Goal: Task Accomplishment & Management: Complete application form

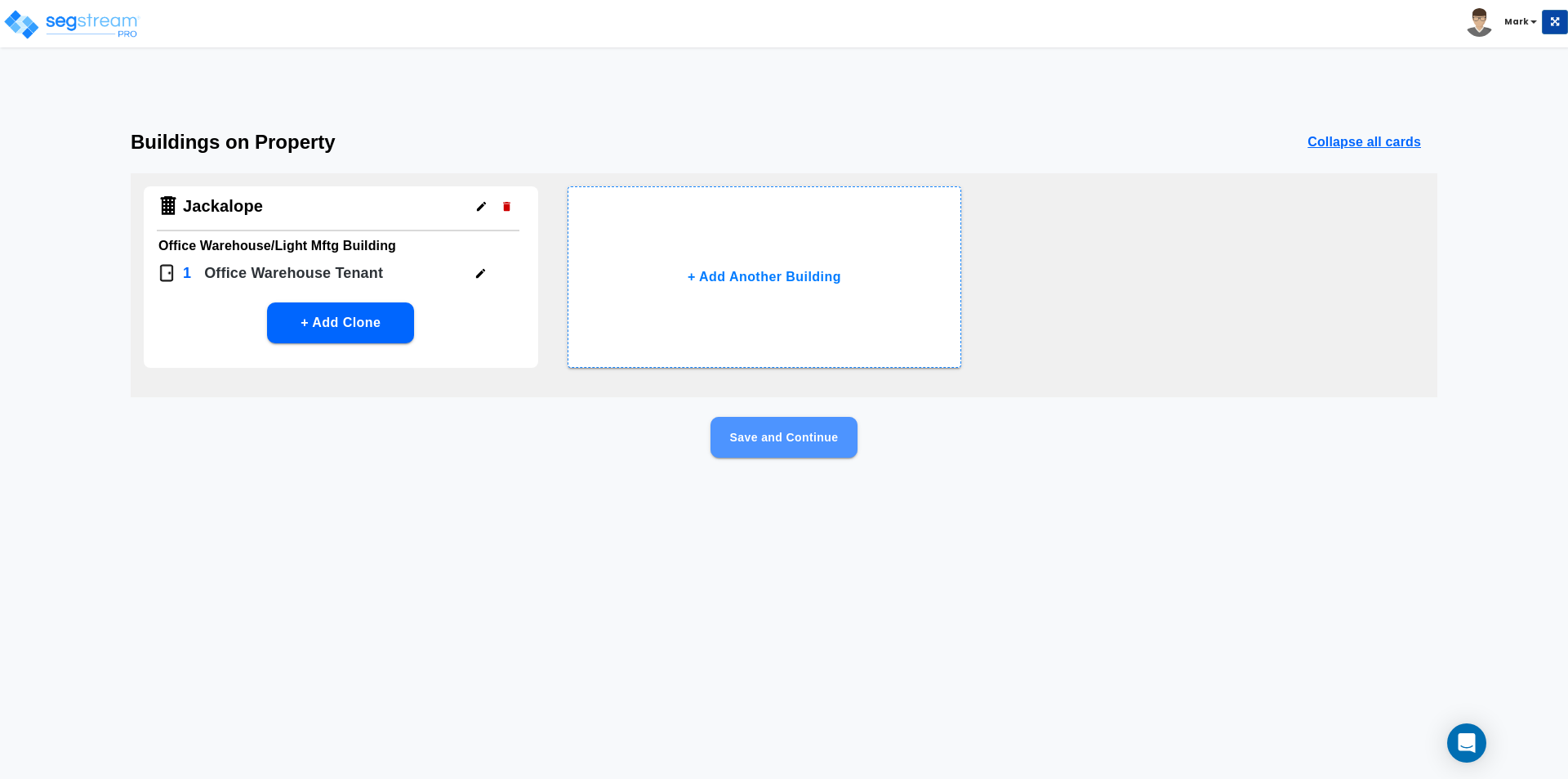
click at [780, 443] on button "Save and Continue" at bounding box center [784, 437] width 147 height 41
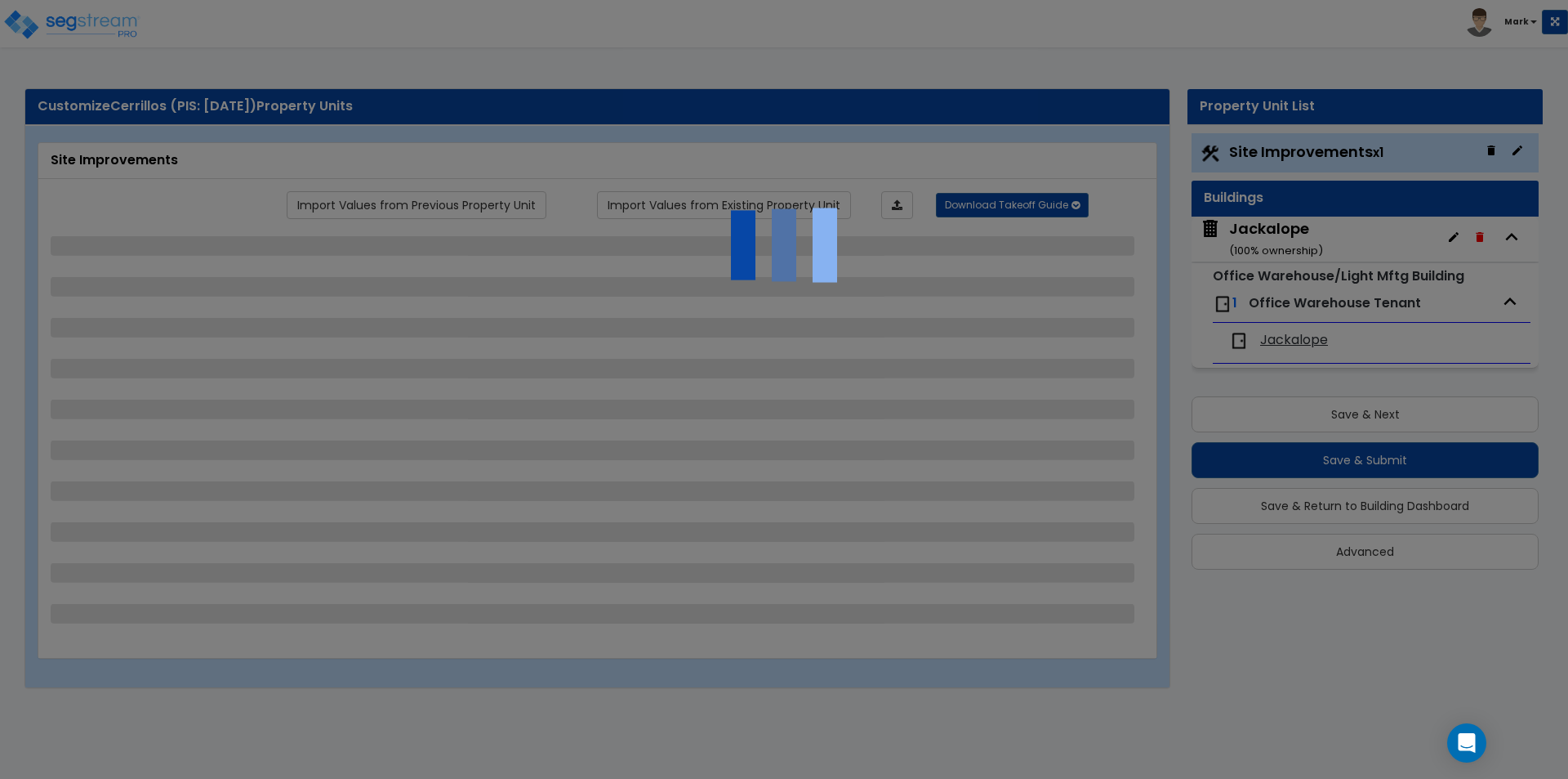
select select "2"
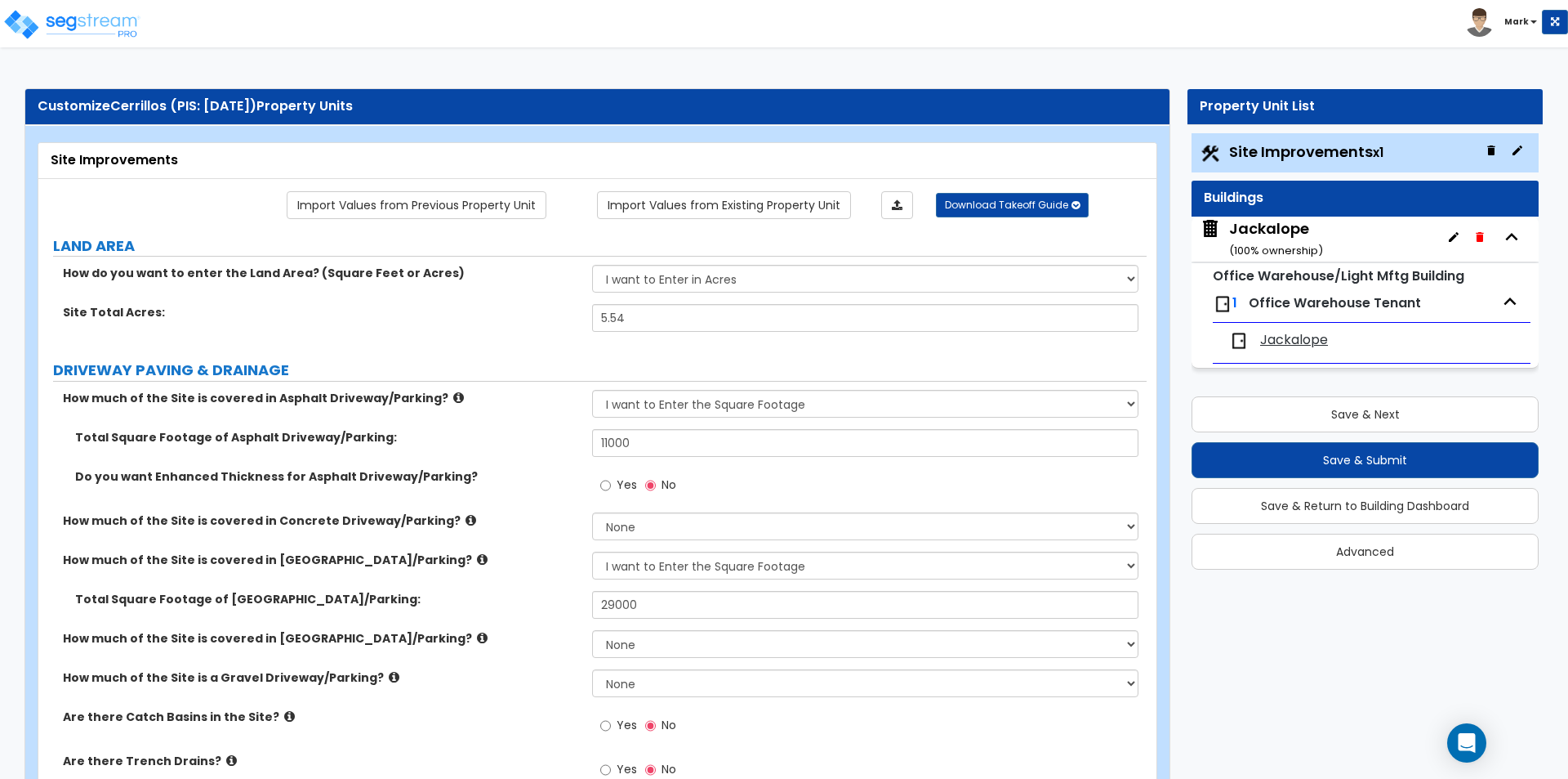
click at [1267, 243] on small "( 100 % ownership)" at bounding box center [1276, 250] width 94 height 16
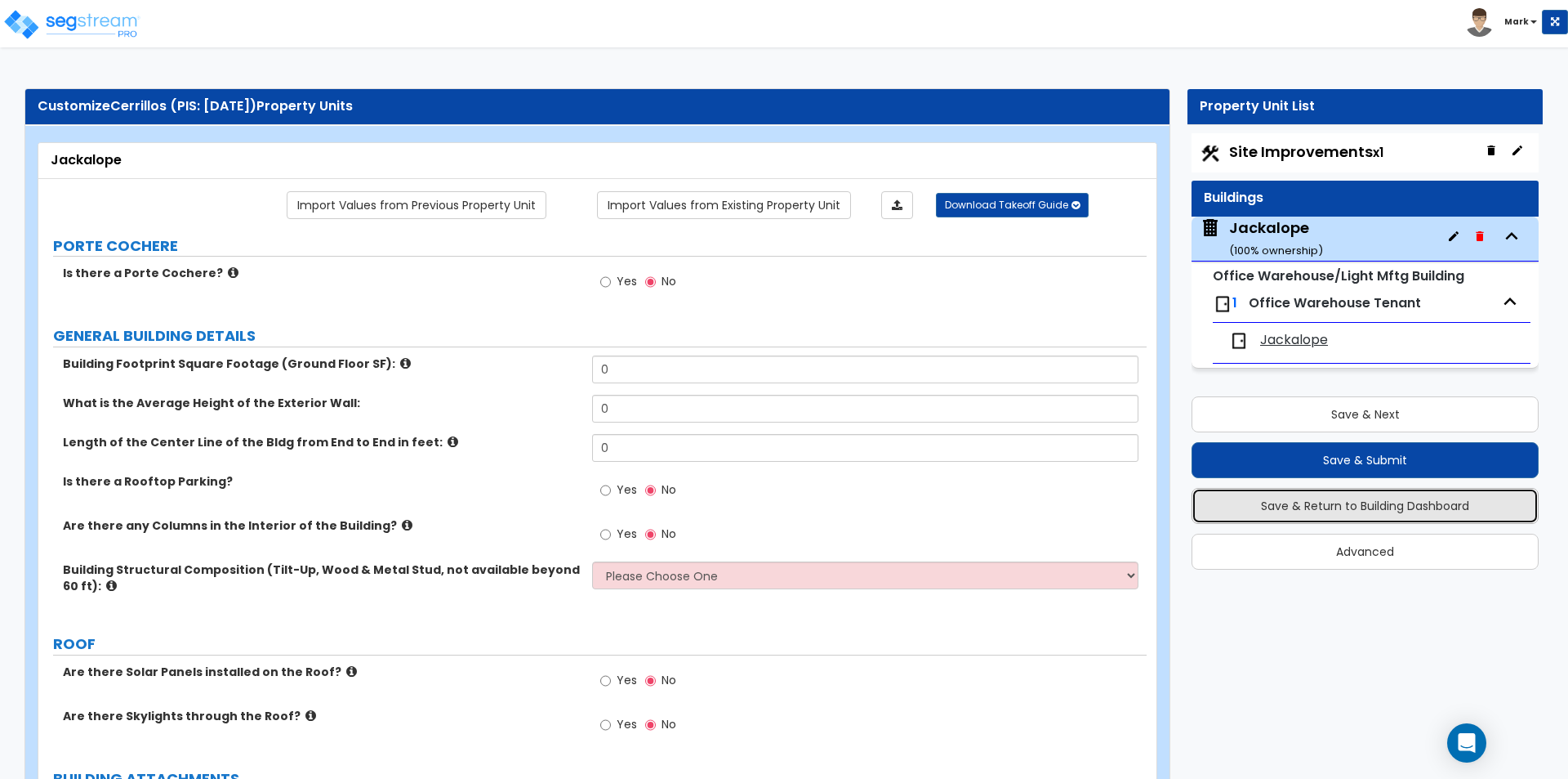
click at [1245, 494] on button "Save & Return to Building Dashboard" at bounding box center [1365, 506] width 347 height 36
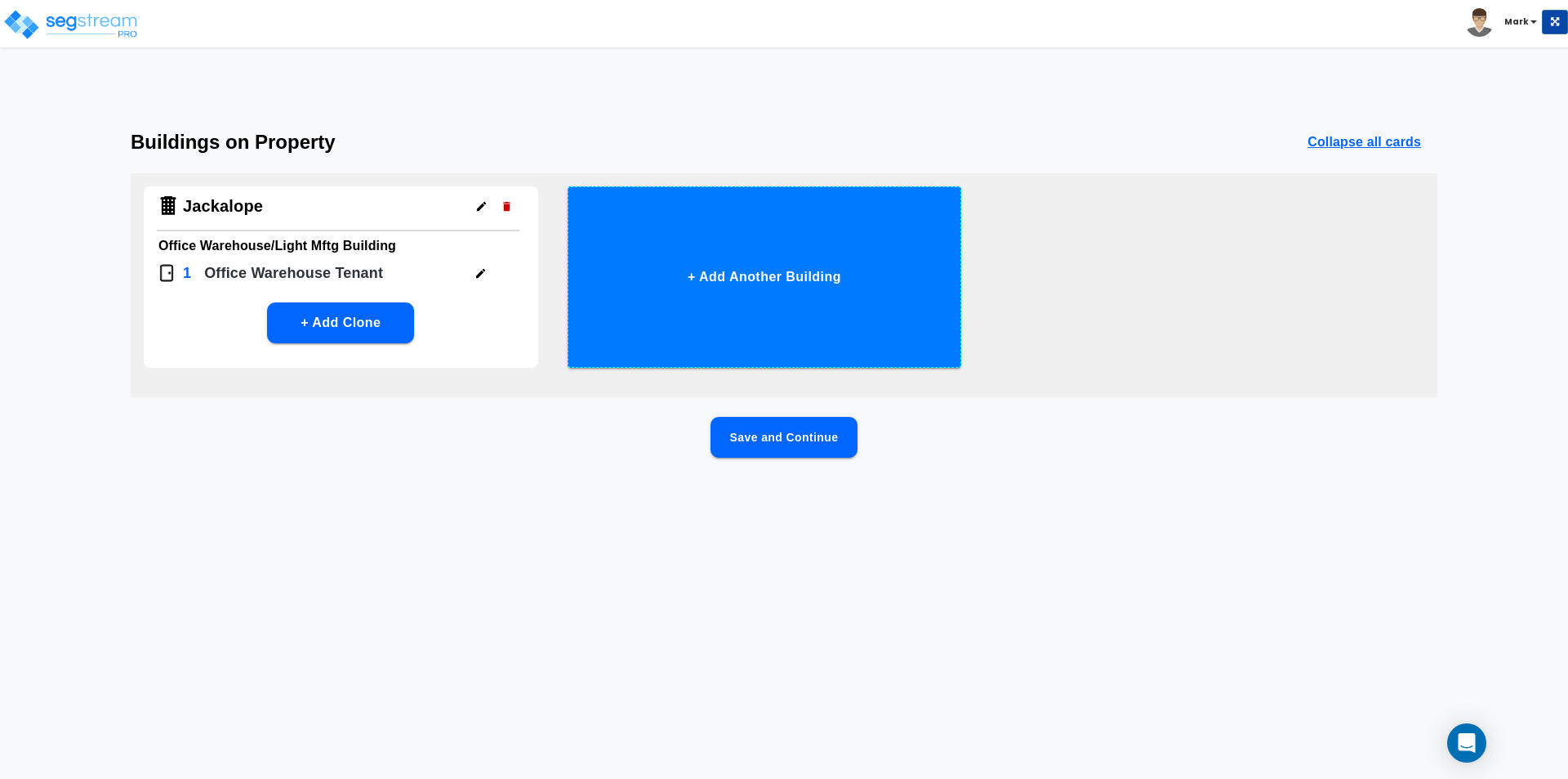
click at [799, 267] on button "+ Add Another Building" at bounding box center [765, 276] width 395 height 181
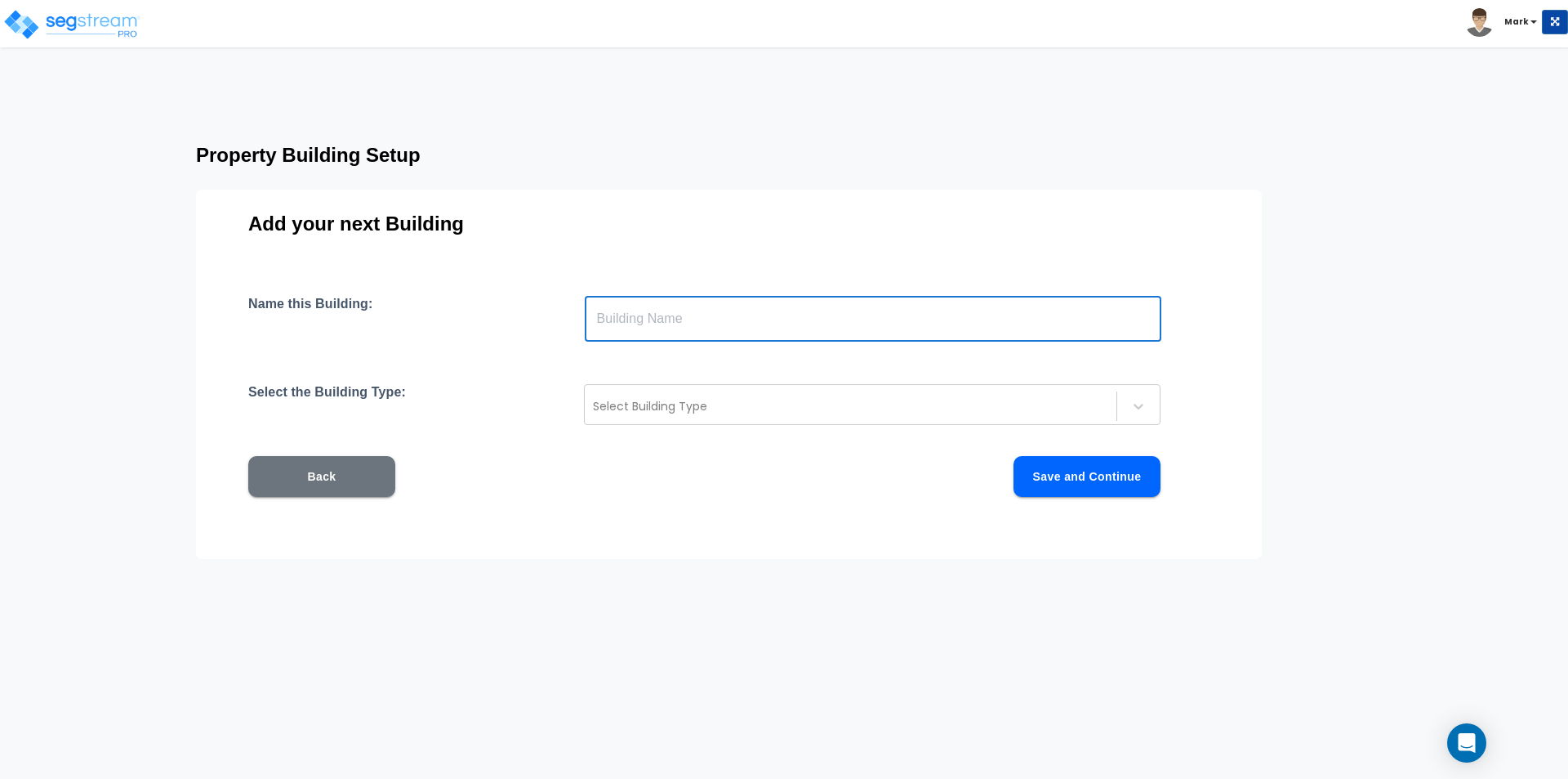
click at [716, 311] on input "text" at bounding box center [873, 319] width 577 height 46
type input "Glass"
click at [692, 415] on div at bounding box center [850, 406] width 515 height 20
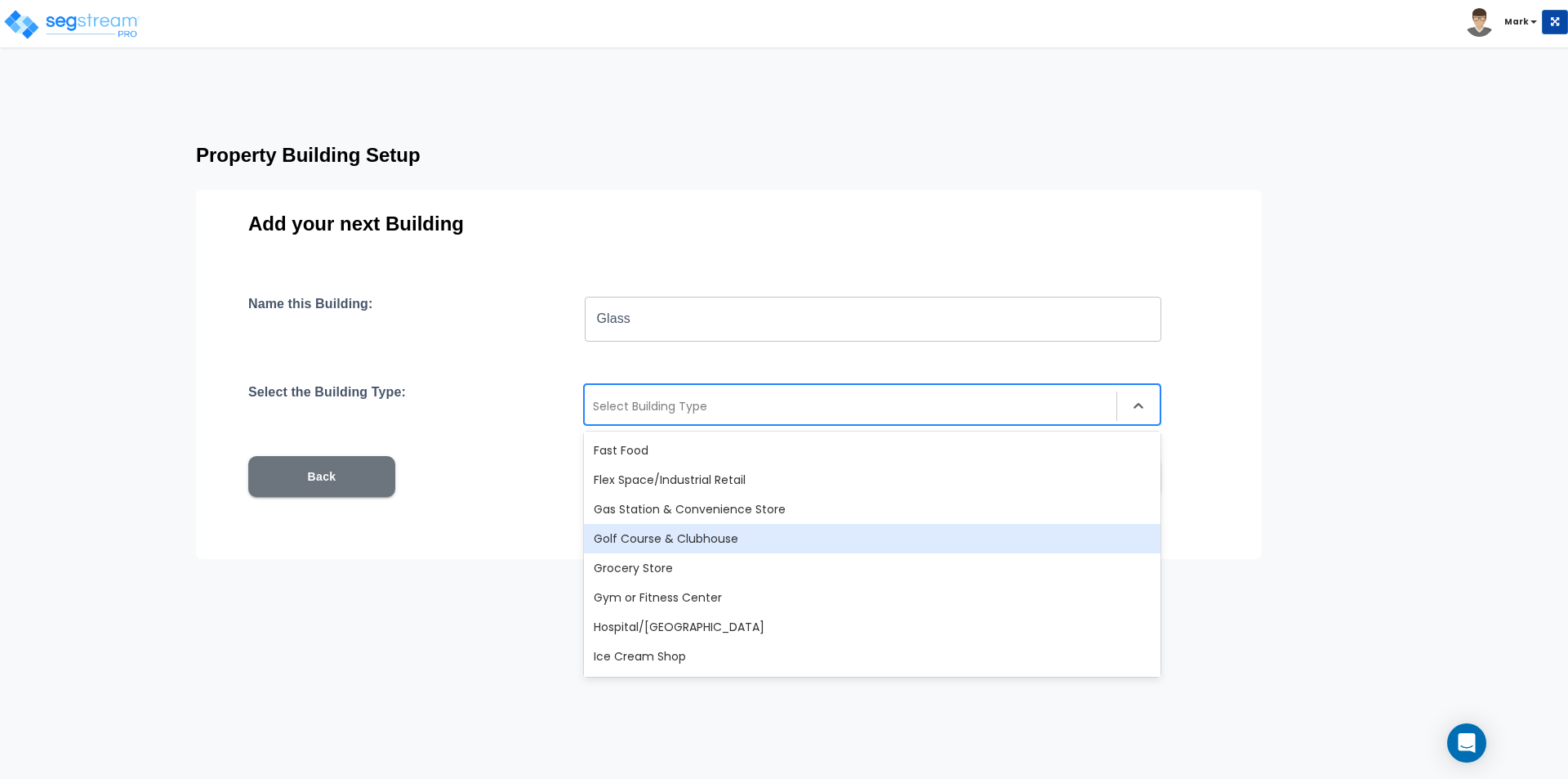
scroll to position [572, 0]
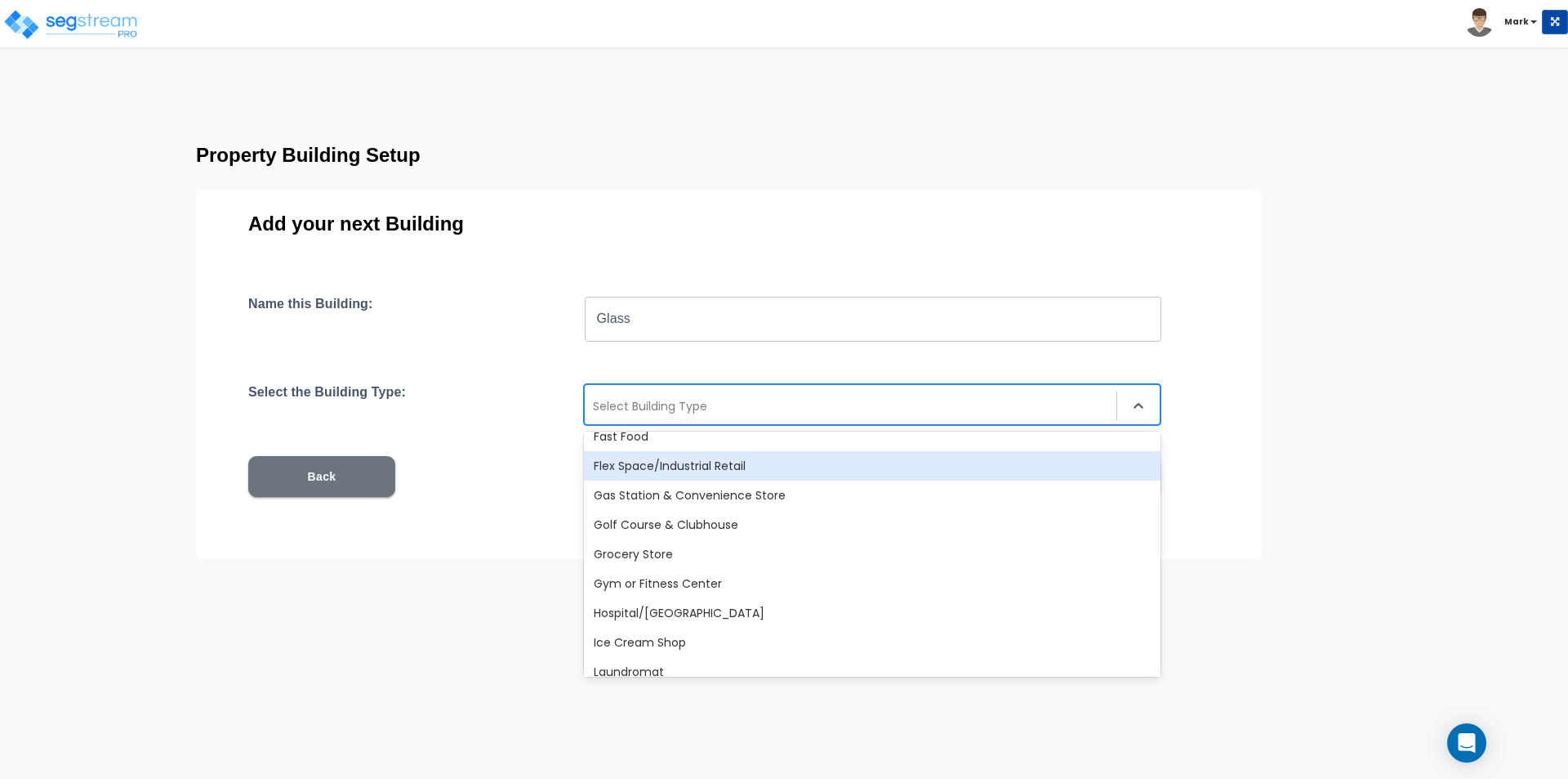
click at [691, 471] on div "Flex Space/Industrial Retail" at bounding box center [872, 466] width 577 height 30
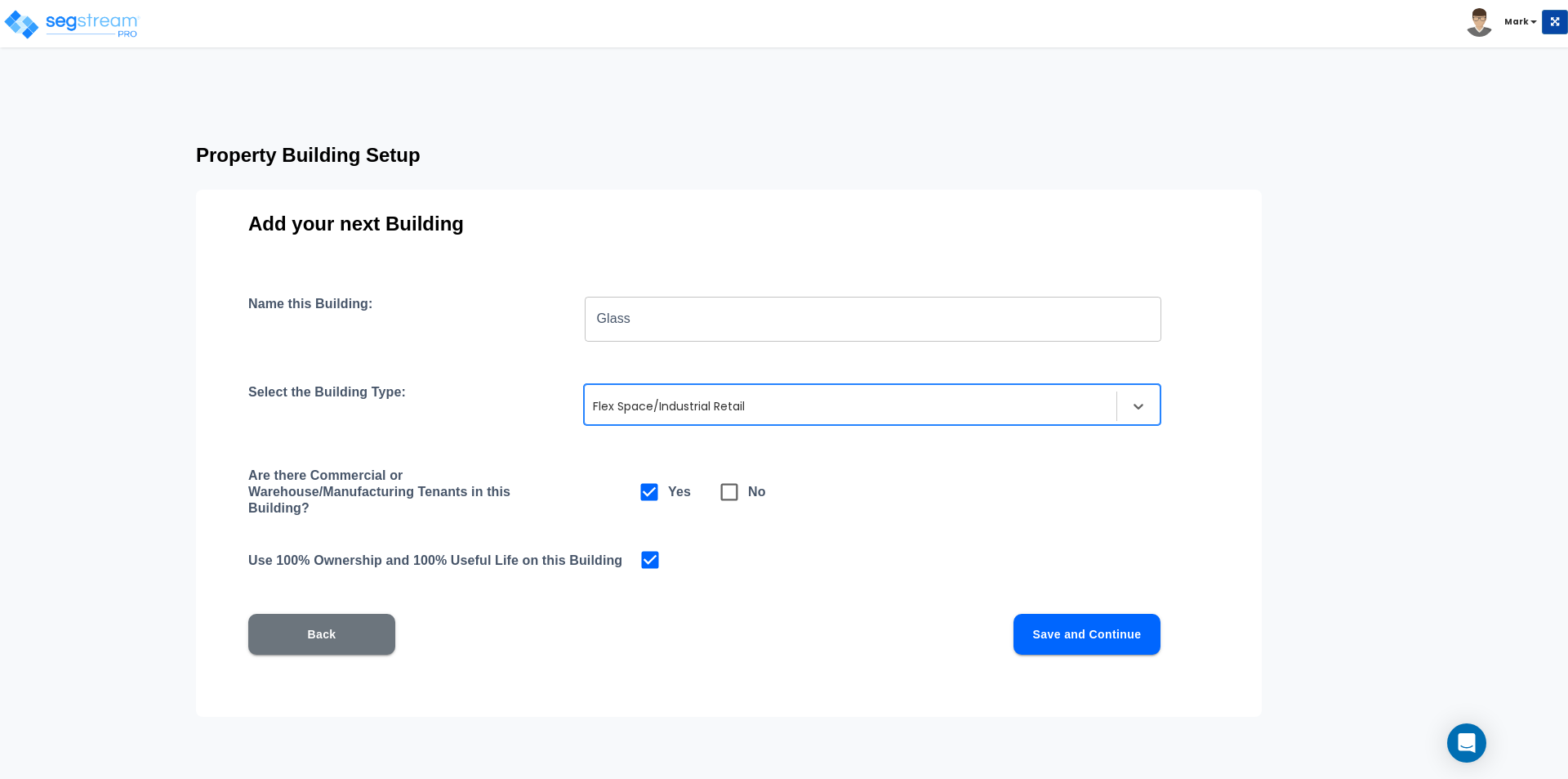
click at [721, 493] on icon at bounding box center [729, 491] width 23 height 23
checkbox input "false"
checkbox input "true"
click at [1095, 636] on button "Save and Continue" at bounding box center [1087, 633] width 147 height 41
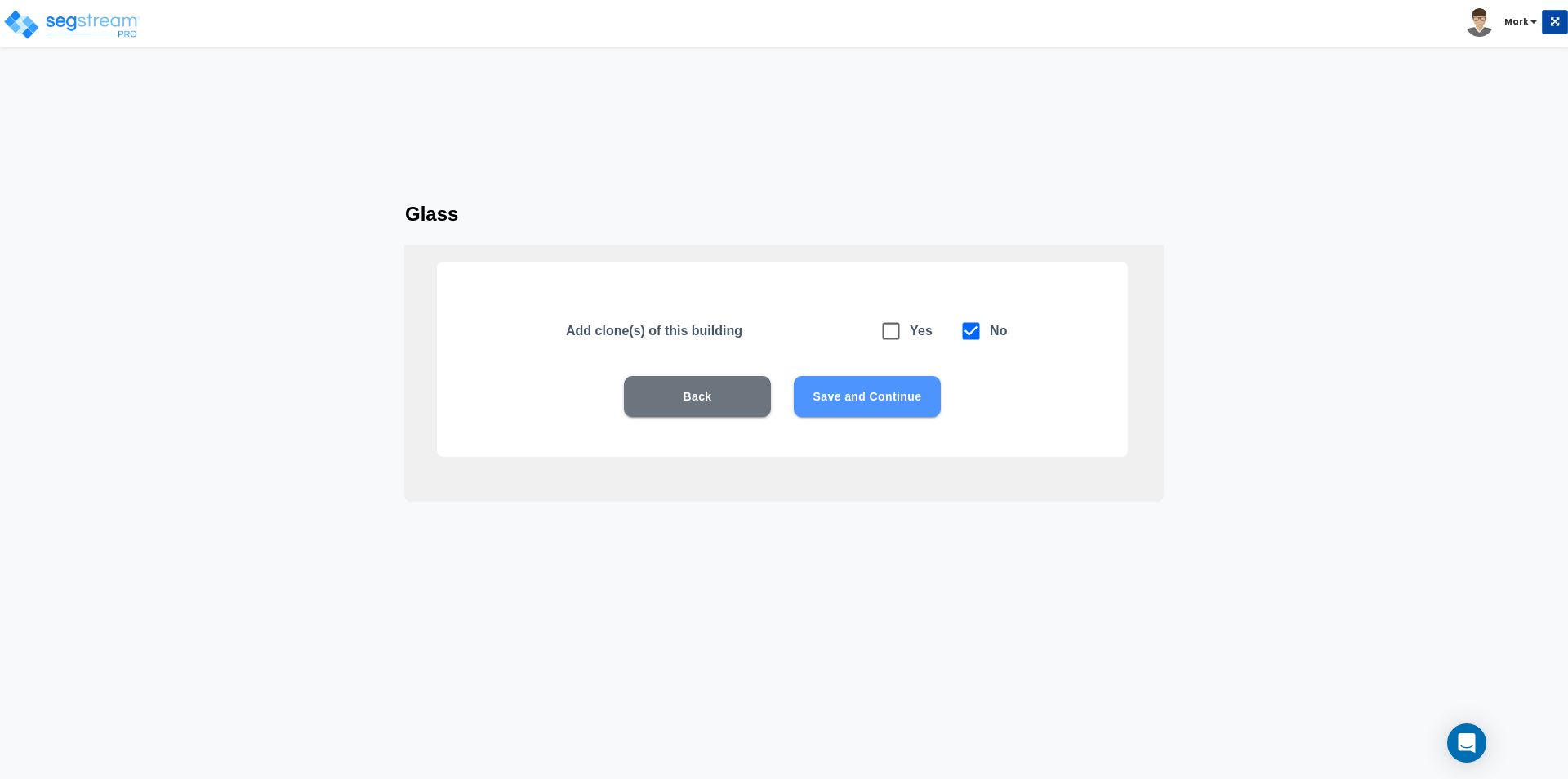
click at [911, 397] on button "Save and Continue" at bounding box center [868, 396] width 147 height 41
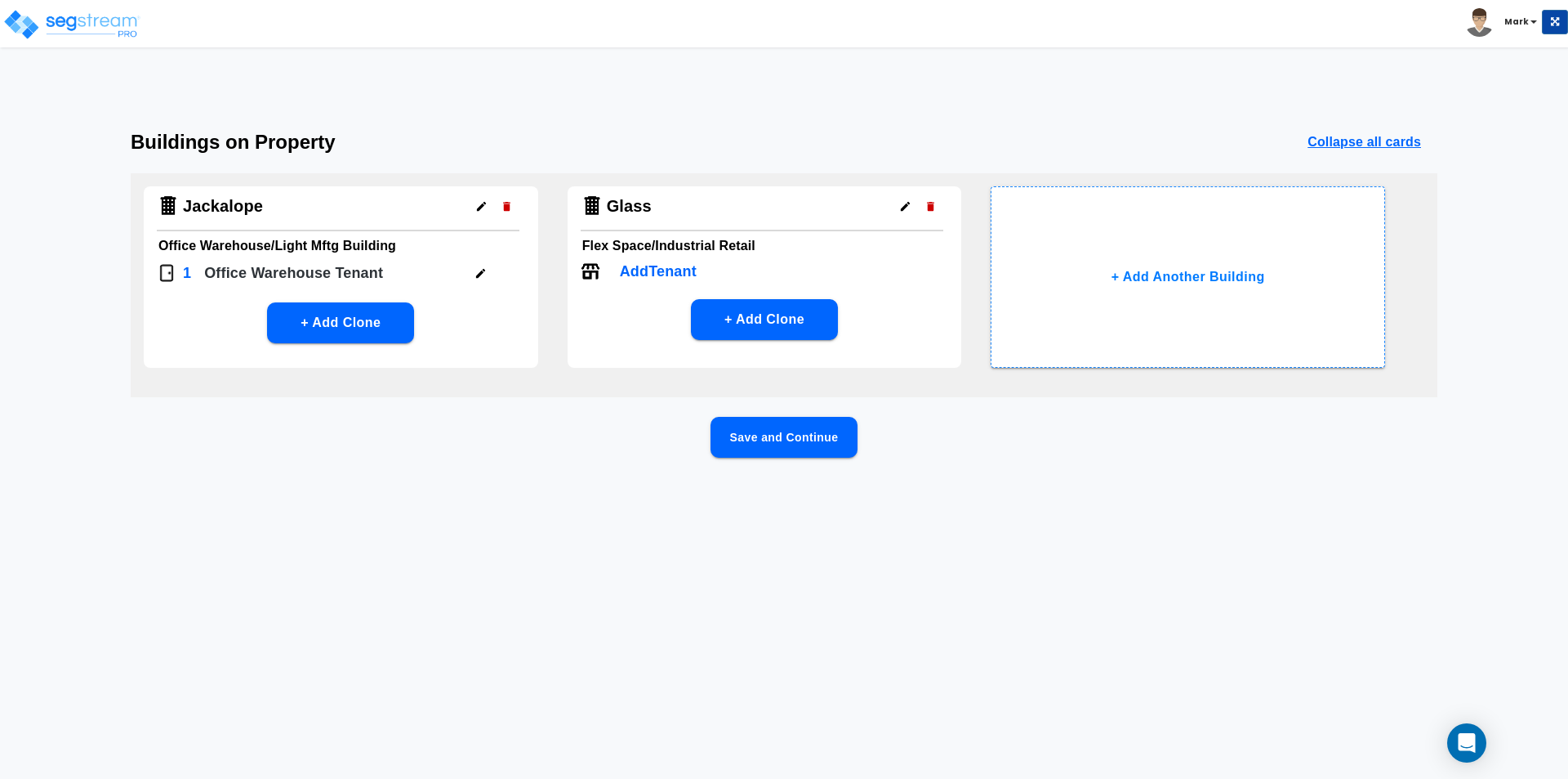
click at [640, 265] on p "Add Tenant" at bounding box center [659, 271] width 77 height 22
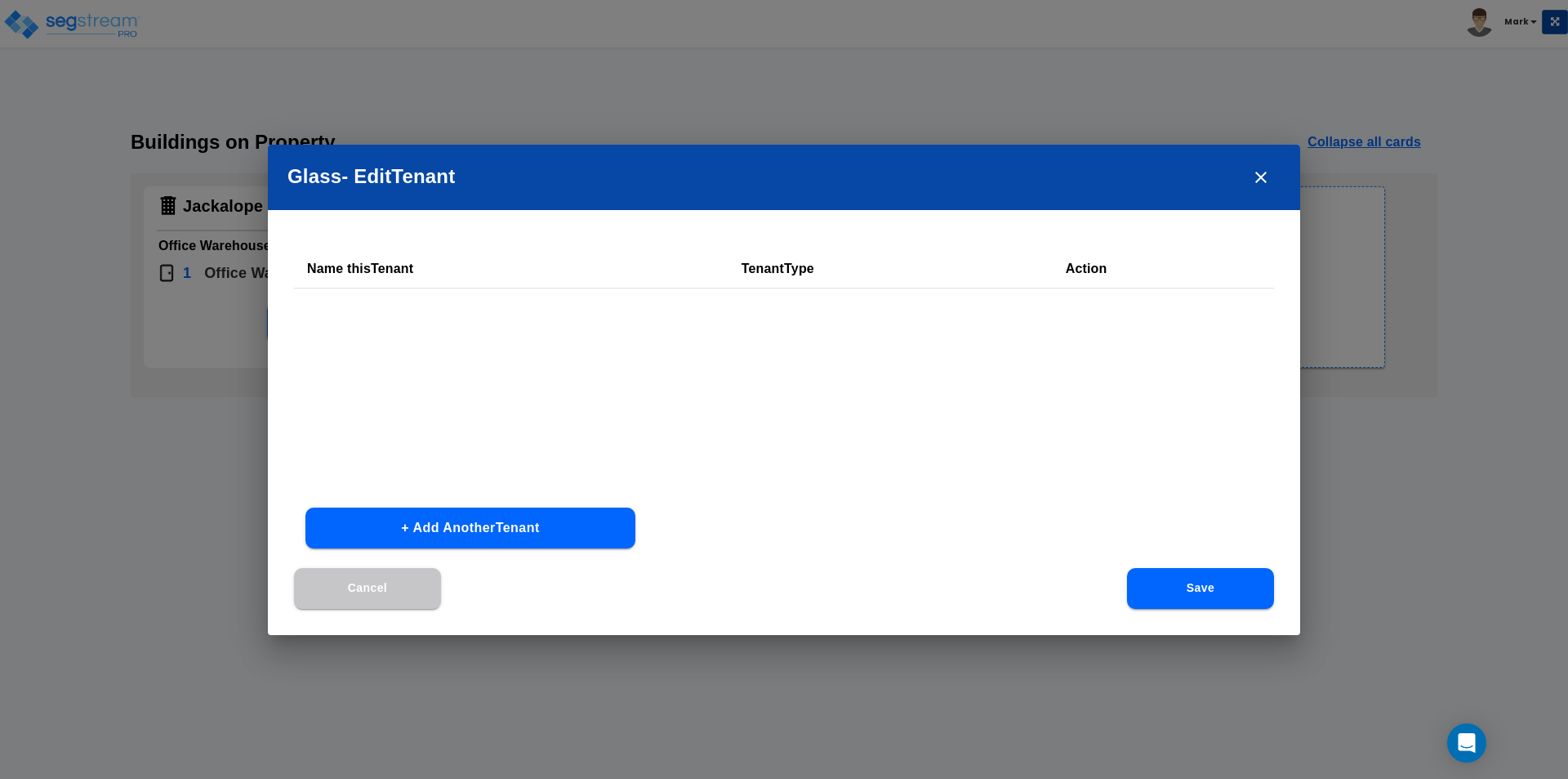
click at [722, 312] on div "Name this Tenant Tenant Type Action" at bounding box center [784, 372] width 980 height 245
click at [495, 508] on button "+ Add Another Tenant" at bounding box center [471, 528] width 330 height 41
click at [771, 319] on div at bounding box center [775, 321] width 224 height 22
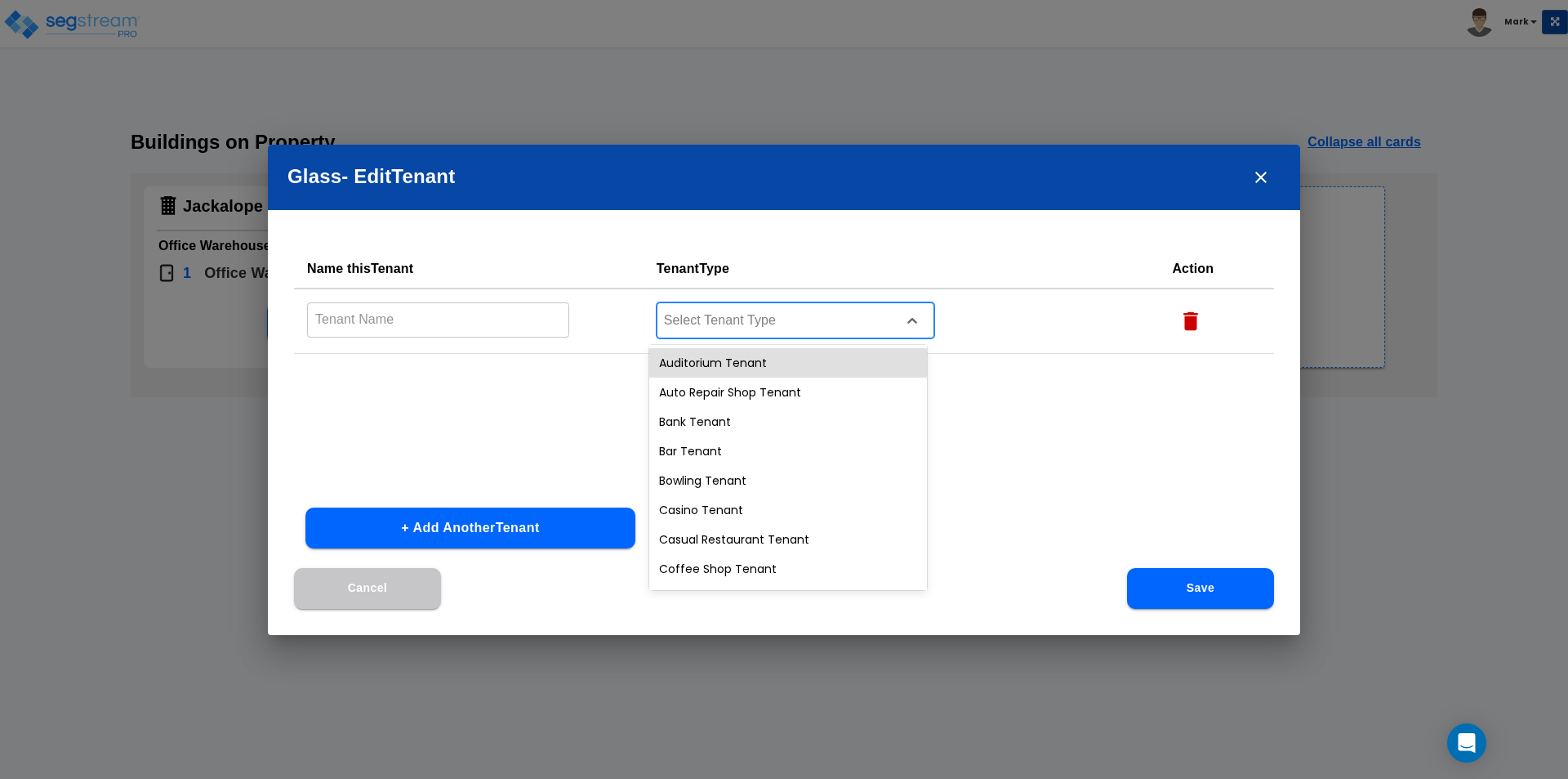
click at [540, 322] on input "text" at bounding box center [437, 320] width 262 height 36
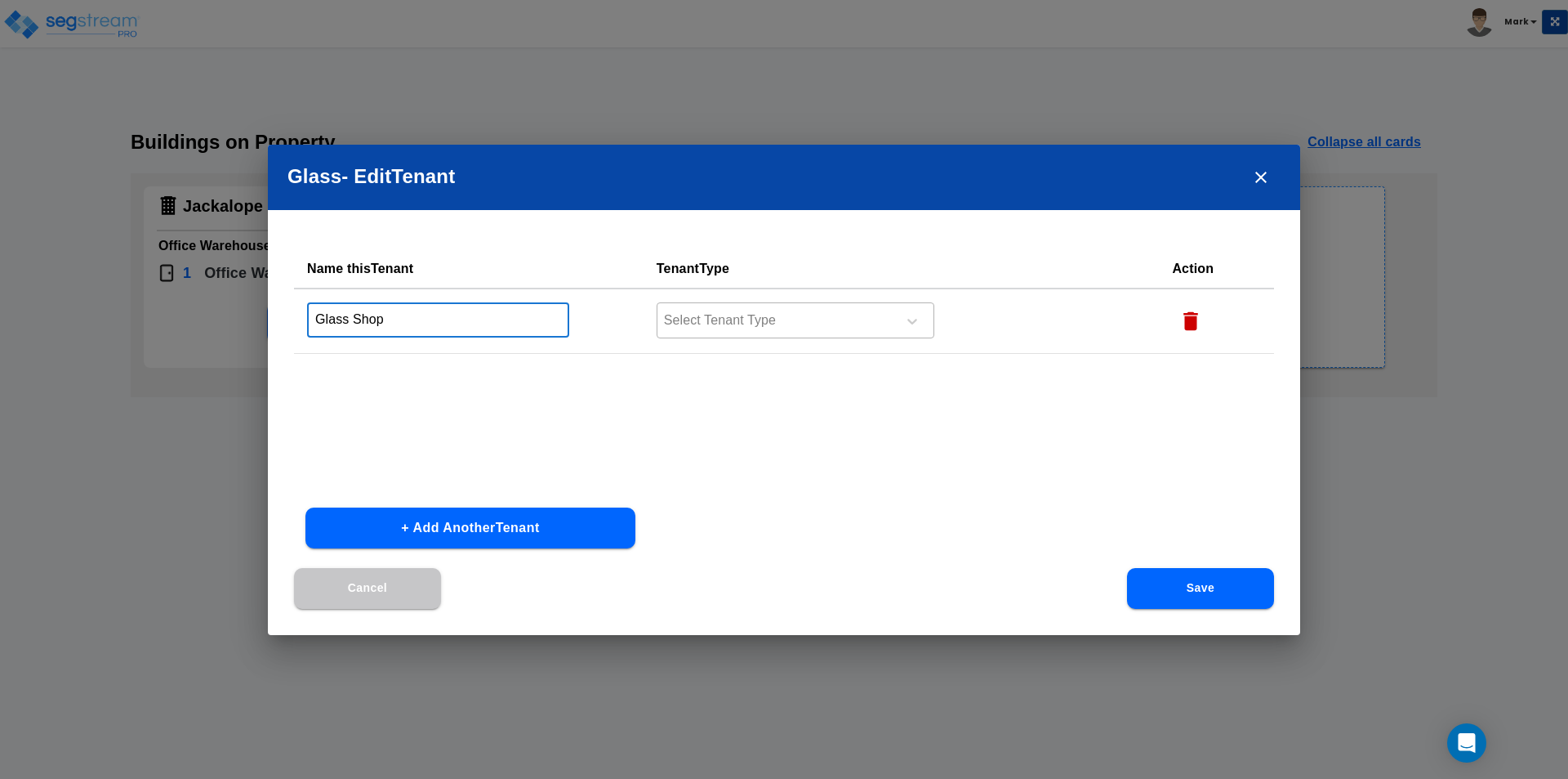
type input "Glass Shop"
click at [802, 320] on div at bounding box center [775, 321] width 224 height 22
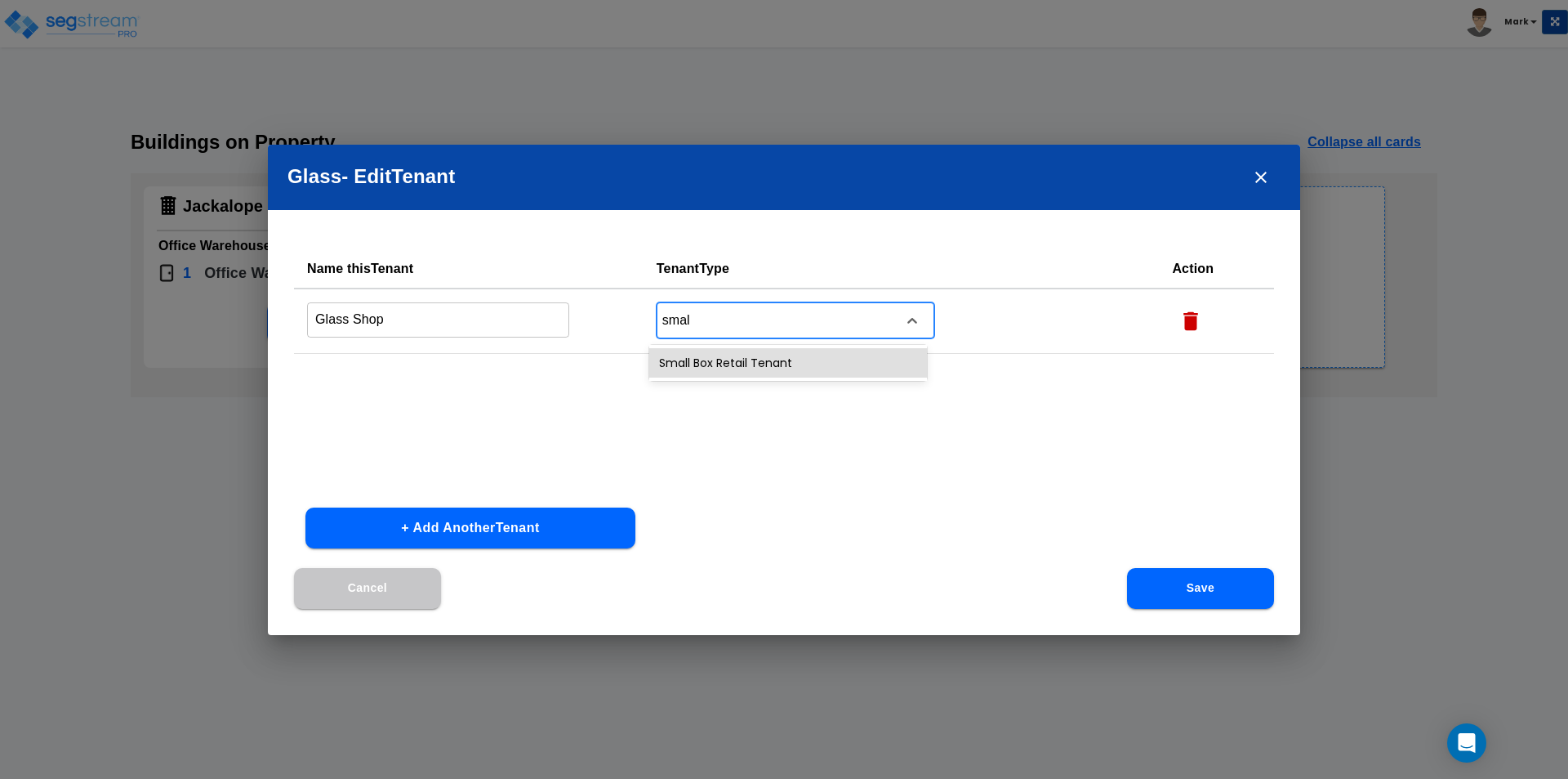
type input "small"
click at [757, 362] on div "Small Box Retail Tenant" at bounding box center [787, 363] width 278 height 30
click at [790, 397] on div "Name this Tenant Tenant Type Action Glass Shop ​ option Small Box Retail Tenant…" at bounding box center [784, 372] width 980 height 245
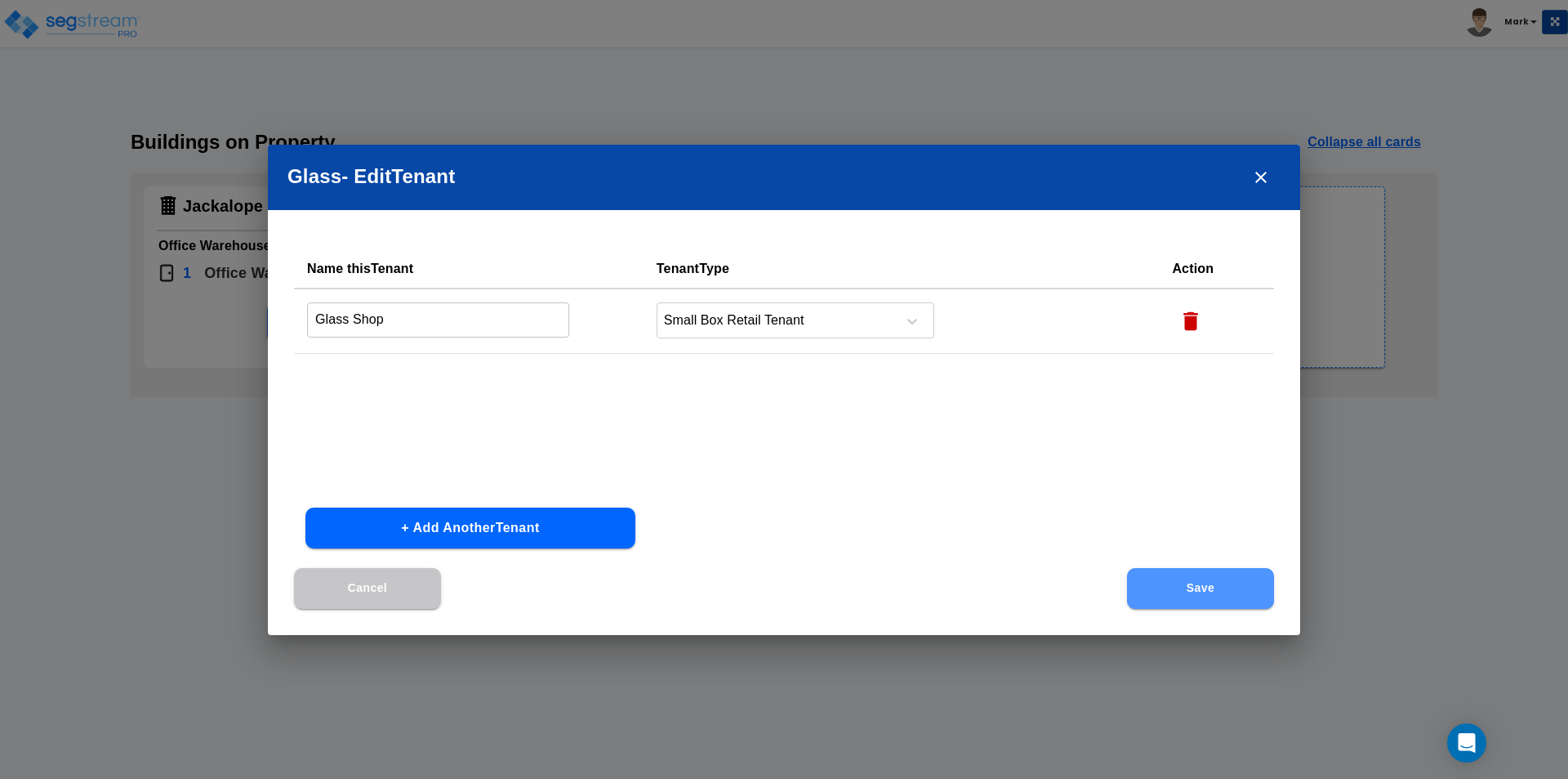
click at [1183, 588] on button "Save" at bounding box center [1200, 588] width 147 height 41
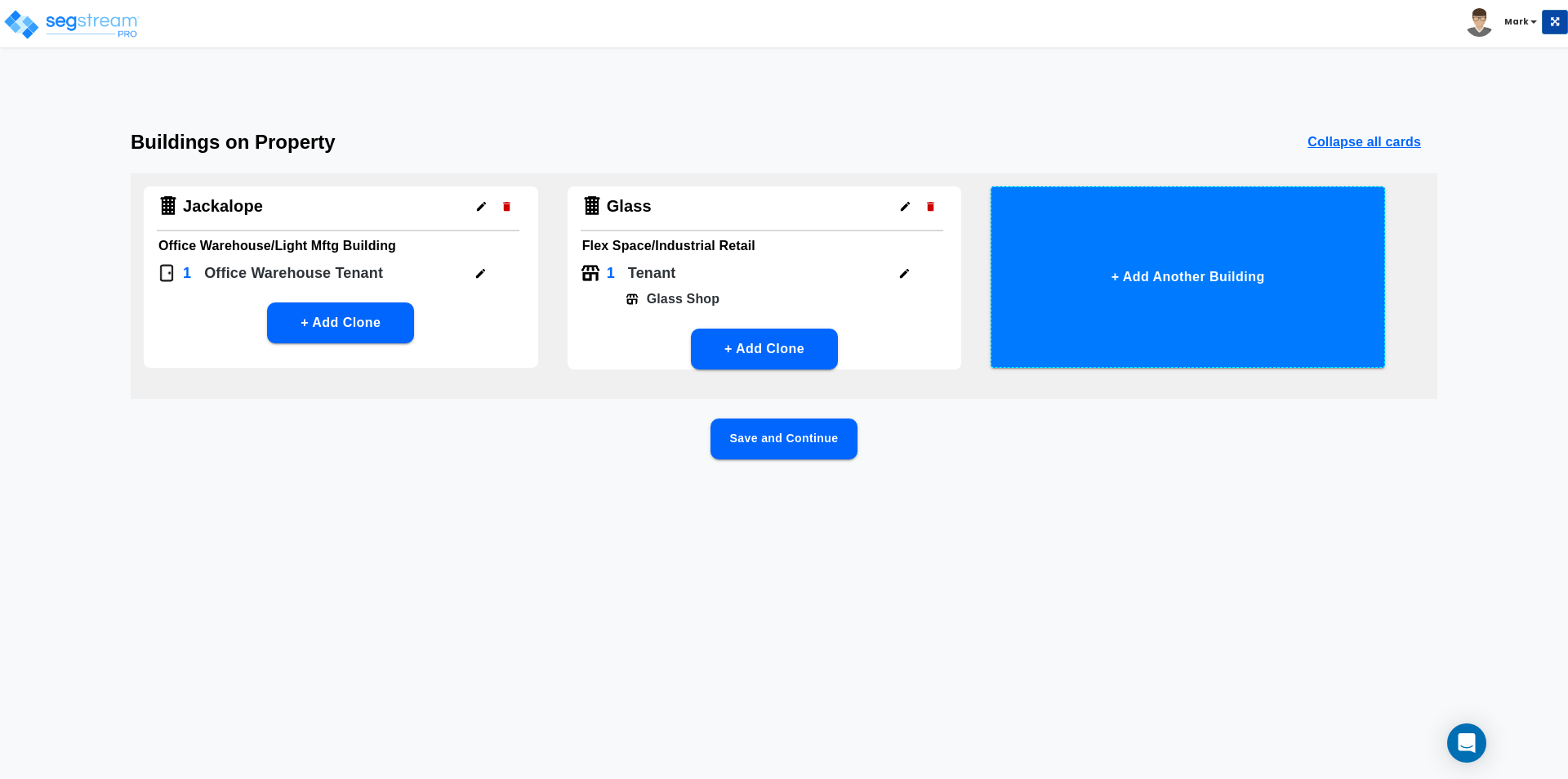
click at [1169, 256] on button "+ Add Another Building" at bounding box center [1187, 276] width 395 height 181
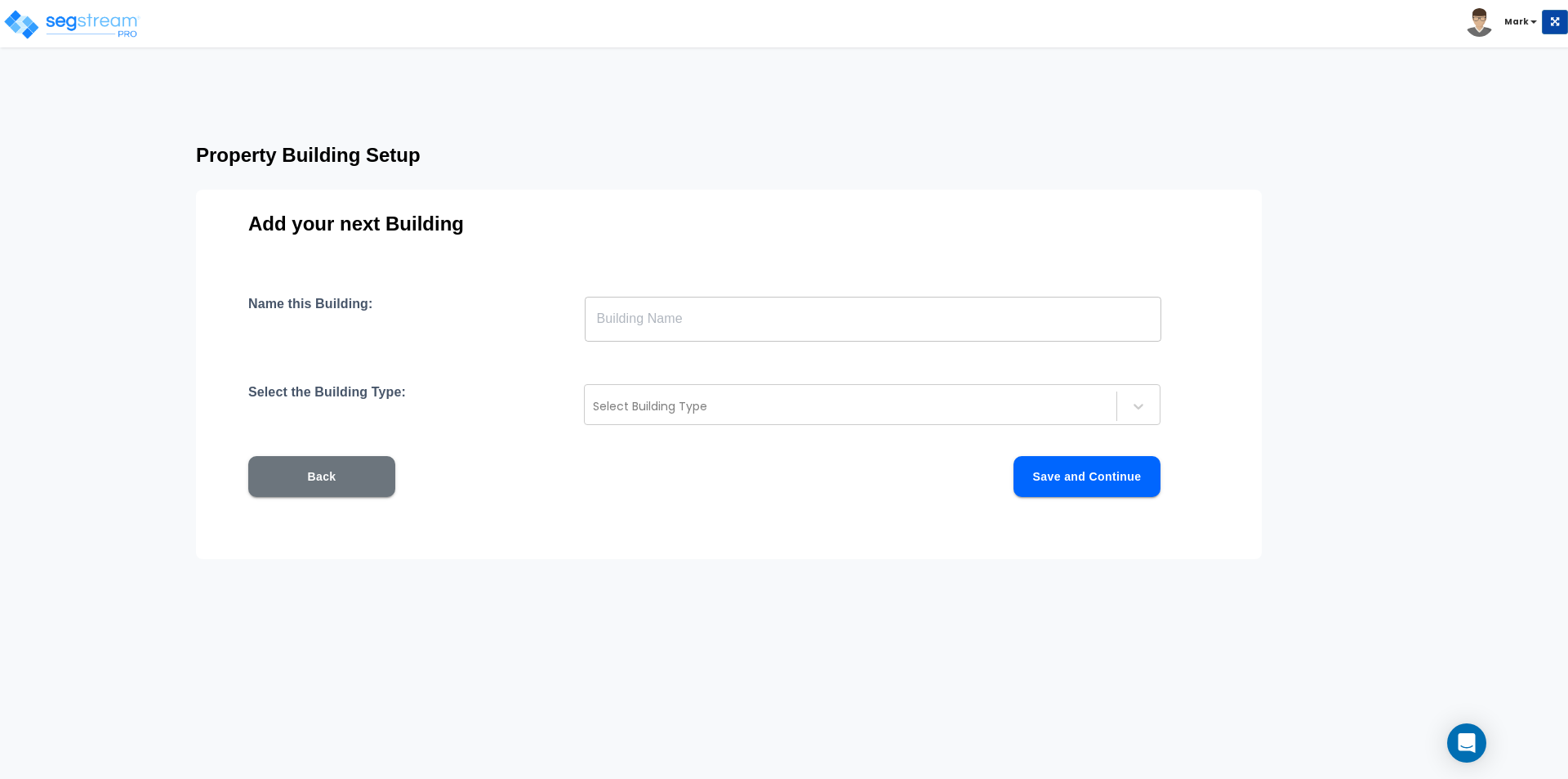
click at [809, 333] on input "text" at bounding box center [873, 319] width 577 height 46
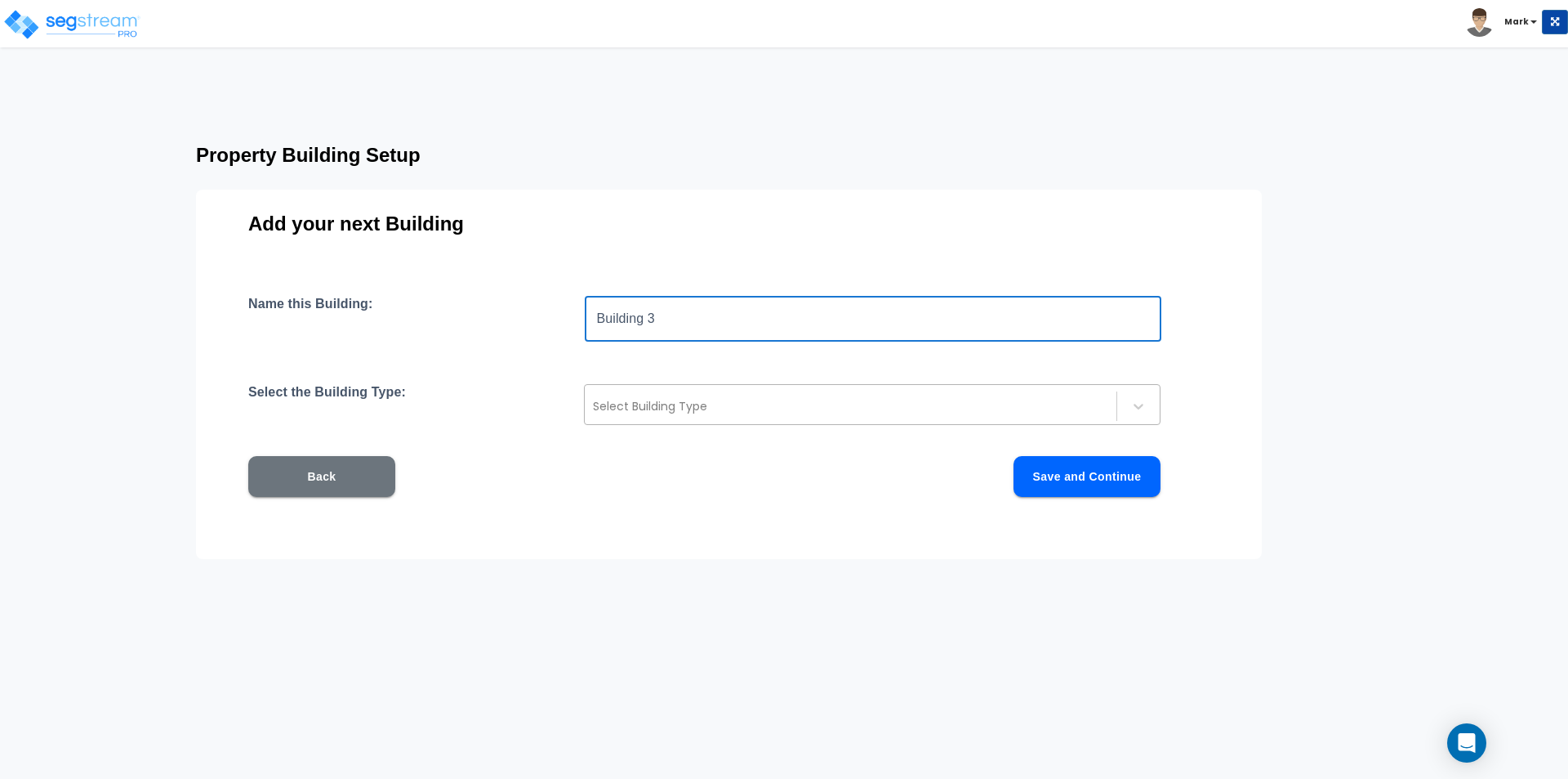
type input "Building 3"
click at [689, 387] on div "Select Building Type" at bounding box center [872, 404] width 577 height 41
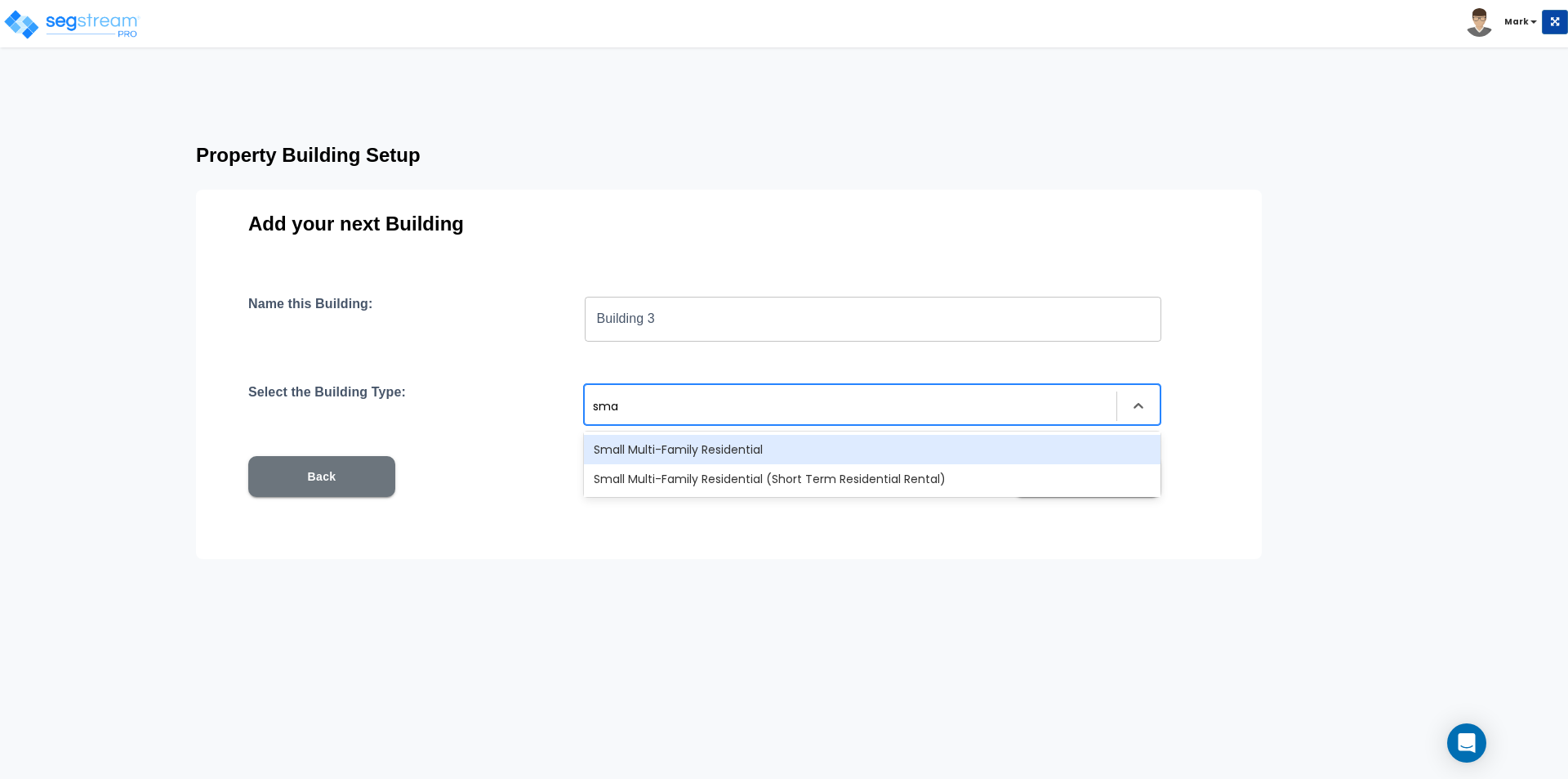
type input "smal"
click at [517, 403] on div "Select the Building Type: 2 results available for search term smal. Use Up and …" at bounding box center [729, 404] width 962 height 41
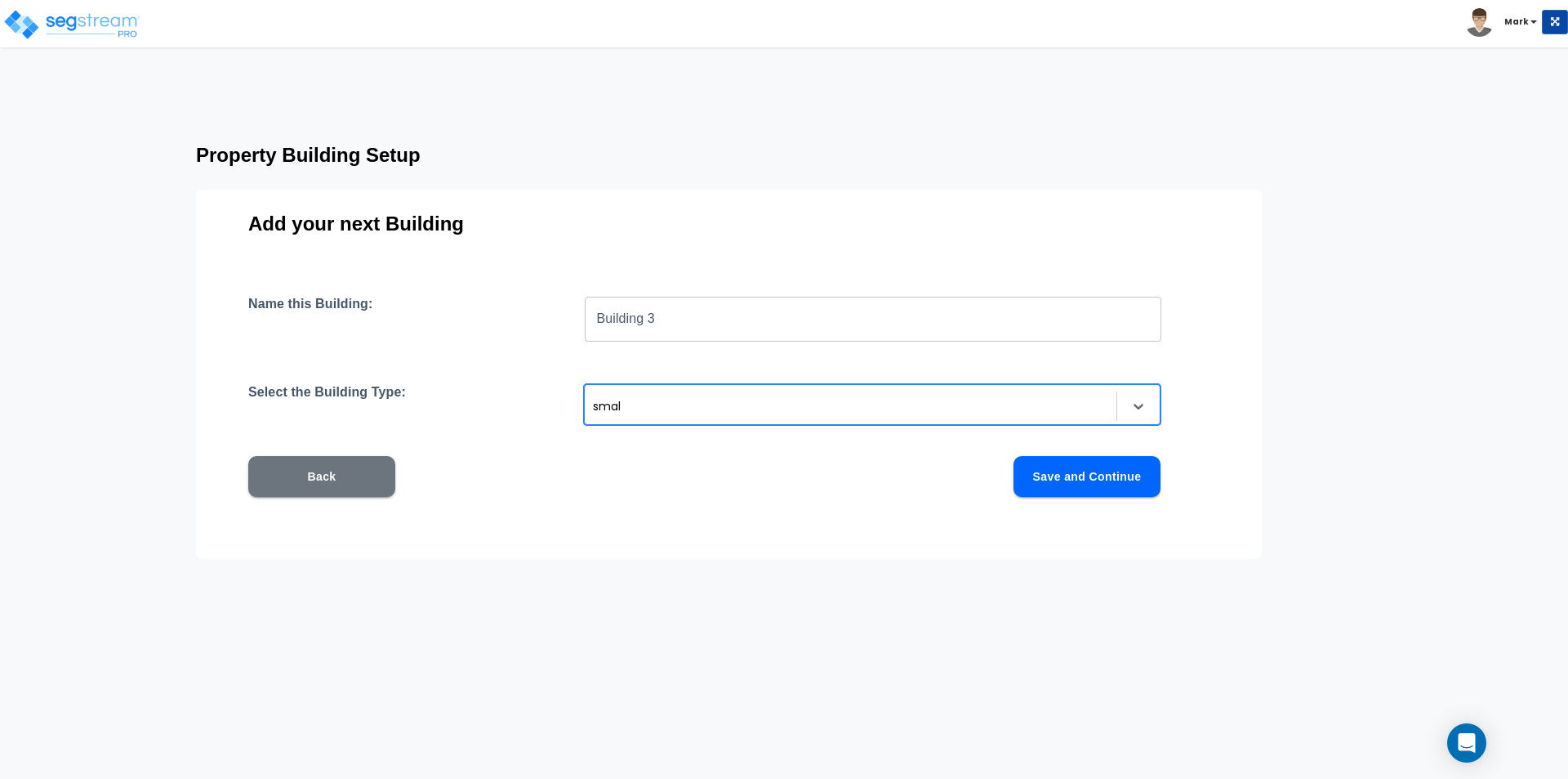
drag, startPoint x: 648, startPoint y: 400, endPoint x: 536, endPoint y: 400, distance: 112.0
click at [536, 400] on div "Select the Building Type: smal" at bounding box center [729, 404] width 962 height 41
click at [692, 419] on div "smal" at bounding box center [850, 406] width 531 height 26
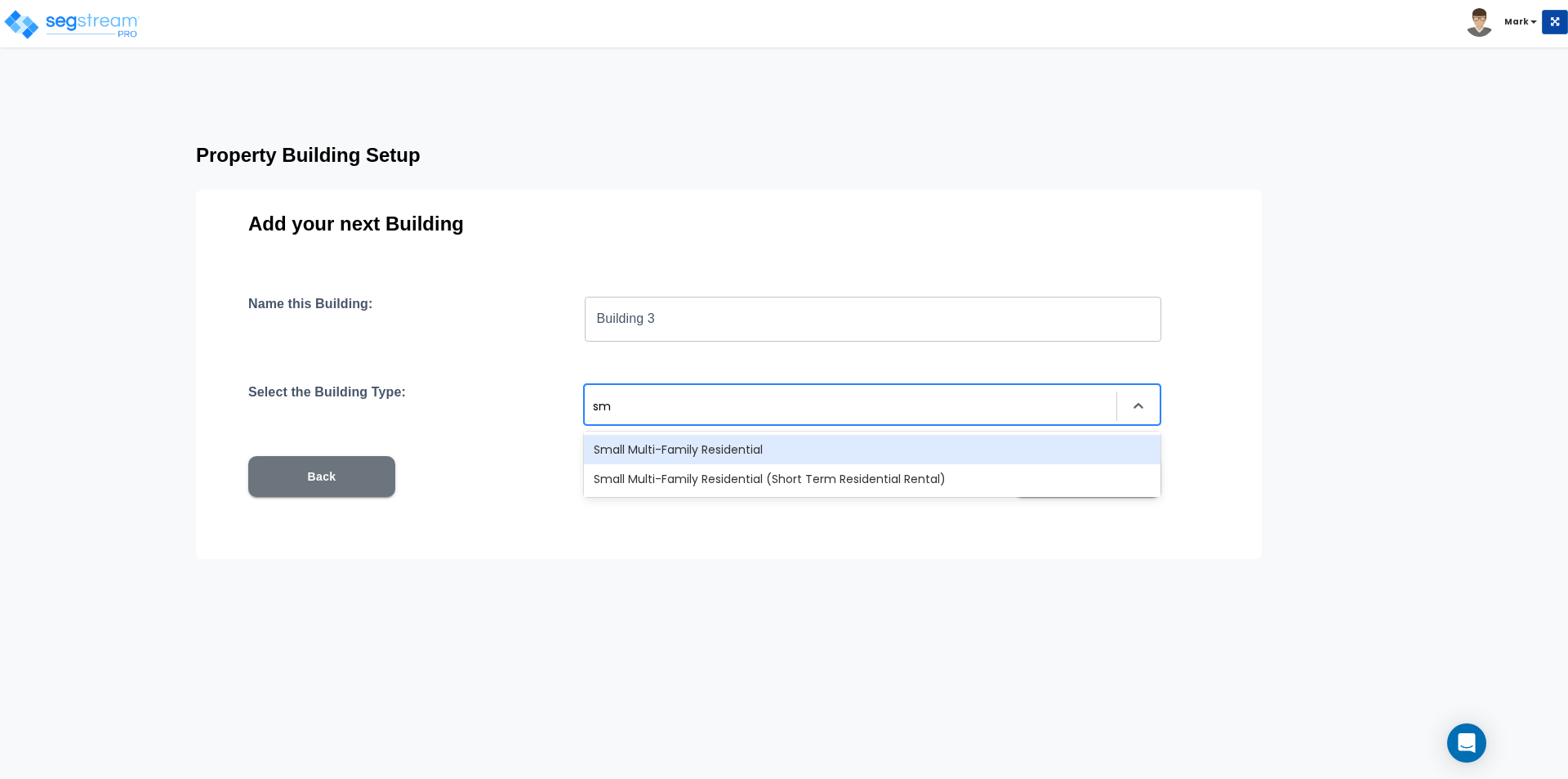
type input "s"
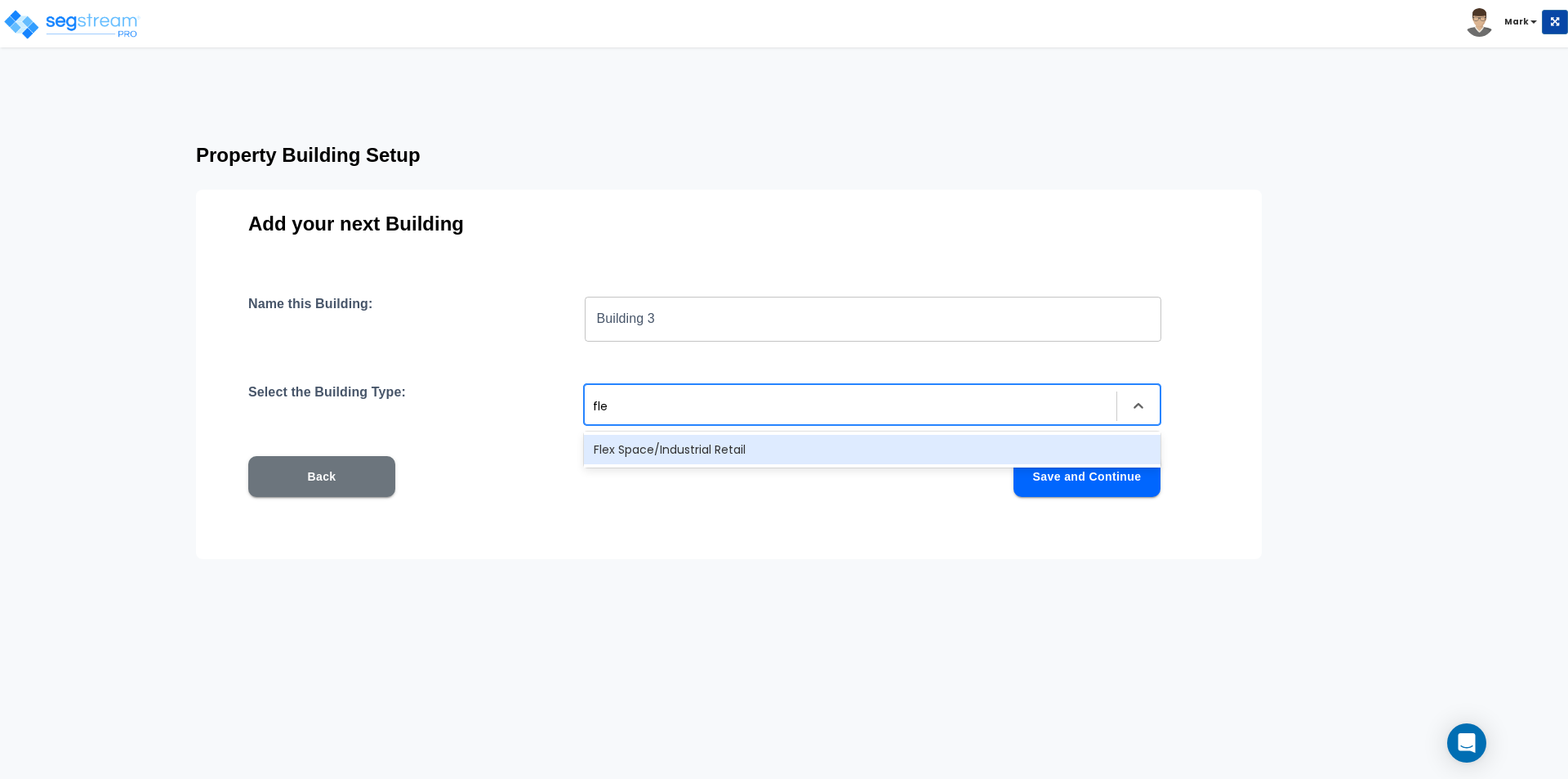
type input "flex"
click at [818, 444] on div "Flex Space/Industrial Retail" at bounding box center [872, 449] width 577 height 30
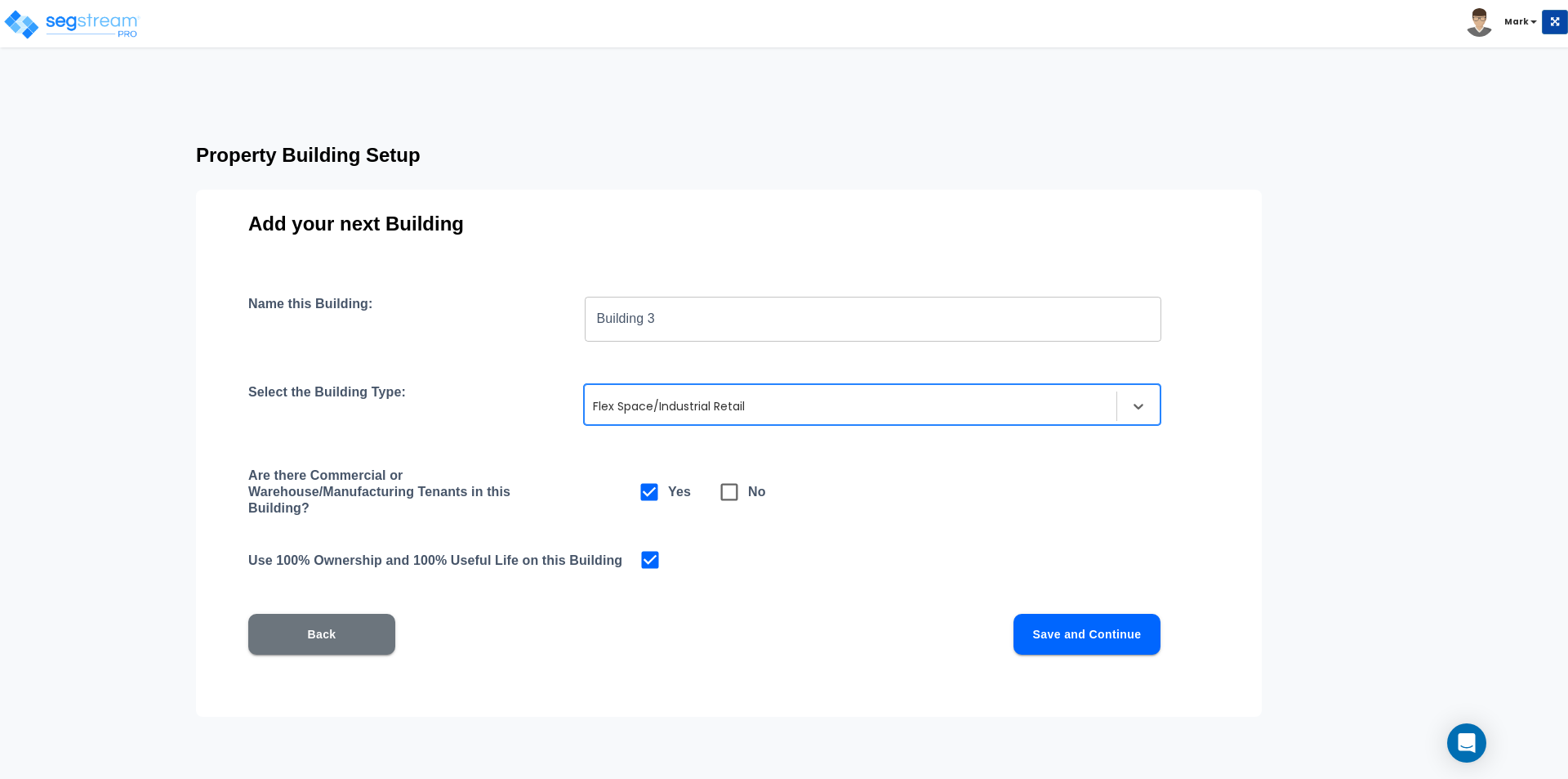
click at [730, 492] on icon at bounding box center [729, 491] width 23 height 23
checkbox input "false"
checkbox input "true"
click at [651, 495] on icon at bounding box center [649, 491] width 23 height 23
checkbox input "true"
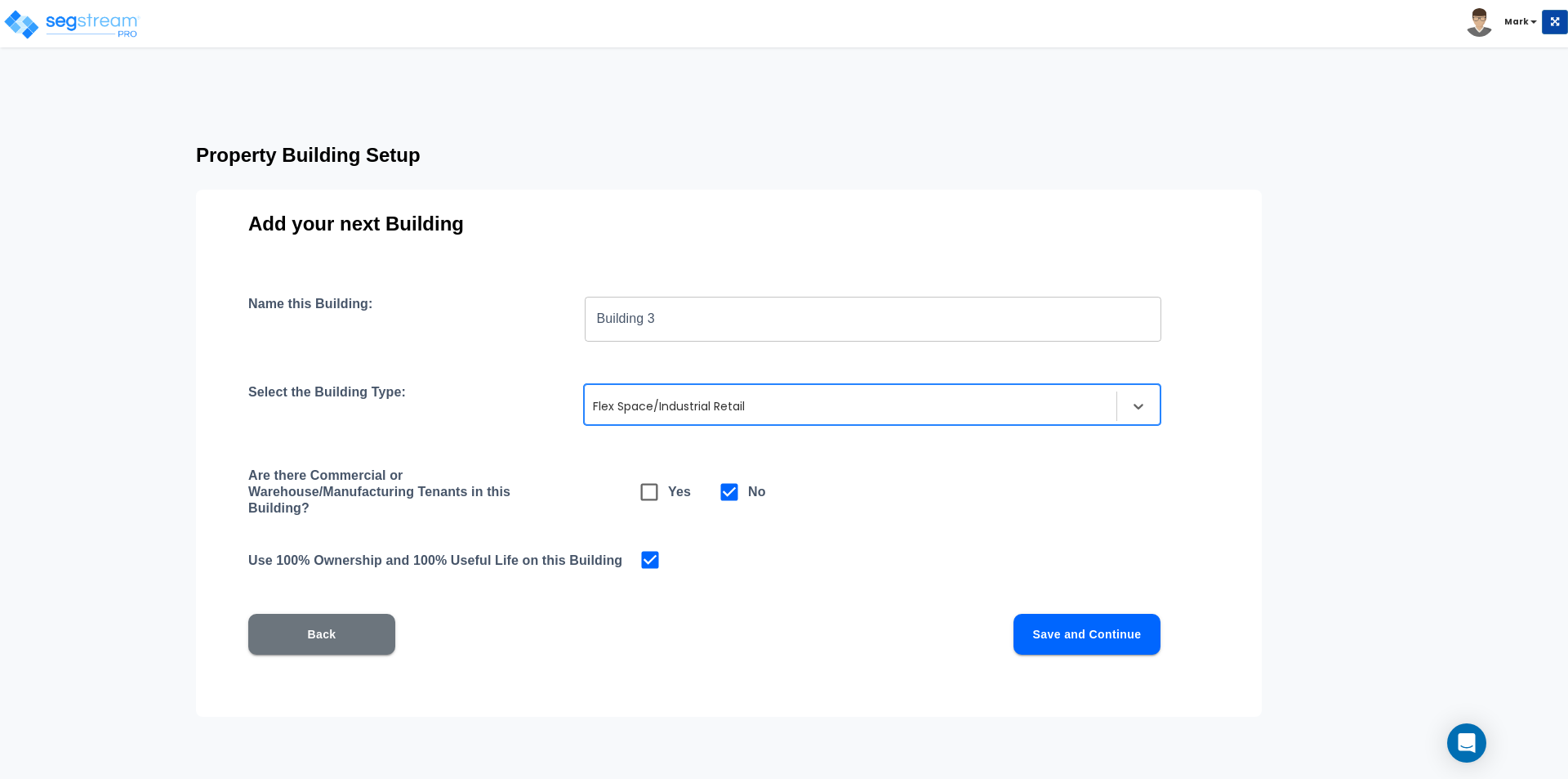
checkbox input "false"
click at [1089, 631] on button "Save and Continue" at bounding box center [1087, 633] width 147 height 41
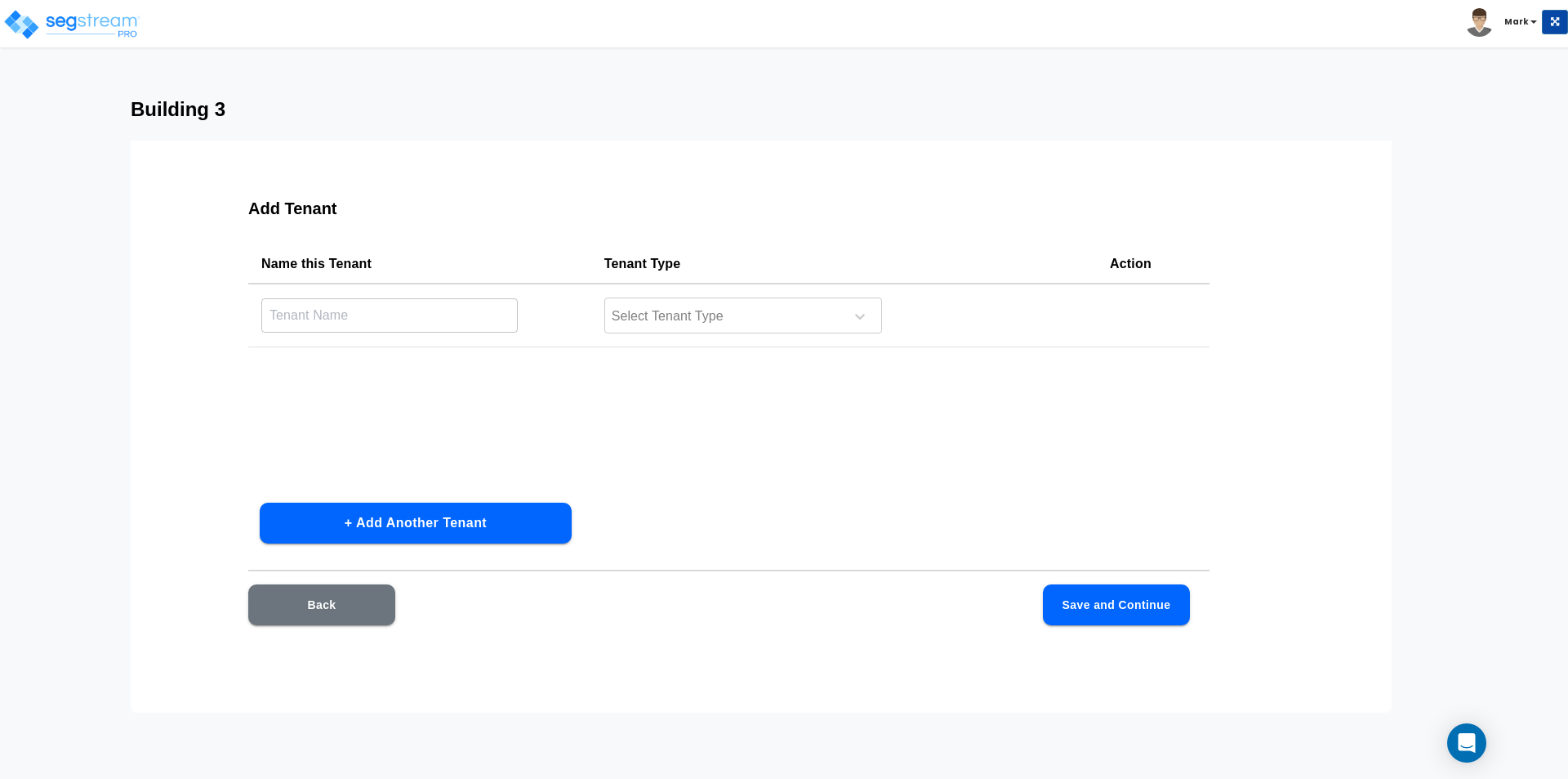
click at [490, 298] on input "text" at bounding box center [389, 316] width 256 height 36
type input "Tenant 3"
click at [692, 321] on div at bounding box center [722, 317] width 224 height 22
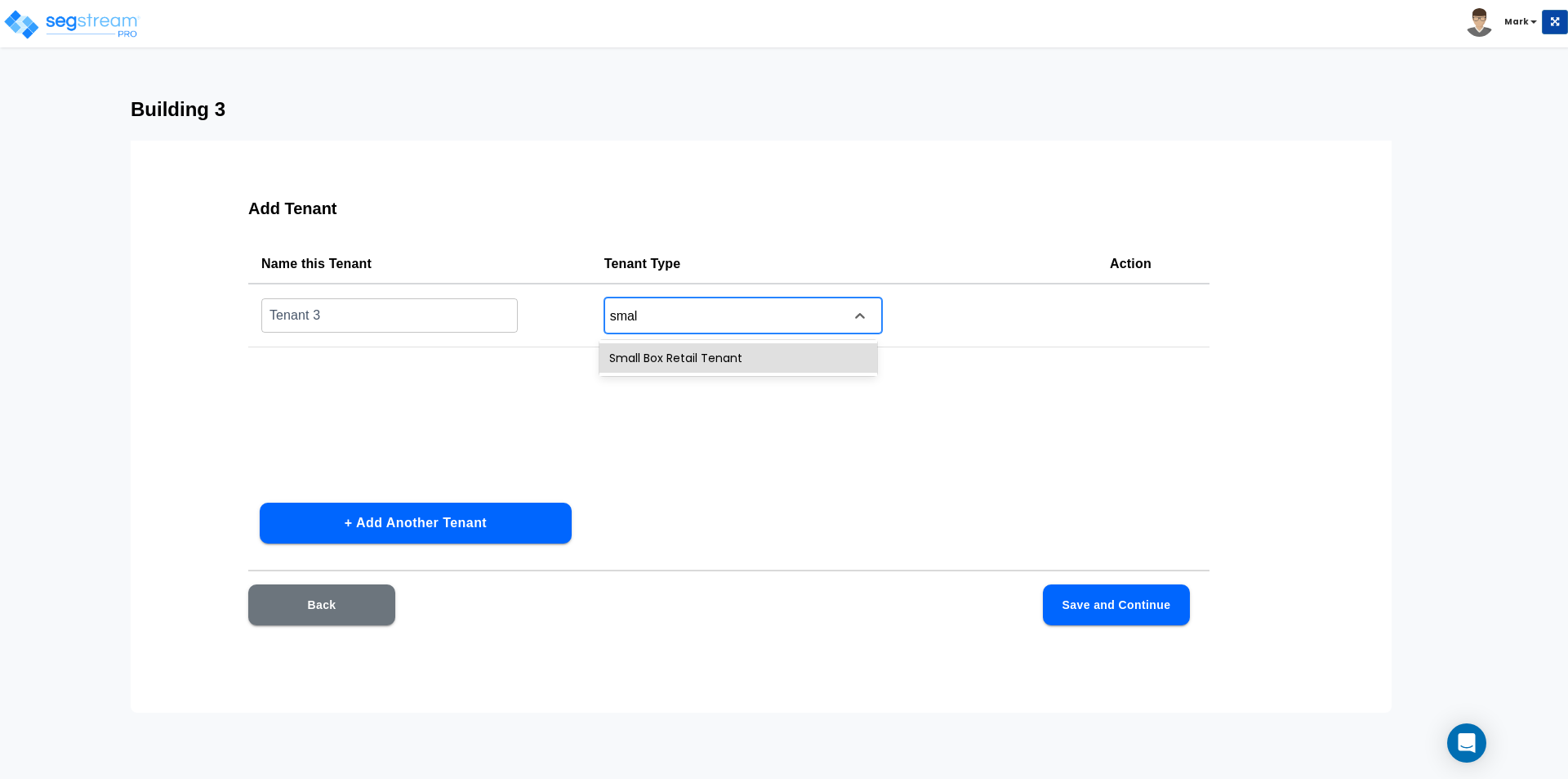
type input "small"
drag, startPoint x: 644, startPoint y: 370, endPoint x: 643, endPoint y: 358, distance: 12.0
click at [646, 365] on div "Small Box Retail Tenant" at bounding box center [738, 358] width 278 height 30
click at [1144, 627] on div "Back Save and Continue" at bounding box center [729, 629] width 962 height 90
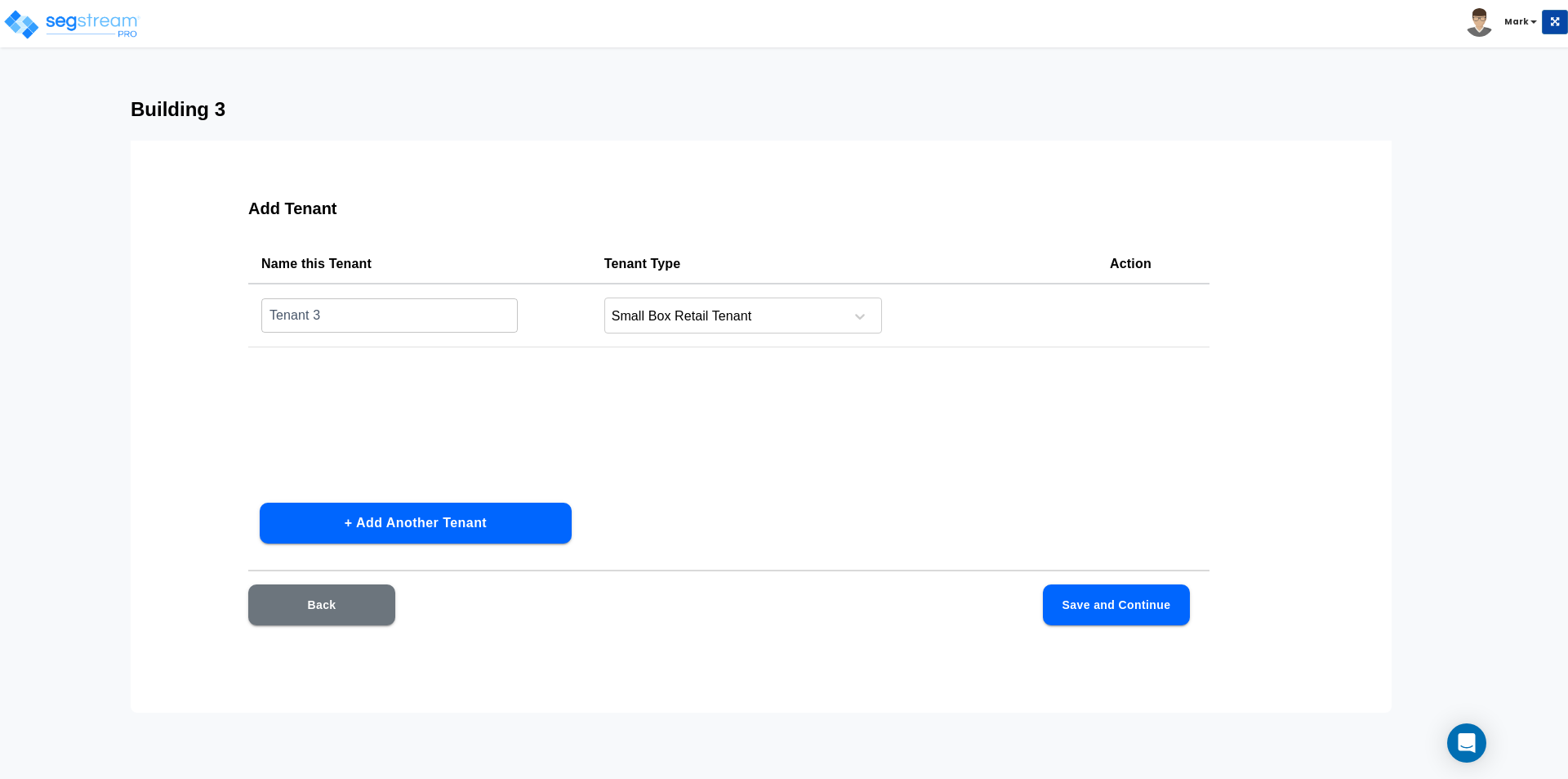
click at [1109, 614] on button "Save and Continue" at bounding box center [1116, 604] width 147 height 41
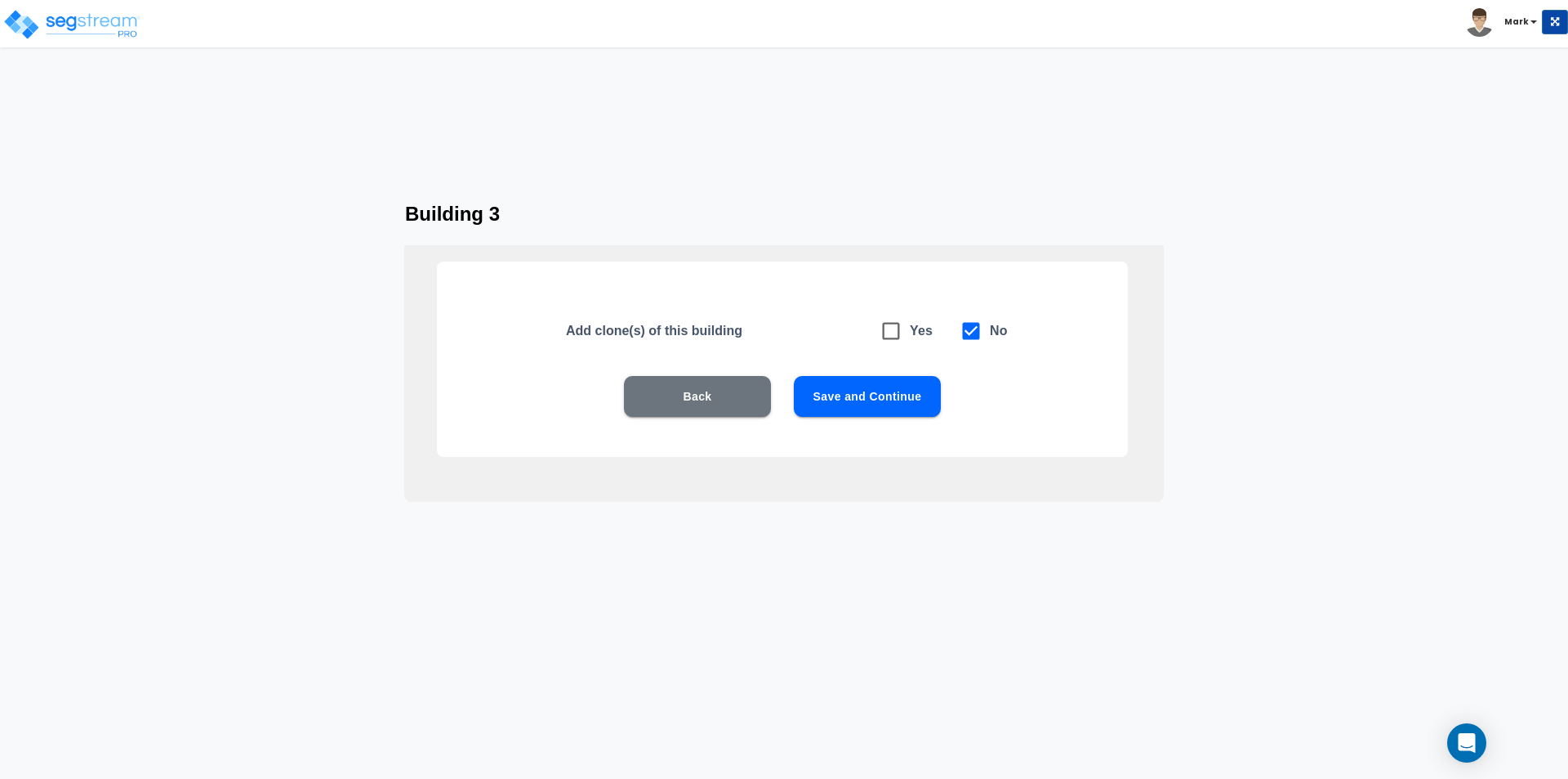
click at [860, 401] on button "Save and Continue" at bounding box center [868, 396] width 147 height 41
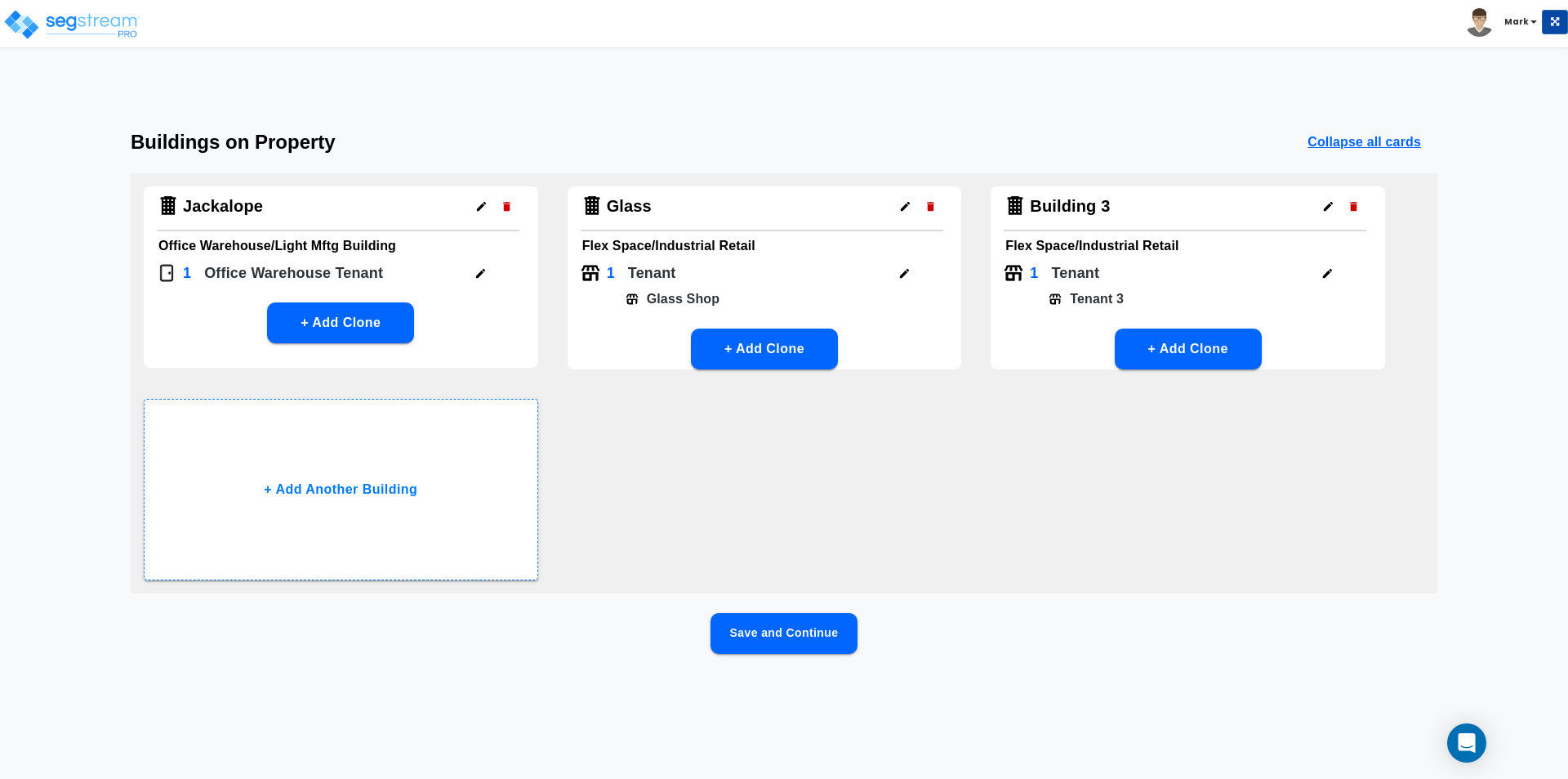
click at [906, 196] on button "button" at bounding box center [905, 207] width 26 height 26
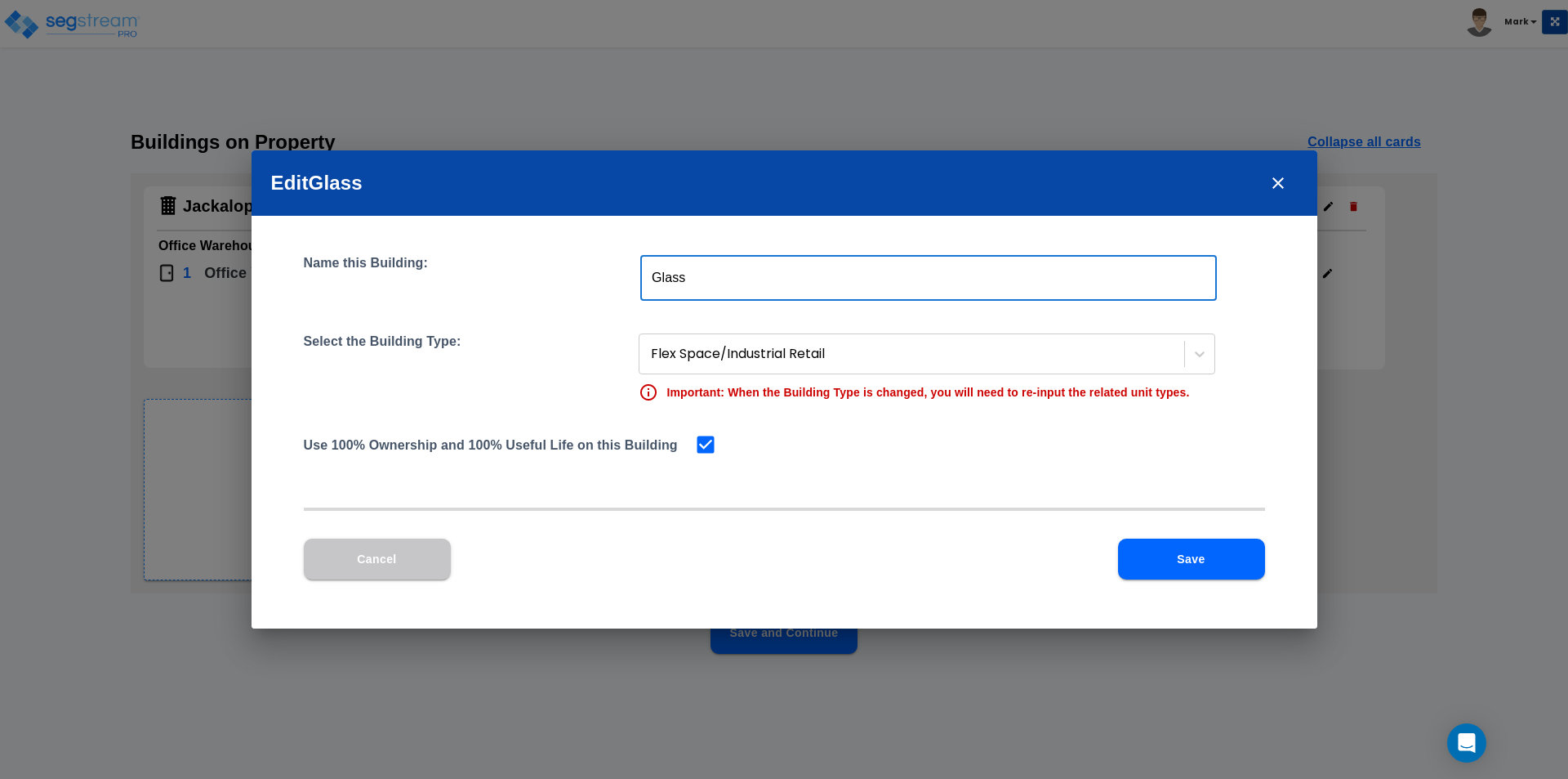
drag, startPoint x: 706, startPoint y: 280, endPoint x: 676, endPoint y: 280, distance: 30.0
click at [676, 280] on input "Glass" at bounding box center [928, 278] width 577 height 46
click at [648, 280] on input "Glass" at bounding box center [928, 278] width 577 height 46
click at [662, 276] on input "Praire Dog Glass" at bounding box center [928, 278] width 577 height 46
click at [837, 290] on input "Prairie Dog Glass" at bounding box center [928, 278] width 577 height 46
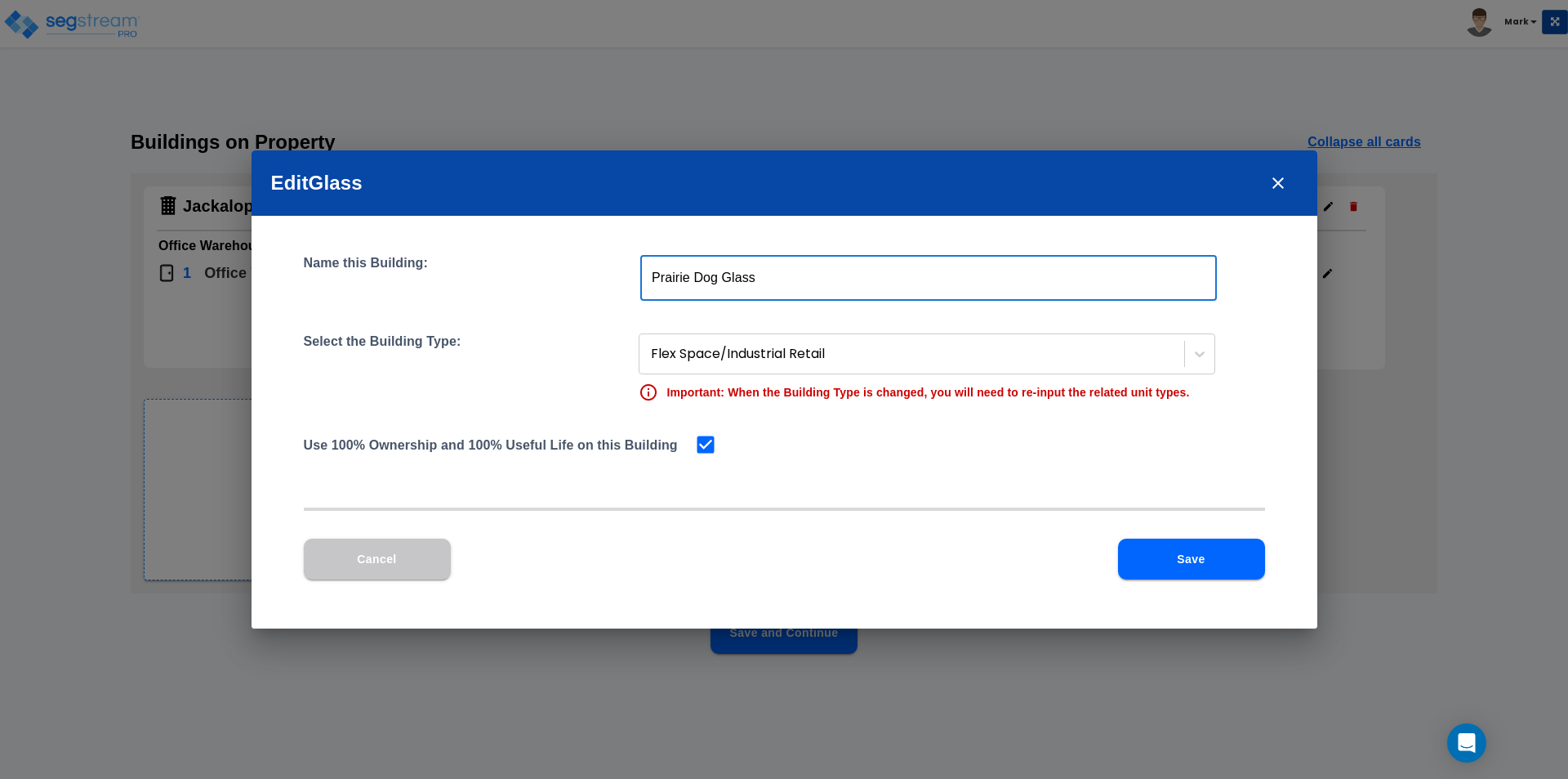
type input "Prairie Dog Glass"
click at [1117, 542] on div "Cancel Save" at bounding box center [784, 558] width 962 height 41
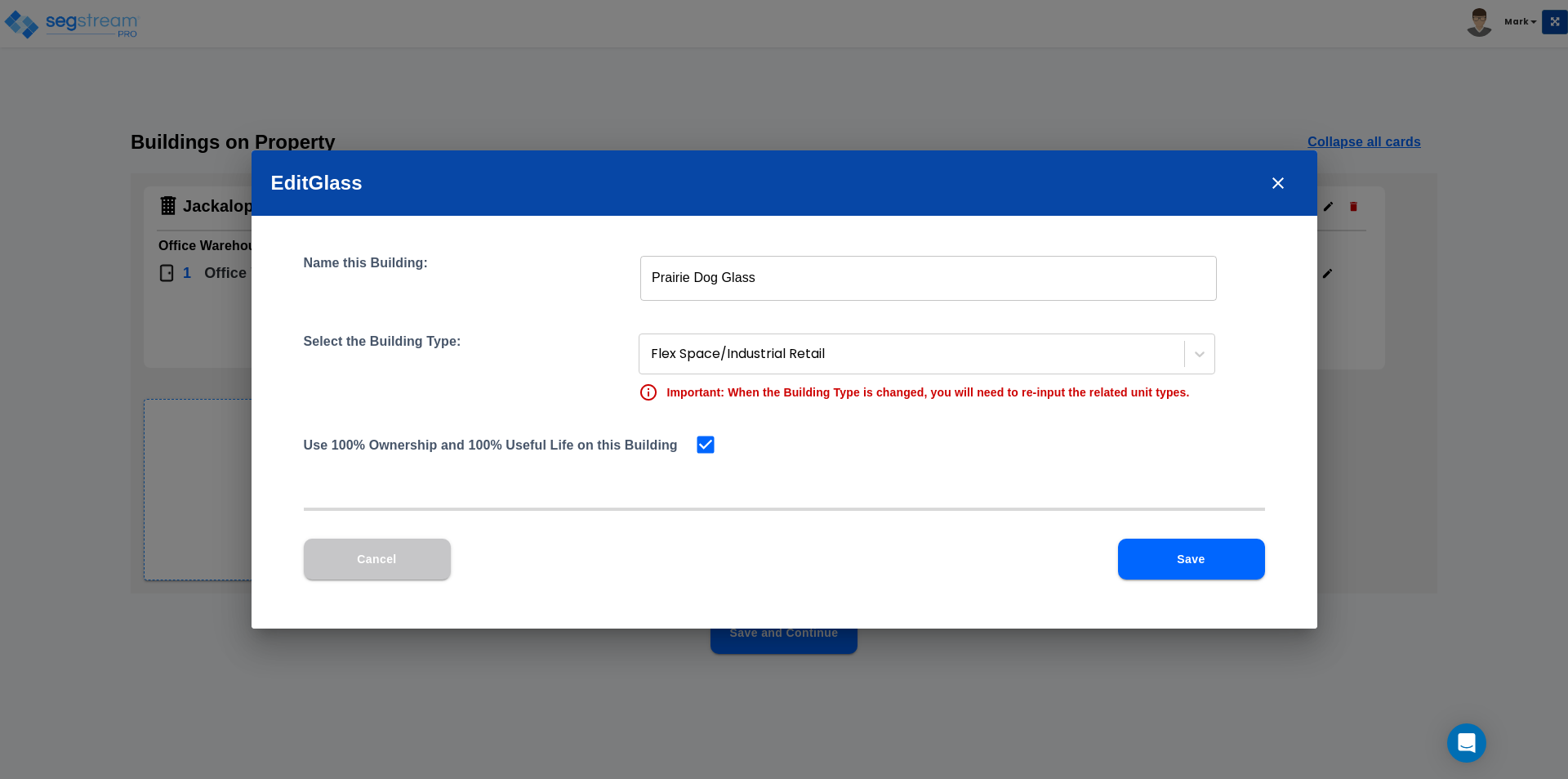
click at [1165, 565] on button "Save" at bounding box center [1191, 558] width 147 height 41
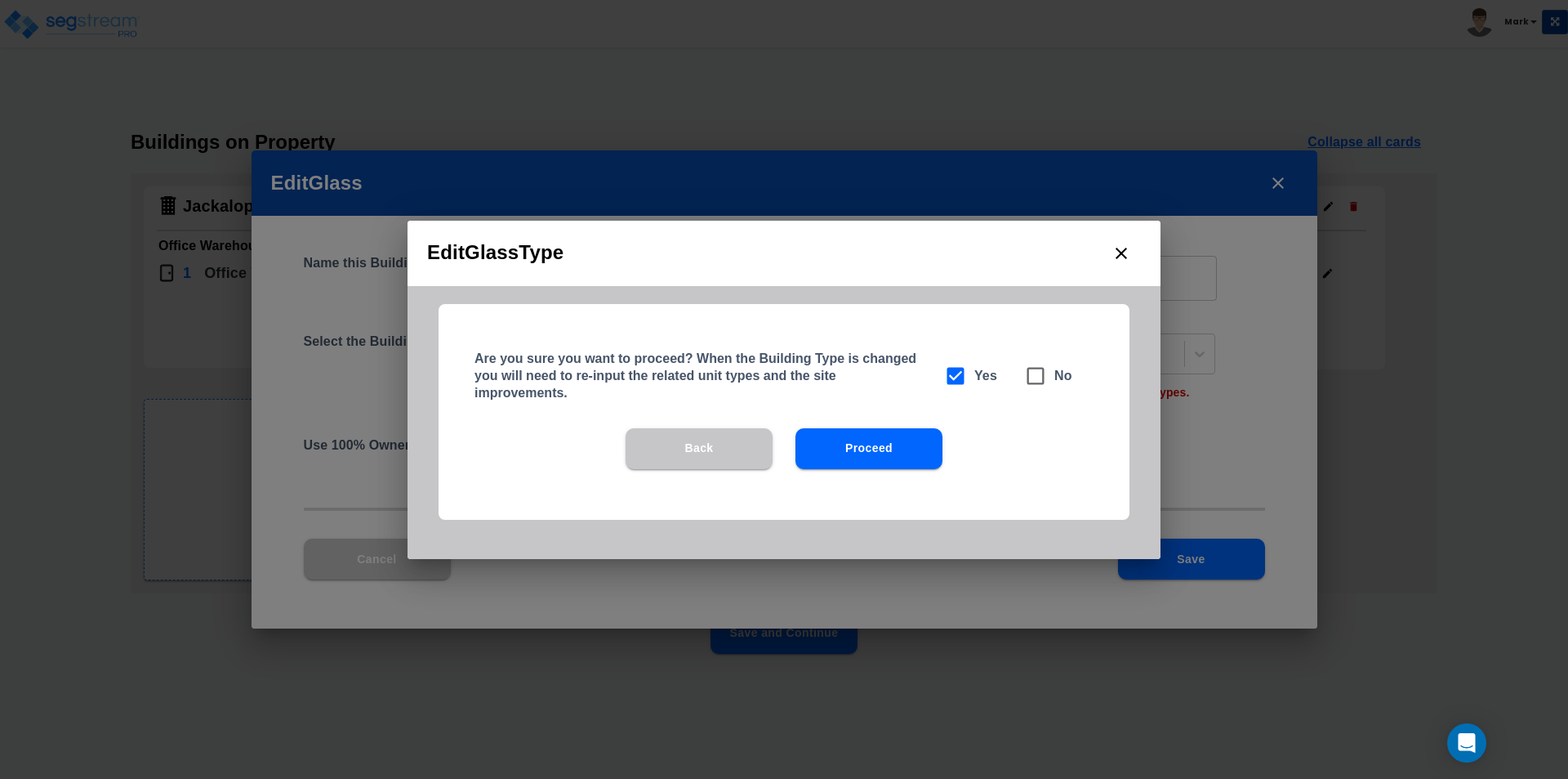
click at [846, 452] on button "Proceed" at bounding box center [869, 448] width 147 height 41
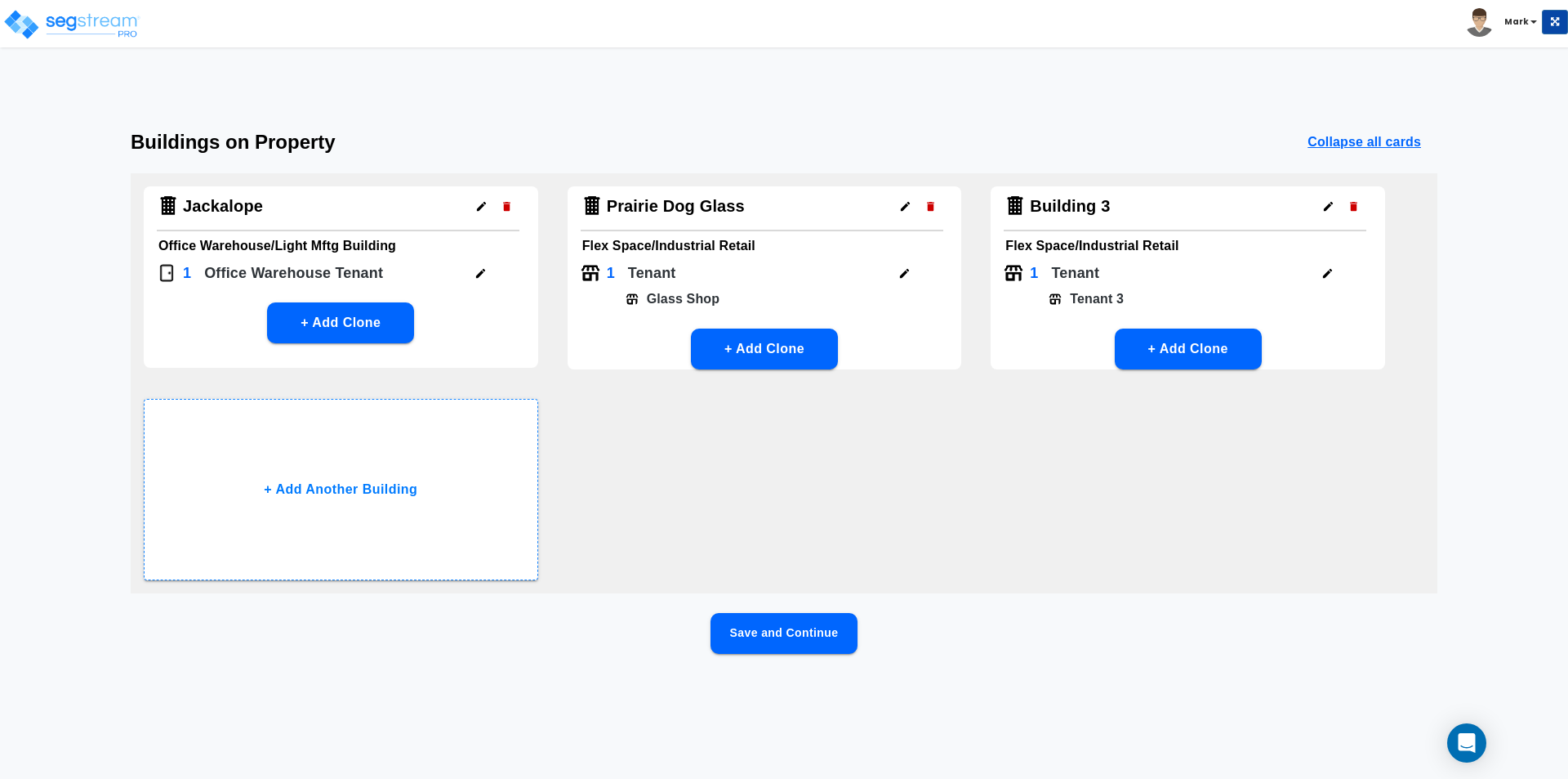
click at [786, 627] on button "Save and Continue" at bounding box center [784, 633] width 147 height 41
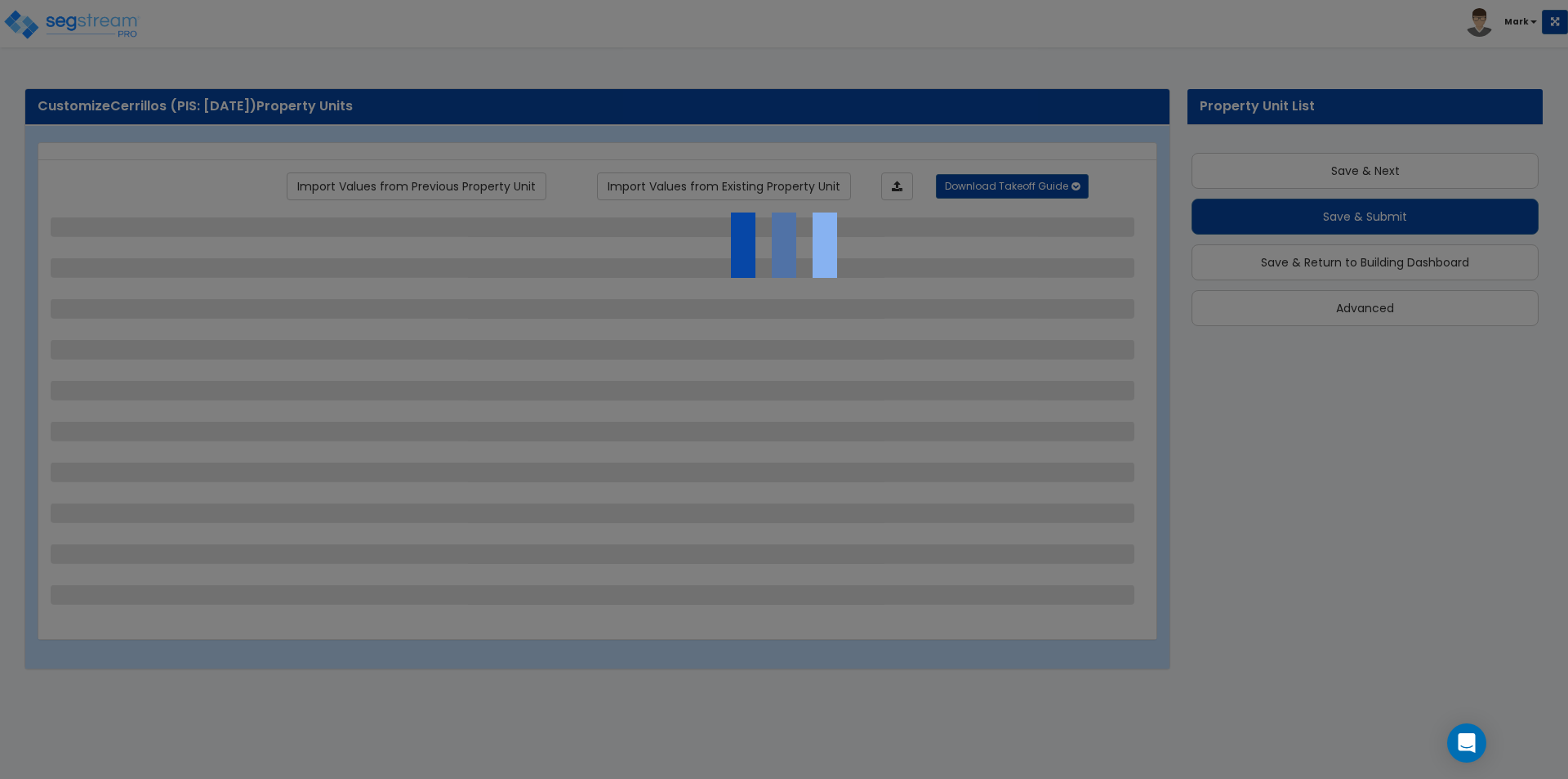
scroll to position [19, 0]
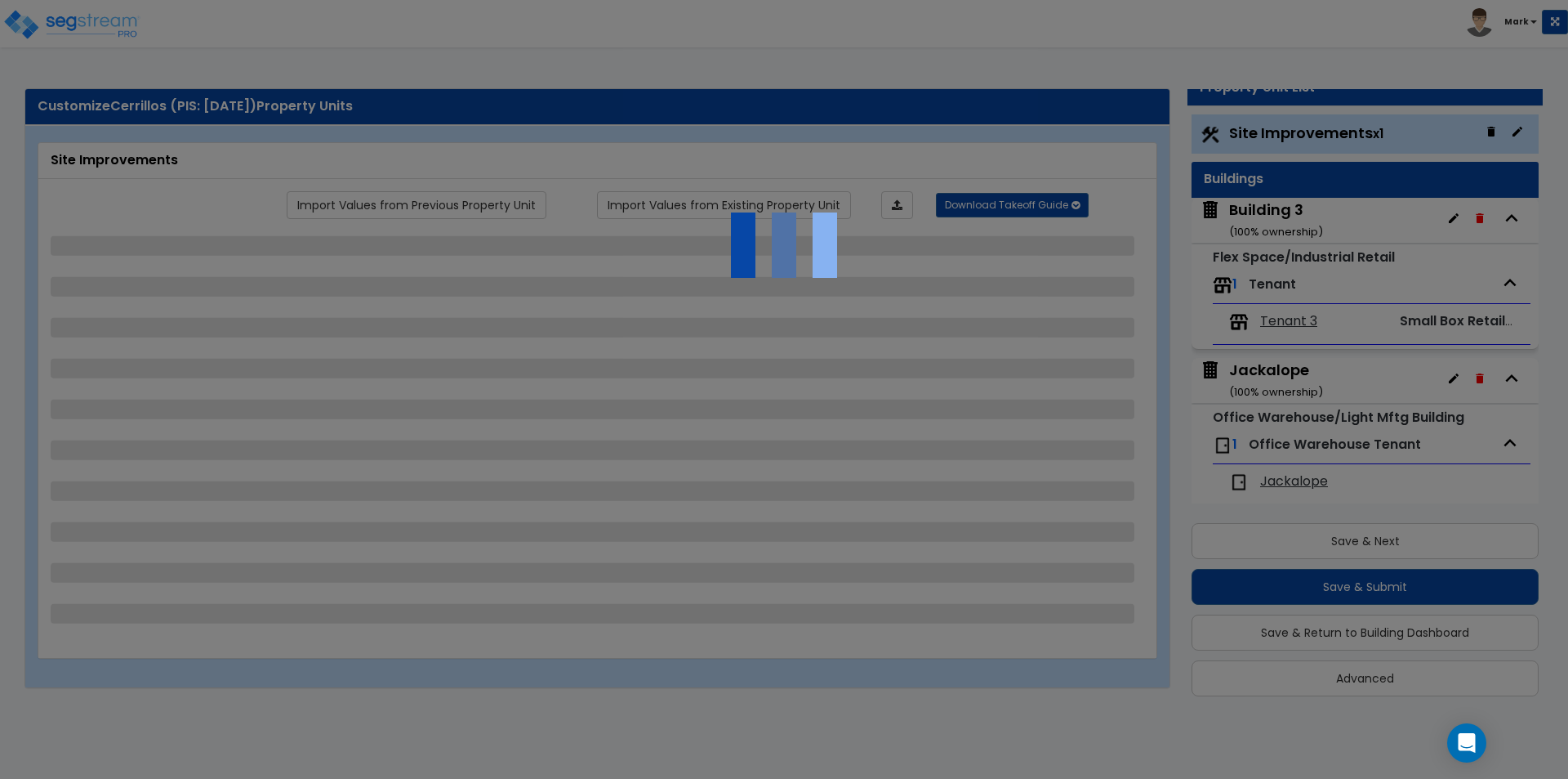
select select "2"
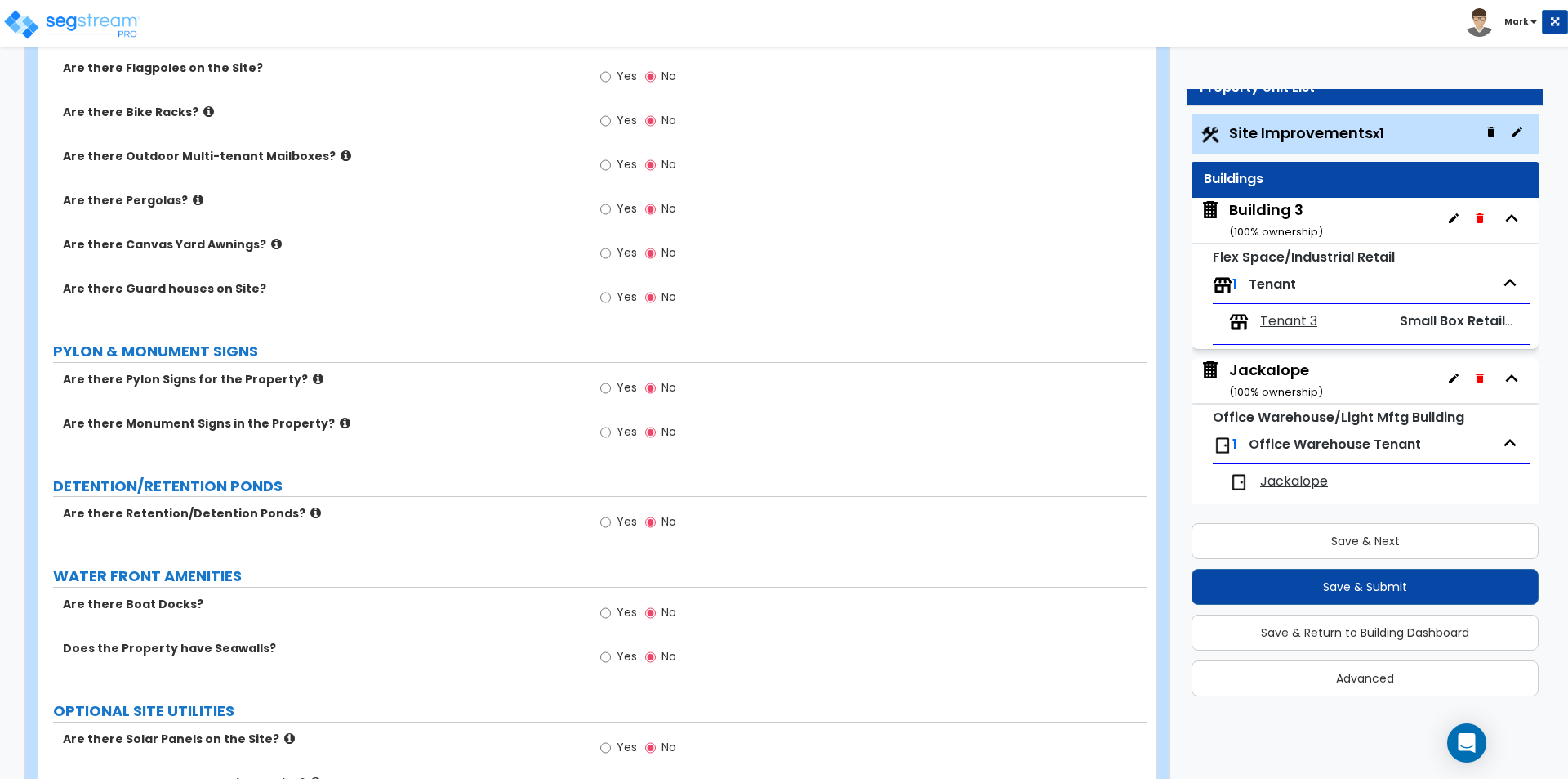
scroll to position [2364, 0]
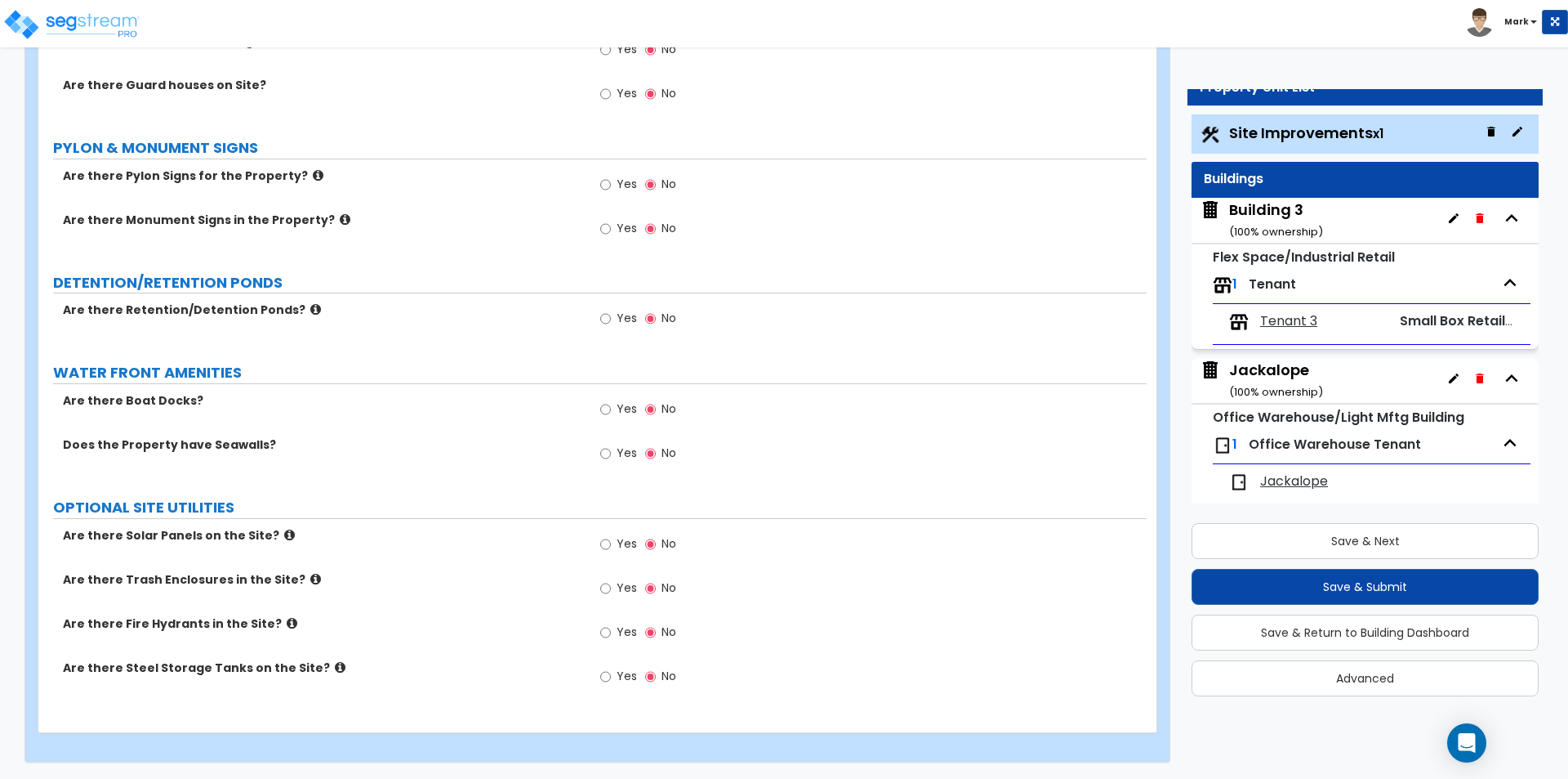
click at [396, 472] on div "Does the Property have Seawalls? Yes No" at bounding box center [593, 458] width 1108 height 45
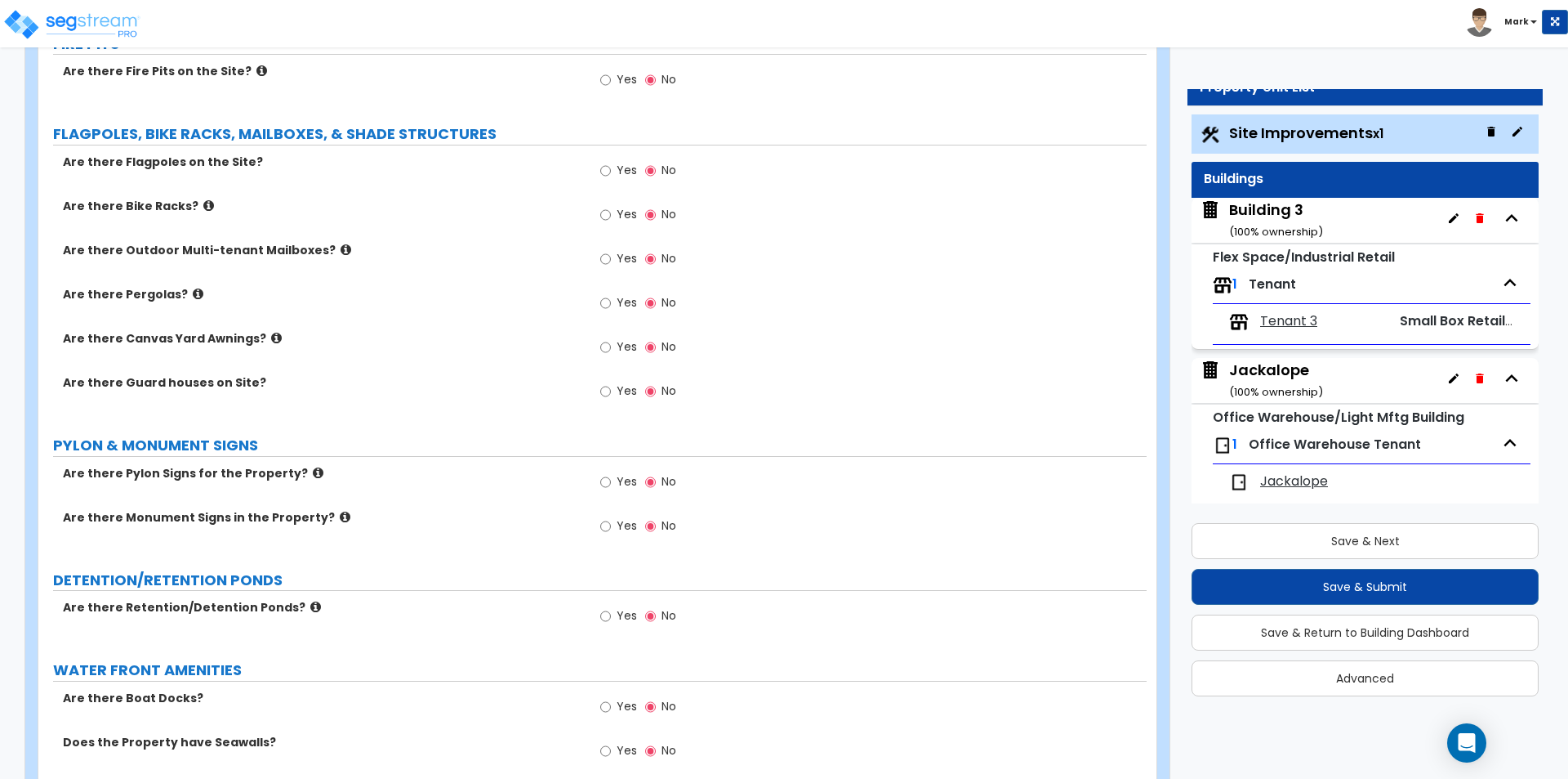
scroll to position [2036, 0]
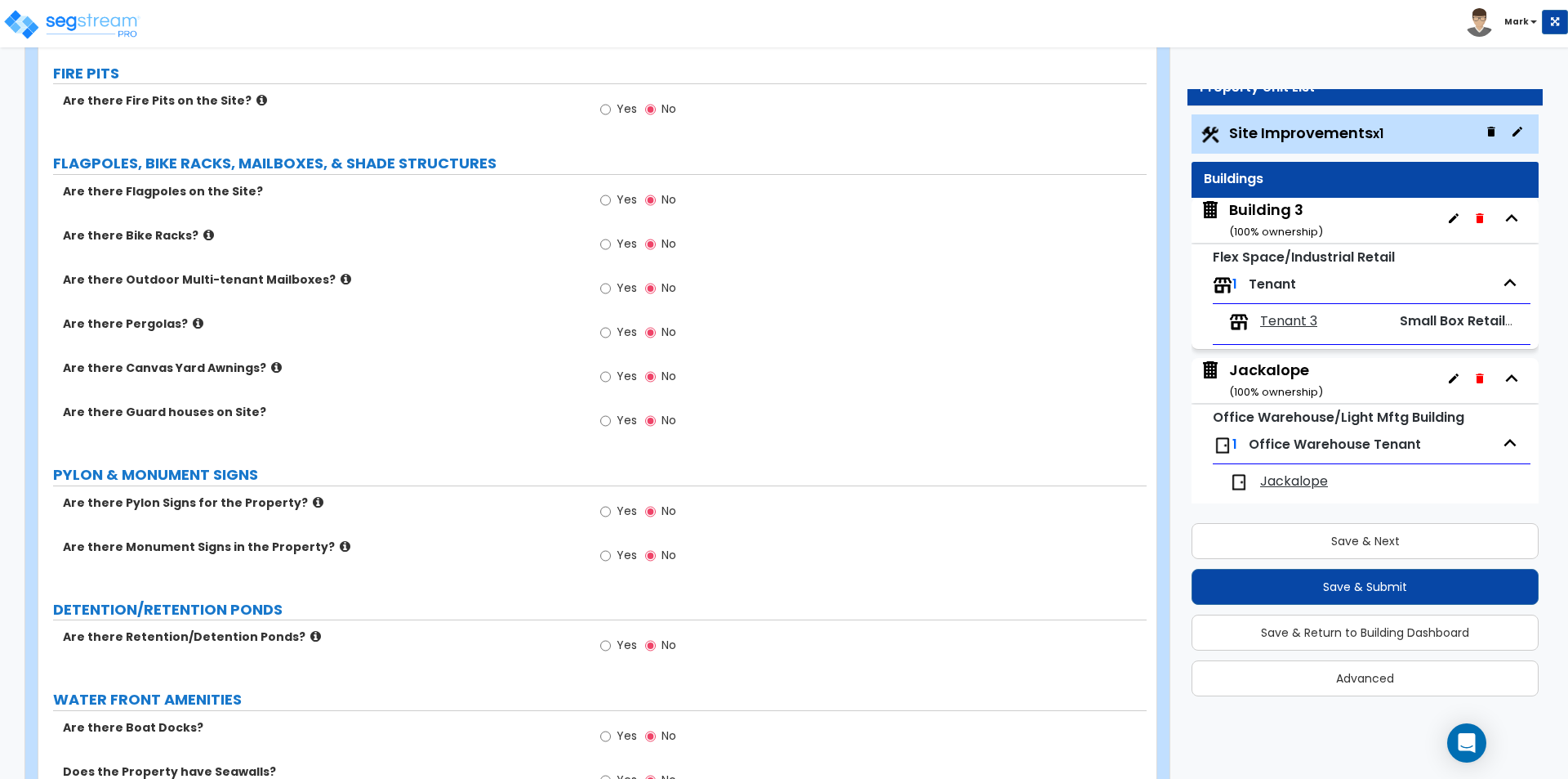
click at [1302, 211] on div "Building 3 ( 100 % ownership)" at bounding box center [1276, 220] width 94 height 42
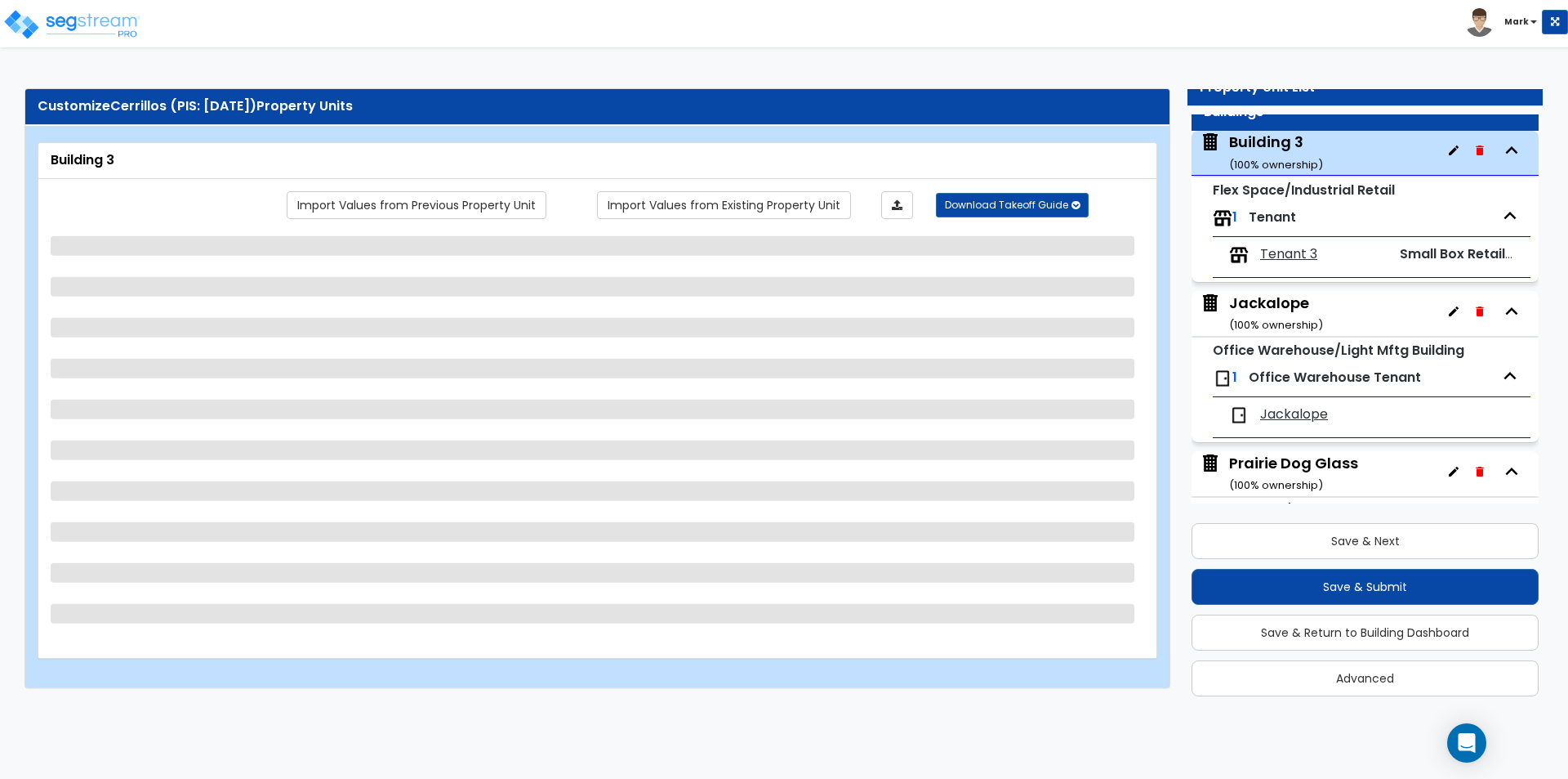
scroll to position [83, 0]
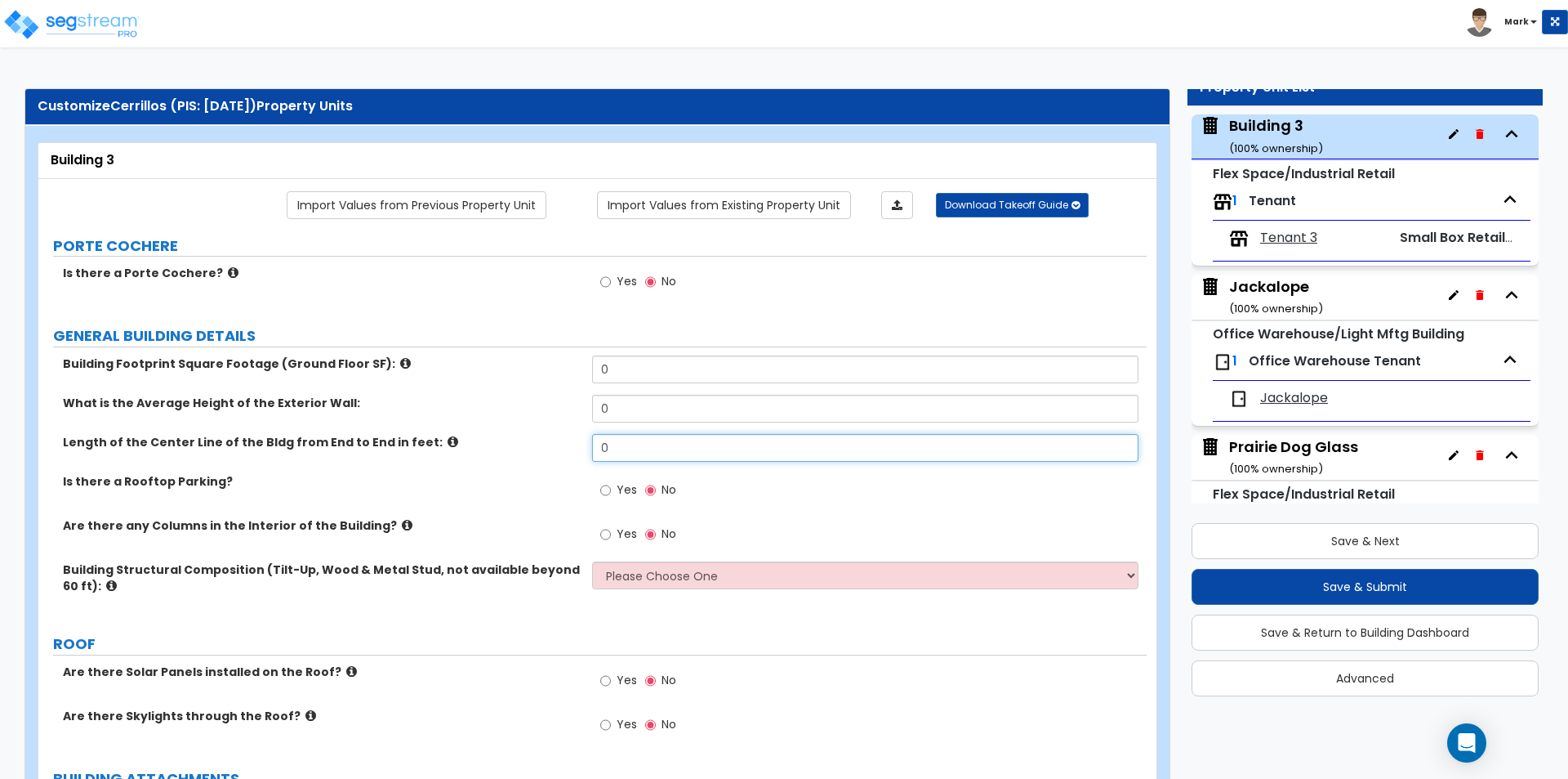
click at [654, 447] on input "0" at bounding box center [866, 447] width 546 height 28
type input "155"
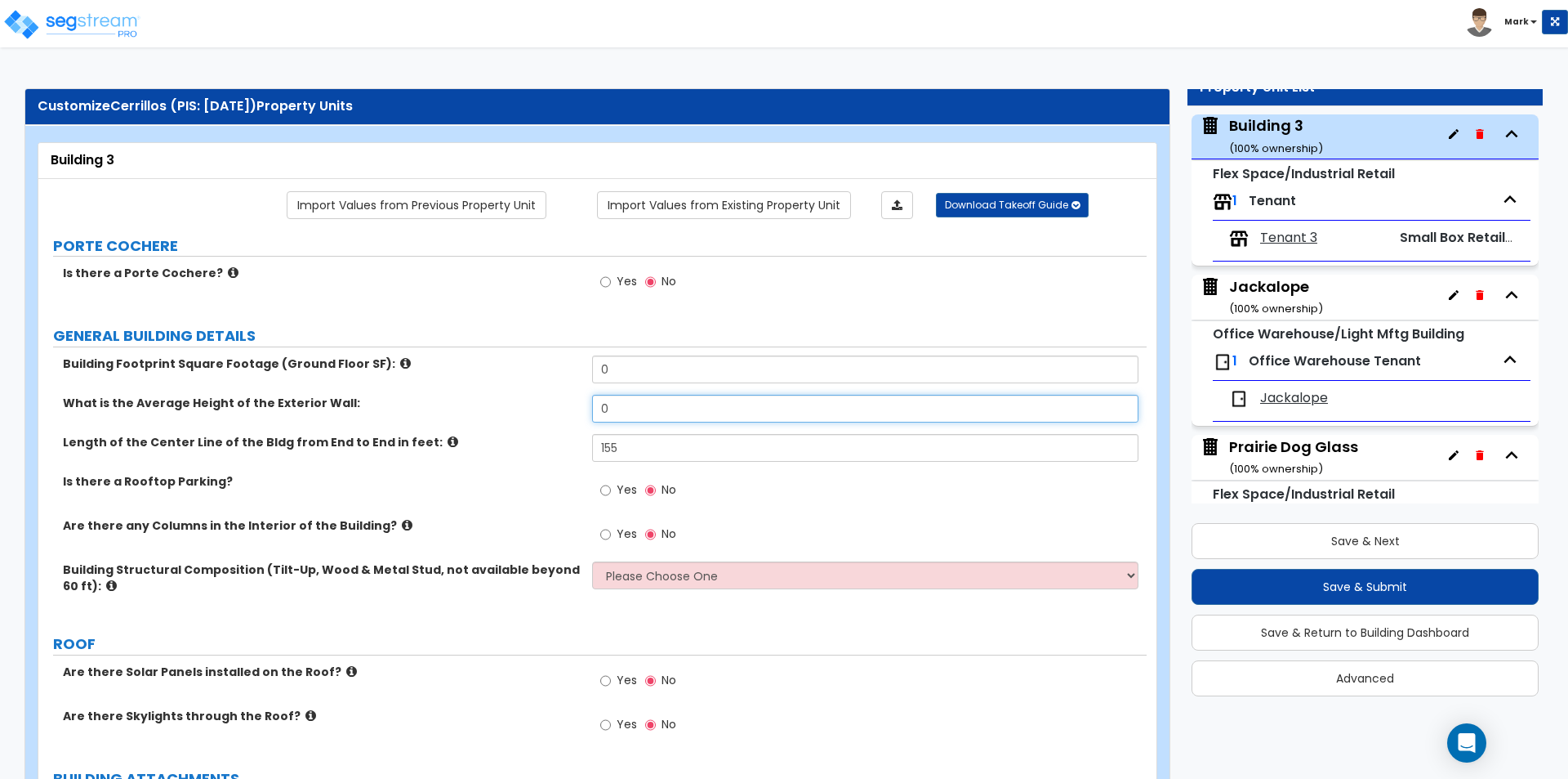
click at [655, 420] on input "0" at bounding box center [866, 409] width 546 height 28
click at [499, 417] on div "What is the Average Height of the Exterior Wall: 0" at bounding box center [593, 415] width 1108 height 40
click at [670, 373] on input "0" at bounding box center [866, 369] width 546 height 28
type input "6,280"
click at [657, 414] on input "0" at bounding box center [866, 409] width 546 height 28
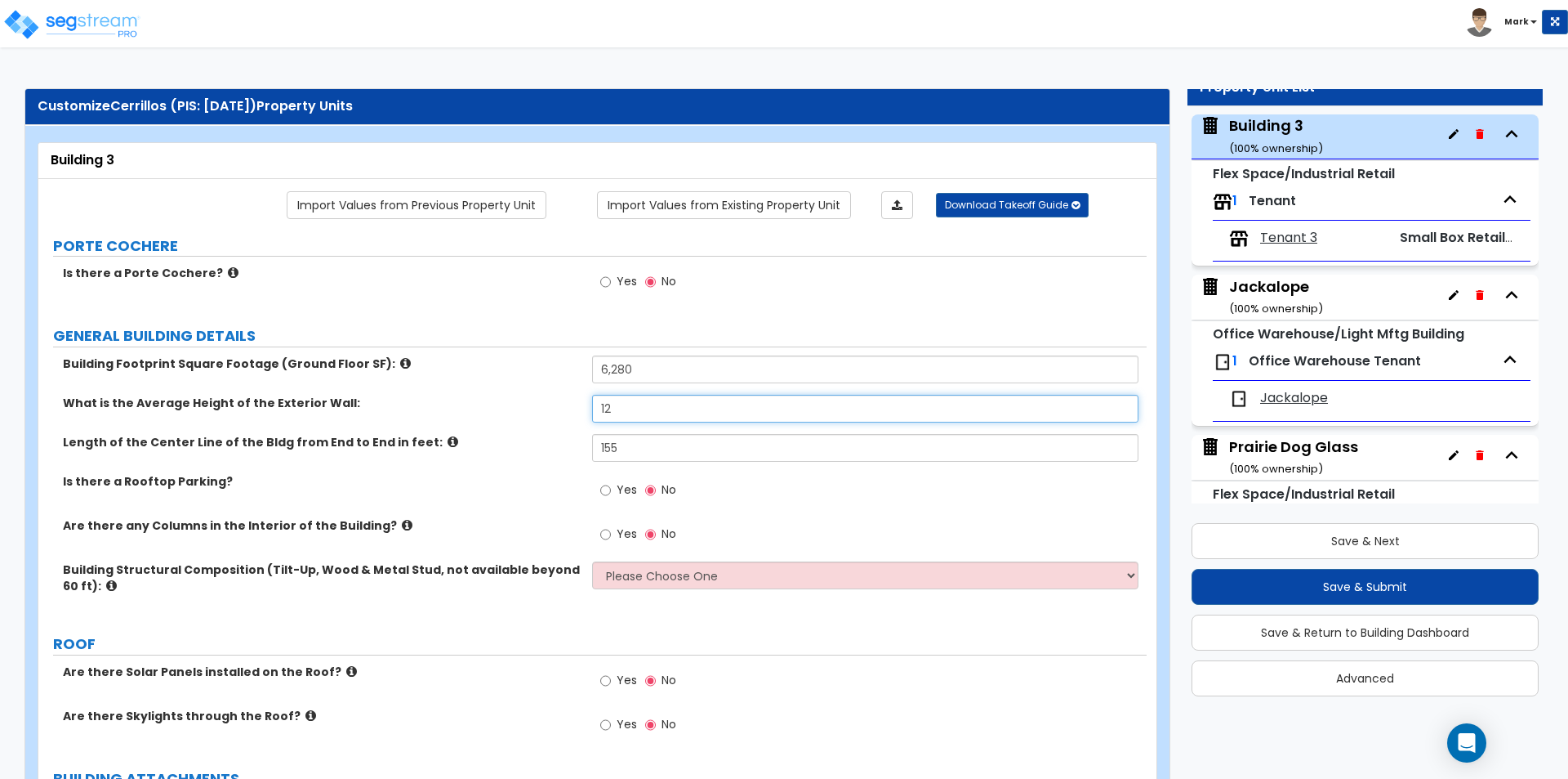
type input "12"
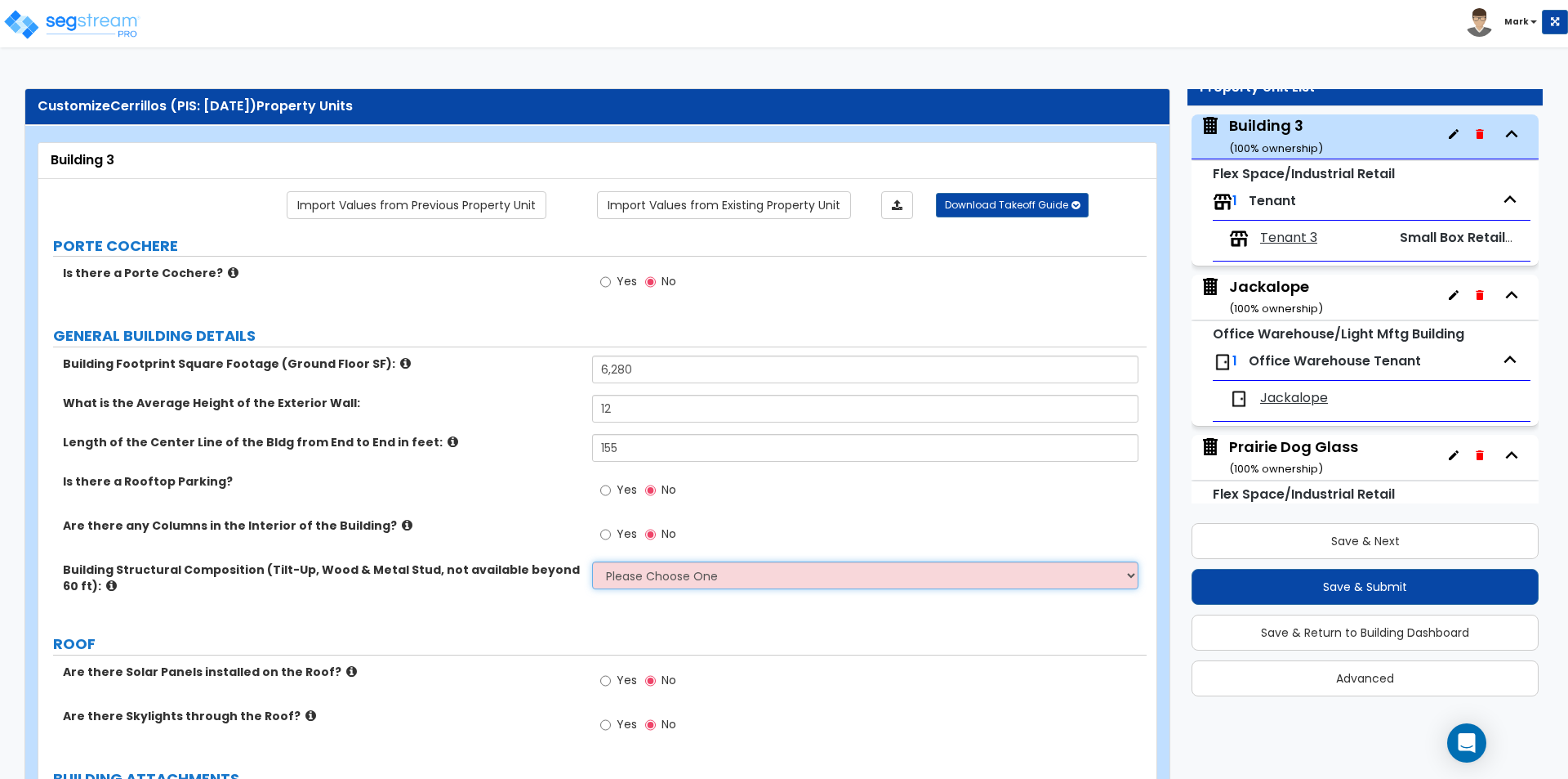
click at [655, 580] on select "Please Choose One Pre-Engineered Metal Building Tilt-up Wall Construction Reinf…" at bounding box center [866, 575] width 546 height 28
select select "7"
click at [593, 561] on select "Please Choose One Pre-Engineered Metal Building Tilt-up Wall Construction Reinf…" at bounding box center [866, 575] width 546 height 28
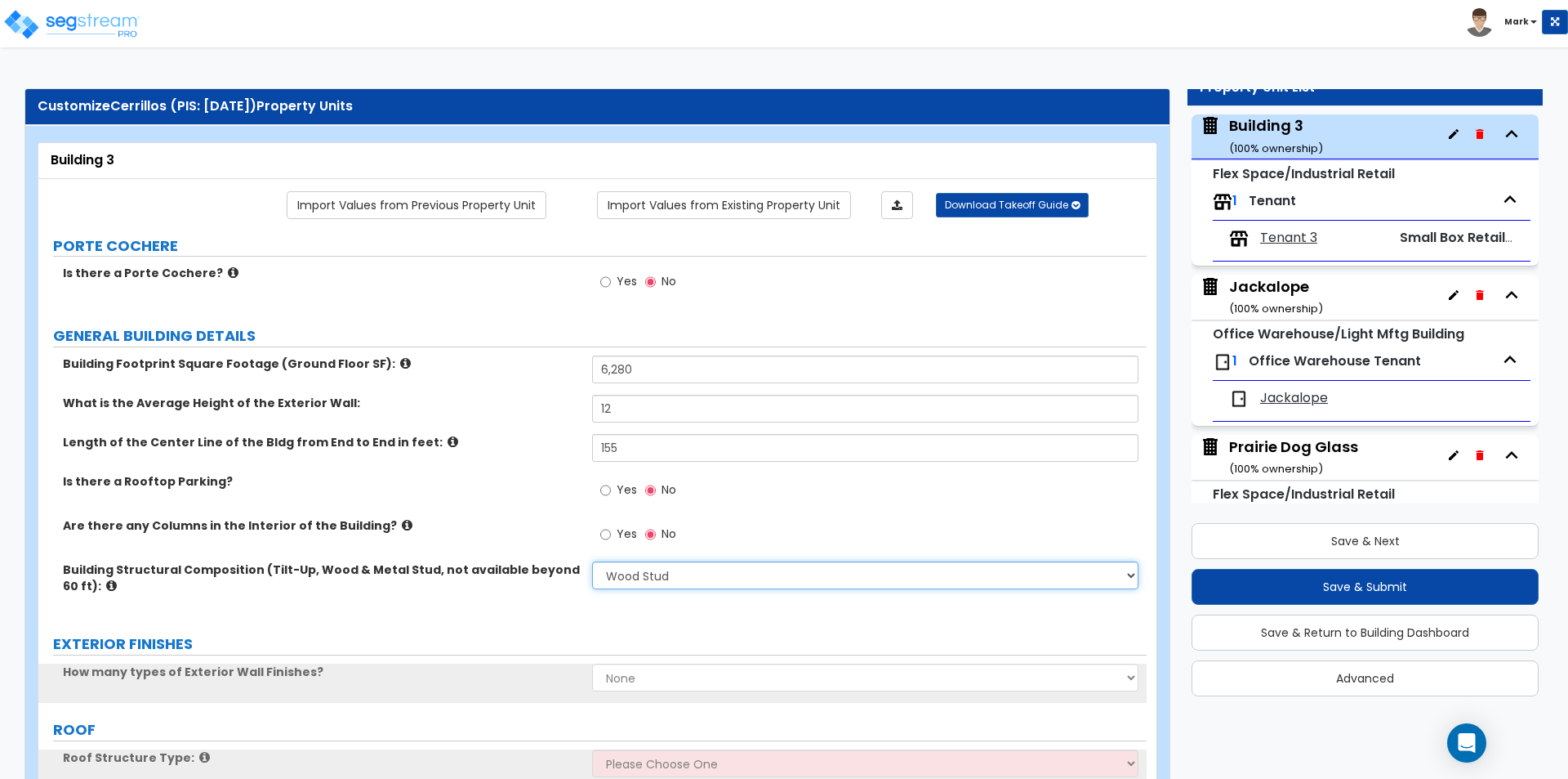
scroll to position [327, 0]
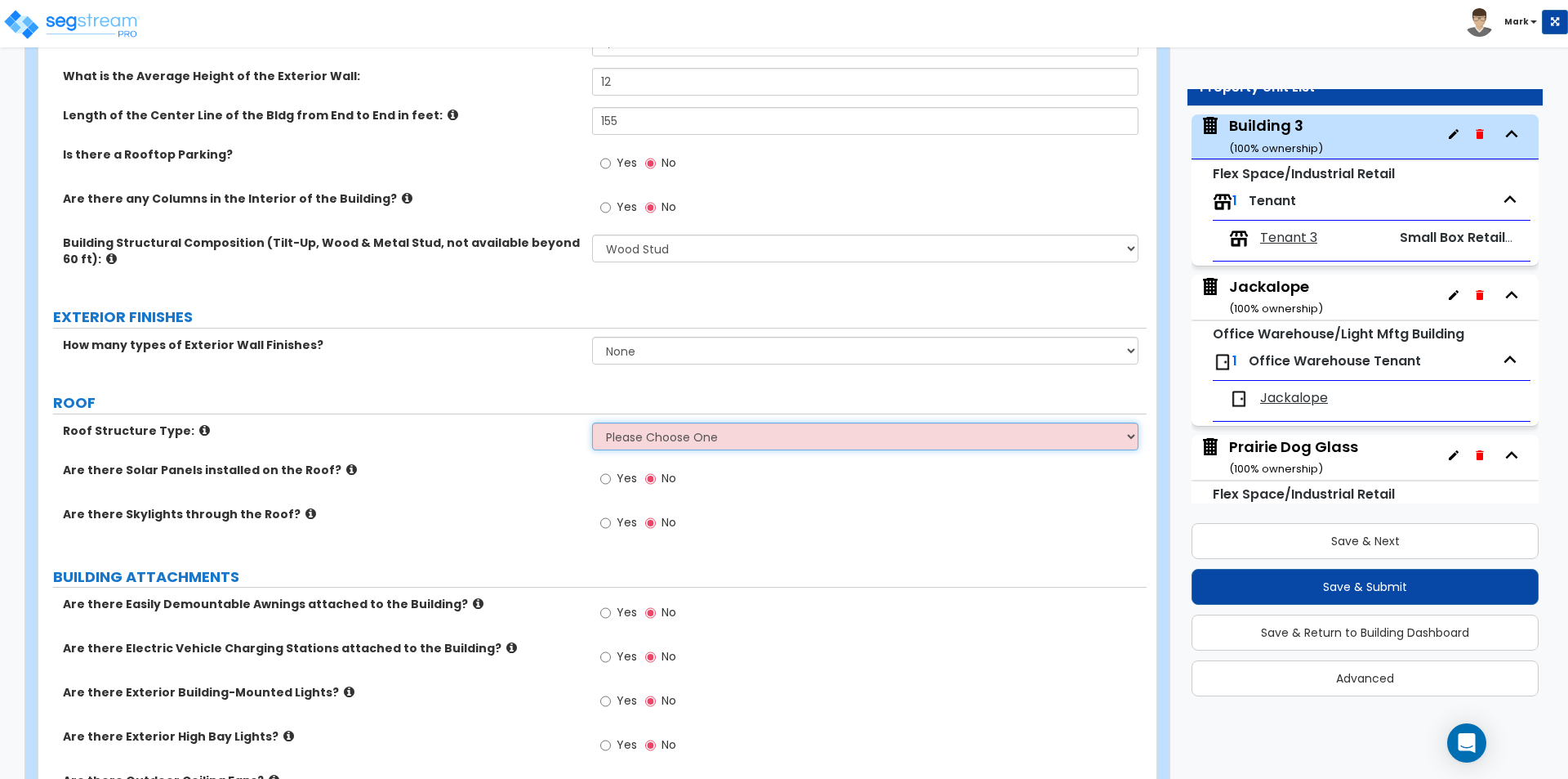
click at [823, 427] on select "Please Choose One [PERSON_NAME] Roof Flat Roof Hybrid [PERSON_NAME] & Flat Roof" at bounding box center [866, 437] width 546 height 28
select select "2"
click at [593, 423] on select "Please Choose One [PERSON_NAME] Roof Flat Roof Hybrid [PERSON_NAME] & Flat Roof" at bounding box center [866, 437] width 546 height 28
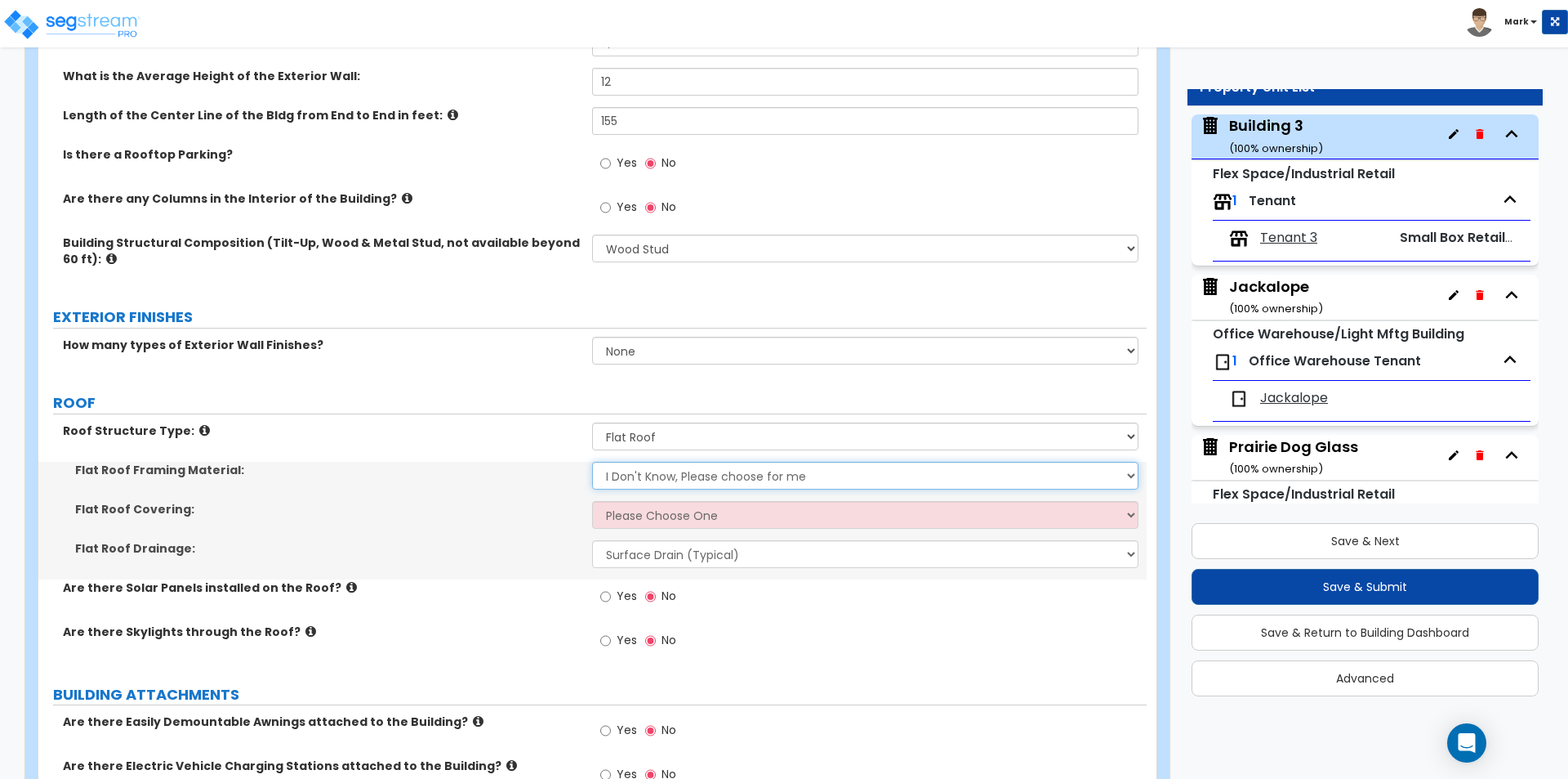
click at [728, 484] on select "I Don't Know, Please choose for me Metal Wood" at bounding box center [866, 475] width 546 height 28
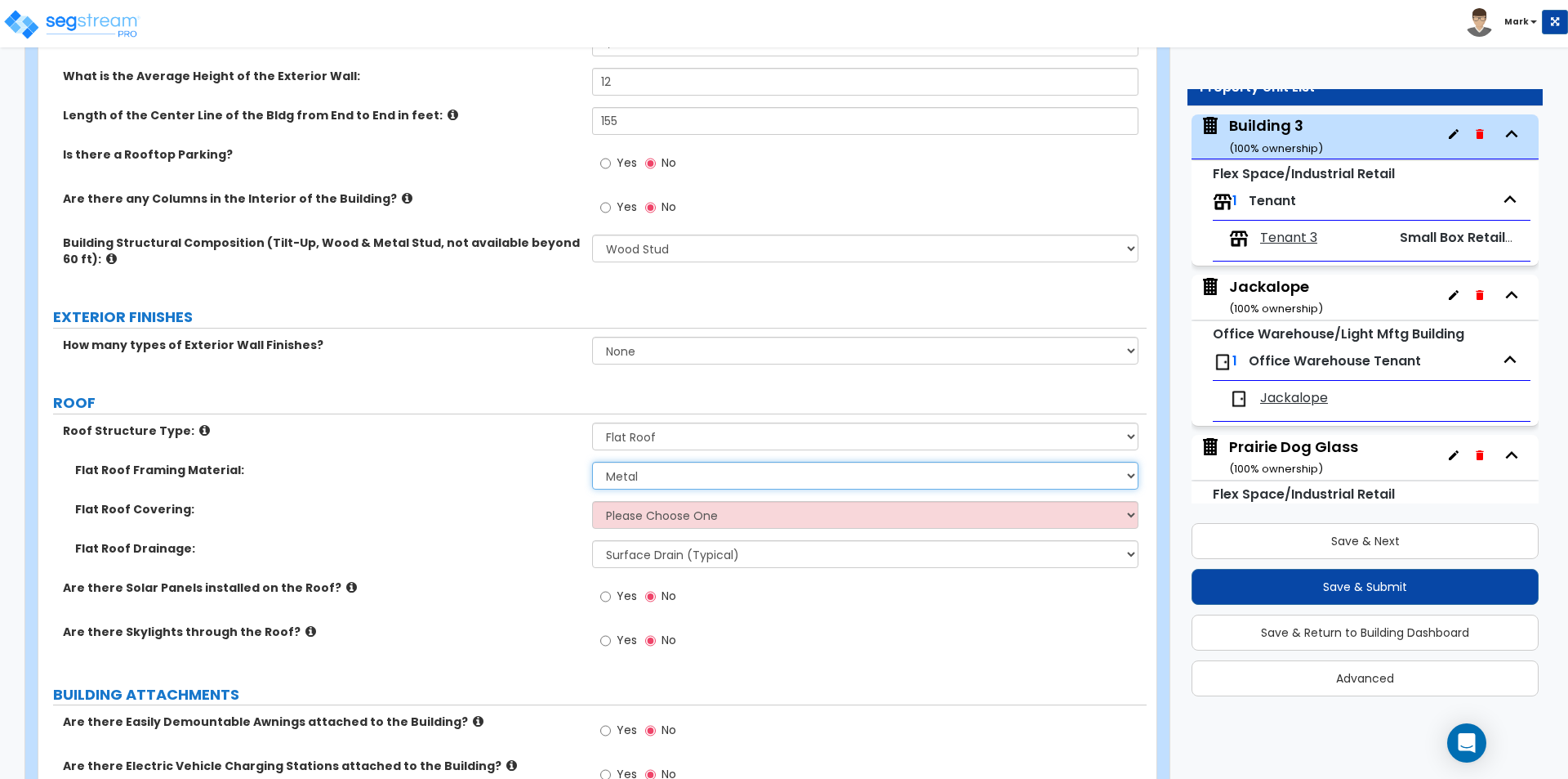
click at [593, 461] on select "I Don't Know, Please choose for me Metal Wood" at bounding box center [866, 475] width 546 height 28
drag, startPoint x: 738, startPoint y: 475, endPoint x: 735, endPoint y: 485, distance: 10.4
click at [738, 475] on select "I Don't Know, Please choose for me Metal Wood" at bounding box center [866, 475] width 546 height 28
select select "2"
click at [593, 461] on select "I Don't Know, Please choose for me Metal Wood" at bounding box center [866, 475] width 546 height 28
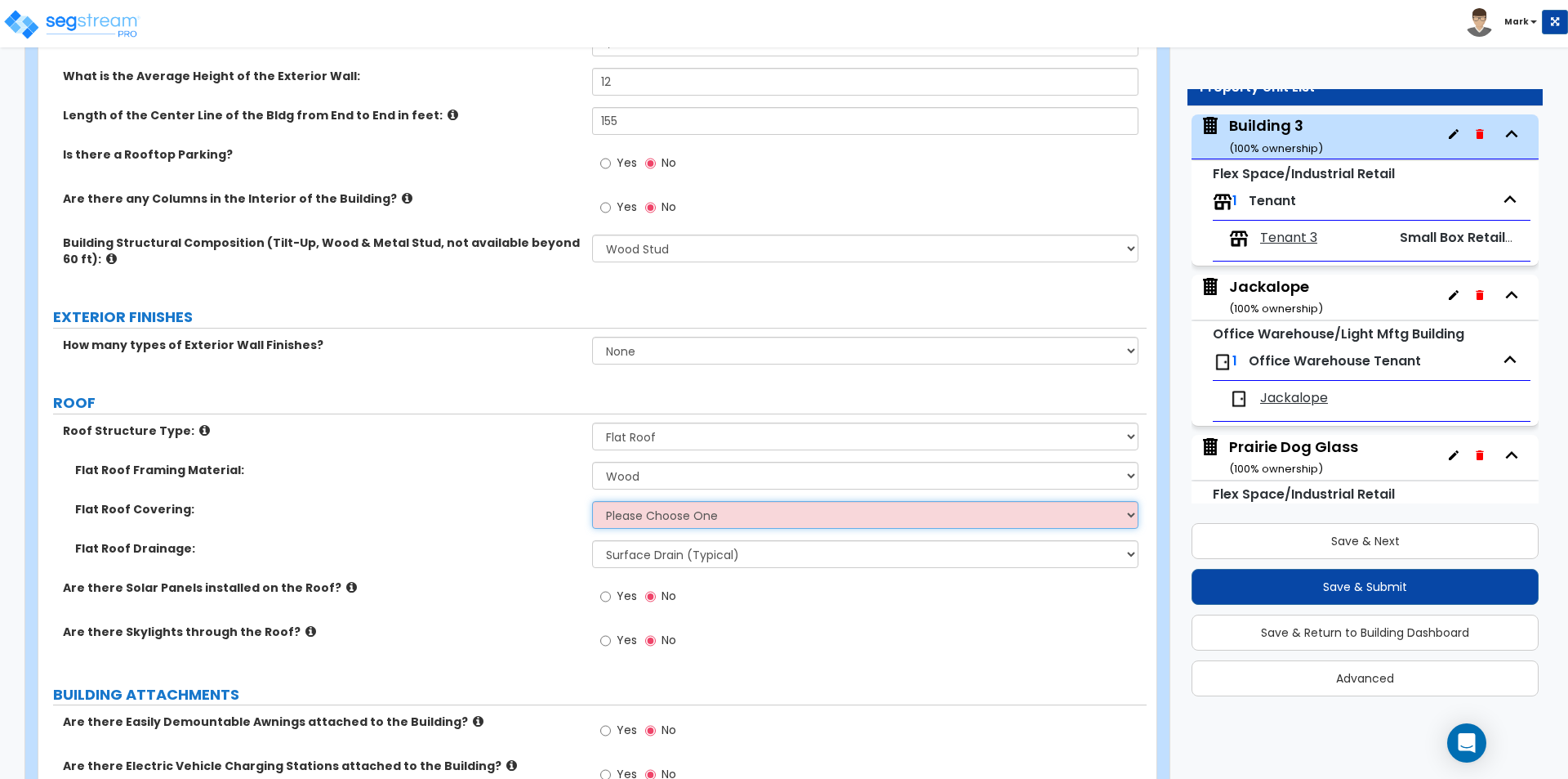
click at [712, 523] on select "Please Choose One Rolled Asphalt PVC Membrane Plastic (EPDM) Membrane Asphalt F…" at bounding box center [866, 515] width 546 height 28
select select "2"
click at [593, 501] on select "Please Choose One Rolled Asphalt PVC Membrane Plastic (EPDM) Membrane Asphalt F…" at bounding box center [866, 515] width 546 height 28
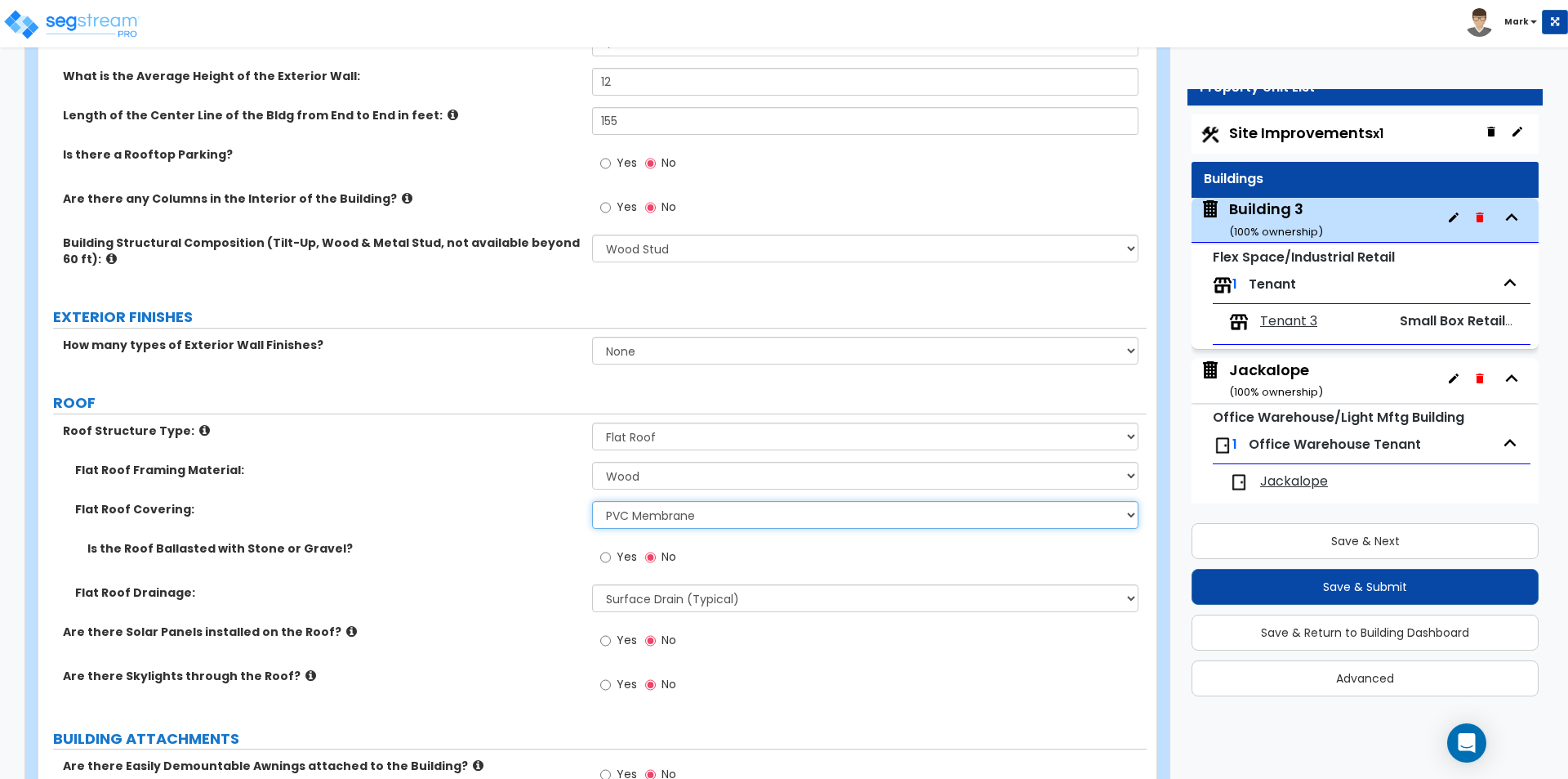
scroll to position [0, 0]
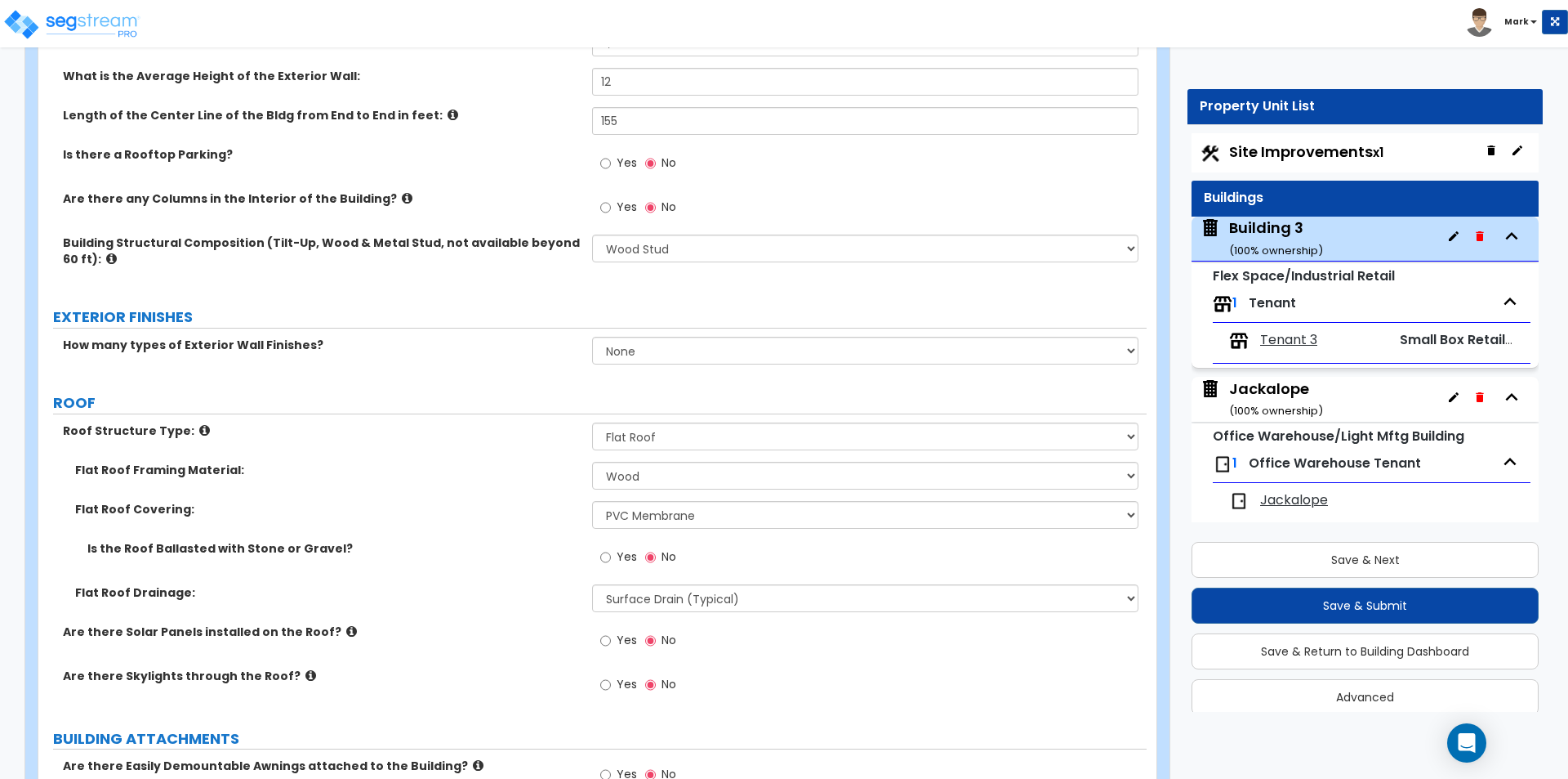
click at [1272, 145] on span "Site Improvements x1" at bounding box center [1307, 151] width 154 height 21
select select "2"
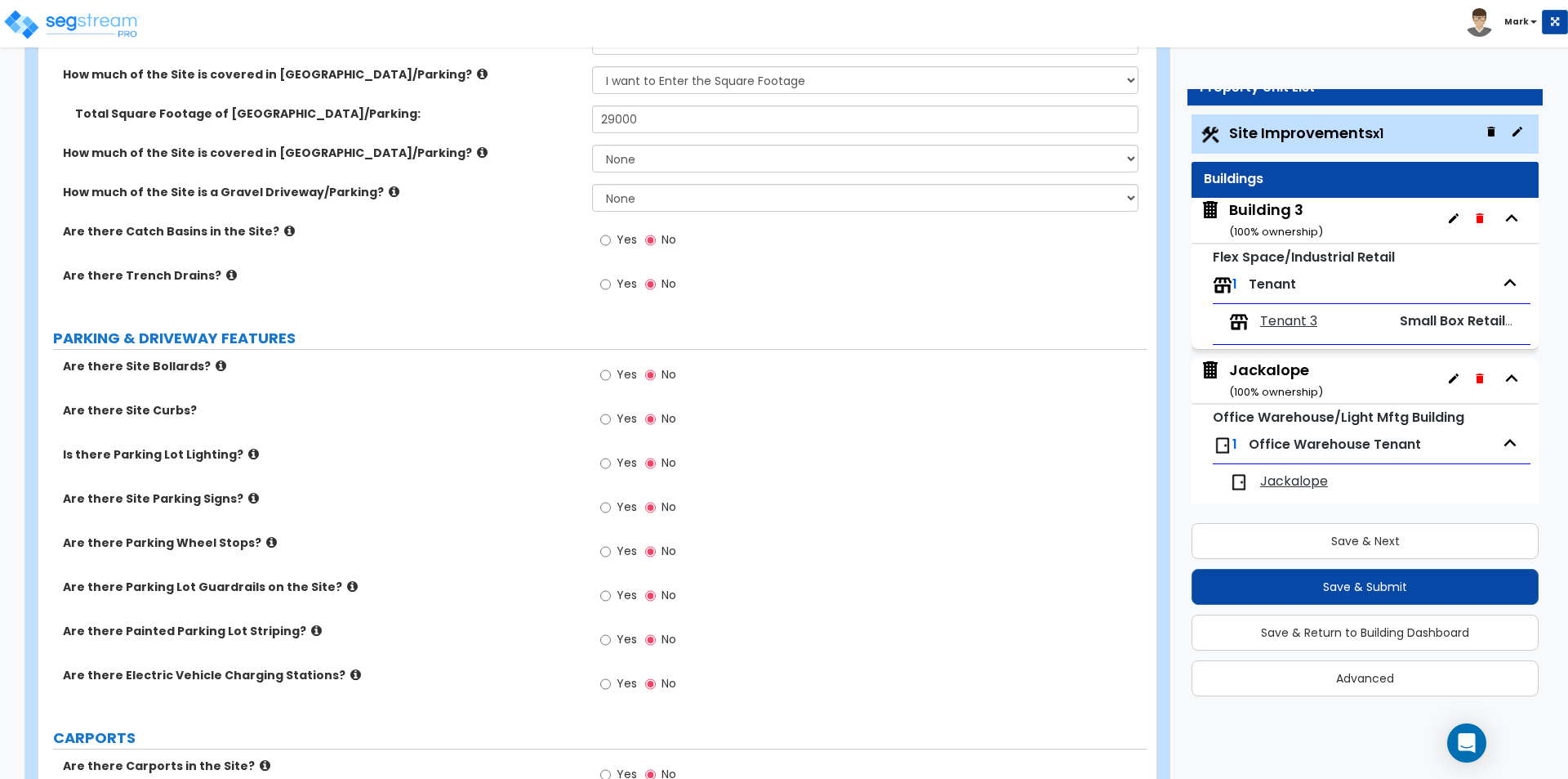
scroll to position [490, 0]
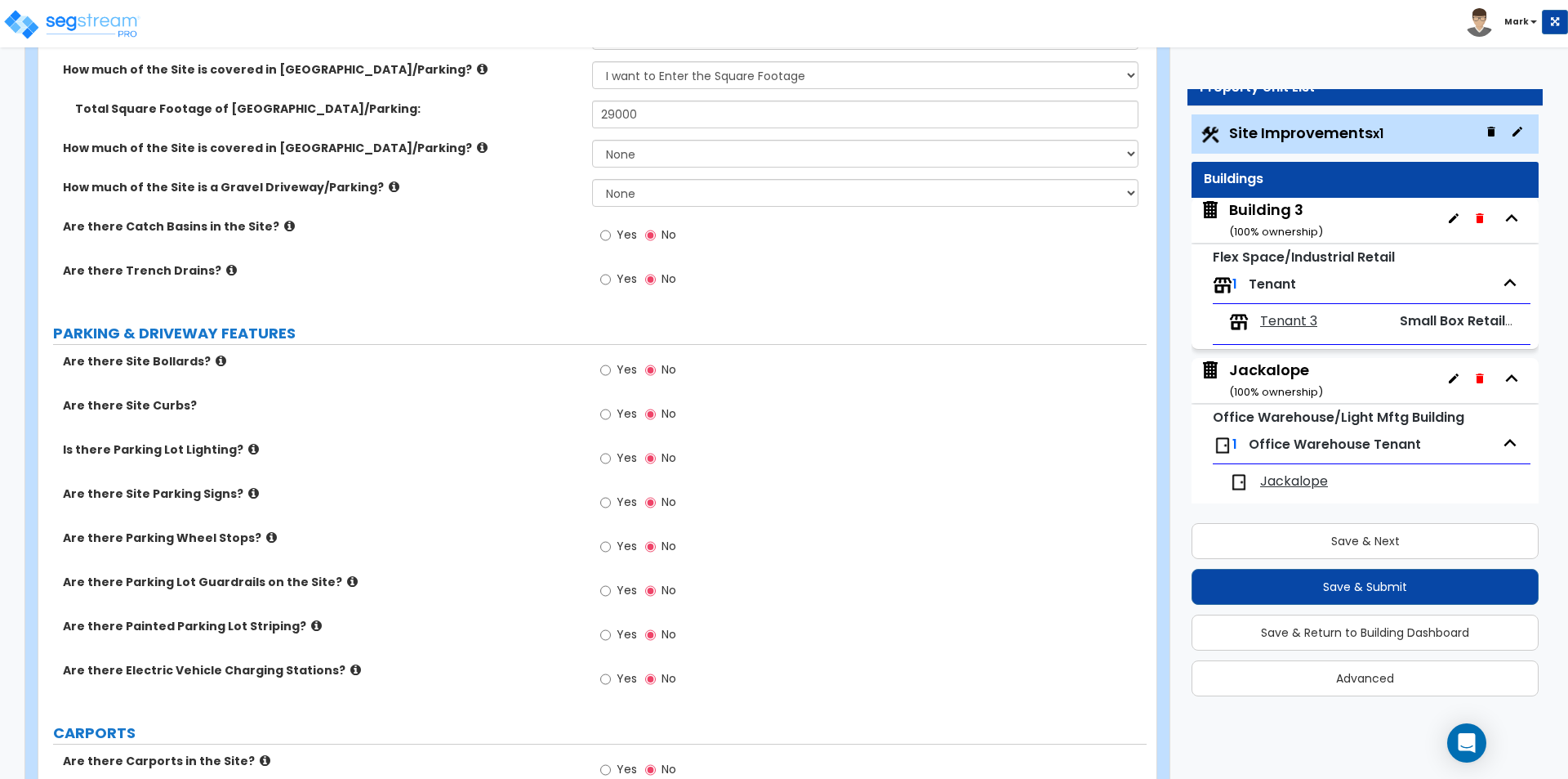
click at [622, 366] on span "Yes" at bounding box center [626, 369] width 21 height 17
click at [611, 366] on input "Yes" at bounding box center [605, 370] width 11 height 18
radio input "true"
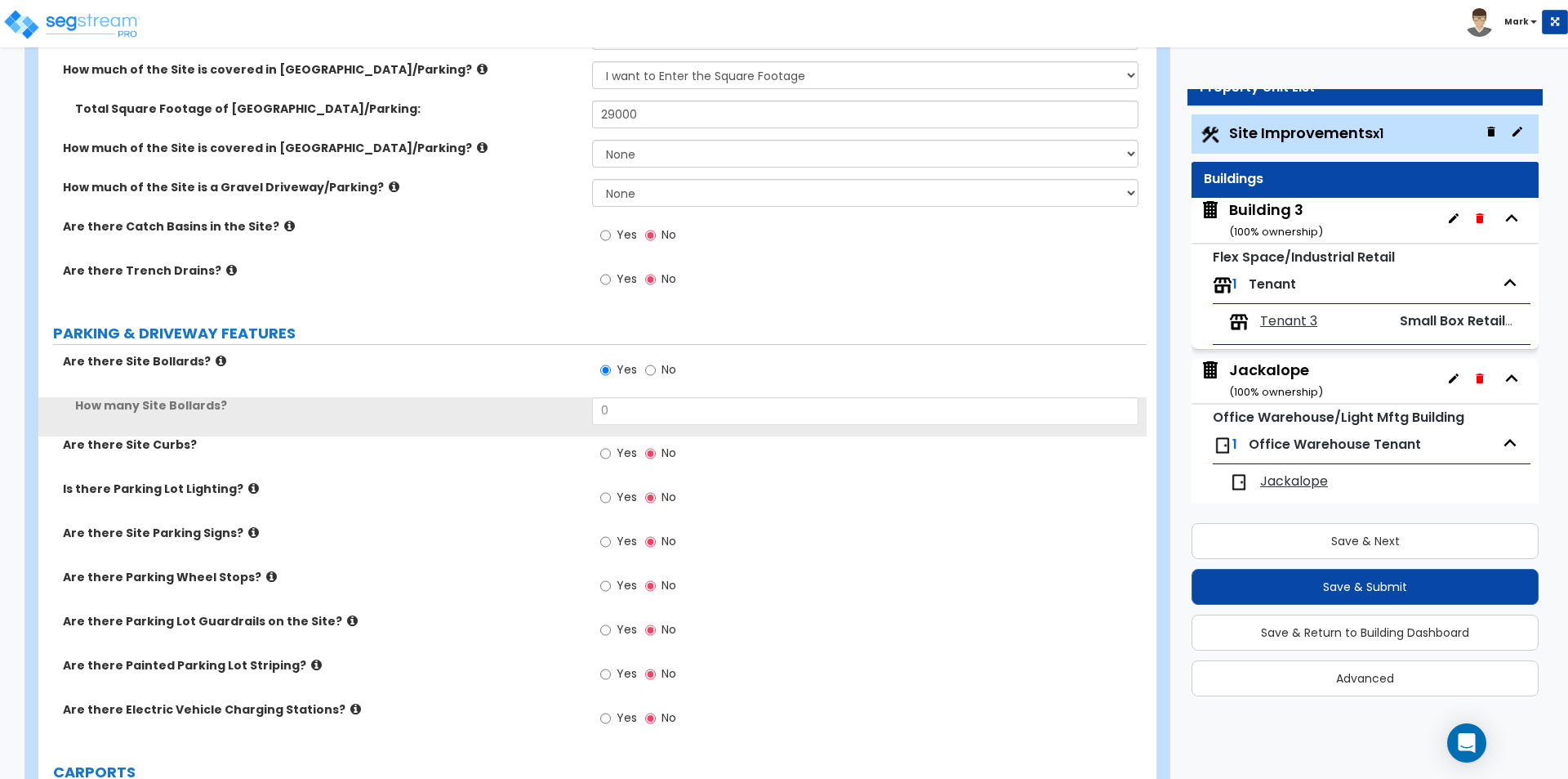
drag, startPoint x: 614, startPoint y: 389, endPoint x: 618, endPoint y: 404, distance: 15.5
click at [616, 396] on div "Are there Site Bollards? Yes No How many Site Bollards? 0 Are there Site Curbs?…" at bounding box center [593, 549] width 1084 height 392
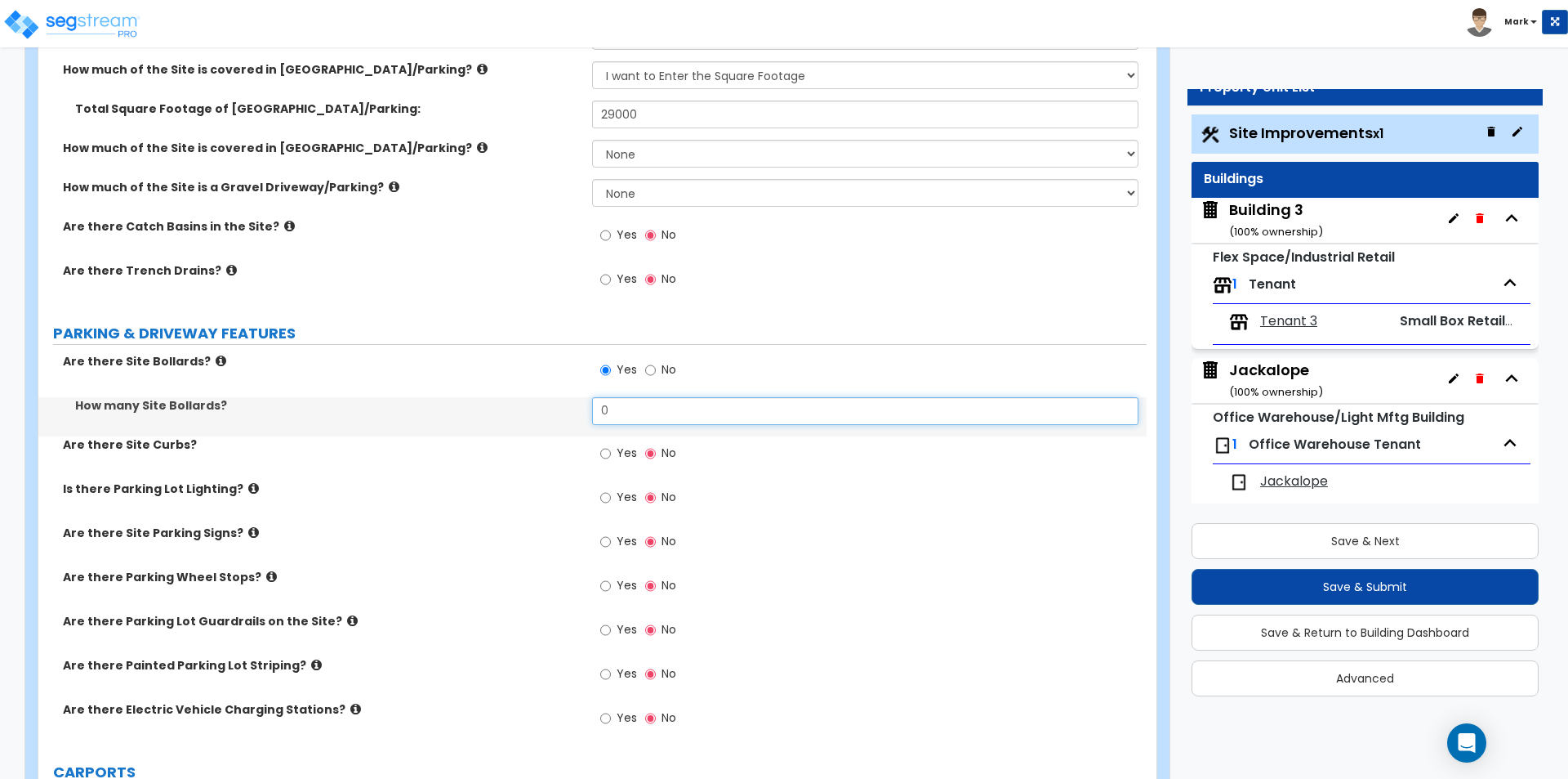
click at [618, 404] on input "0" at bounding box center [866, 411] width 546 height 28
type input "8"
type input "12"
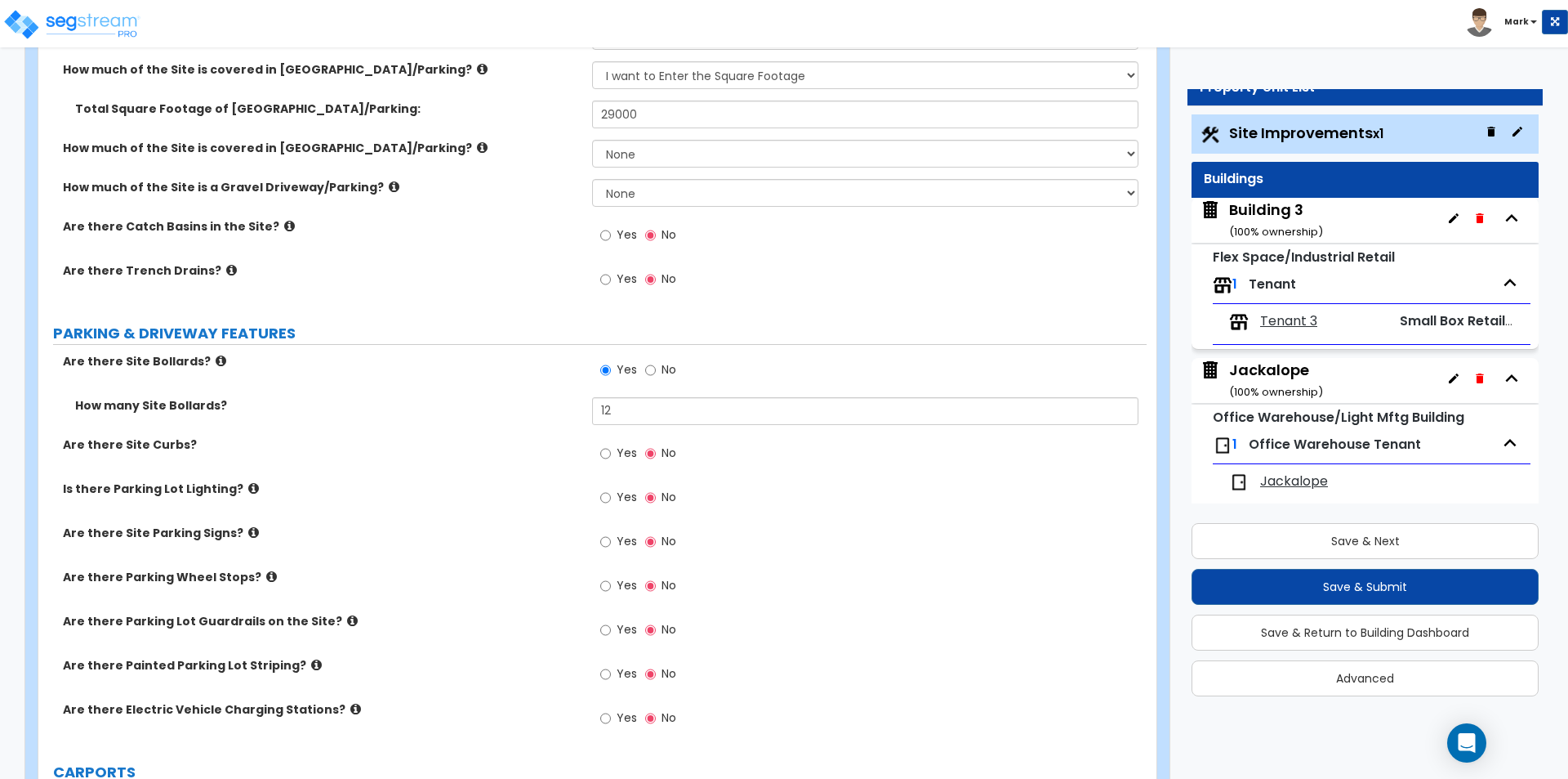
click at [496, 386] on div "Are there Site Bollards? Yes No" at bounding box center [593, 375] width 1108 height 45
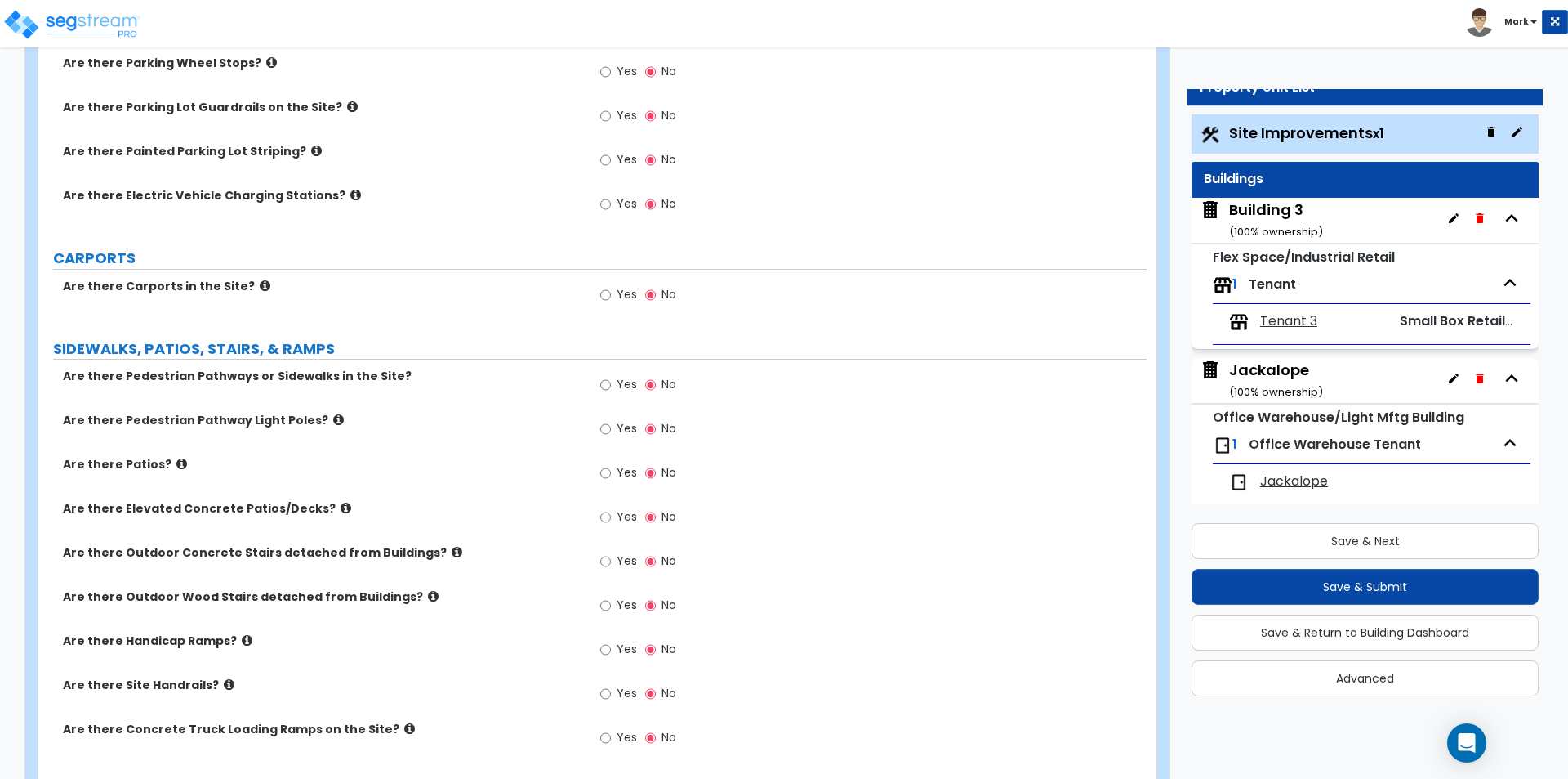
scroll to position [1225, 0]
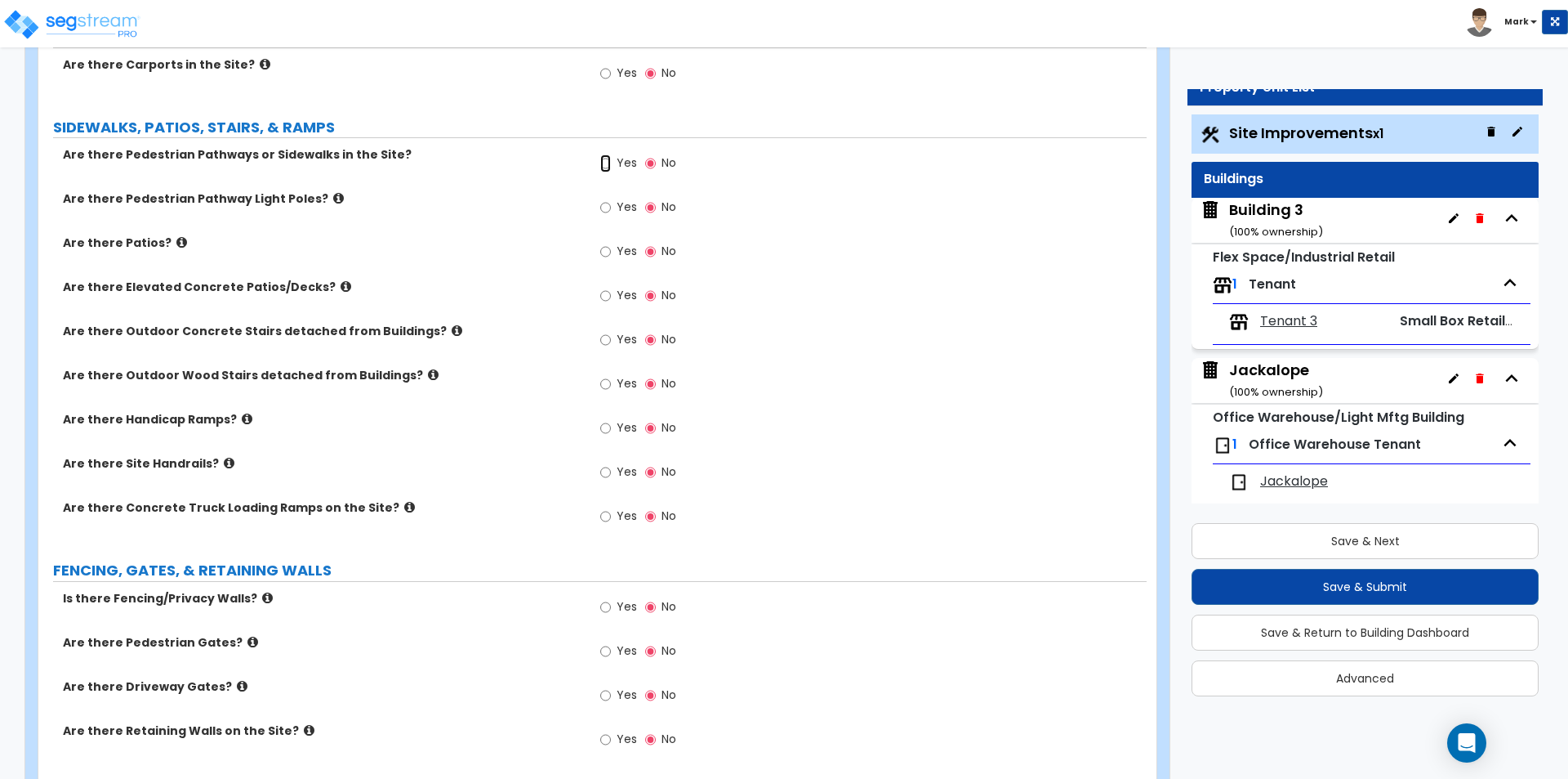
click at [606, 164] on input "Yes" at bounding box center [605, 163] width 11 height 18
radio input "true"
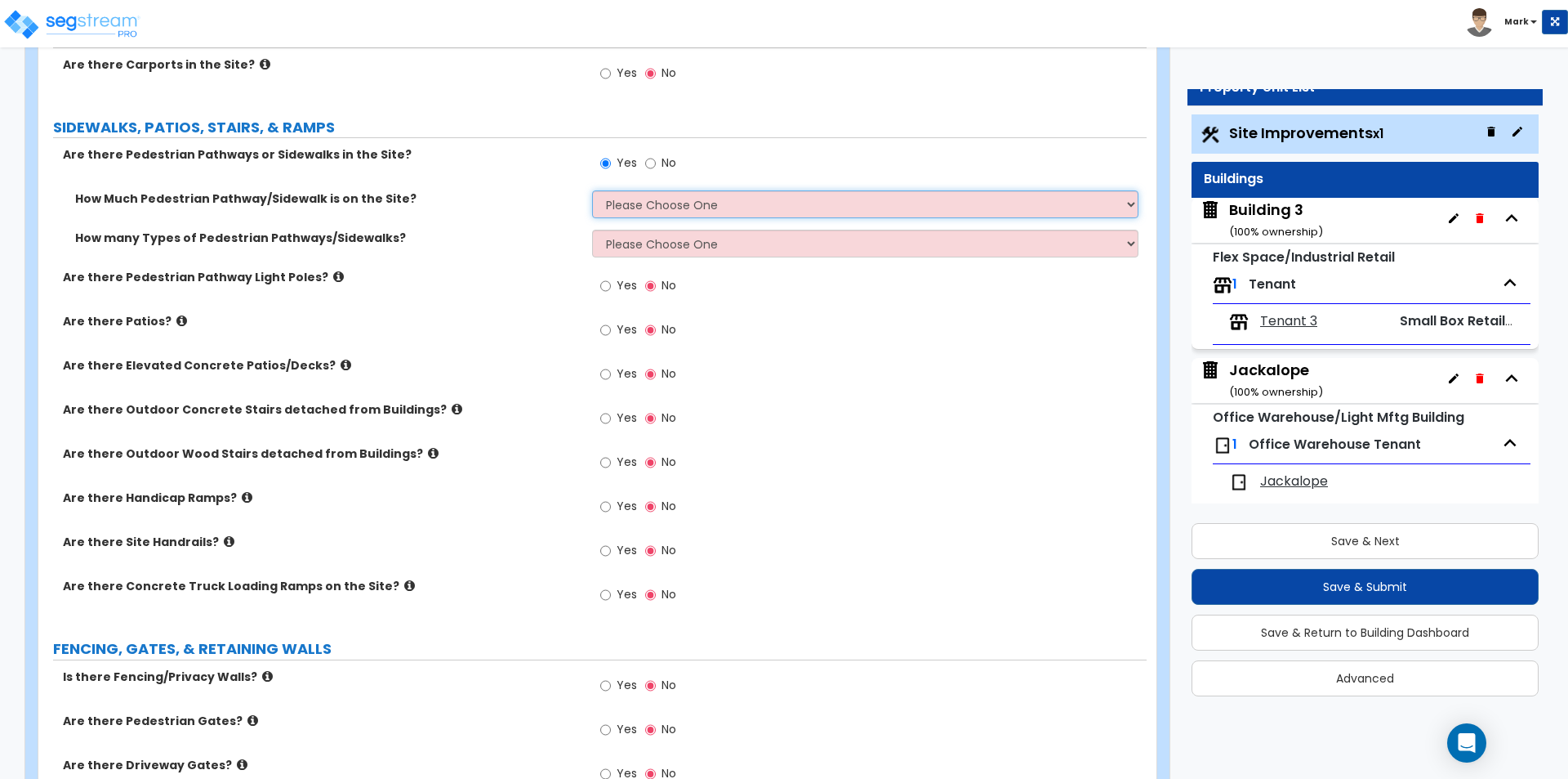
click at [803, 205] on select "Please Choose One I Don't Know, Please Estimate For Me Enter Linear Footage" at bounding box center [866, 204] width 546 height 28
select select "2"
click at [593, 190] on select "Please Choose One I Don't Know, Please Estimate For Me Enter Linear Footage" at bounding box center [866, 204] width 546 height 28
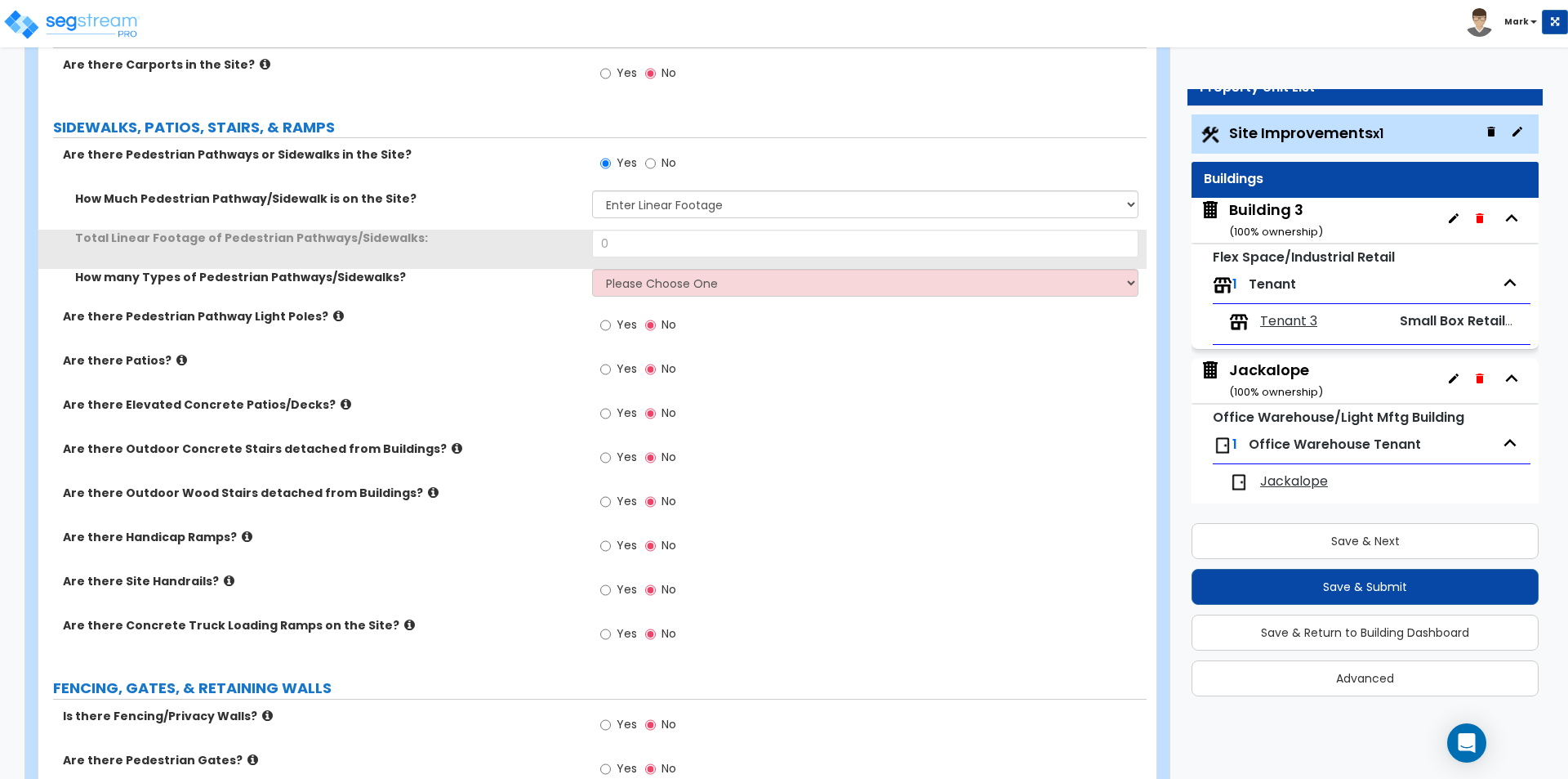
click at [751, 264] on div "Total Linear Footage of Pedestrian Pathways/Sidewalks: 0" at bounding box center [593, 249] width 1108 height 40
click at [752, 253] on input "0" at bounding box center [866, 243] width 546 height 28
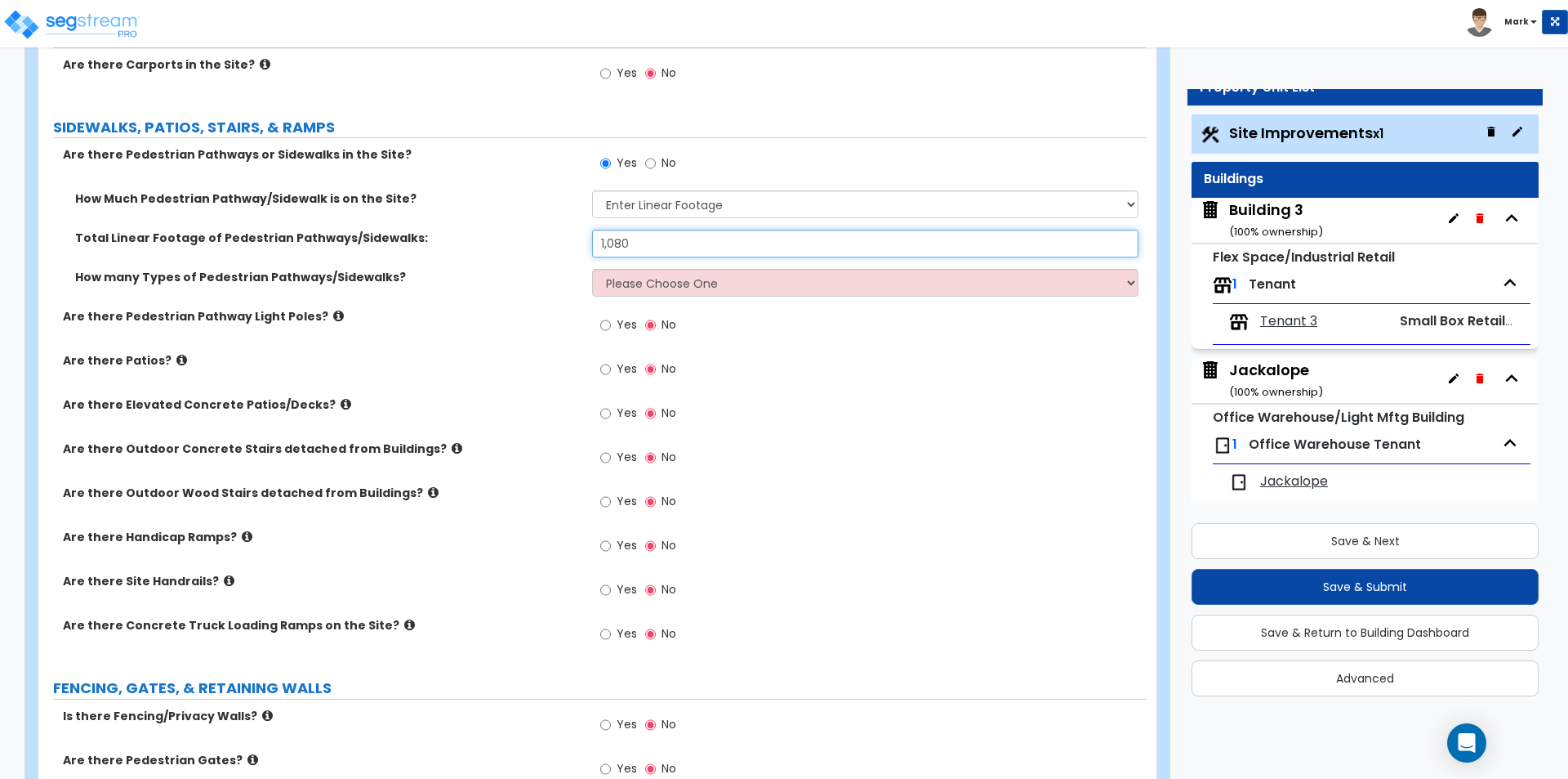
type input "1,080"
click at [703, 287] on select "Please Choose One 1 2 3" at bounding box center [866, 283] width 546 height 28
select select "1"
click at [593, 269] on select "Please Choose One 1 2 3" at bounding box center [866, 283] width 546 height 28
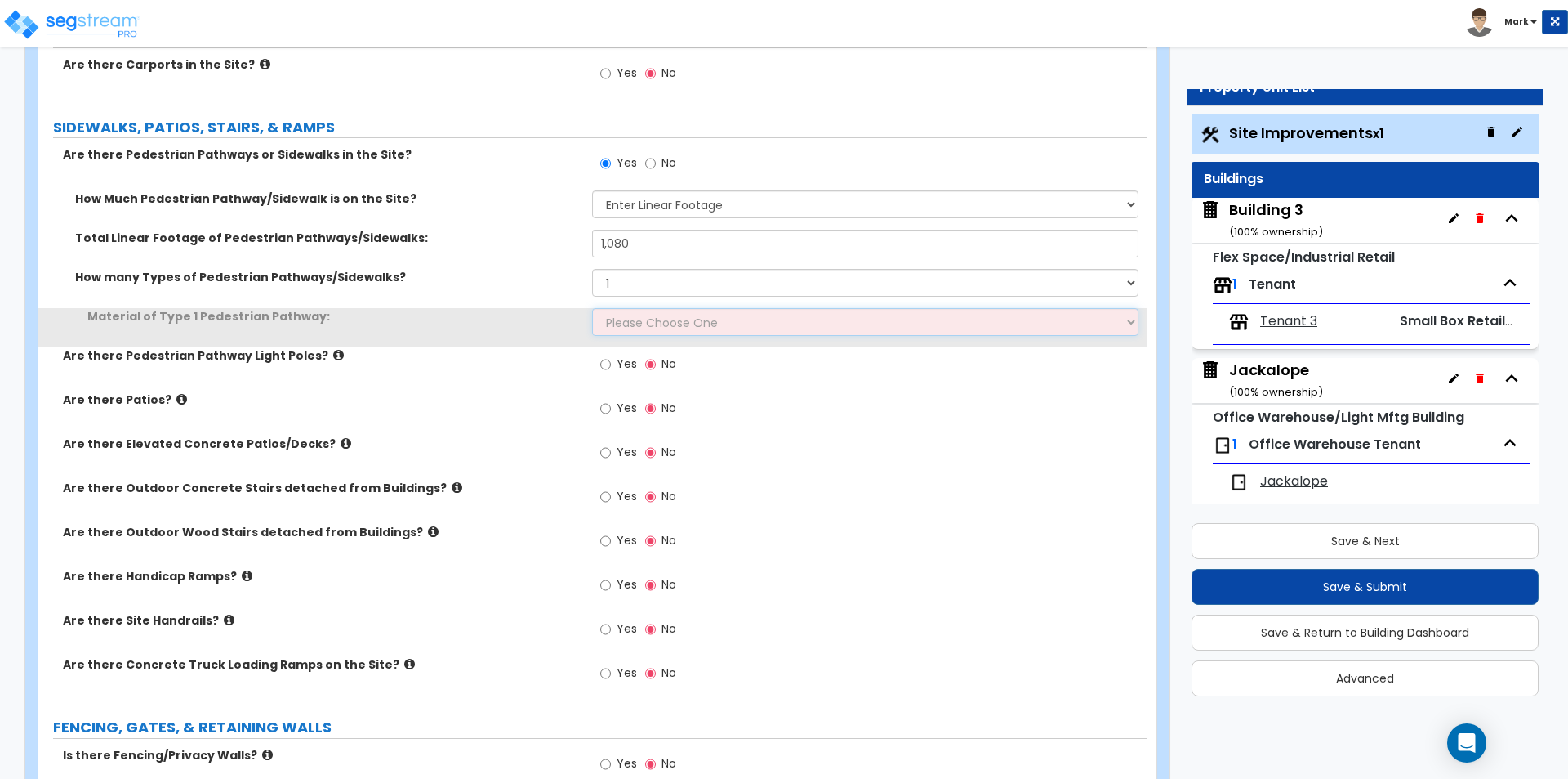
click at [683, 317] on select "Please Choose One Bare Concrete Stamped Concrete Brick Pavers Stone Pavers Wood…" at bounding box center [866, 322] width 546 height 28
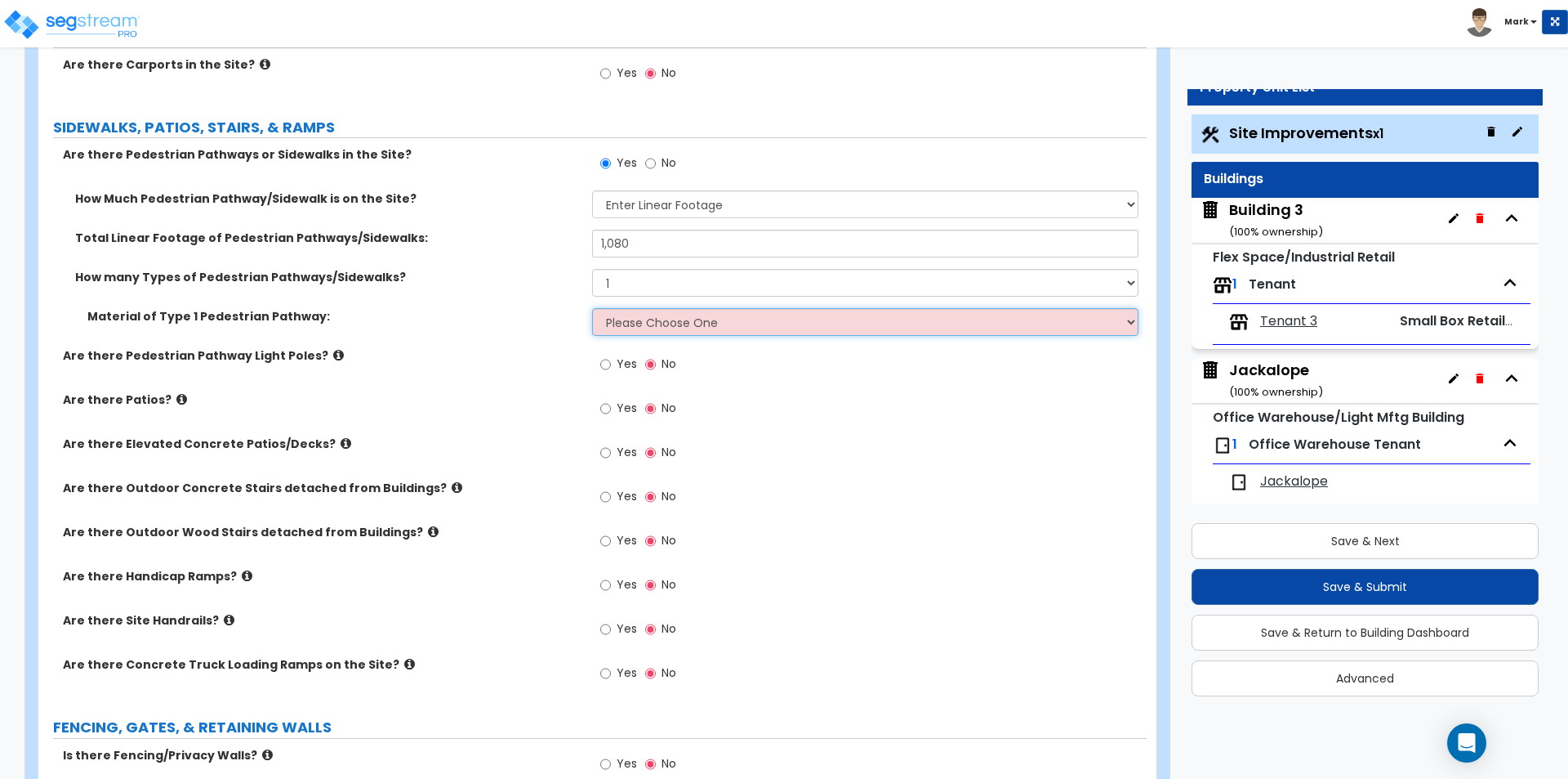
select select "1"
click at [593, 308] on select "Please Choose One Bare Concrete Stamped Concrete Brick Pavers Stone Pavers Wood…" at bounding box center [866, 322] width 546 height 28
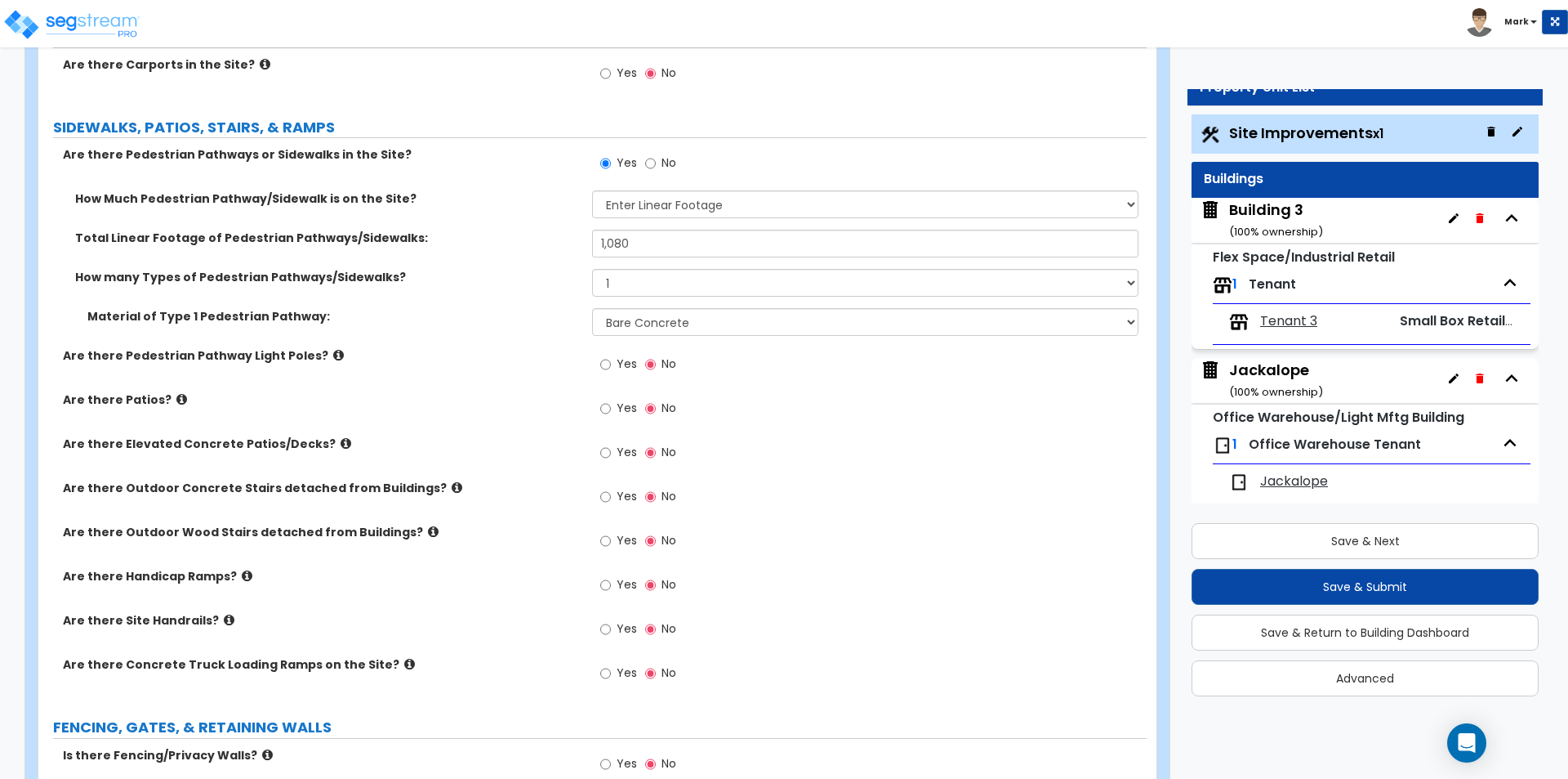
click at [531, 331] on div "Material of Type 1 Pedestrian Pathway: Please Choose One Bare Concrete Stamped …" at bounding box center [593, 328] width 1108 height 40
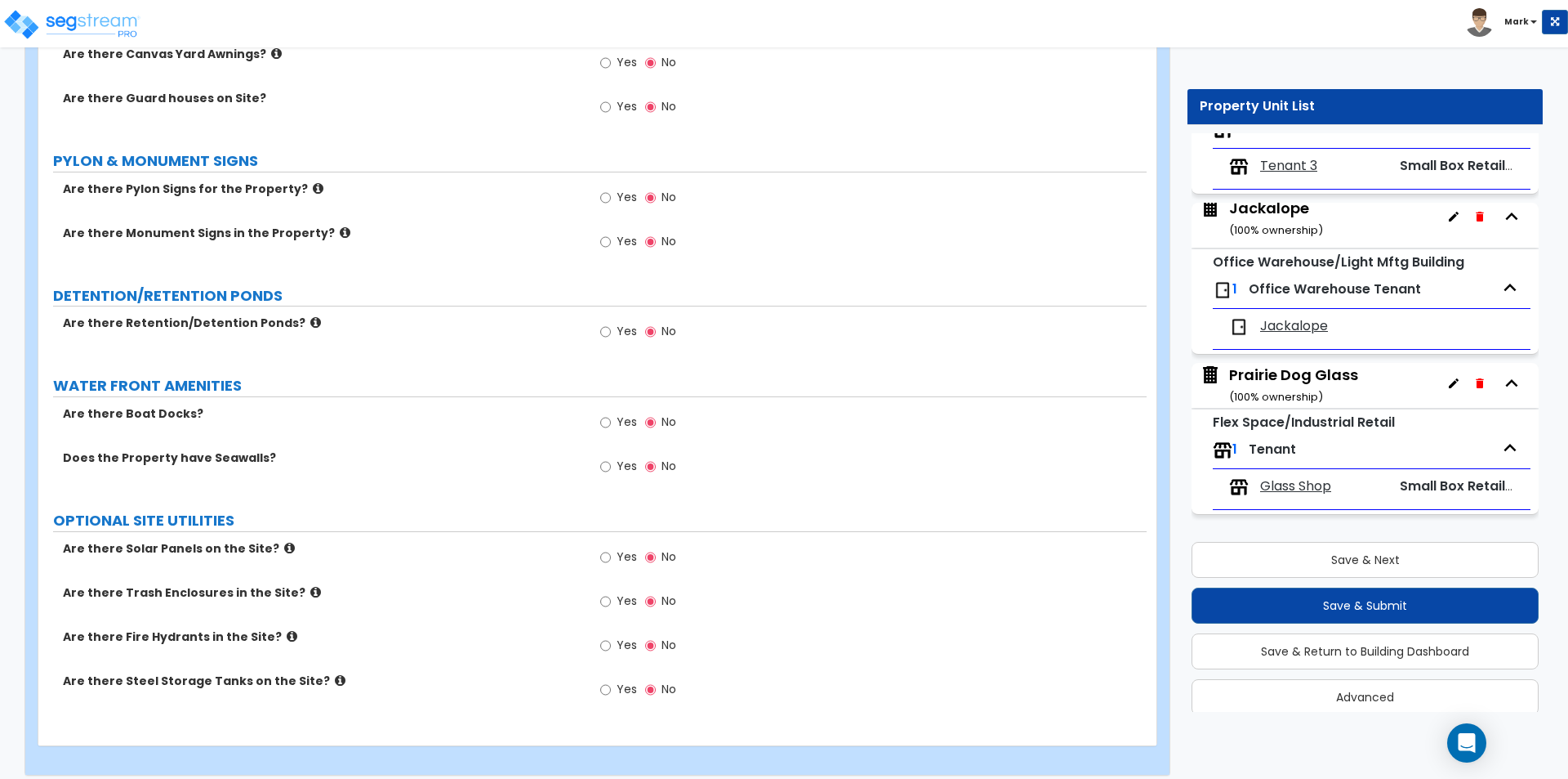
scroll to position [2560, 0]
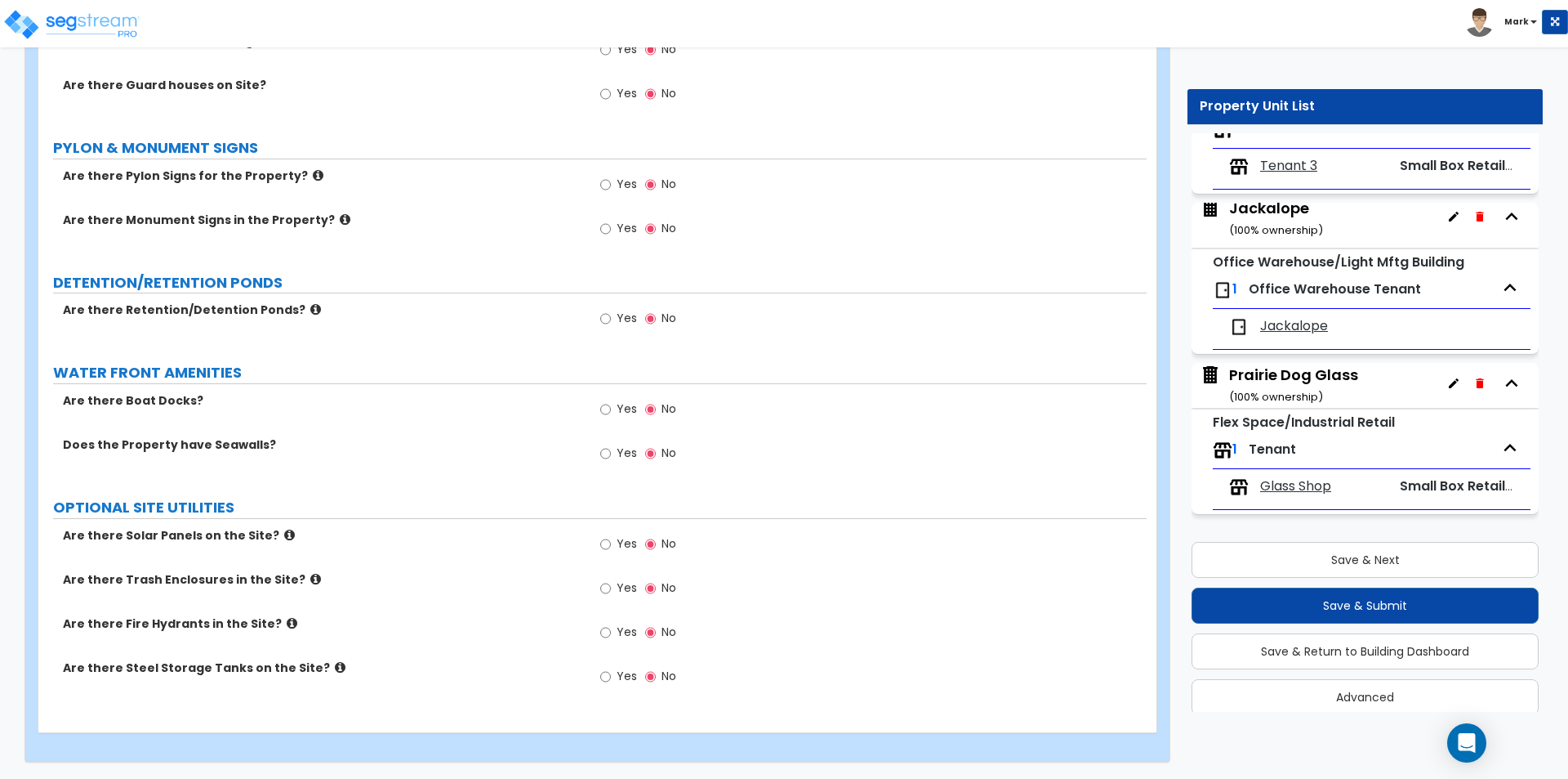
click at [599, 635] on div "Yes No" at bounding box center [638, 634] width 92 height 38
click at [604, 633] on input "Yes" at bounding box center [605, 633] width 11 height 18
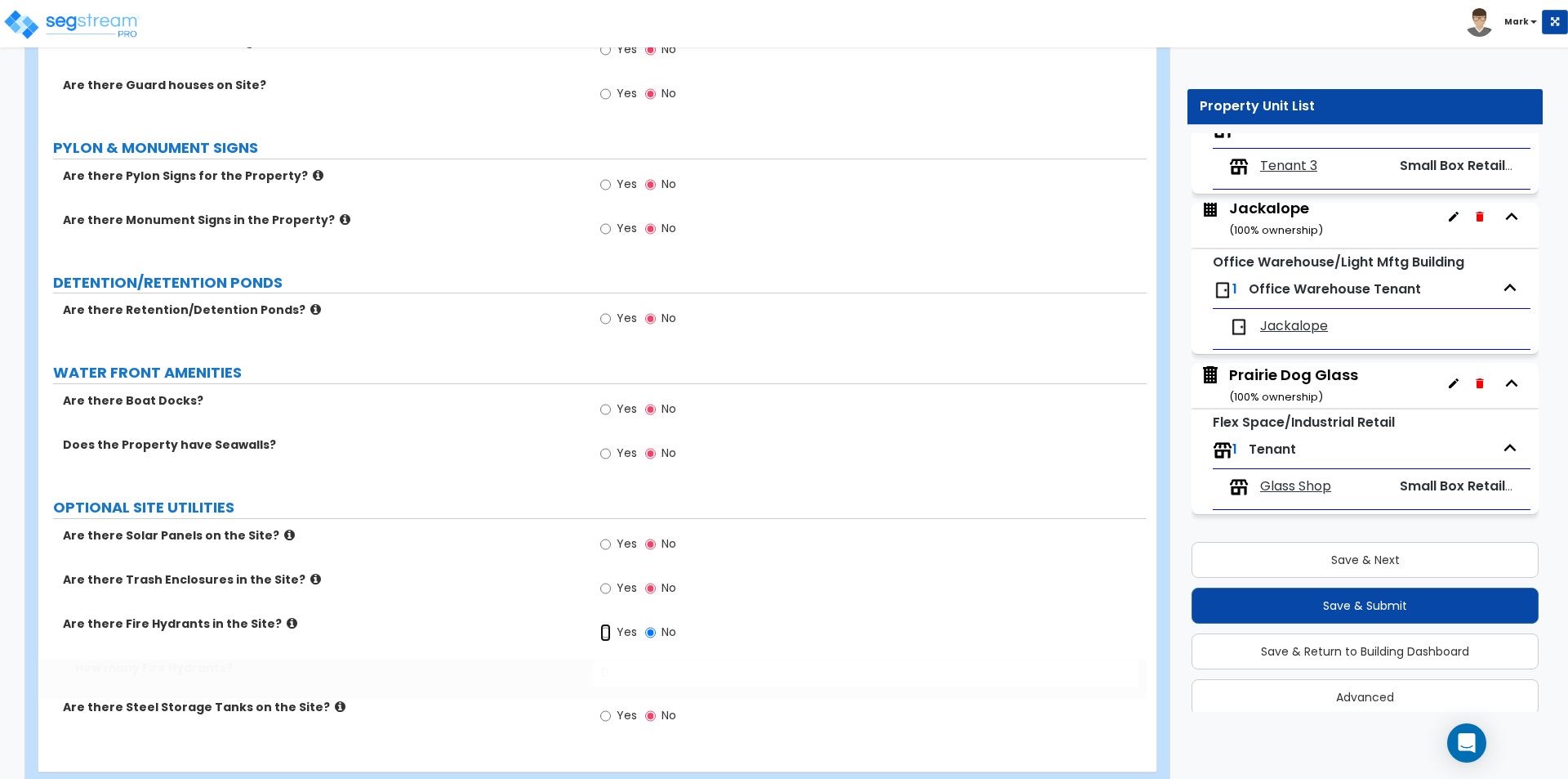
radio input "true"
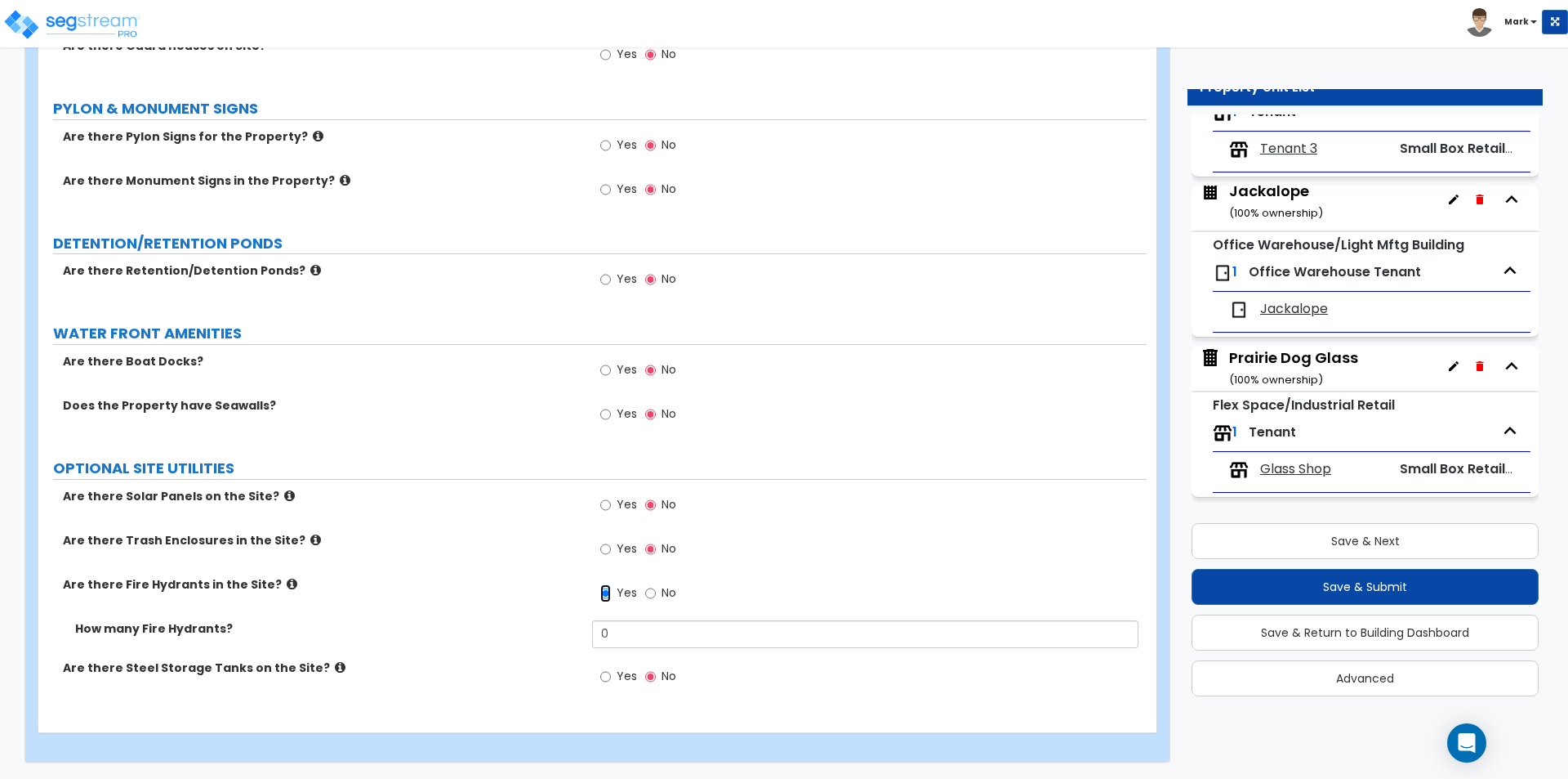
scroll to position [174, 0]
click at [1304, 353] on div "Prairie Dog Glass ( 100 % ownership)" at bounding box center [1294, 366] width 129 height 42
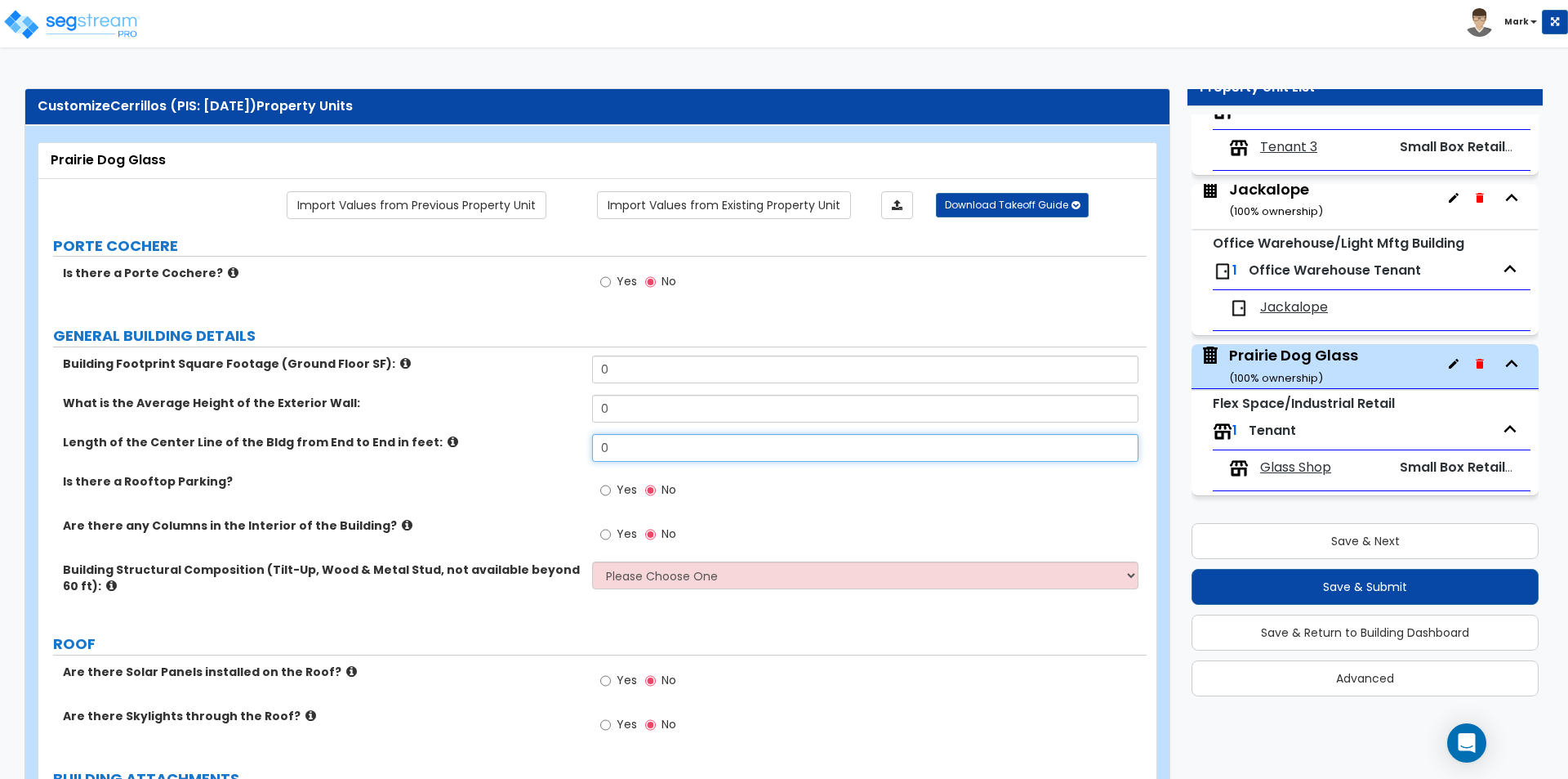
click at [657, 442] on input "0" at bounding box center [866, 447] width 546 height 28
type input "140"
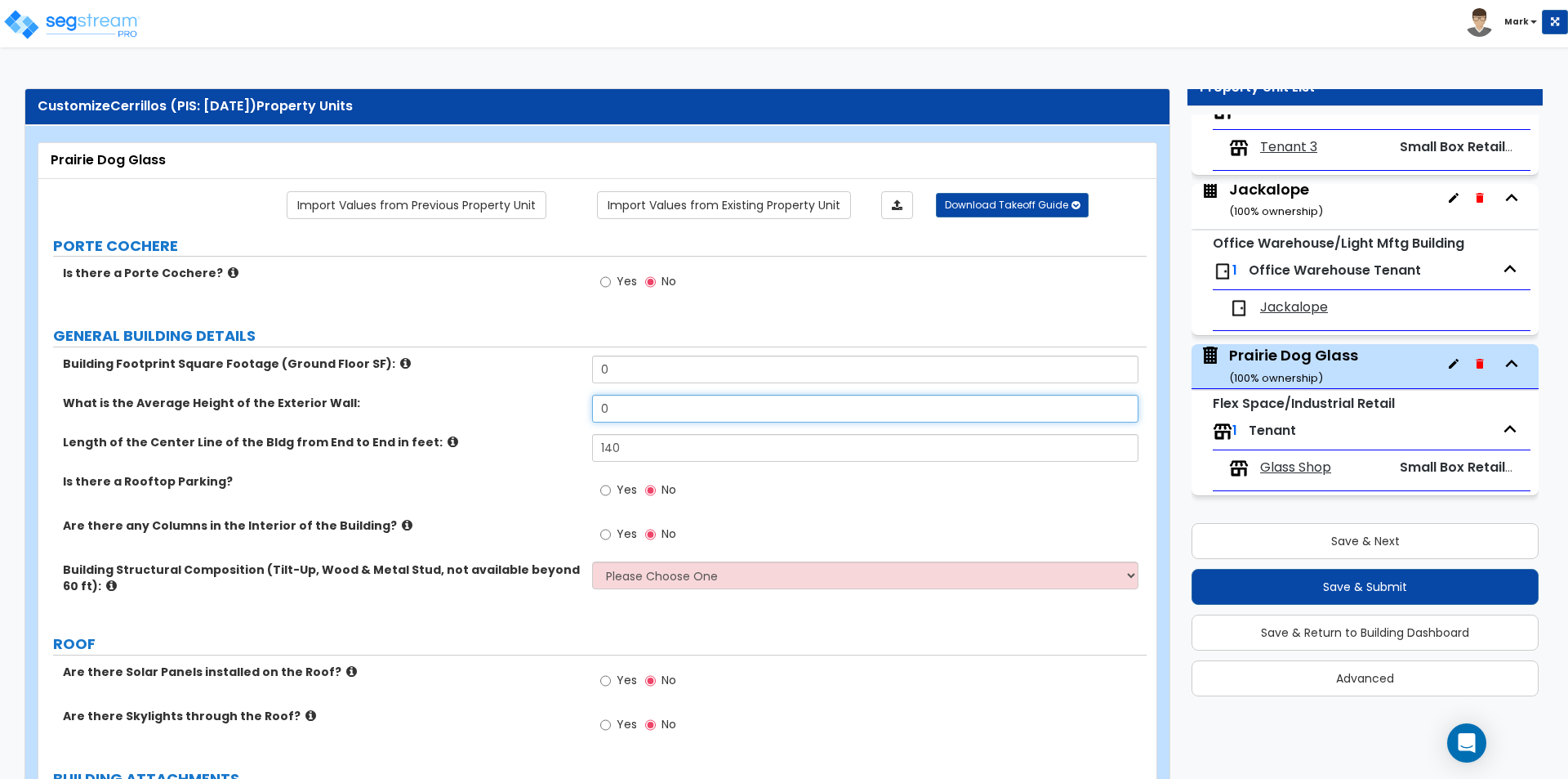
click at [656, 405] on input "0" at bounding box center [866, 409] width 546 height 28
type input "12"
click at [561, 406] on label "What is the Average Height of the Exterior Wall:" at bounding box center [322, 403] width 517 height 17
click at [672, 367] on input "0" at bounding box center [866, 369] width 546 height 28
type input "8,700"
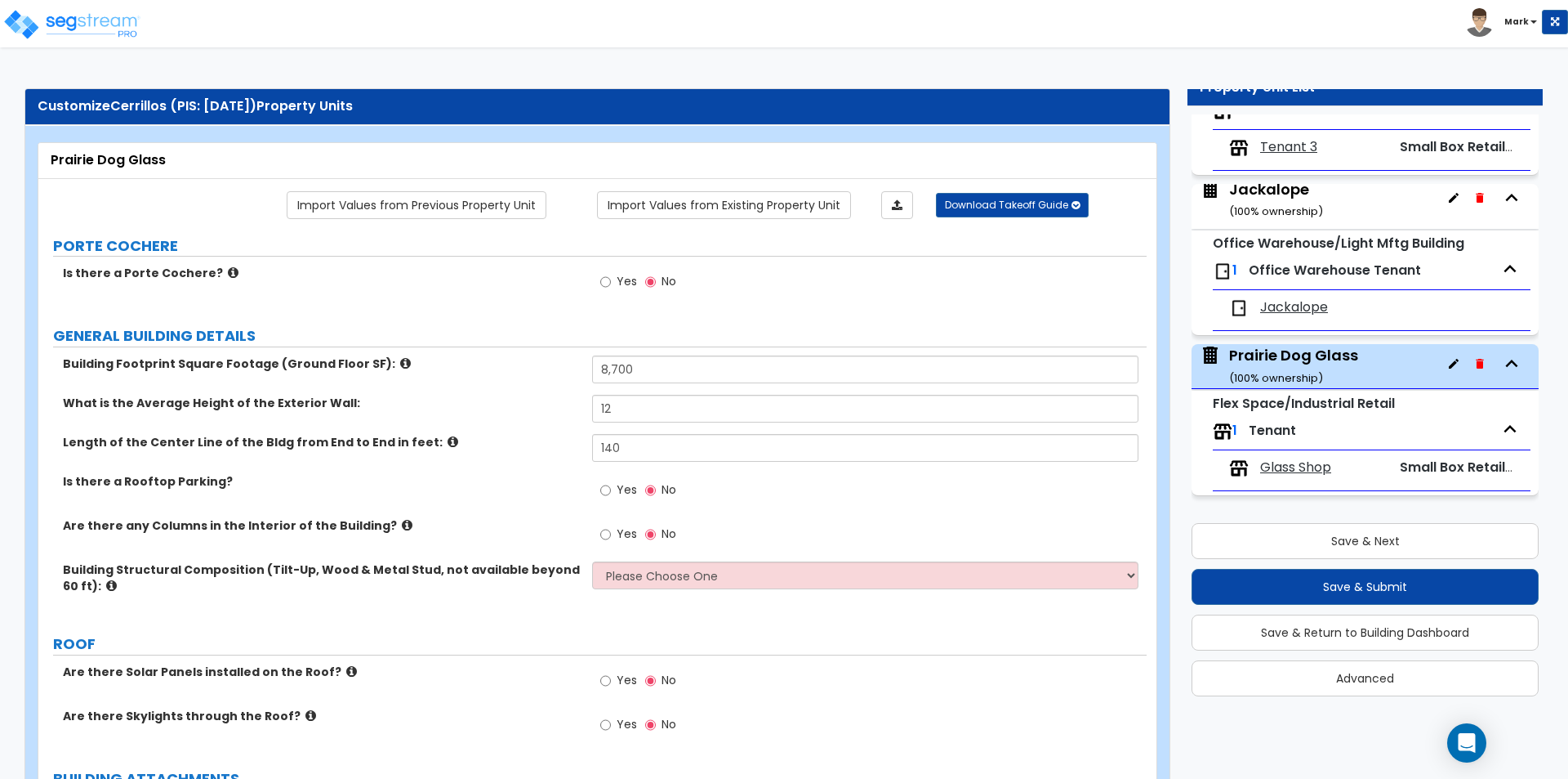
click at [503, 382] on div "Building Footprint Square Footage (Ground Floor SF): 8,700" at bounding box center [593, 375] width 1108 height 40
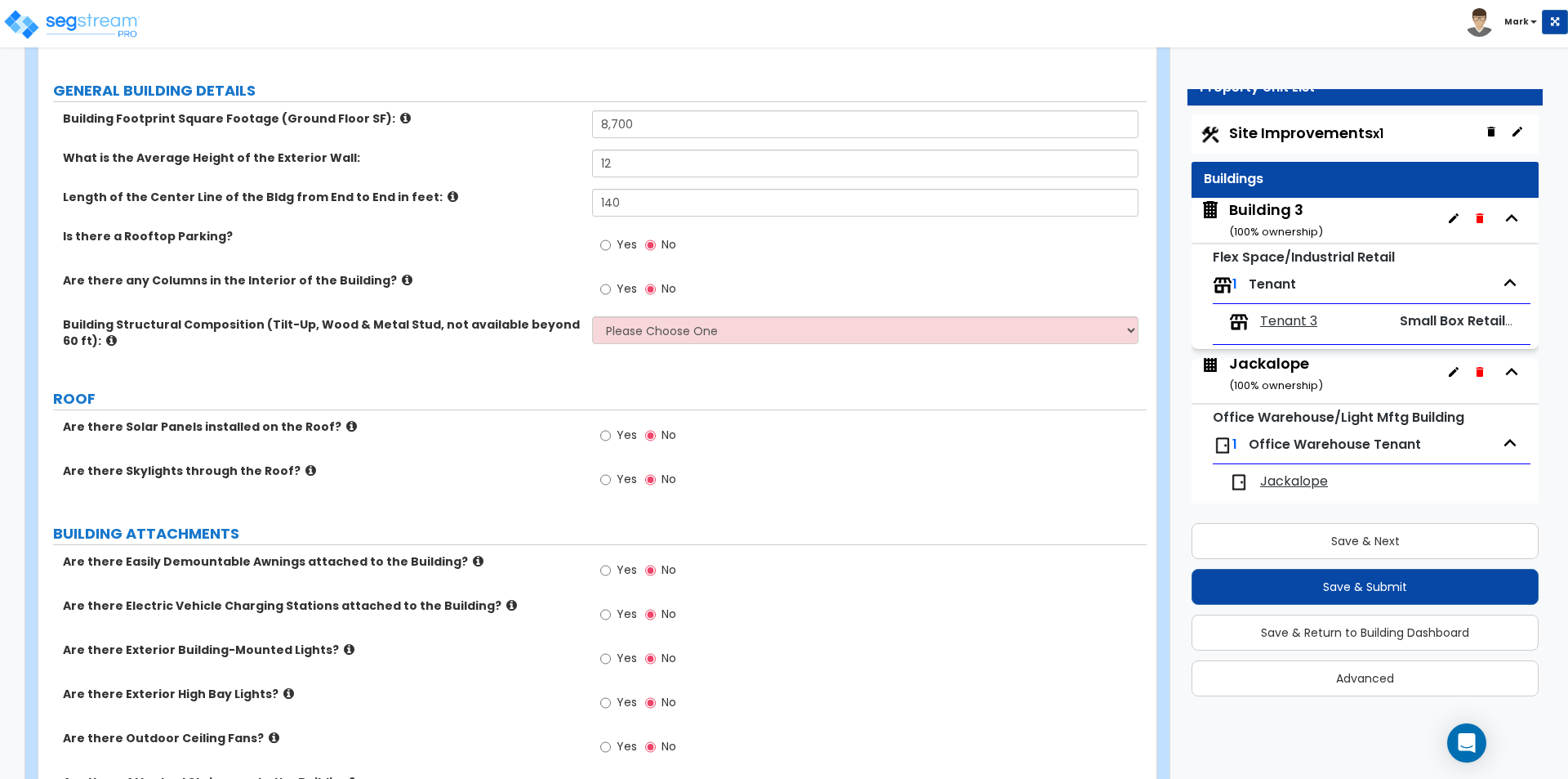
click at [1296, 365] on div "Jackalope ( 100 % ownership)" at bounding box center [1276, 374] width 94 height 42
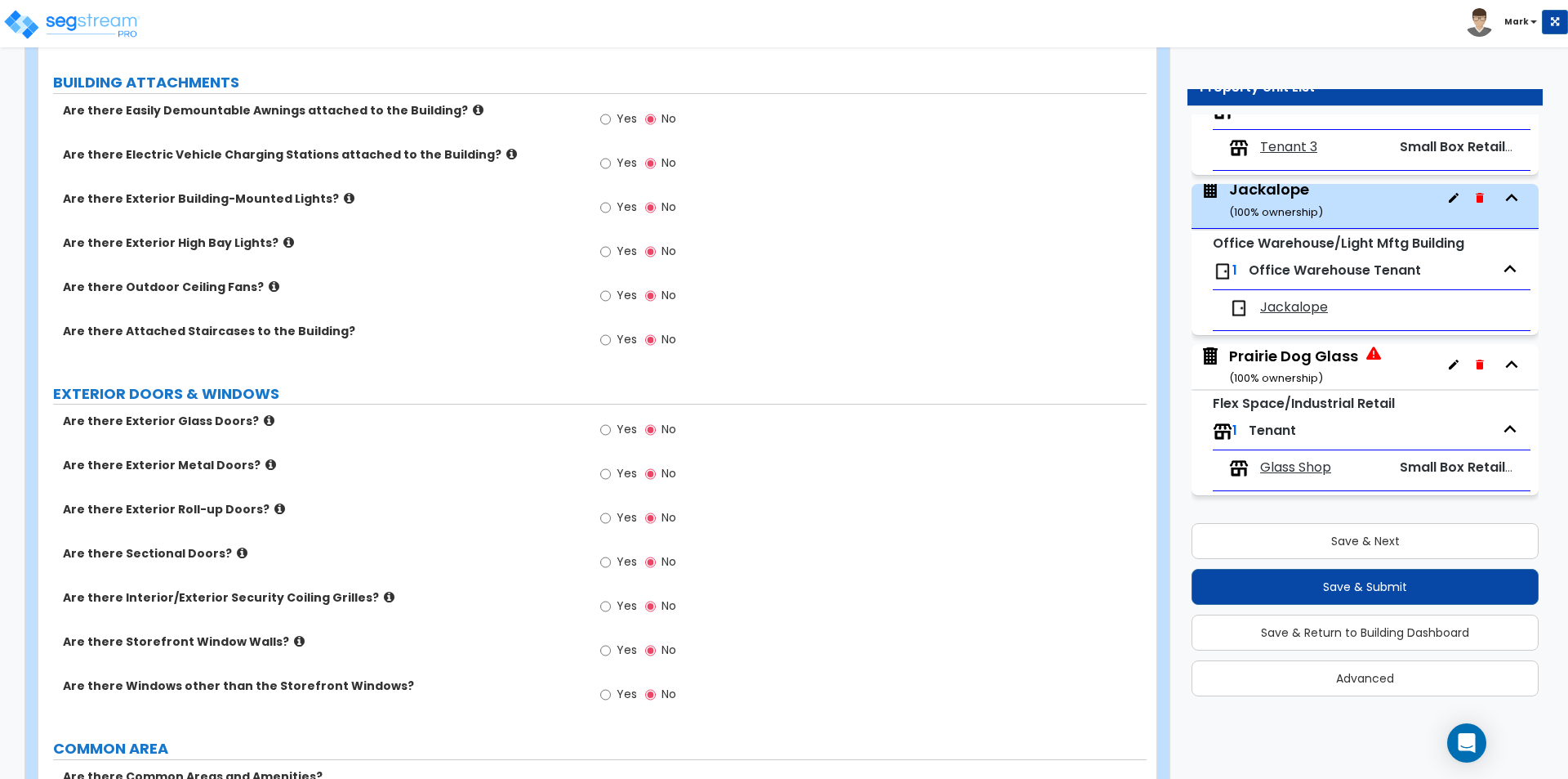
scroll to position [615, 0]
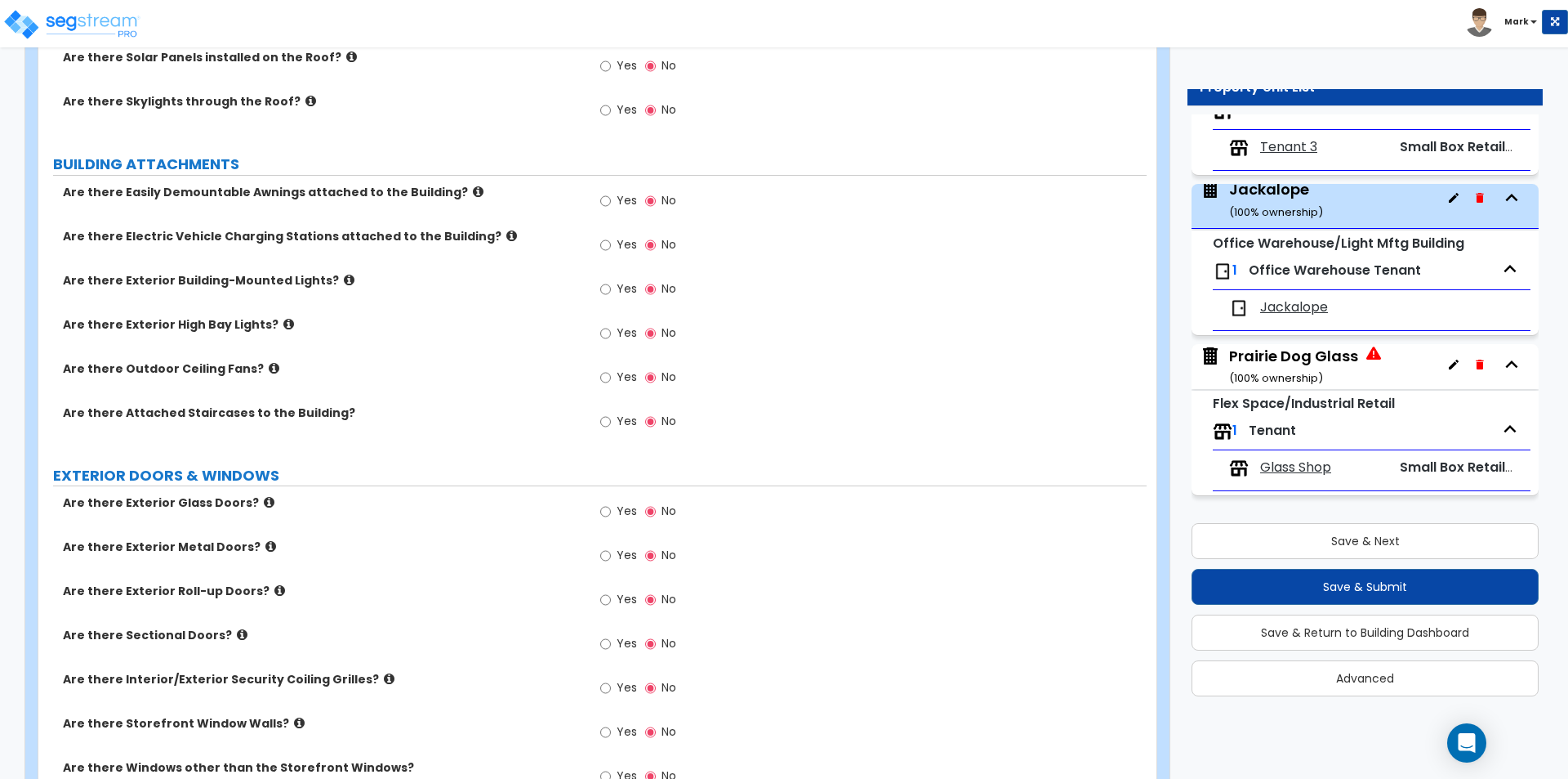
click at [611, 289] on label "Yes" at bounding box center [618, 291] width 37 height 28
click at [611, 289] on input "Yes" at bounding box center [605, 289] width 11 height 18
radio input "true"
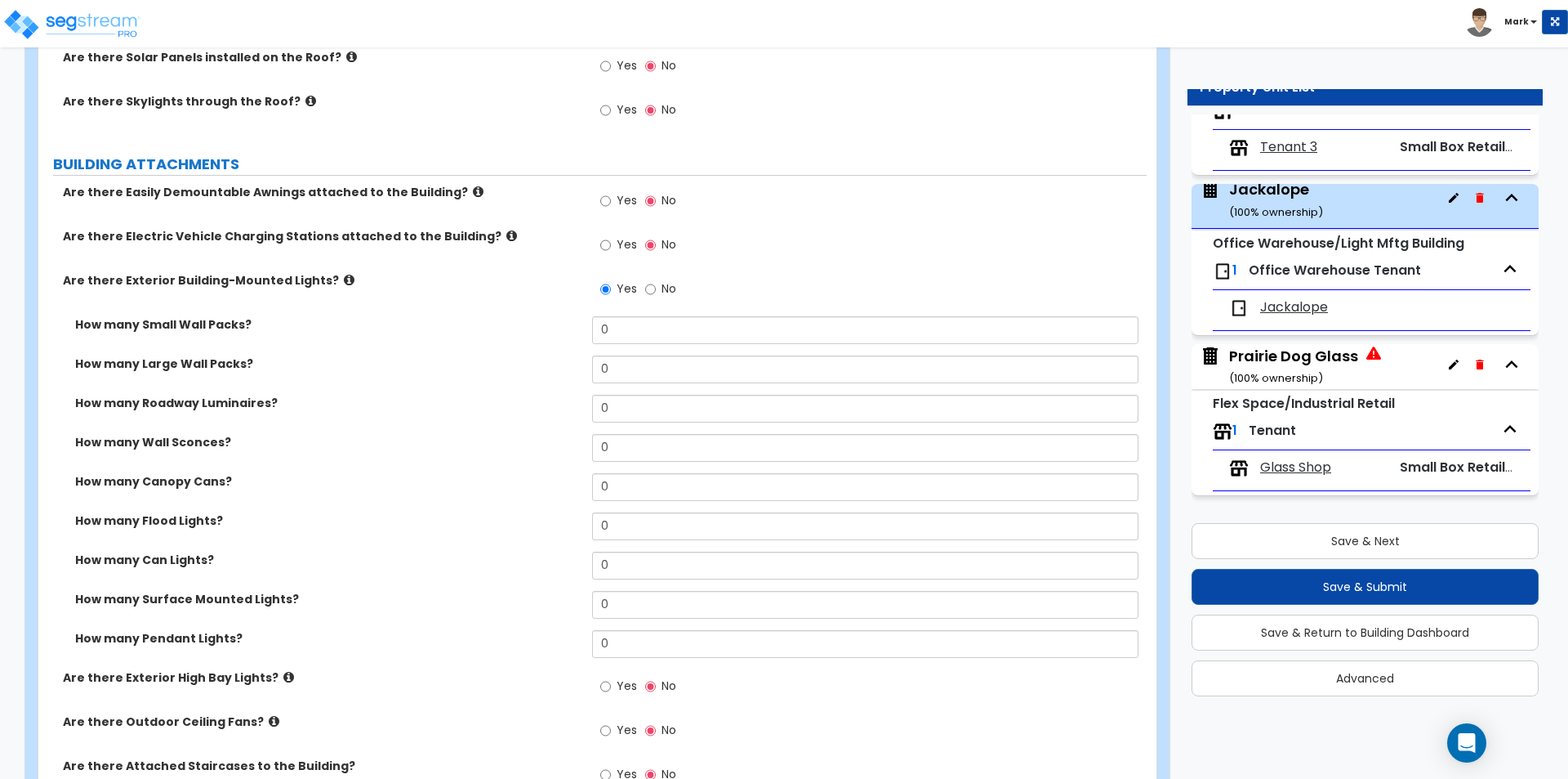
click at [344, 280] on icon at bounding box center [349, 280] width 11 height 12
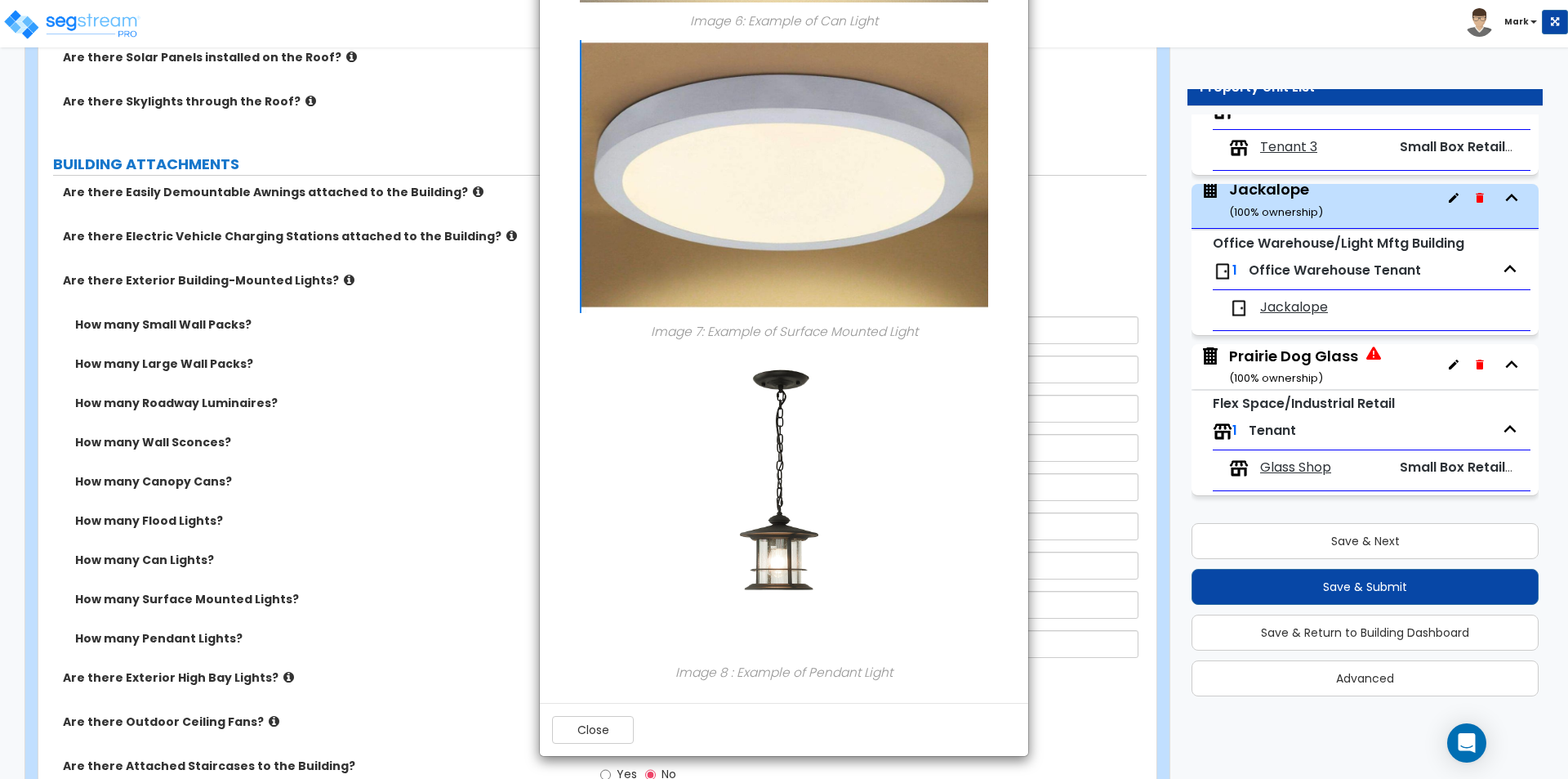
scroll to position [1980, 0]
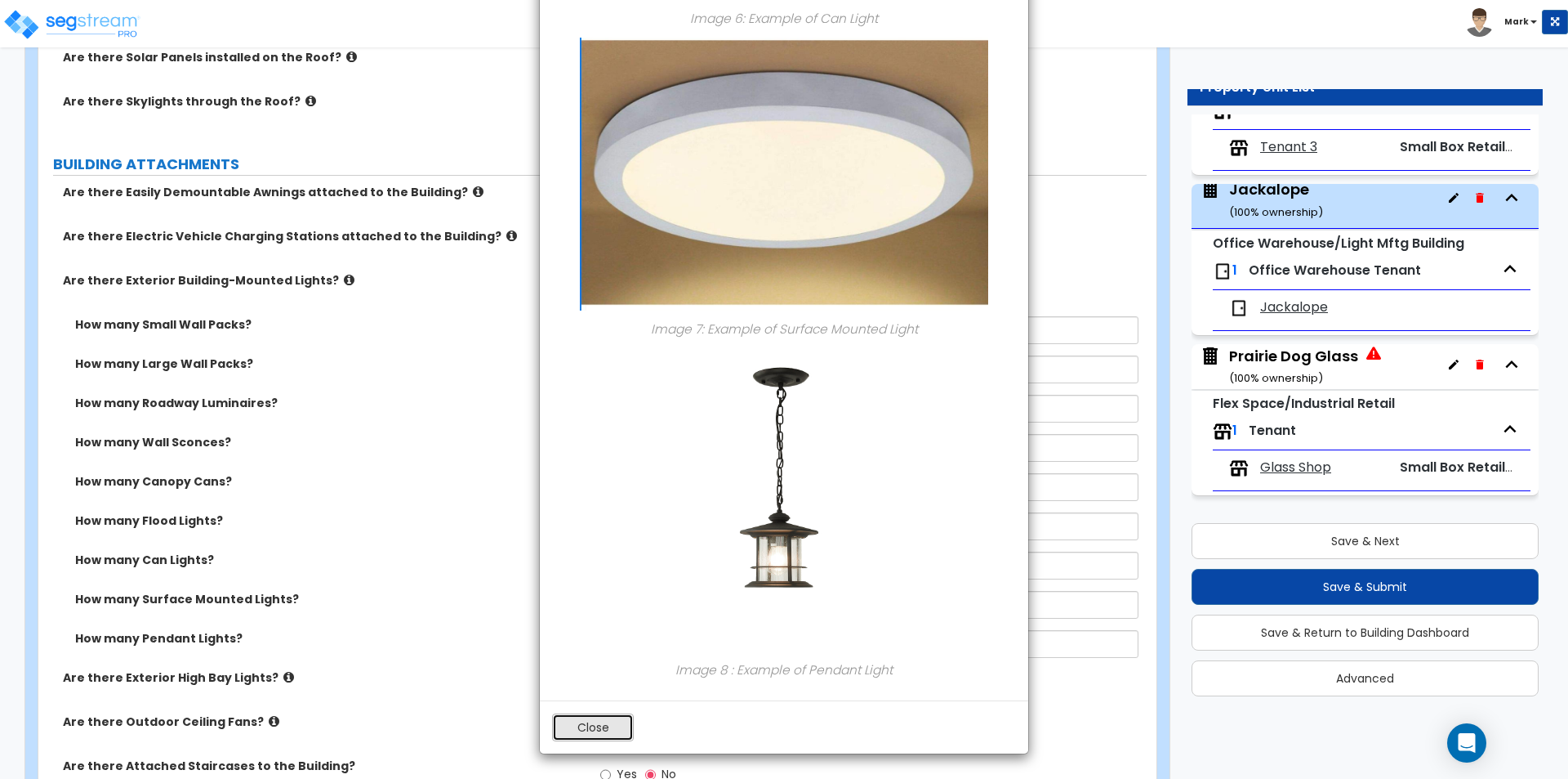
click at [565, 724] on button "Close" at bounding box center [593, 728] width 82 height 28
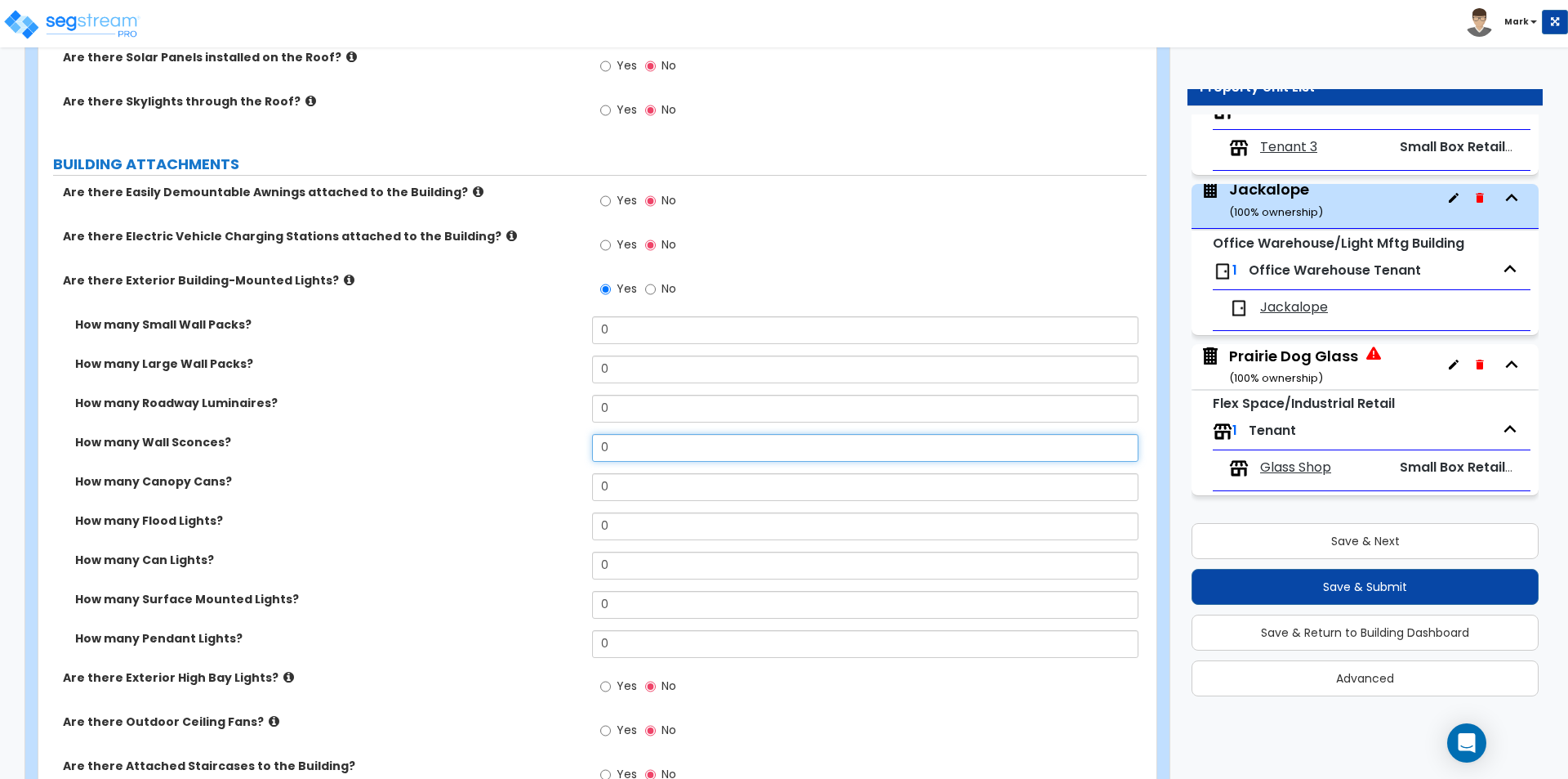
click at [631, 438] on input "0" at bounding box center [866, 447] width 546 height 28
type input "9"
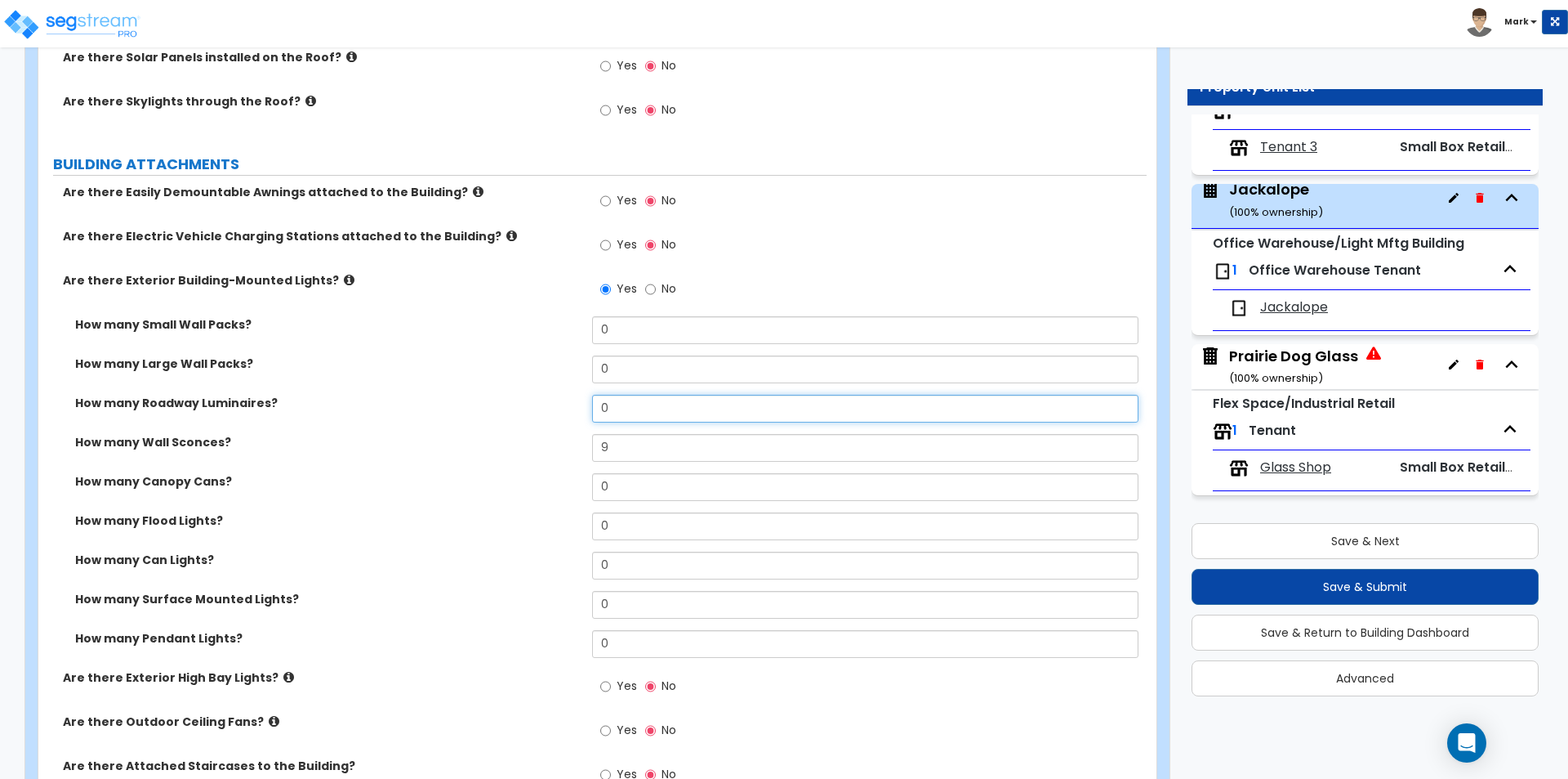
click at [632, 409] on input "0" at bounding box center [866, 409] width 546 height 28
type input "2"
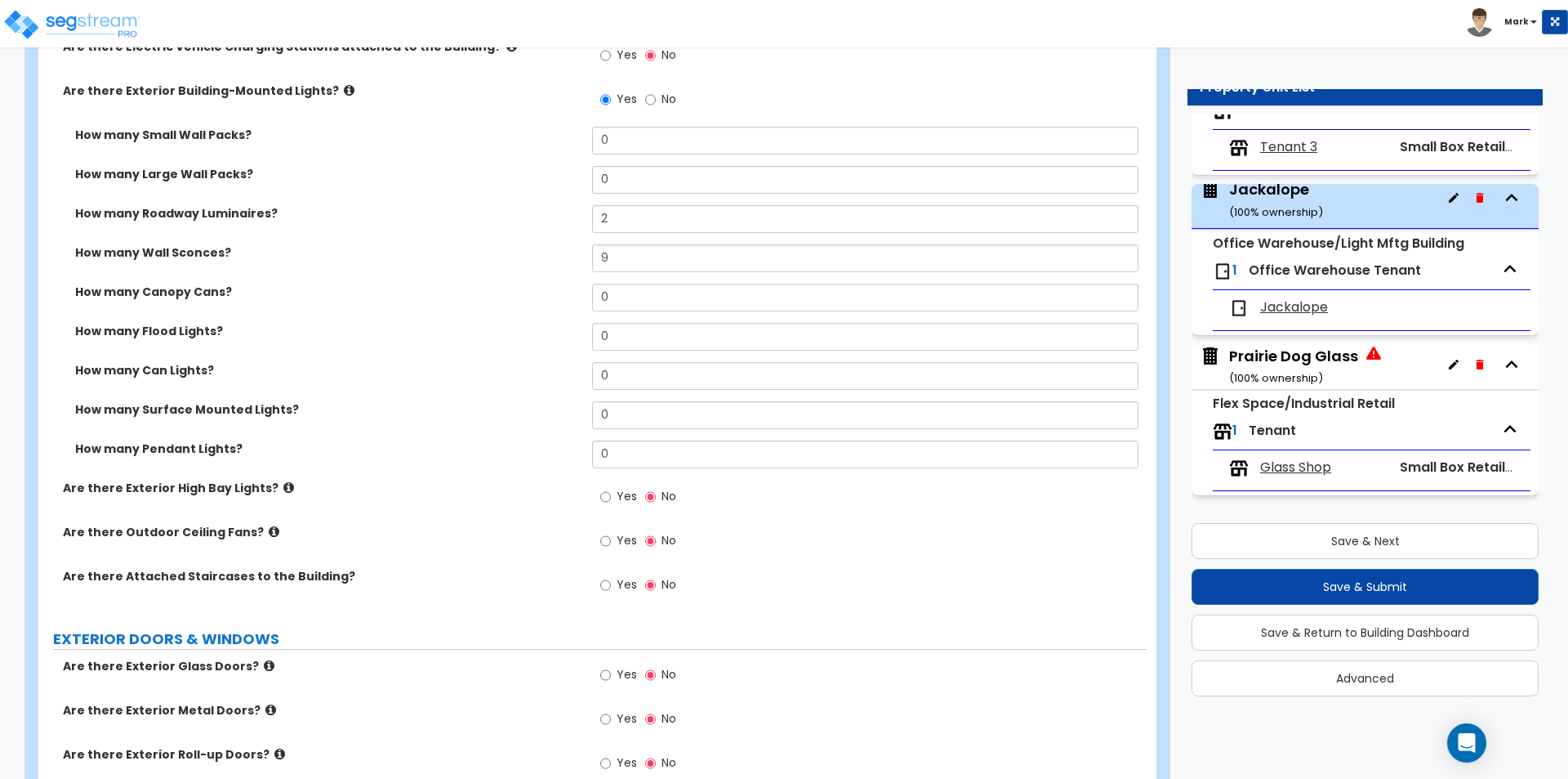
scroll to position [1049, 0]
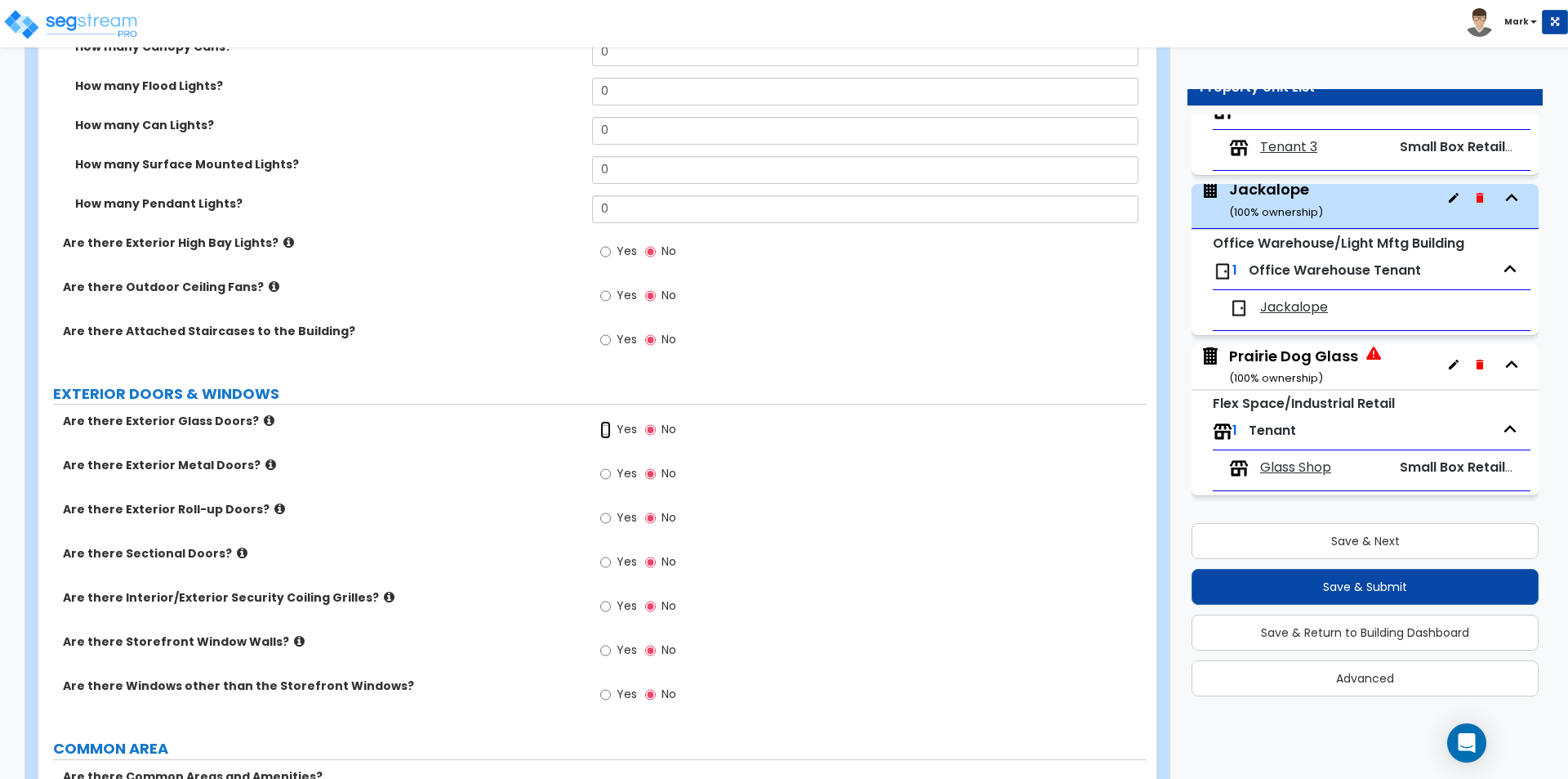
click at [606, 430] on input "Yes" at bounding box center [605, 430] width 11 height 18
radio input "true"
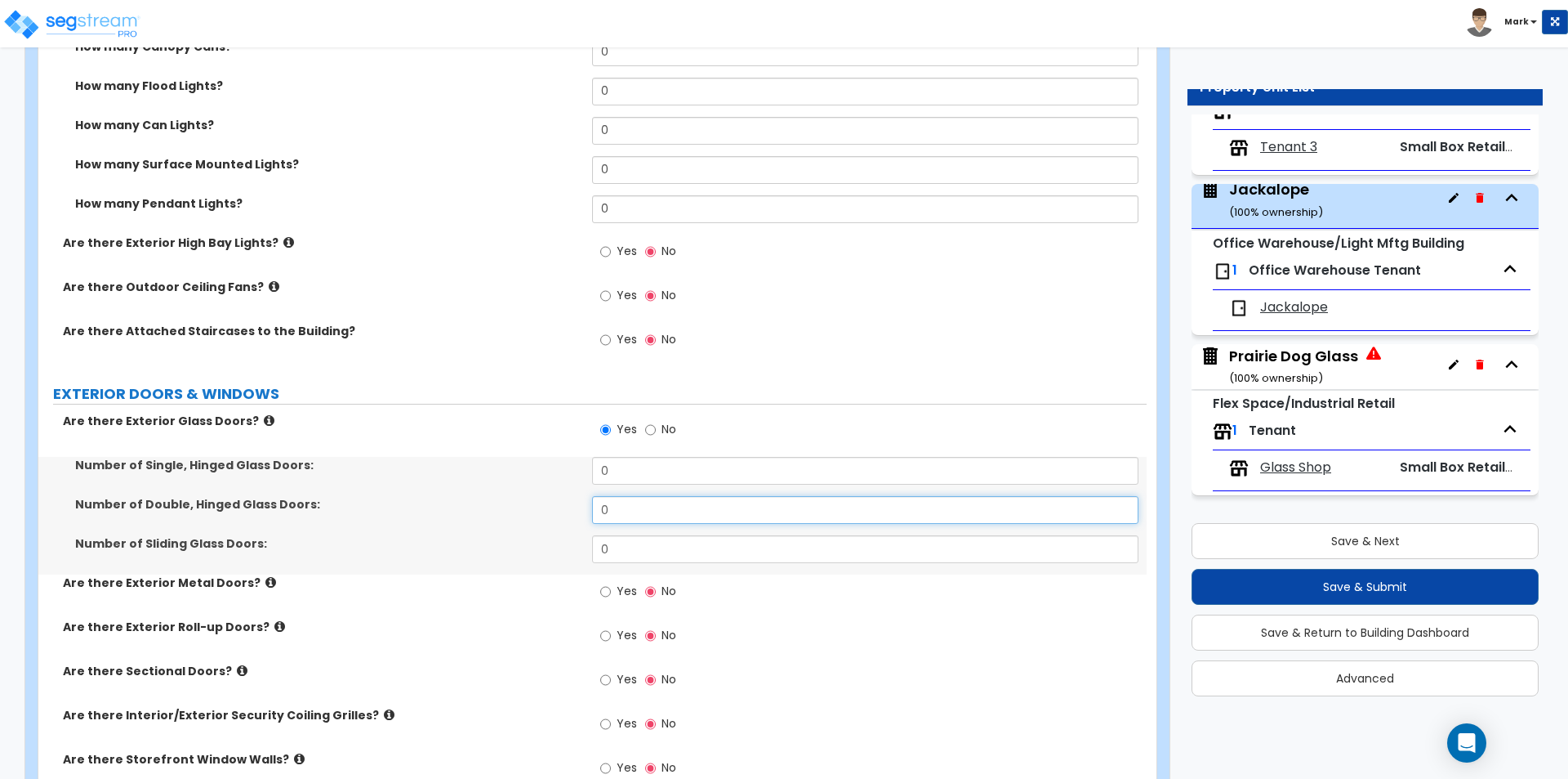
click at [615, 506] on input "0" at bounding box center [866, 510] width 546 height 28
type input "2"
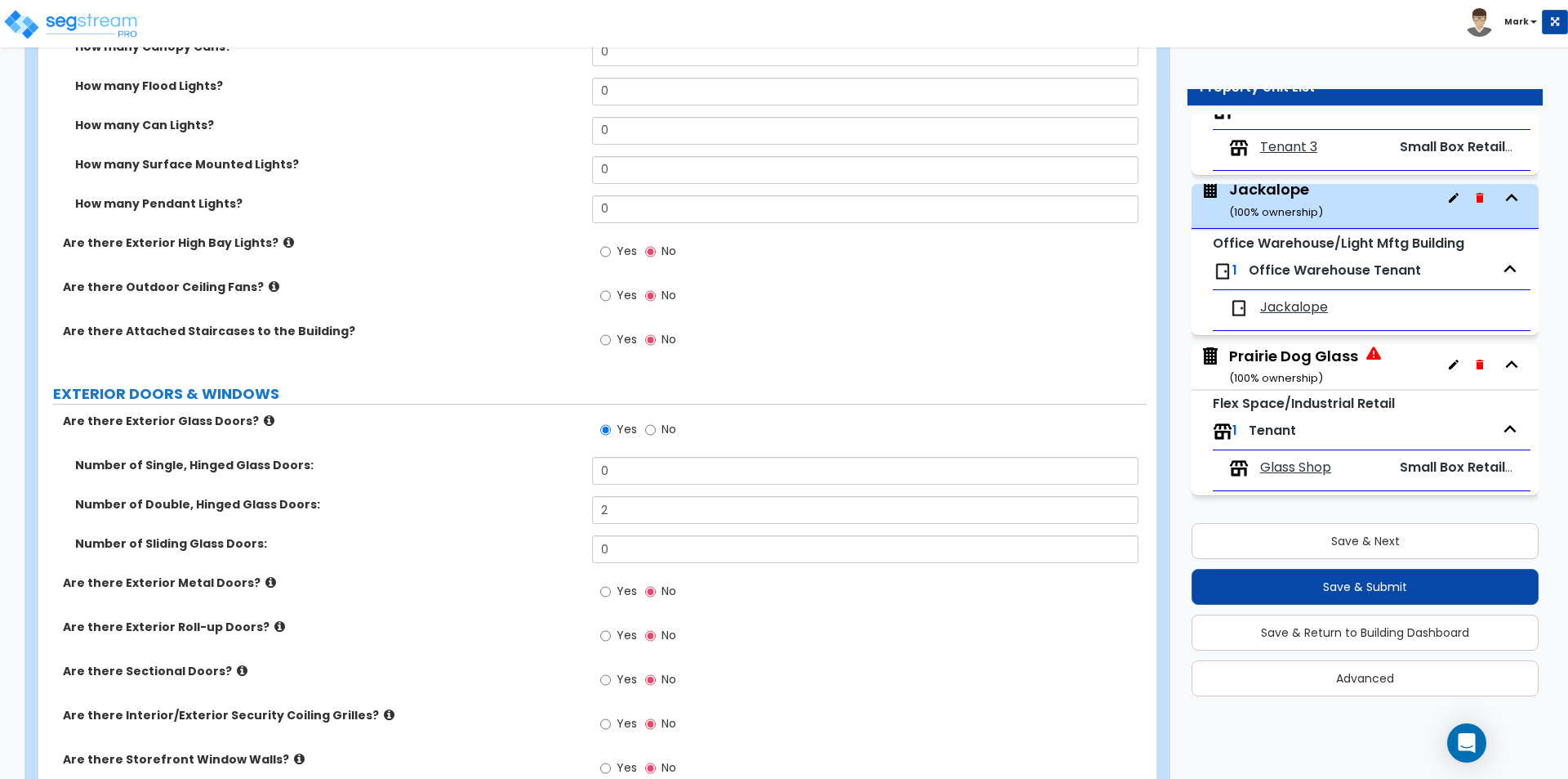
click at [407, 522] on div "Number of Double, Hinged Glass Doors: 2" at bounding box center [593, 516] width 1108 height 40
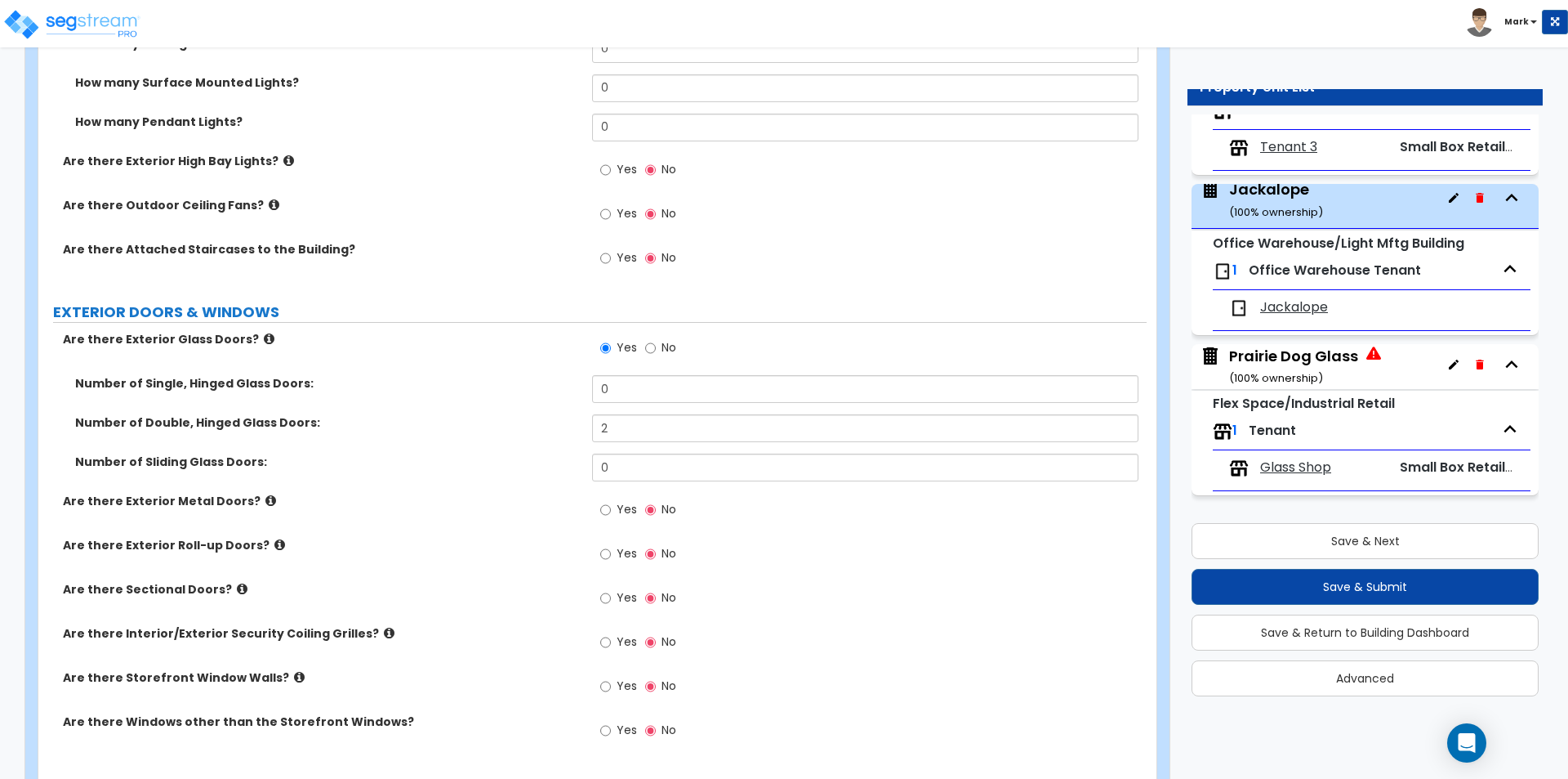
scroll to position [1376, 0]
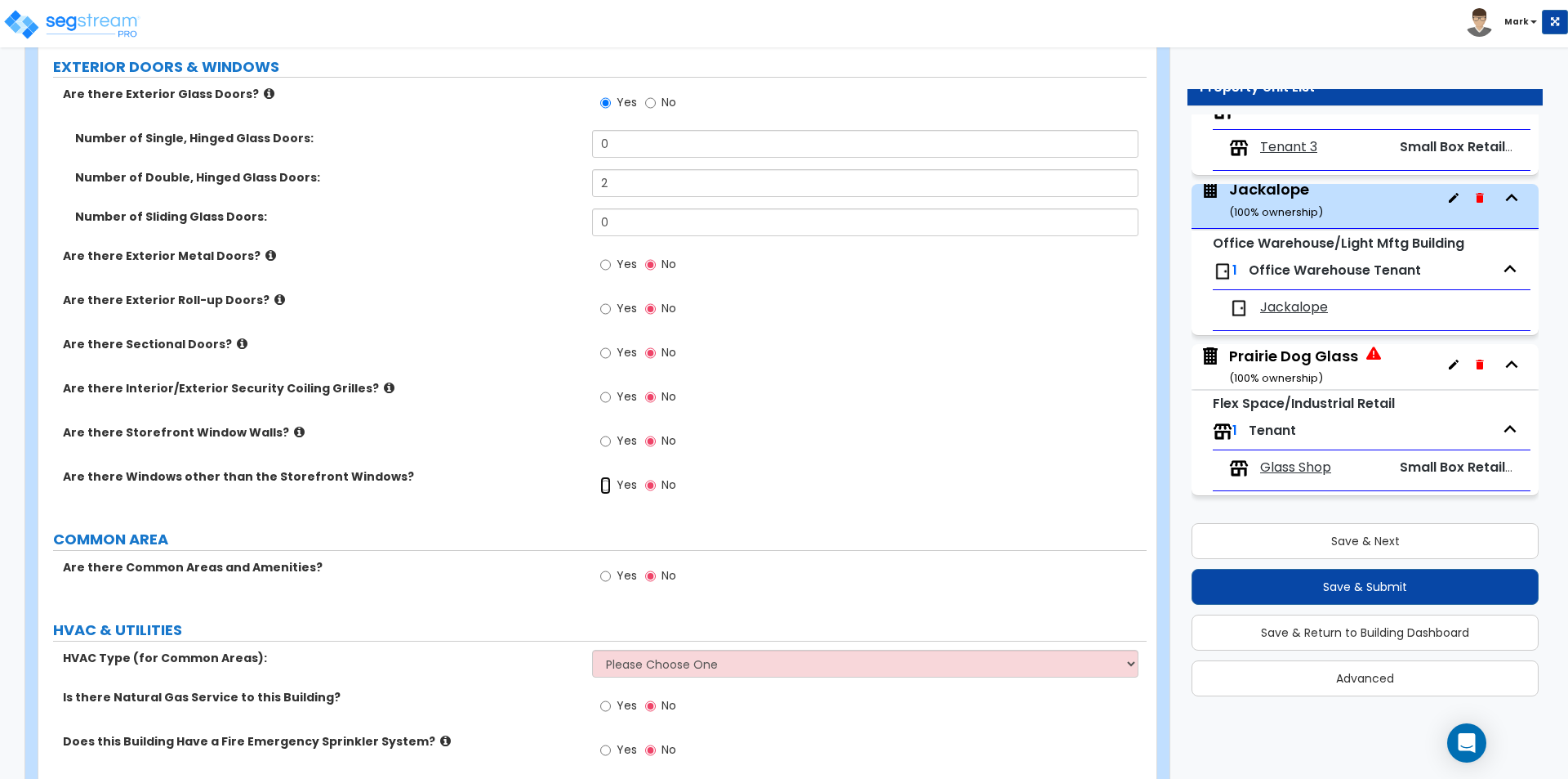
click at [610, 487] on input "Yes" at bounding box center [605, 485] width 11 height 18
radio input "true"
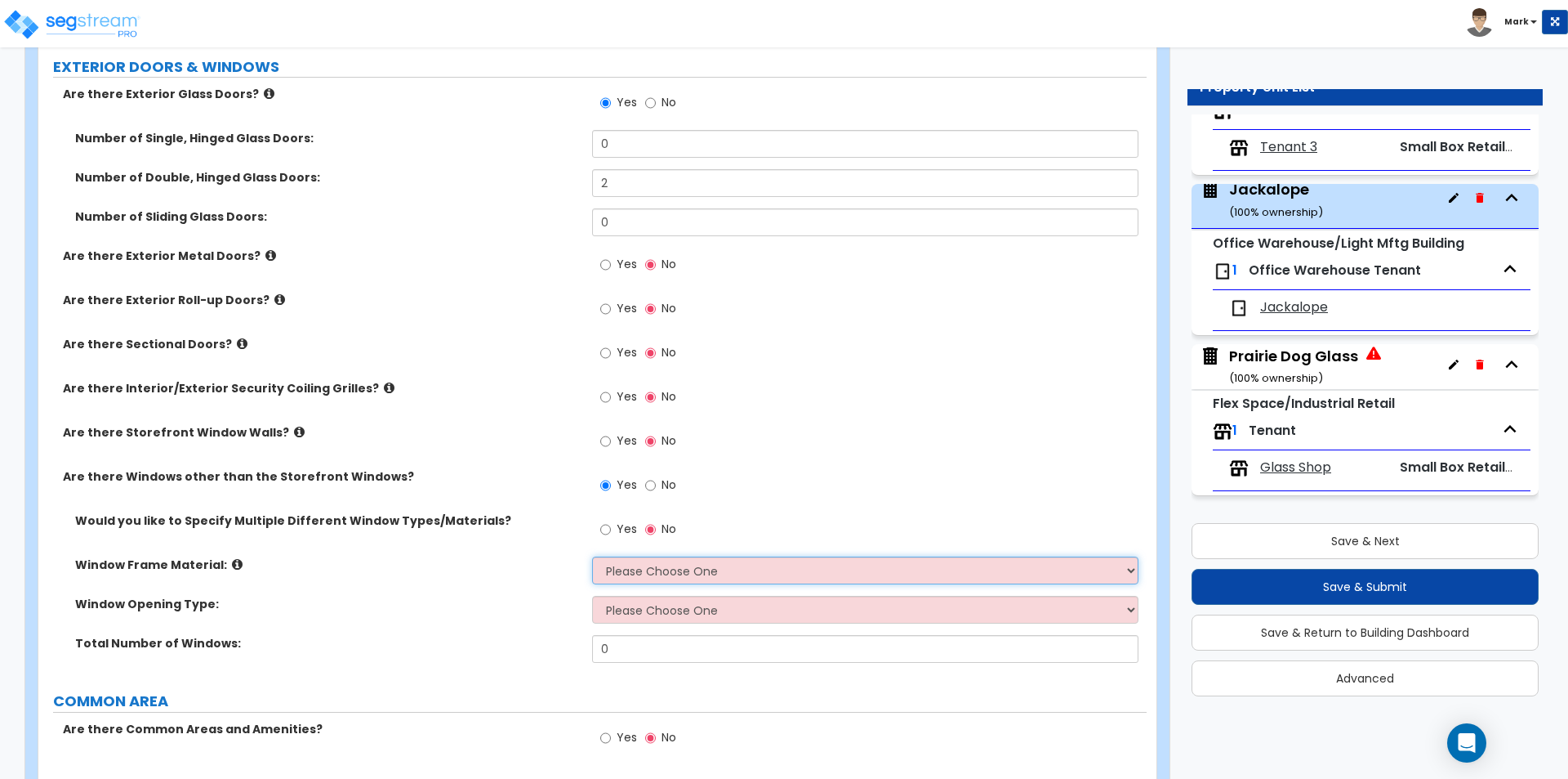
click at [614, 560] on select "Please Choose One Vinyl Aluminum Wood" at bounding box center [866, 570] width 546 height 28
select select "3"
click at [593, 556] on select "Please Choose One Vinyl Aluminum Wood" at bounding box center [866, 570] width 546 height 28
click at [636, 626] on div "Window Opening Type: Please Choose One Sliding Window Fixed/Picture Window Awni…" at bounding box center [593, 616] width 1108 height 40
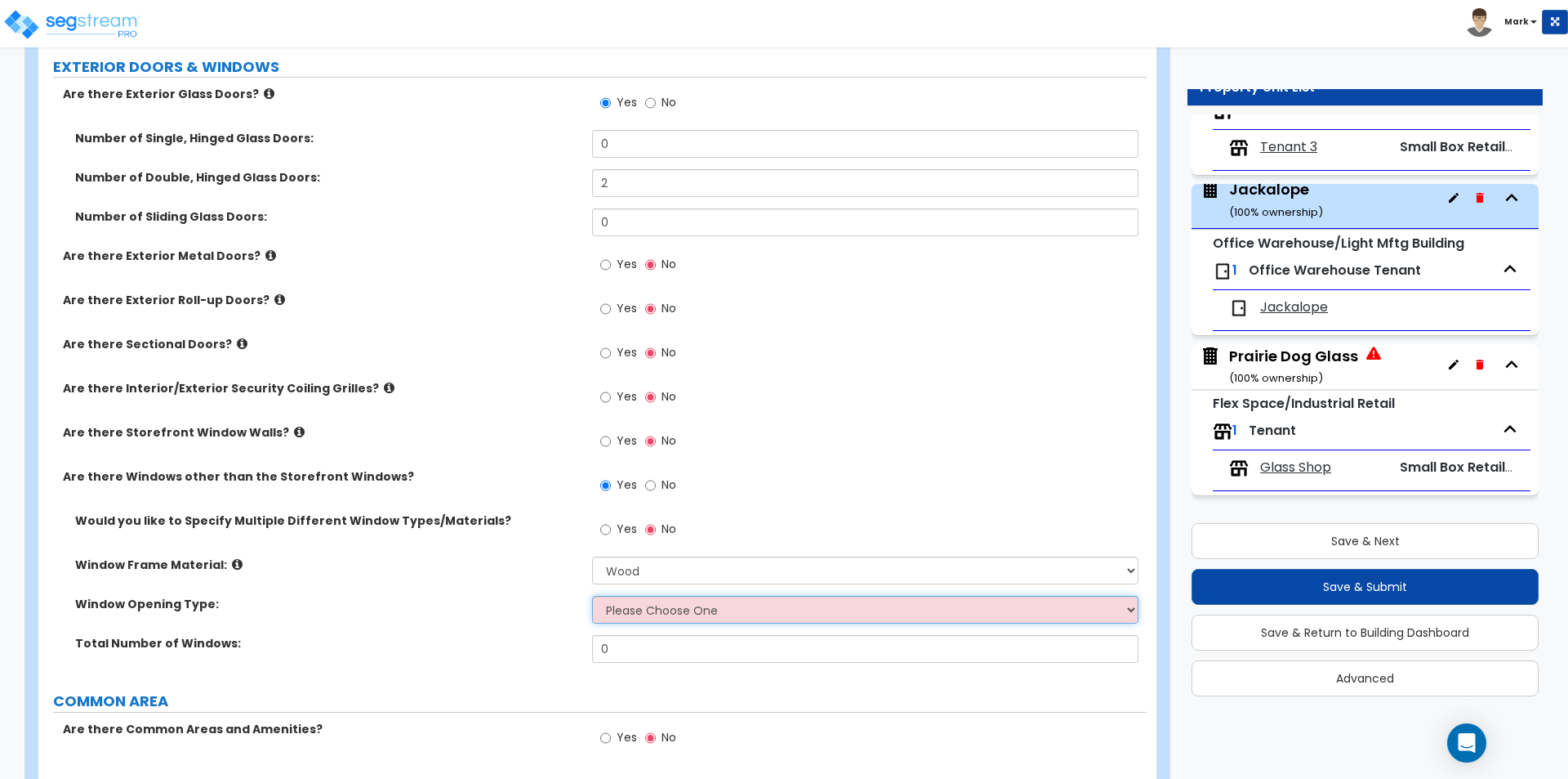
click at [635, 620] on select "Please Choose One Sliding Window Fixed/Picture Window Awning Window Swing/Casem…" at bounding box center [866, 610] width 546 height 28
select select "2"
click at [593, 596] on select "Please Choose One Sliding Window Fixed/Picture Window Awning Window Swing/Casem…" at bounding box center [866, 610] width 546 height 28
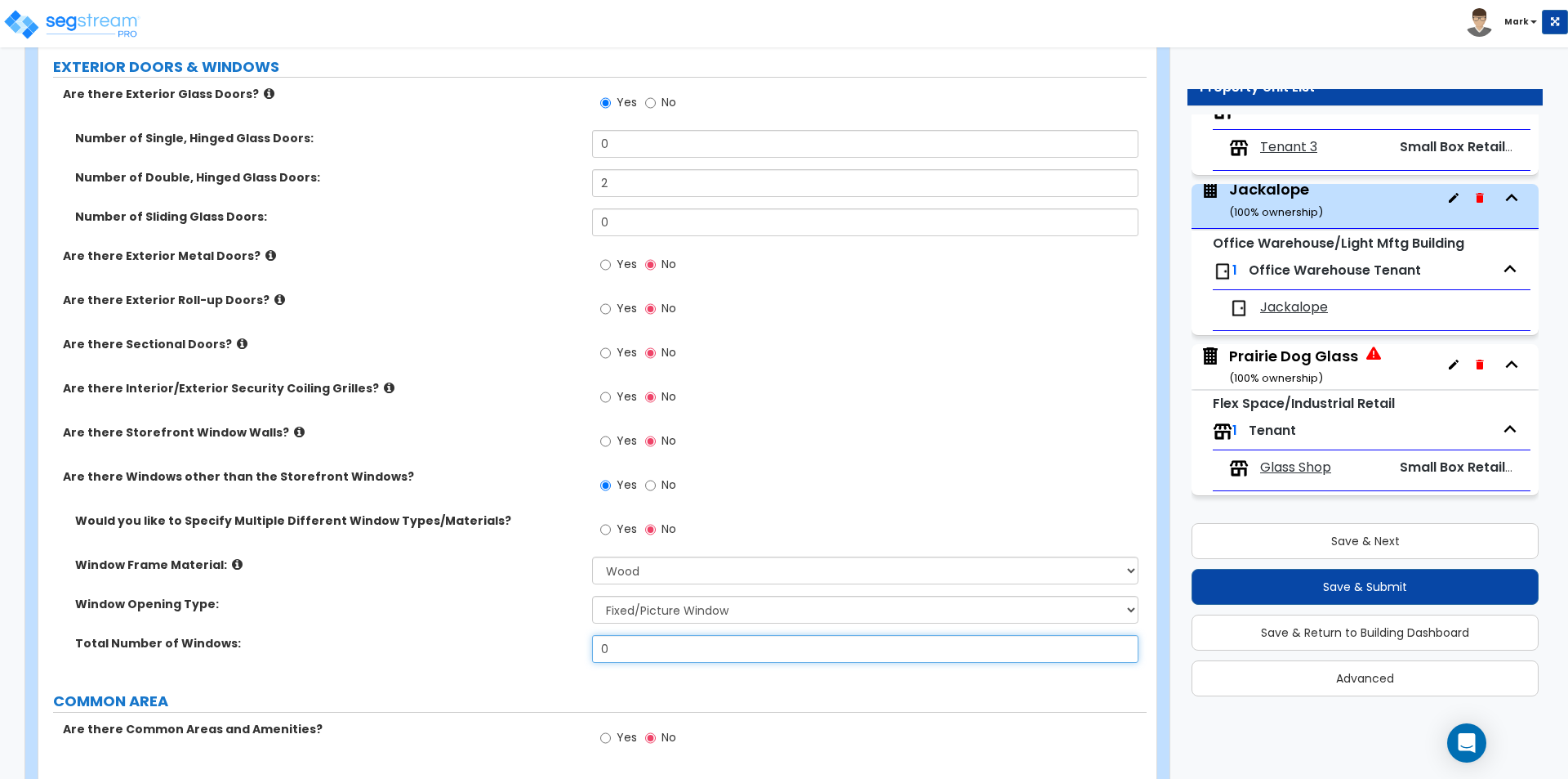
click at [666, 644] on input "0" at bounding box center [866, 649] width 546 height 28
type input "18"
click at [475, 561] on label "Window Frame Material:" at bounding box center [327, 564] width 505 height 17
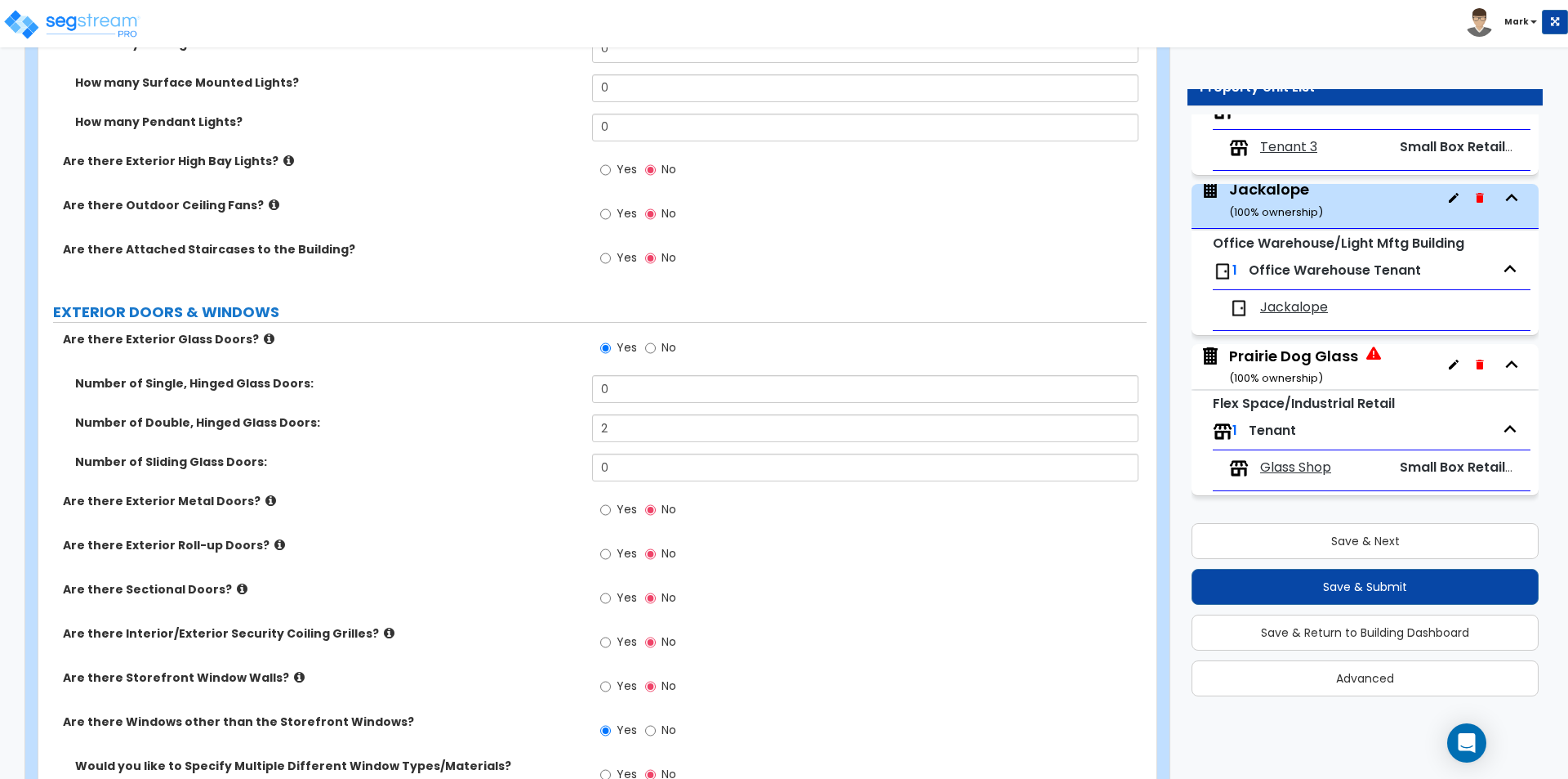
click at [1322, 362] on div "Prairie Dog Glass ( 100 % ownership)" at bounding box center [1294, 366] width 129 height 42
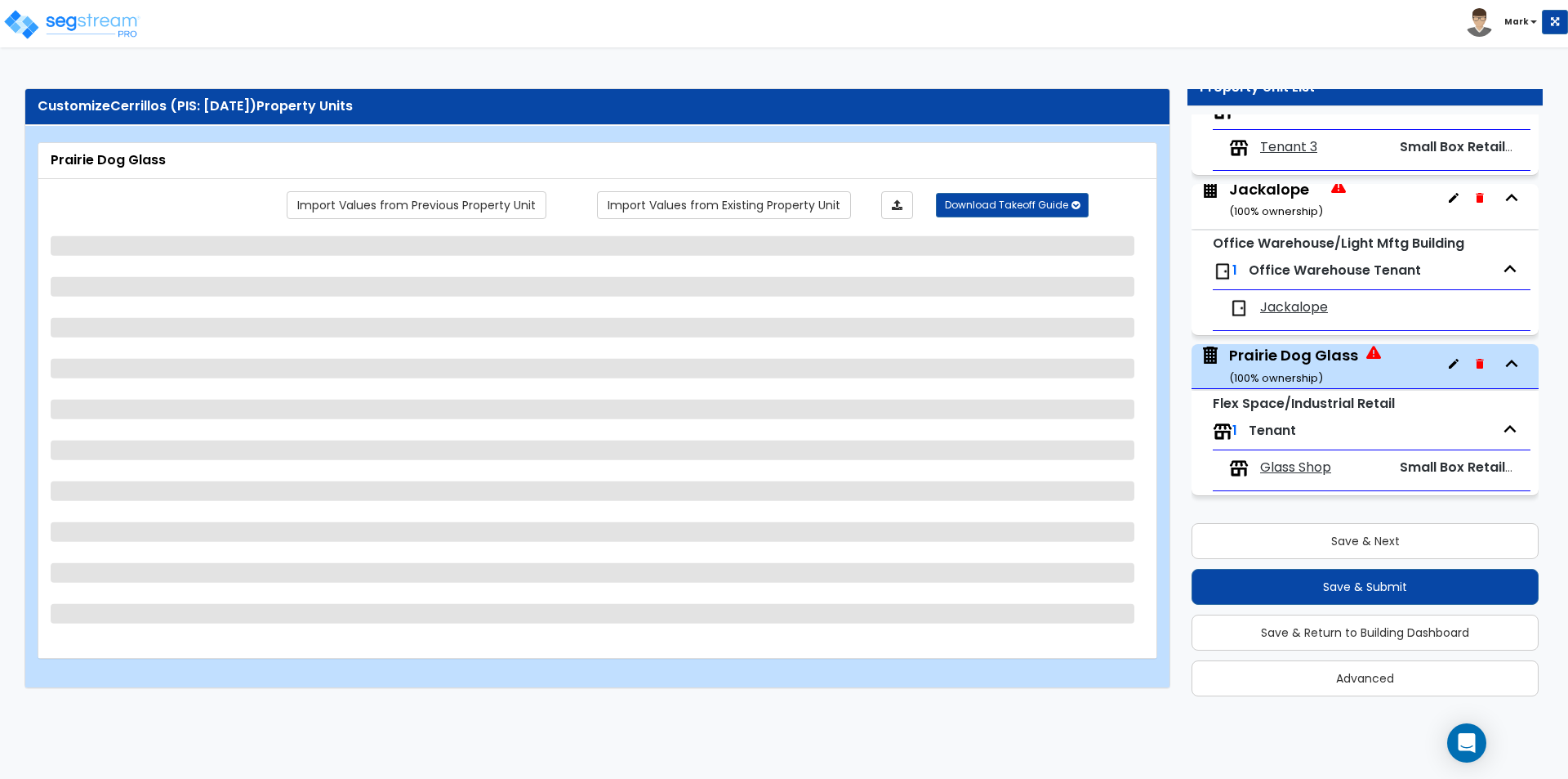
scroll to position [0, 0]
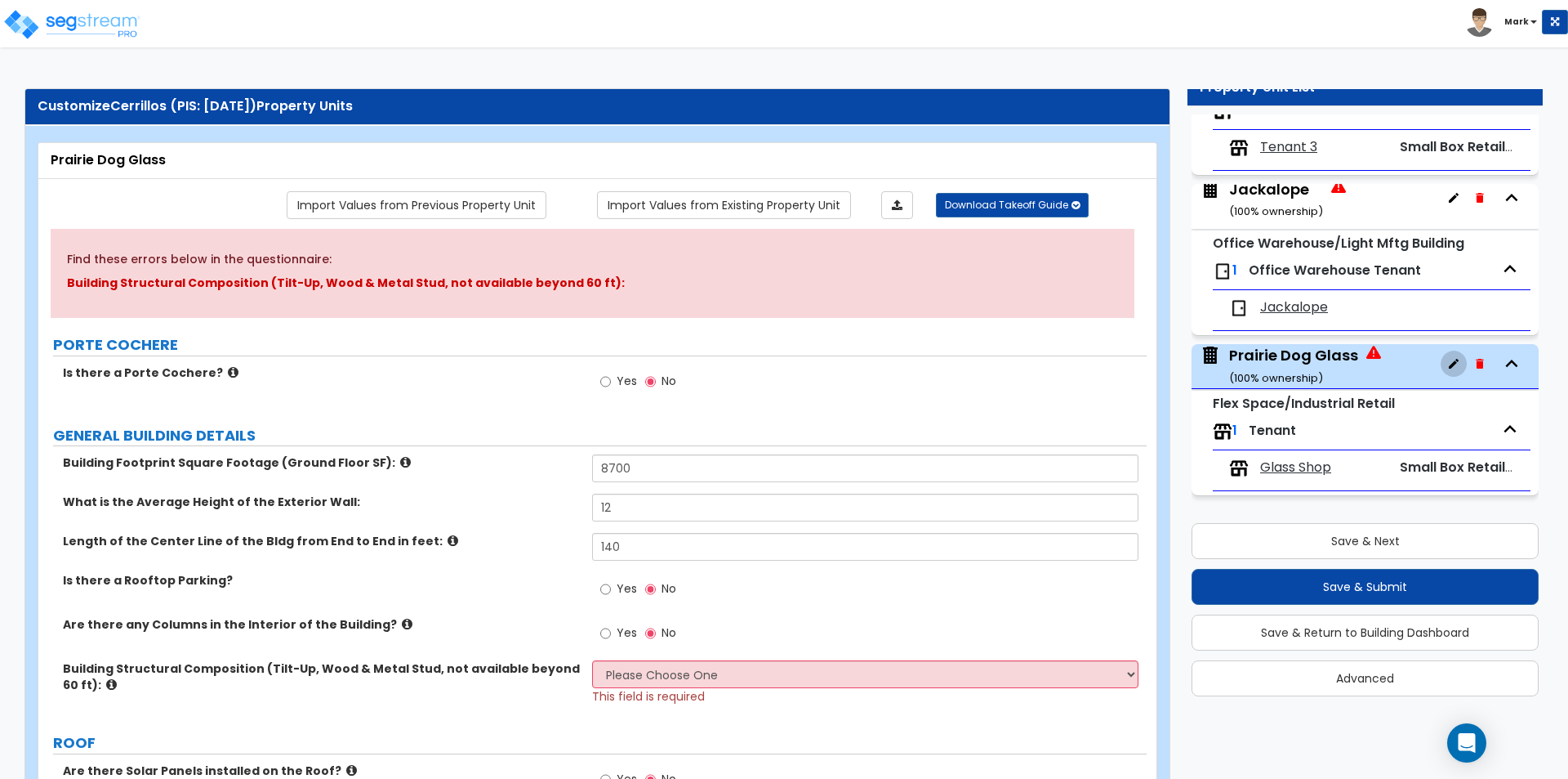
click at [1447, 362] on icon "button" at bounding box center [1453, 363] width 13 height 13
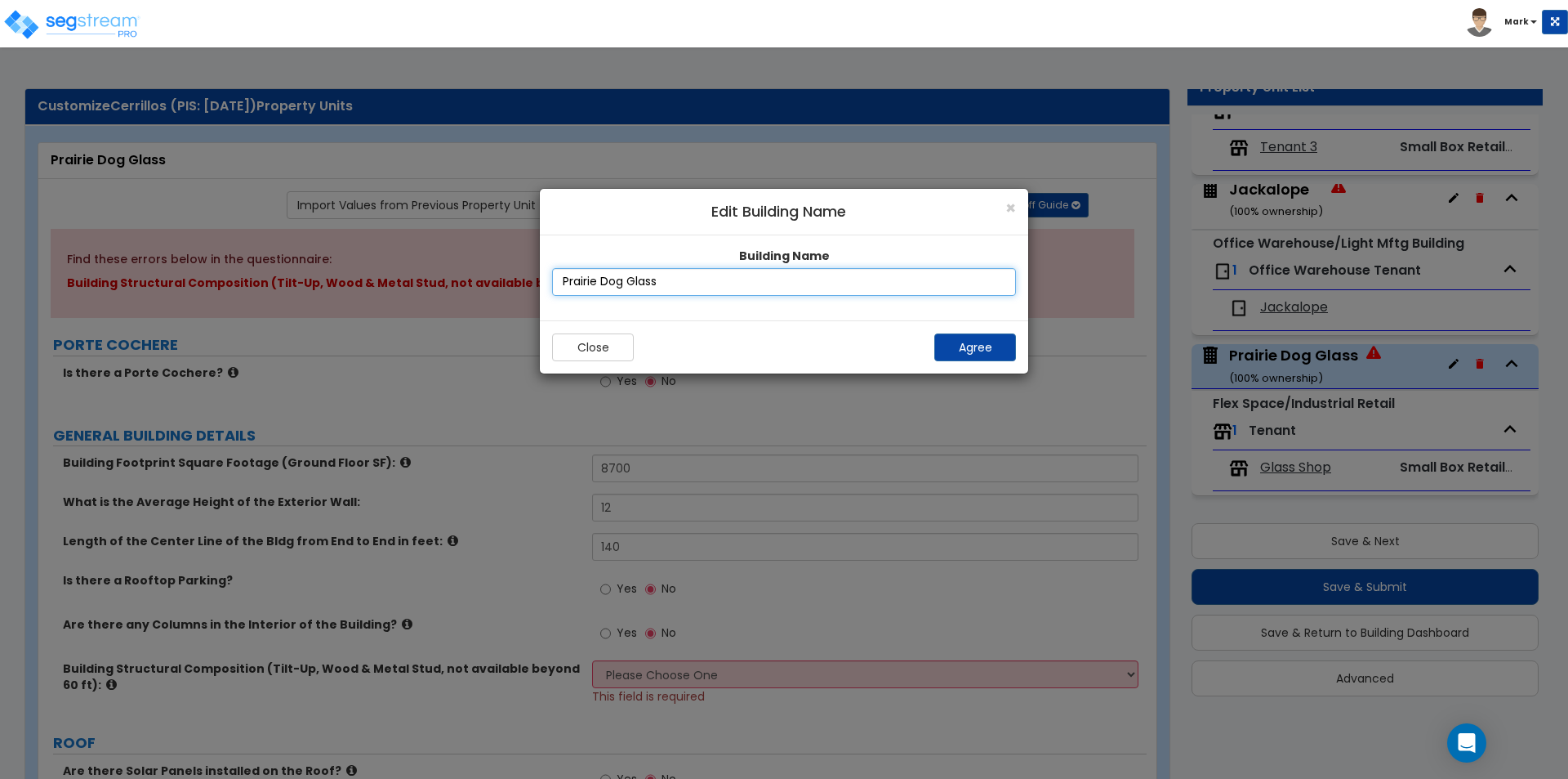
drag, startPoint x: 709, startPoint y: 279, endPoint x: 476, endPoint y: 317, distance: 236.1
click at [476, 317] on div "× Edit Building Name Building Name Prairie Dog Glass Close Agree" at bounding box center [784, 471] width 1568 height 616
type input "Jackalope"
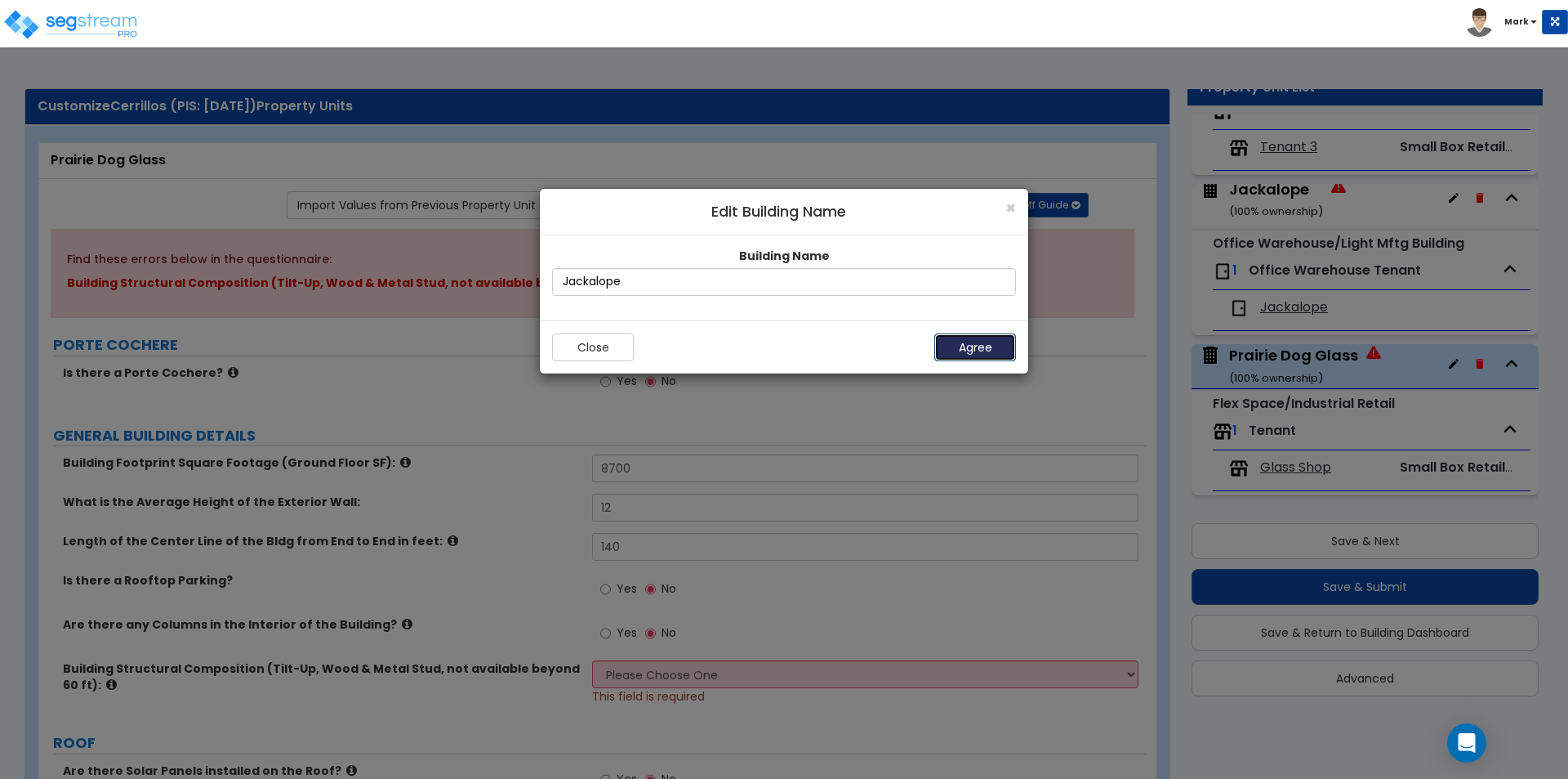
click at [983, 337] on button "Agree" at bounding box center [975, 347] width 82 height 28
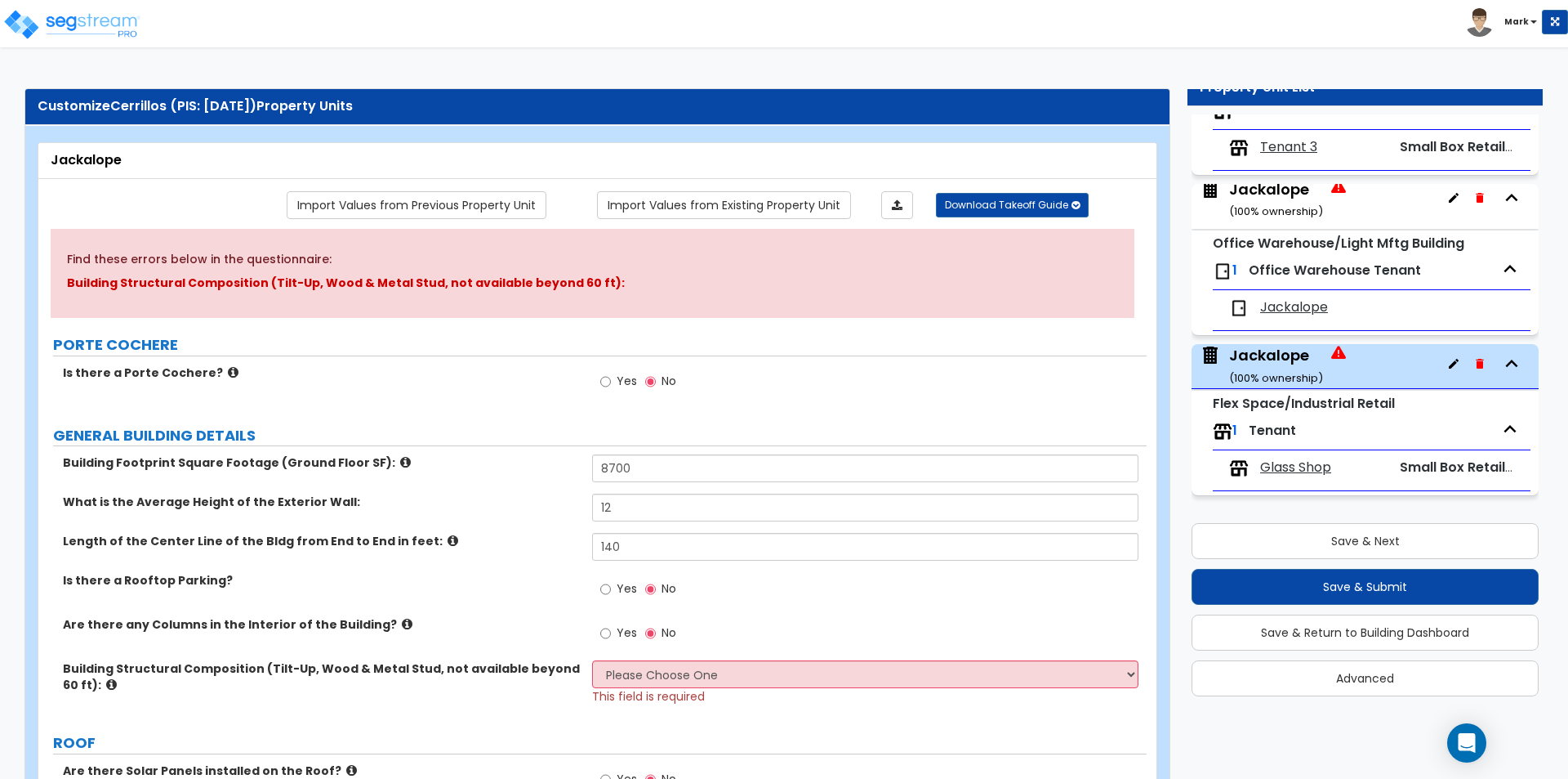
click at [1447, 358] on icon "button" at bounding box center [1453, 363] width 13 height 13
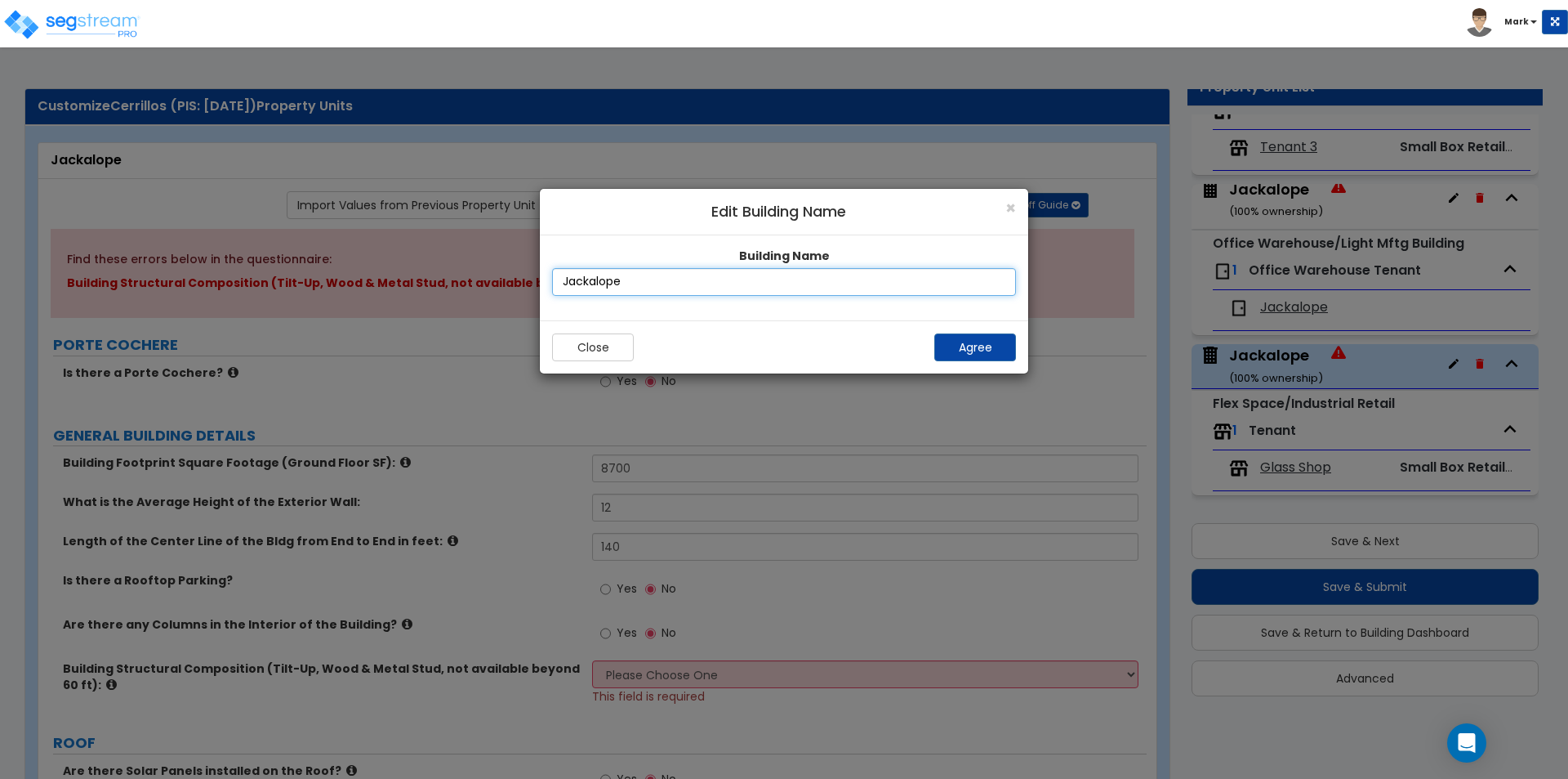
click at [782, 284] on input "Jackalope" at bounding box center [784, 282] width 464 height 28
type input "Jackalope 2"
click at [1019, 356] on div "Close Agree" at bounding box center [784, 347] width 489 height 53
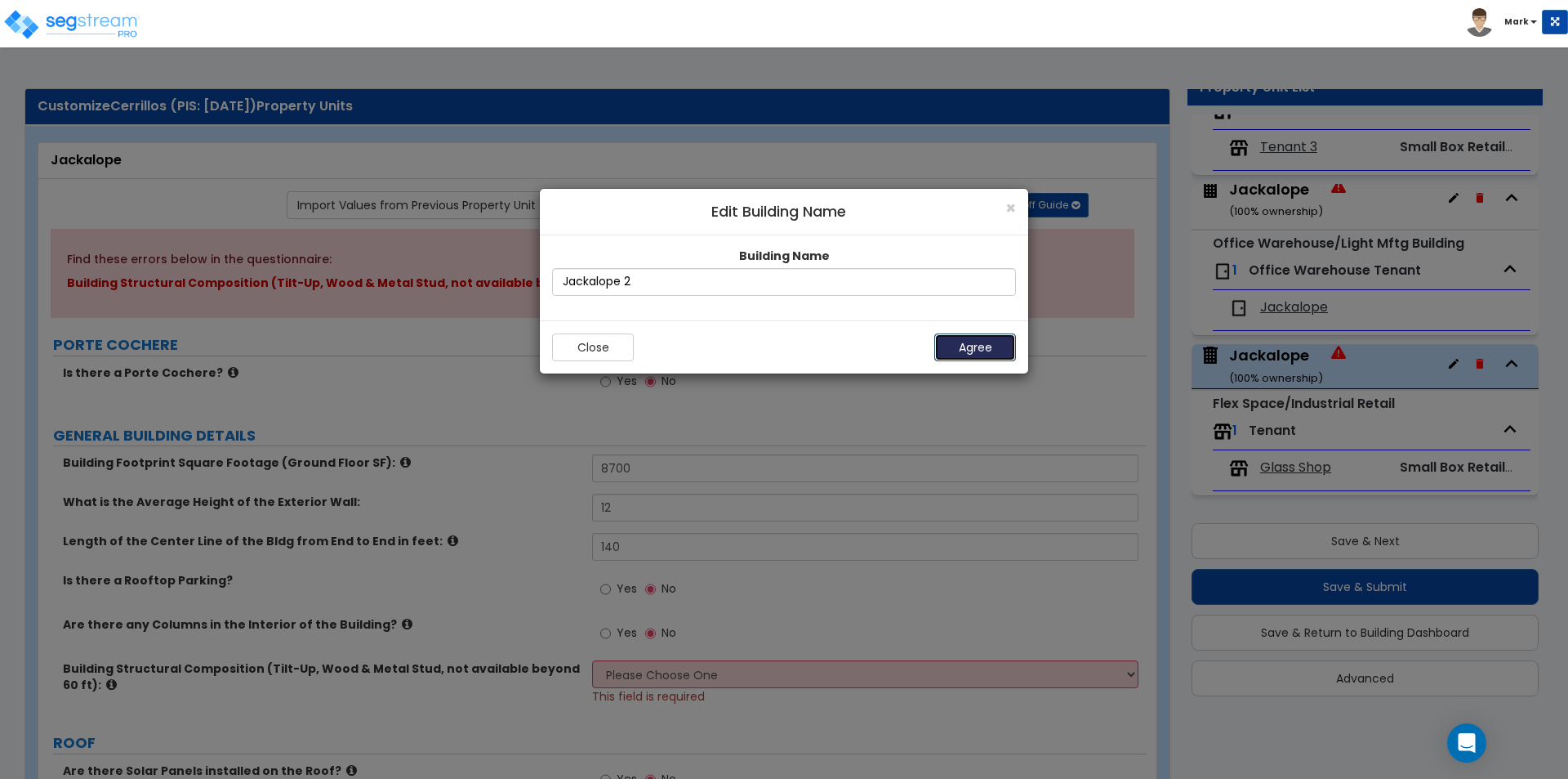
click at [975, 341] on button "Agree" at bounding box center [975, 347] width 82 height 28
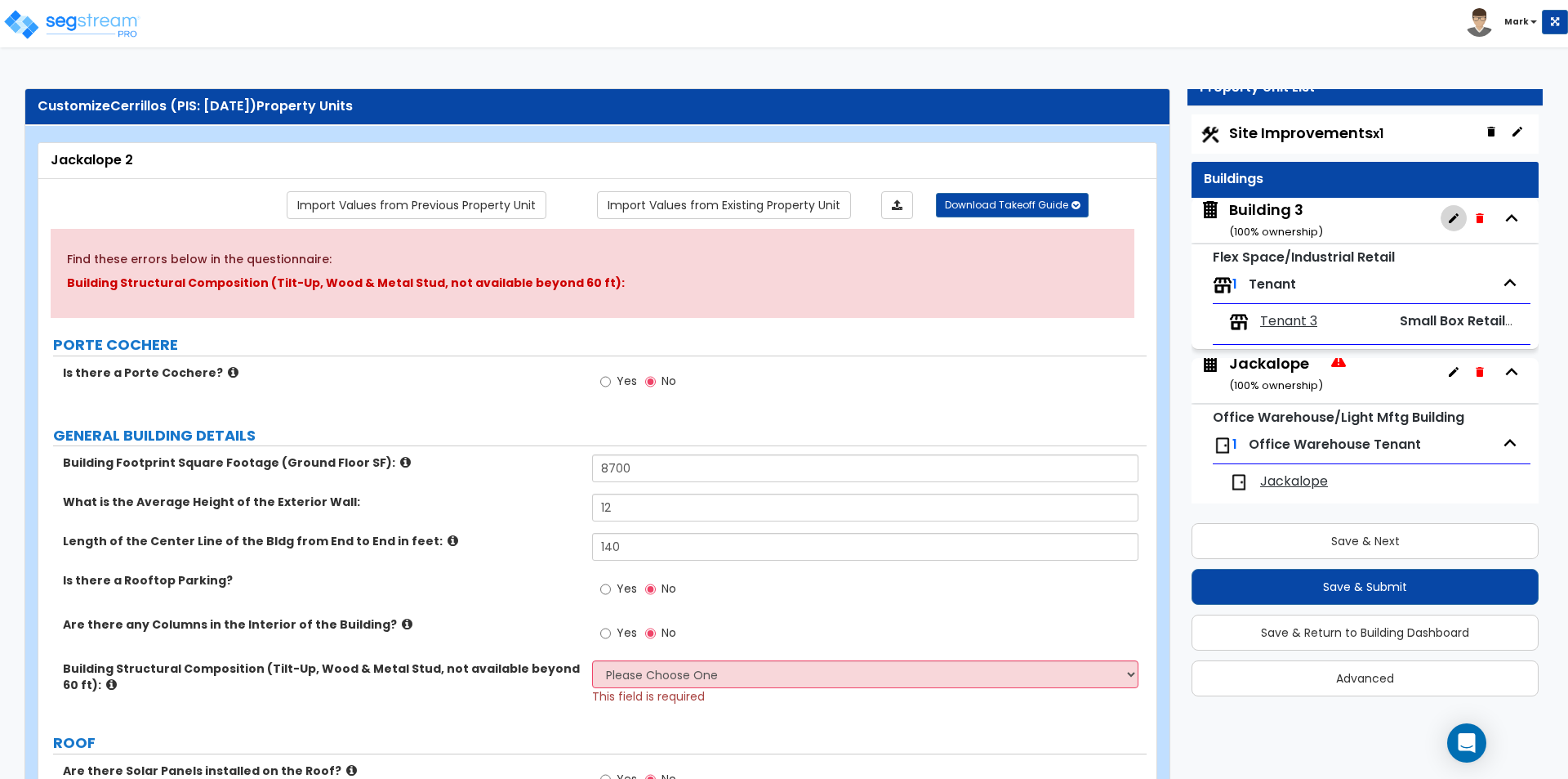
click at [1449, 215] on icon "button" at bounding box center [1454, 218] width 10 height 10
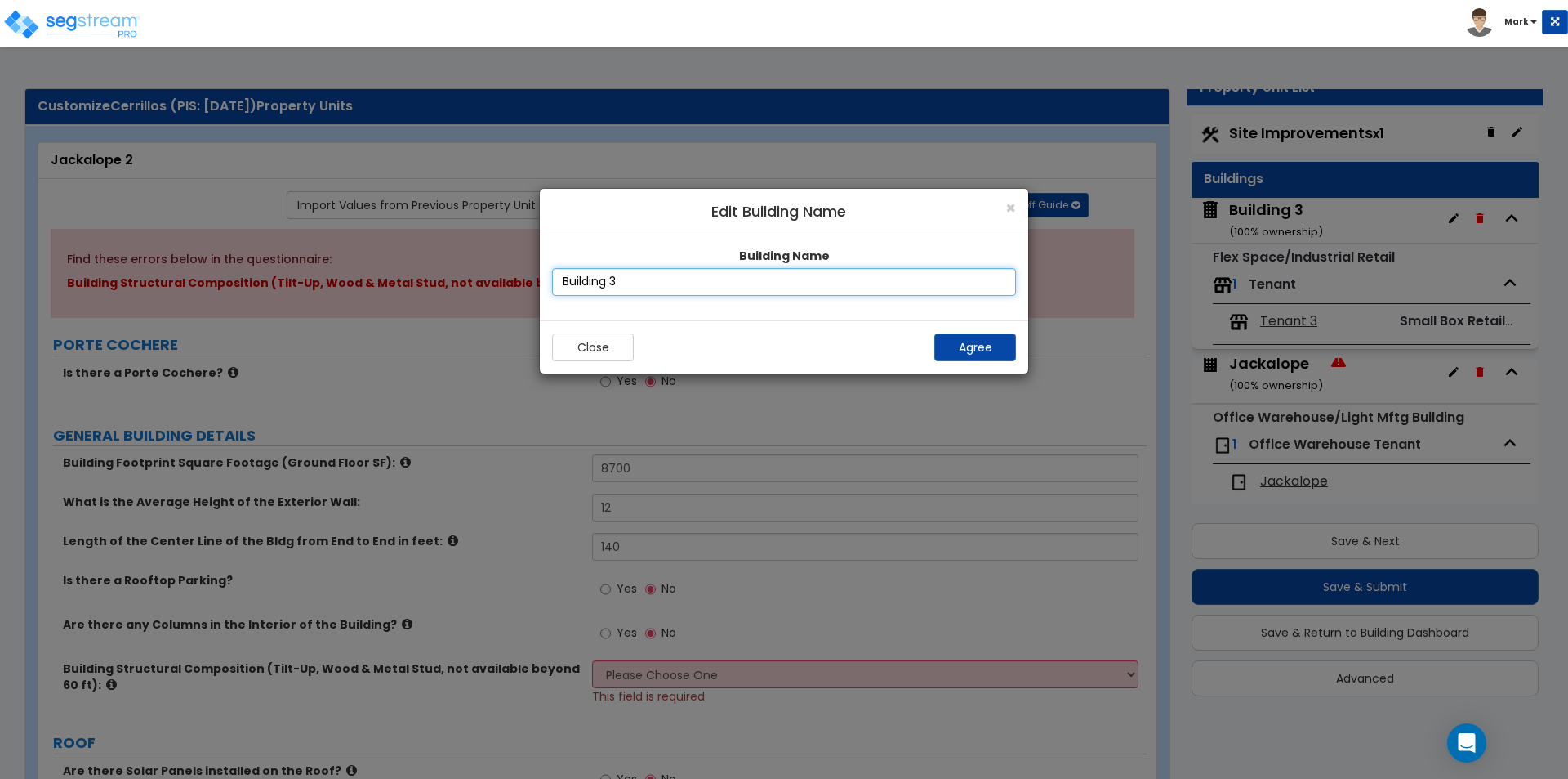
drag, startPoint x: 823, startPoint y: 282, endPoint x: 426, endPoint y: 272, distance: 397.1
click at [426, 272] on div "× Edit Building Name Building Name Building 3 Close Agree" at bounding box center [784, 471] width 1568 height 616
type input "Praire Dog Glass"
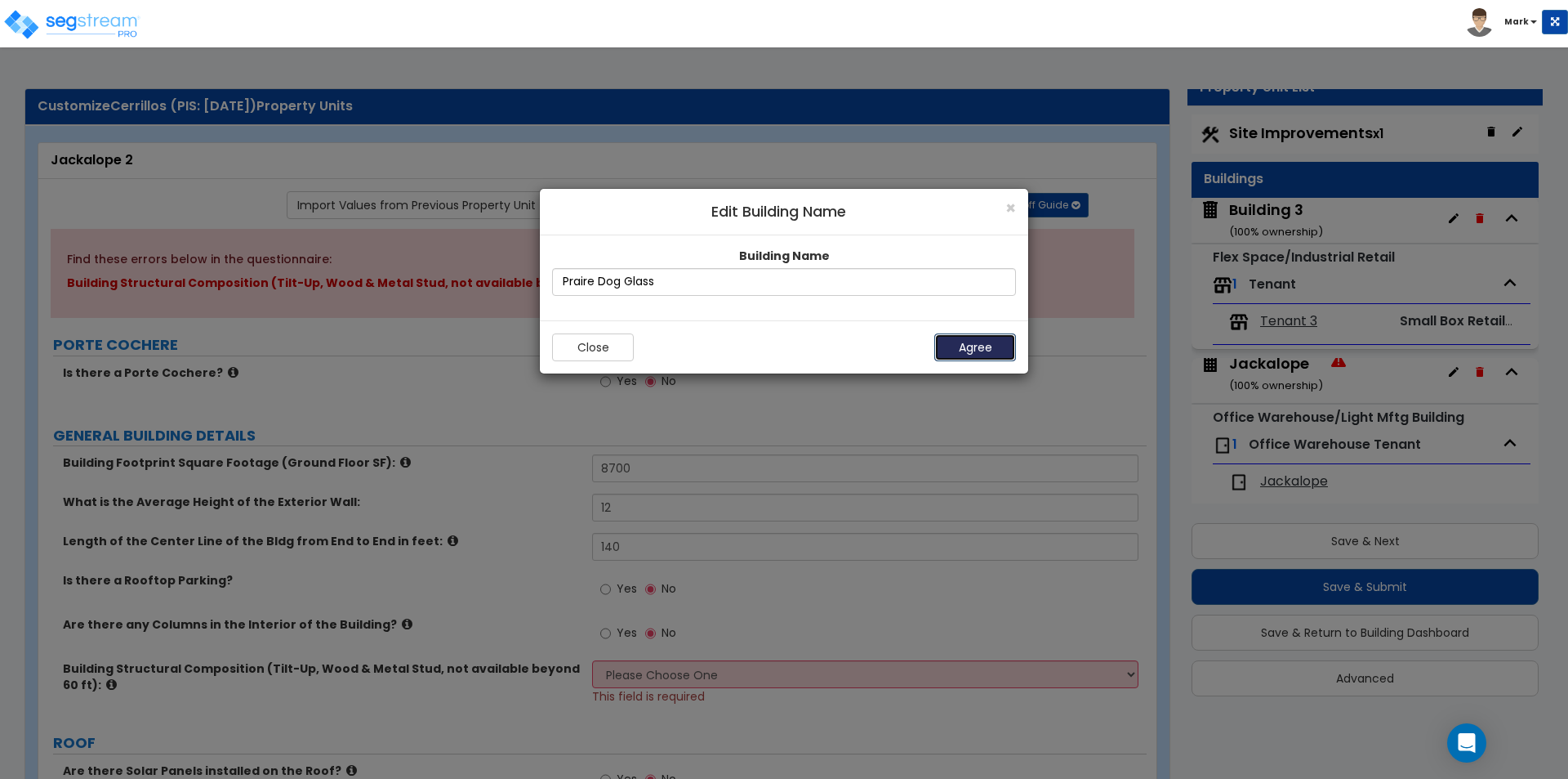
click at [944, 351] on button "Agree" at bounding box center [975, 347] width 82 height 28
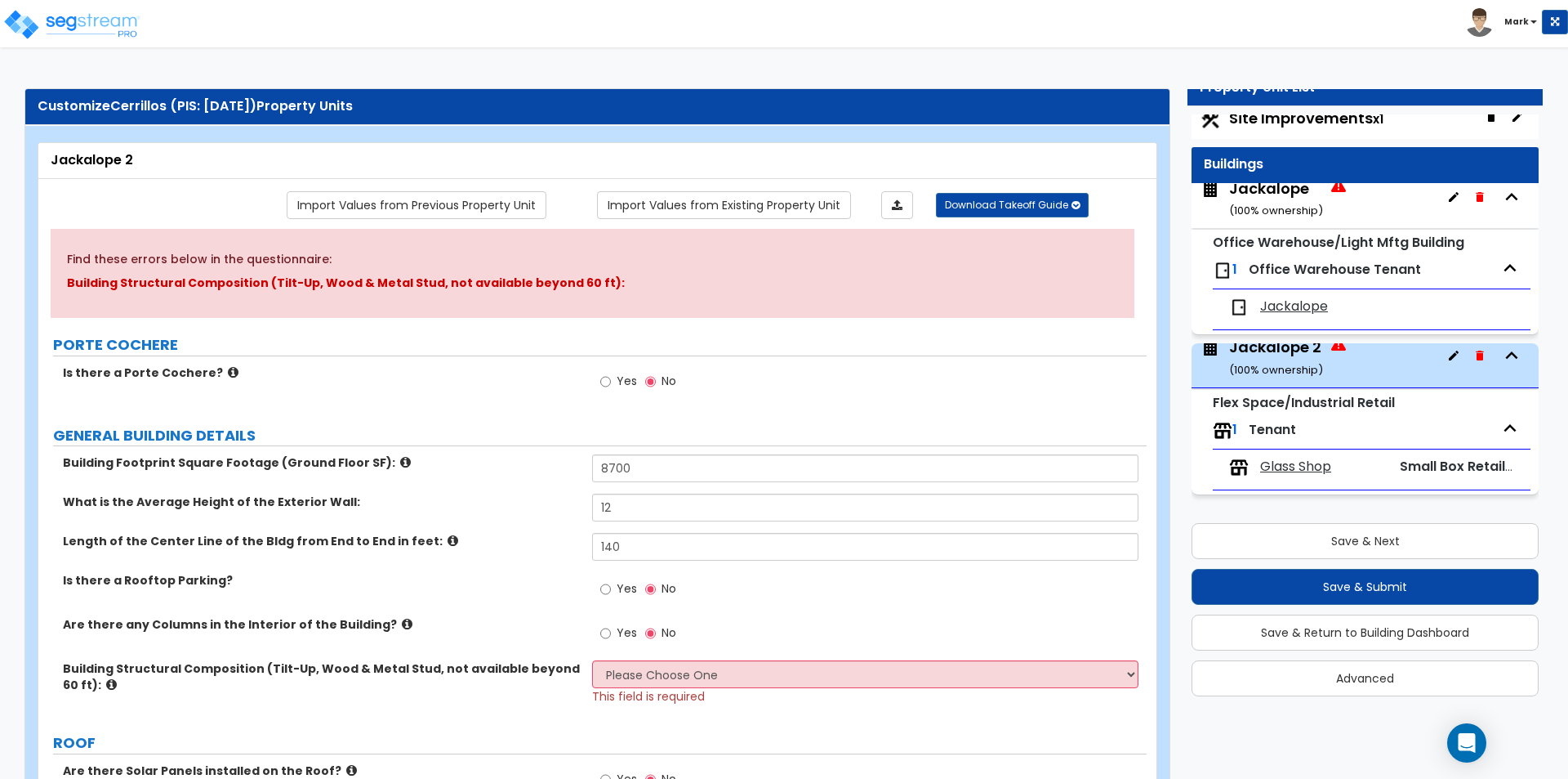
scroll to position [12, 0]
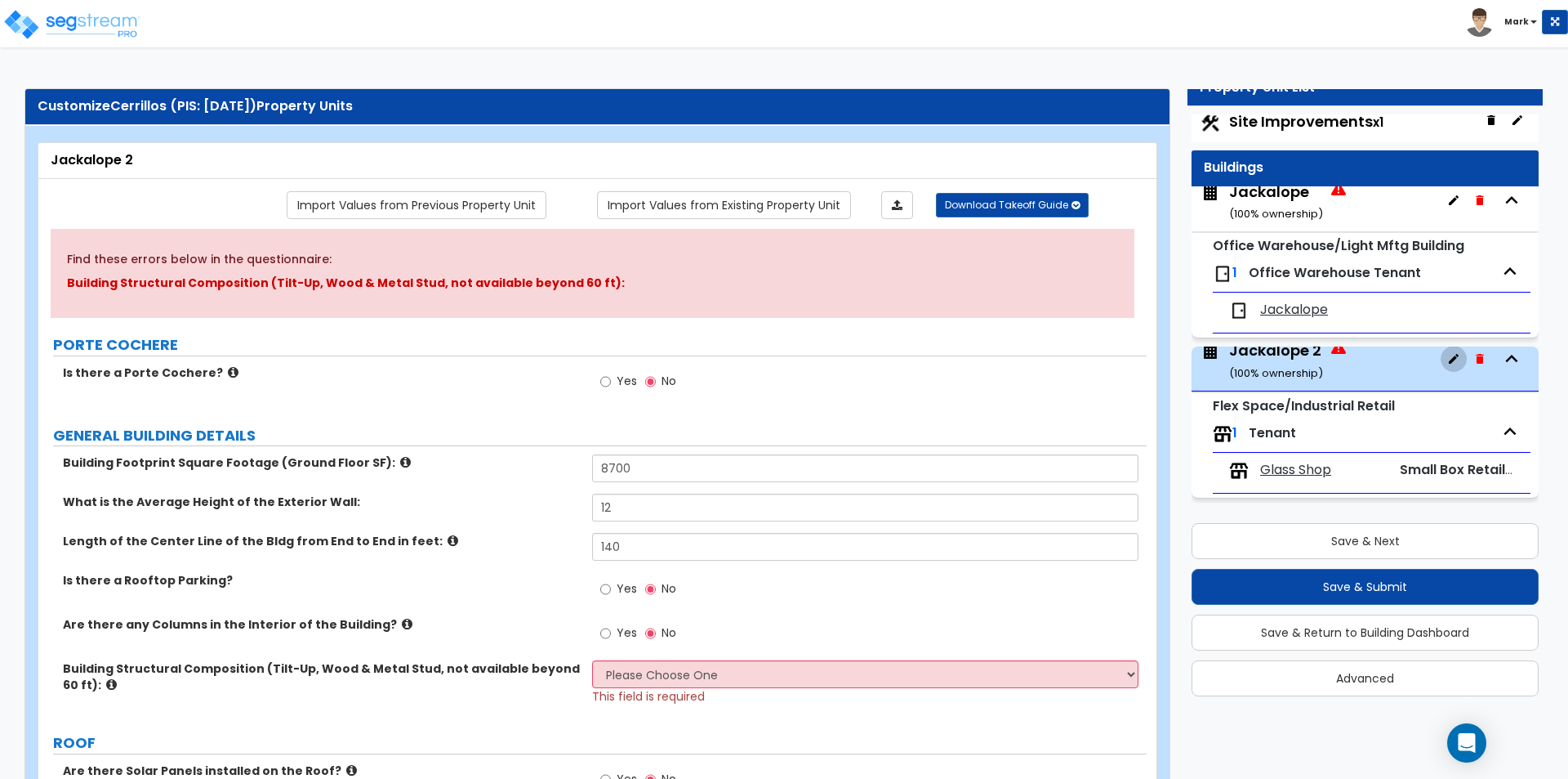
click at [1447, 357] on icon "button" at bounding box center [1453, 358] width 13 height 13
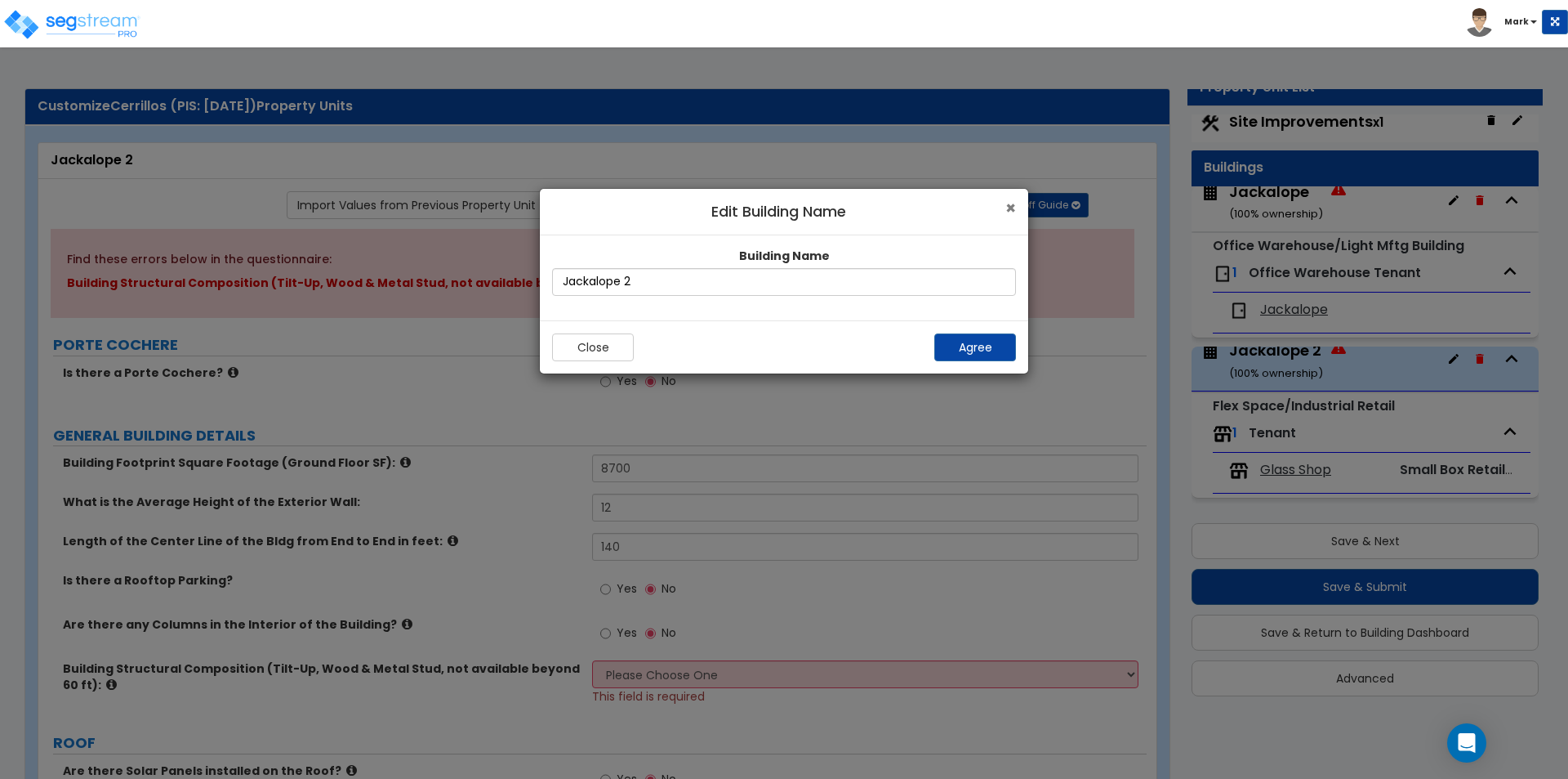
click at [1005, 209] on span "×" at bounding box center [1010, 208] width 11 height 24
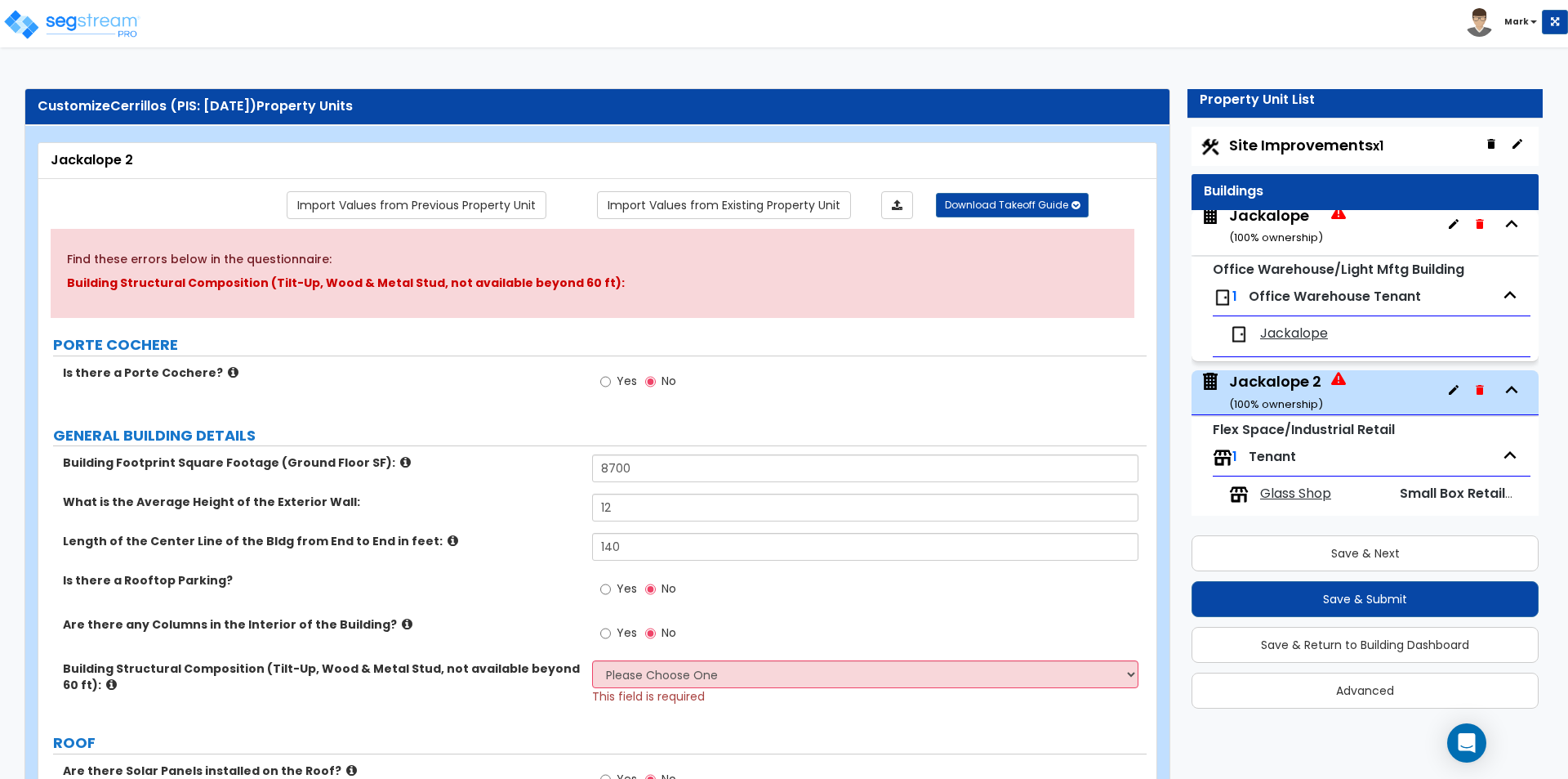
scroll to position [0, 0]
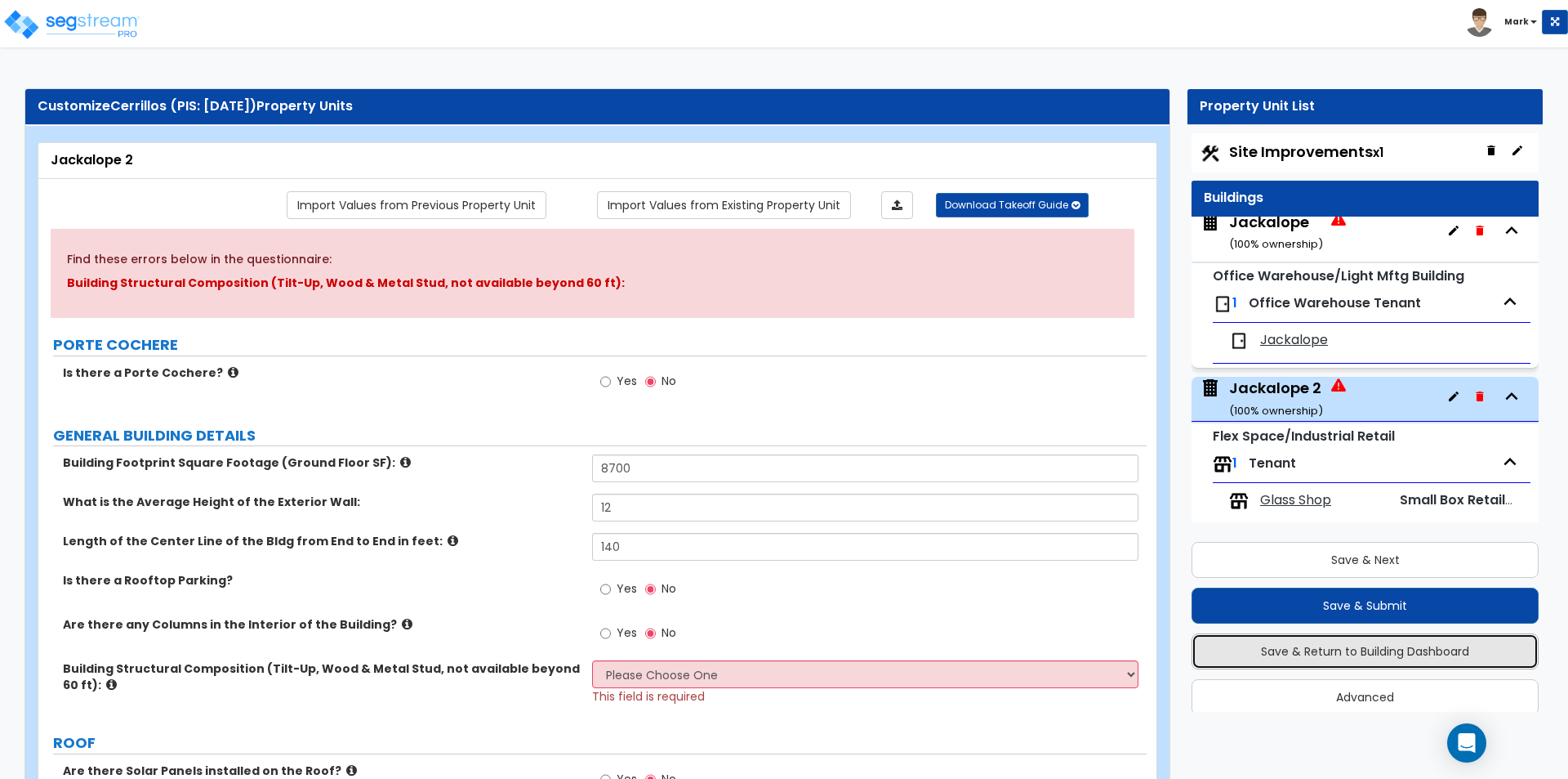
click at [1334, 658] on button "Save & Return to Building Dashboard" at bounding box center [1365, 651] width 347 height 36
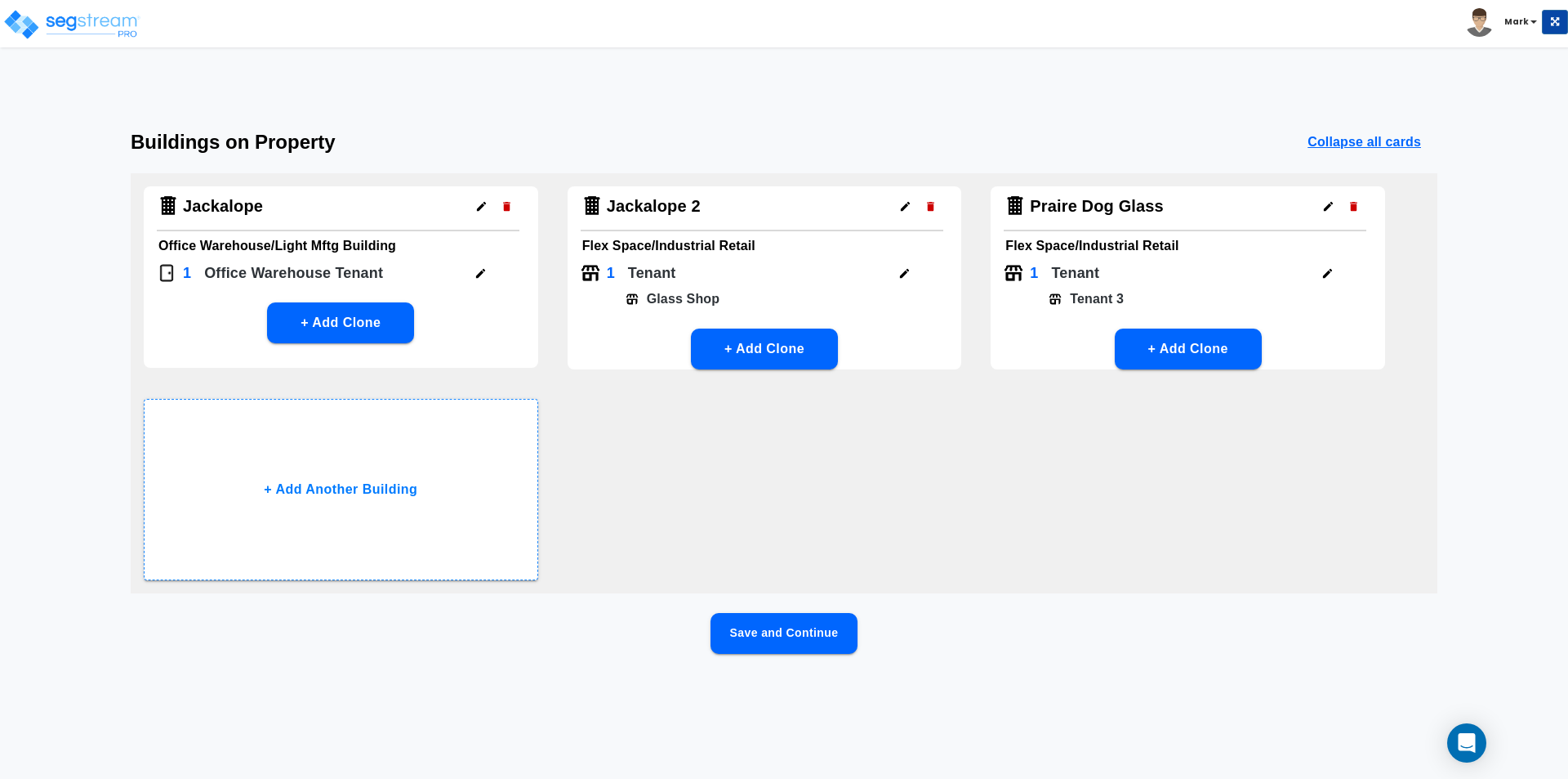
click at [902, 269] on icon "button" at bounding box center [904, 273] width 12 height 12
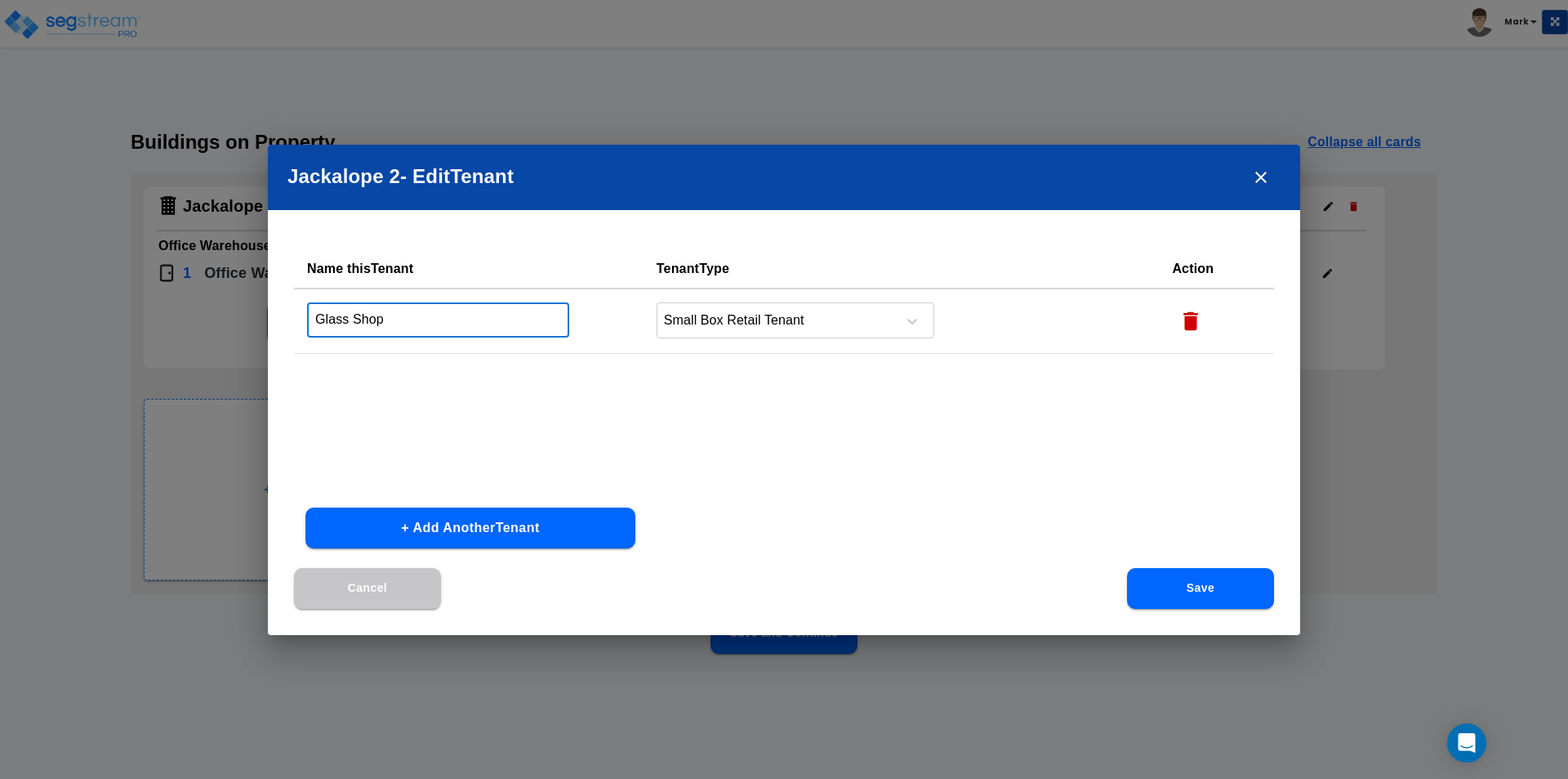
drag, startPoint x: 471, startPoint y: 320, endPoint x: 228, endPoint y: 329, distance: 243.2
click at [228, 329] on div "Jackalope 2 - Edit Tenant Name this Tenant Tenant Type Action Glass Shop ​ Smal…" at bounding box center [784, 389] width 1568 height 779
type input "Jackalope shop"
click at [1190, 587] on button "Save" at bounding box center [1200, 588] width 147 height 41
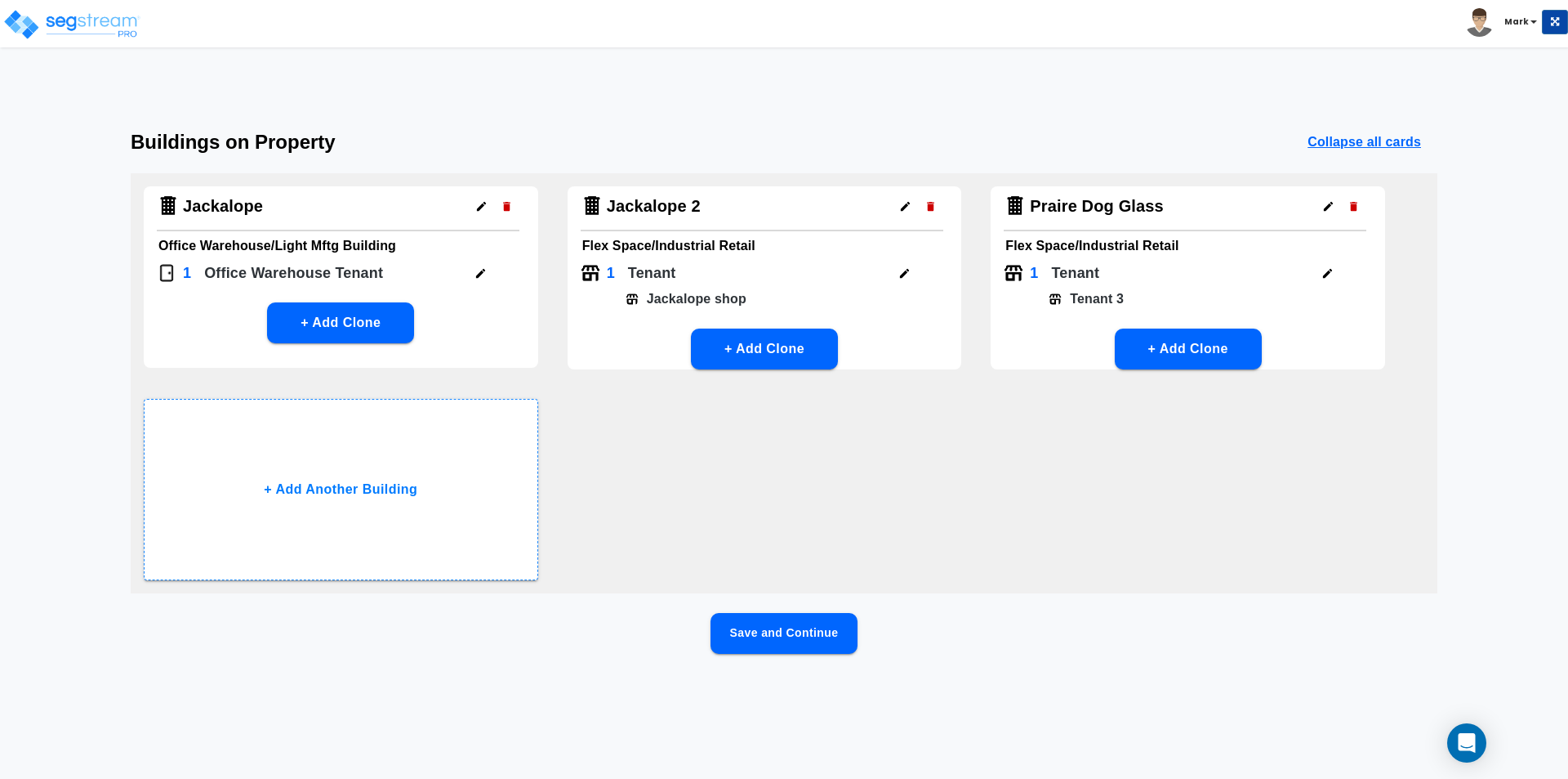
click at [474, 271] on button "button" at bounding box center [481, 273] width 26 height 26
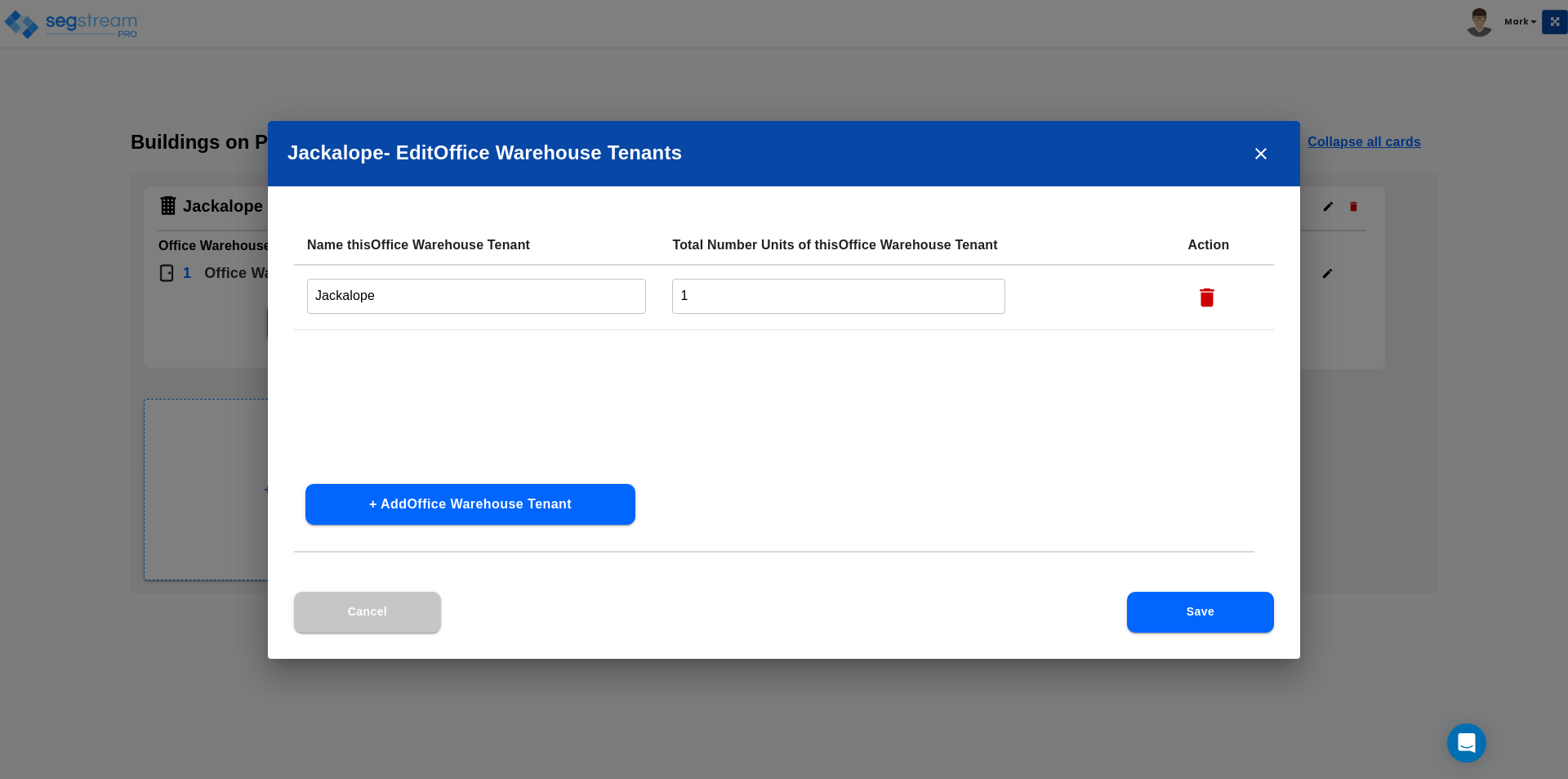
click at [1259, 153] on icon "close" at bounding box center [1261, 153] width 20 height 20
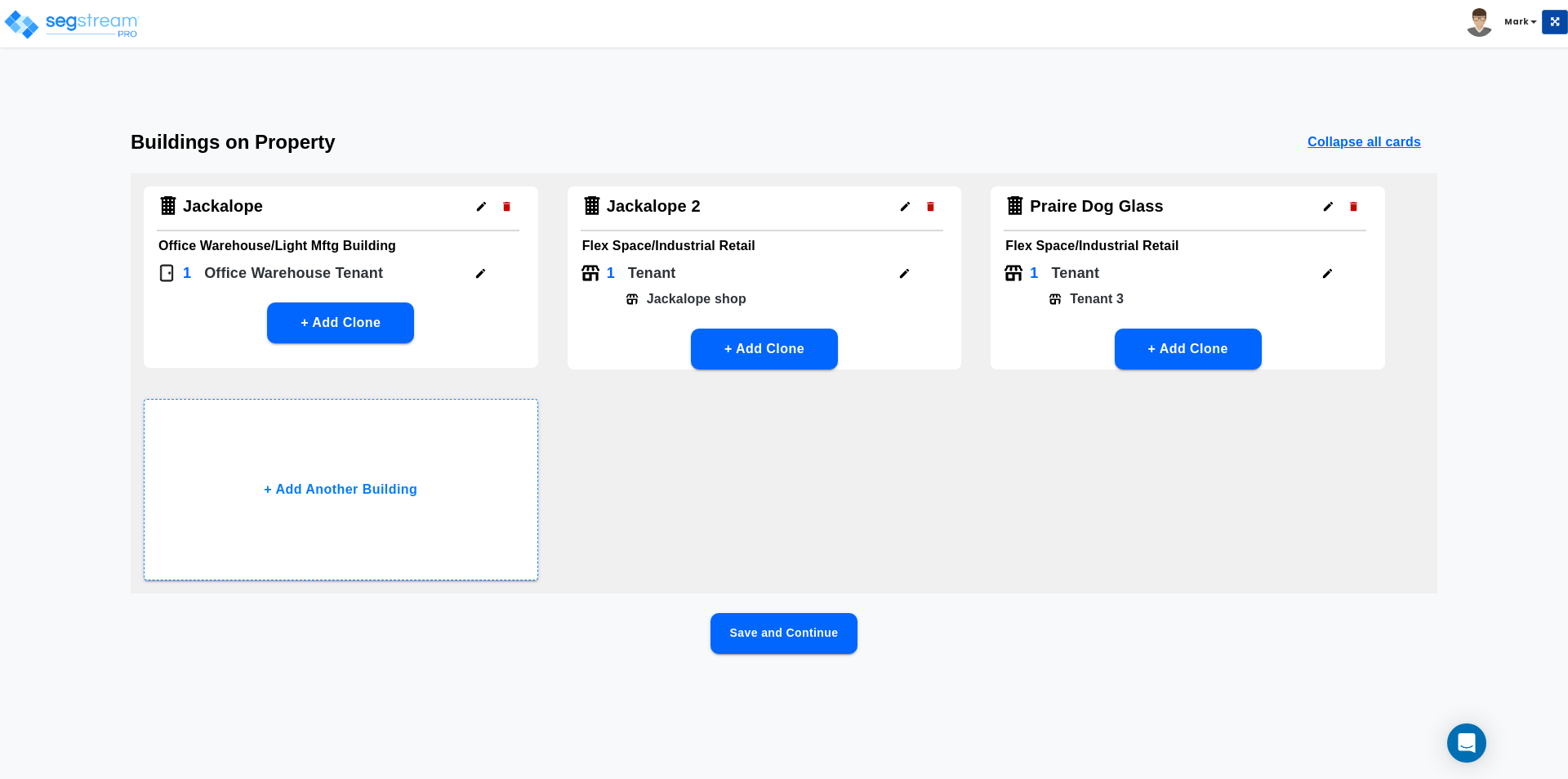
click at [796, 634] on button "Save and Continue" at bounding box center [784, 633] width 147 height 41
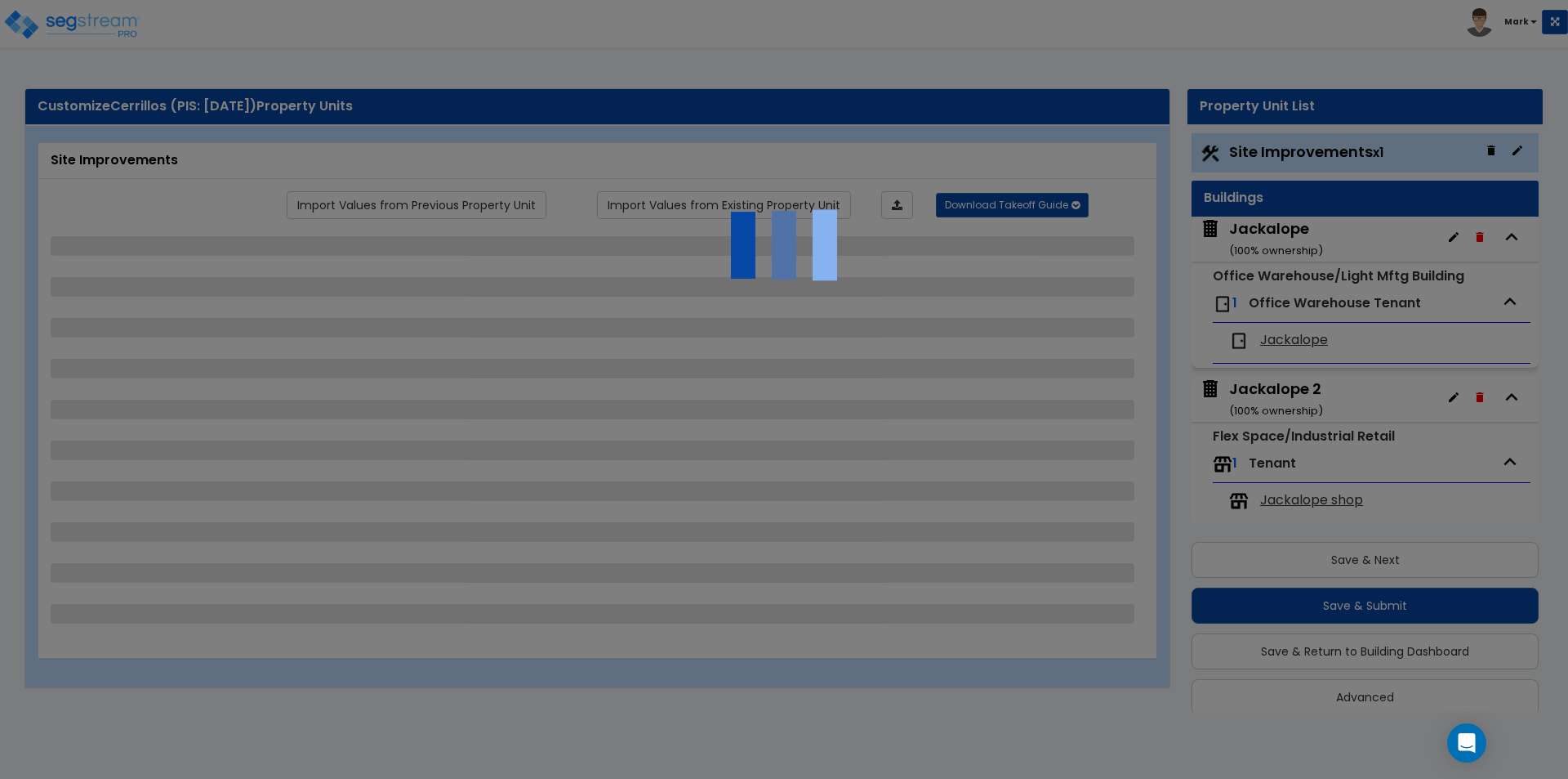
scroll to position [19, 0]
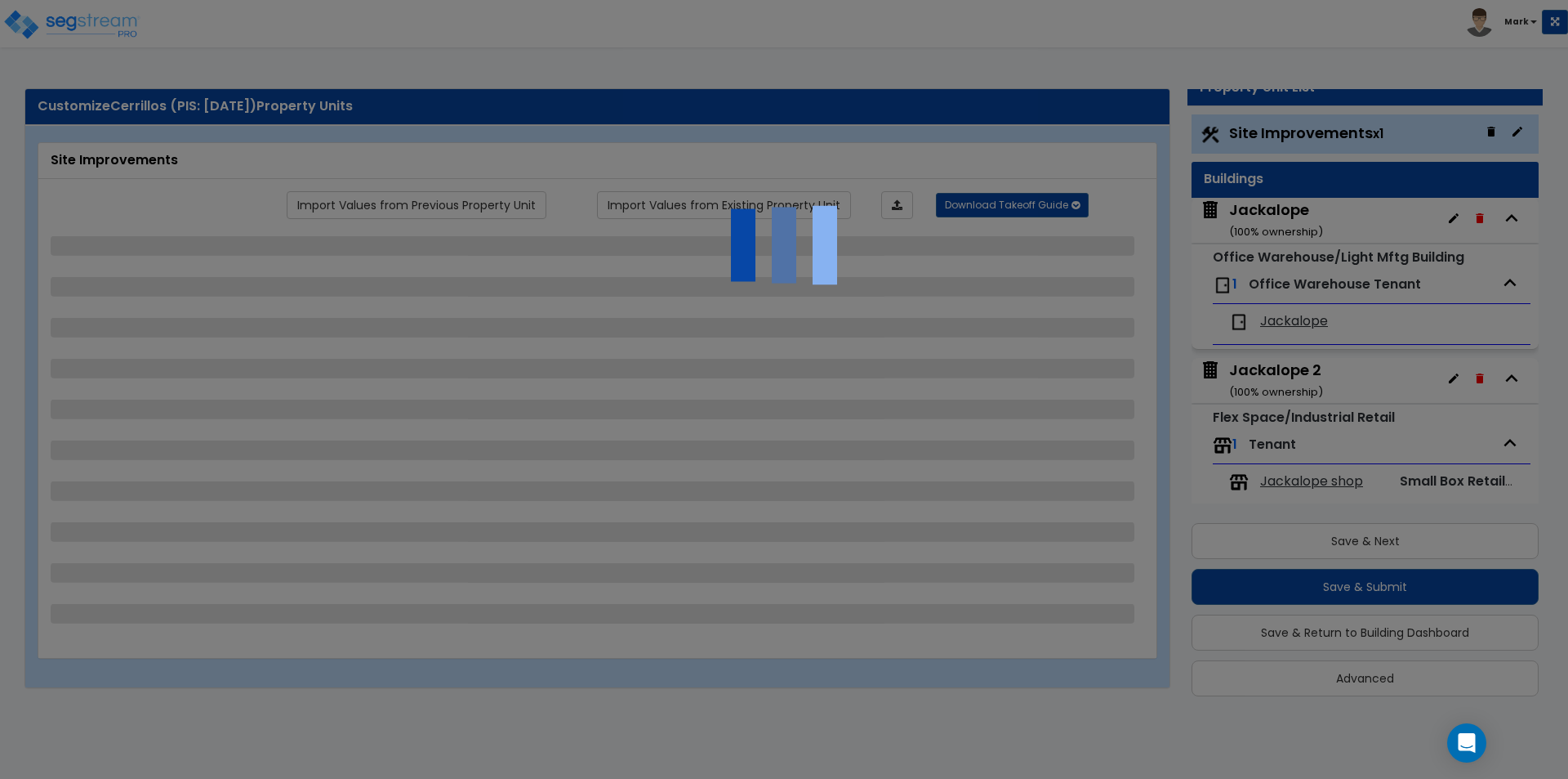
select select "2"
select select "1"
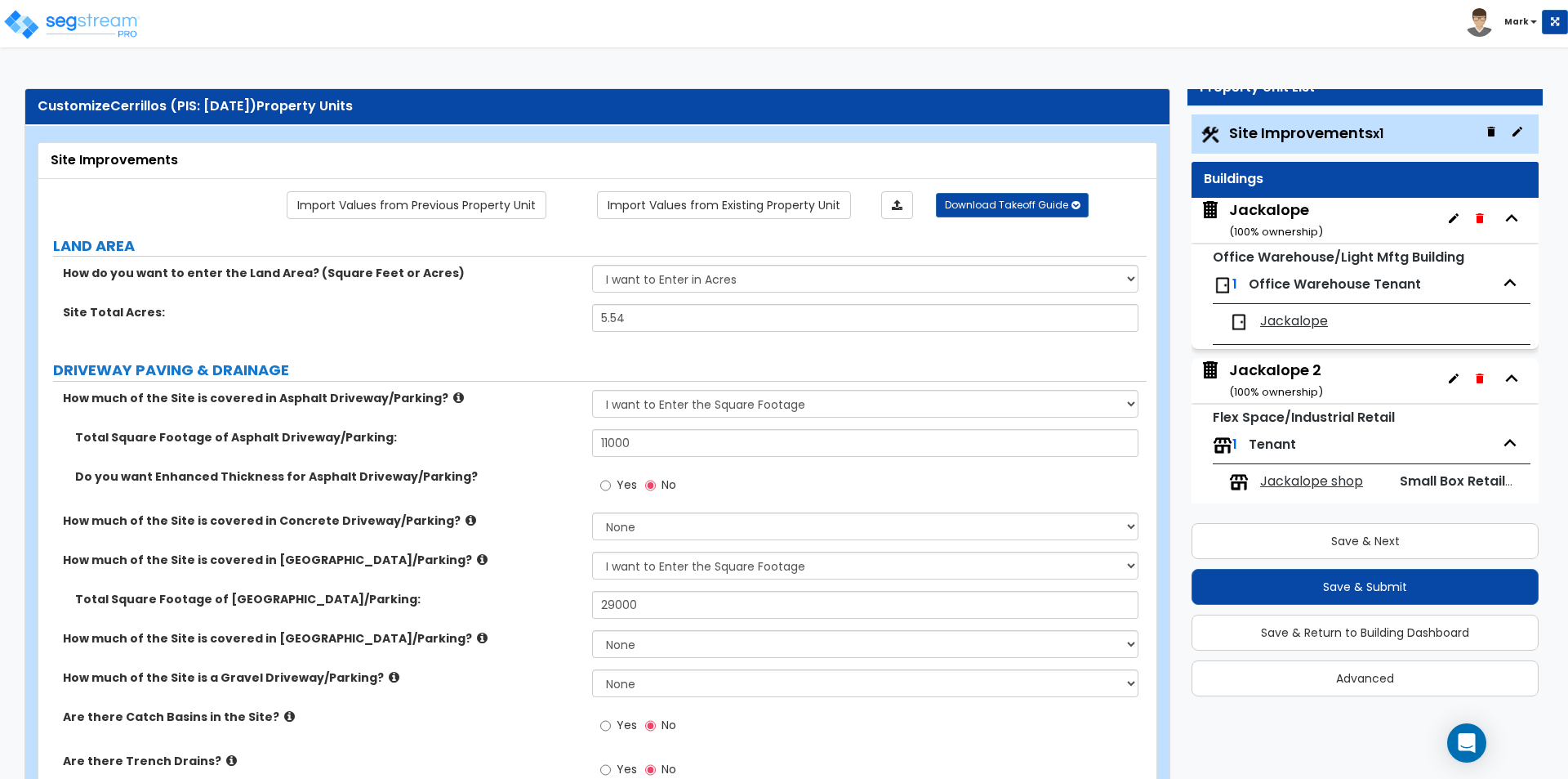
click at [1290, 363] on div "Jackalope 2 ( 100 % ownership)" at bounding box center [1276, 380] width 94 height 42
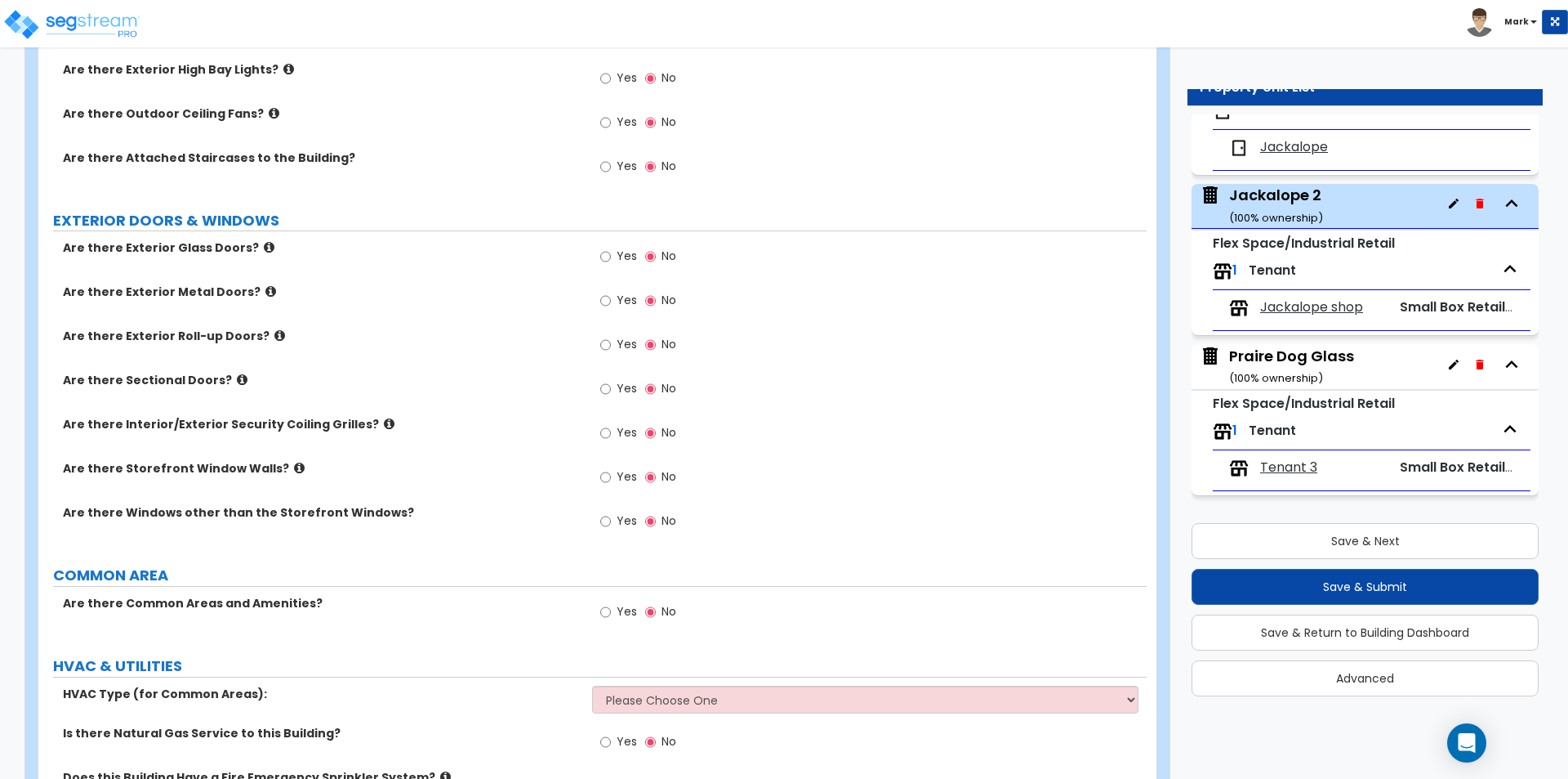
scroll to position [860, 0]
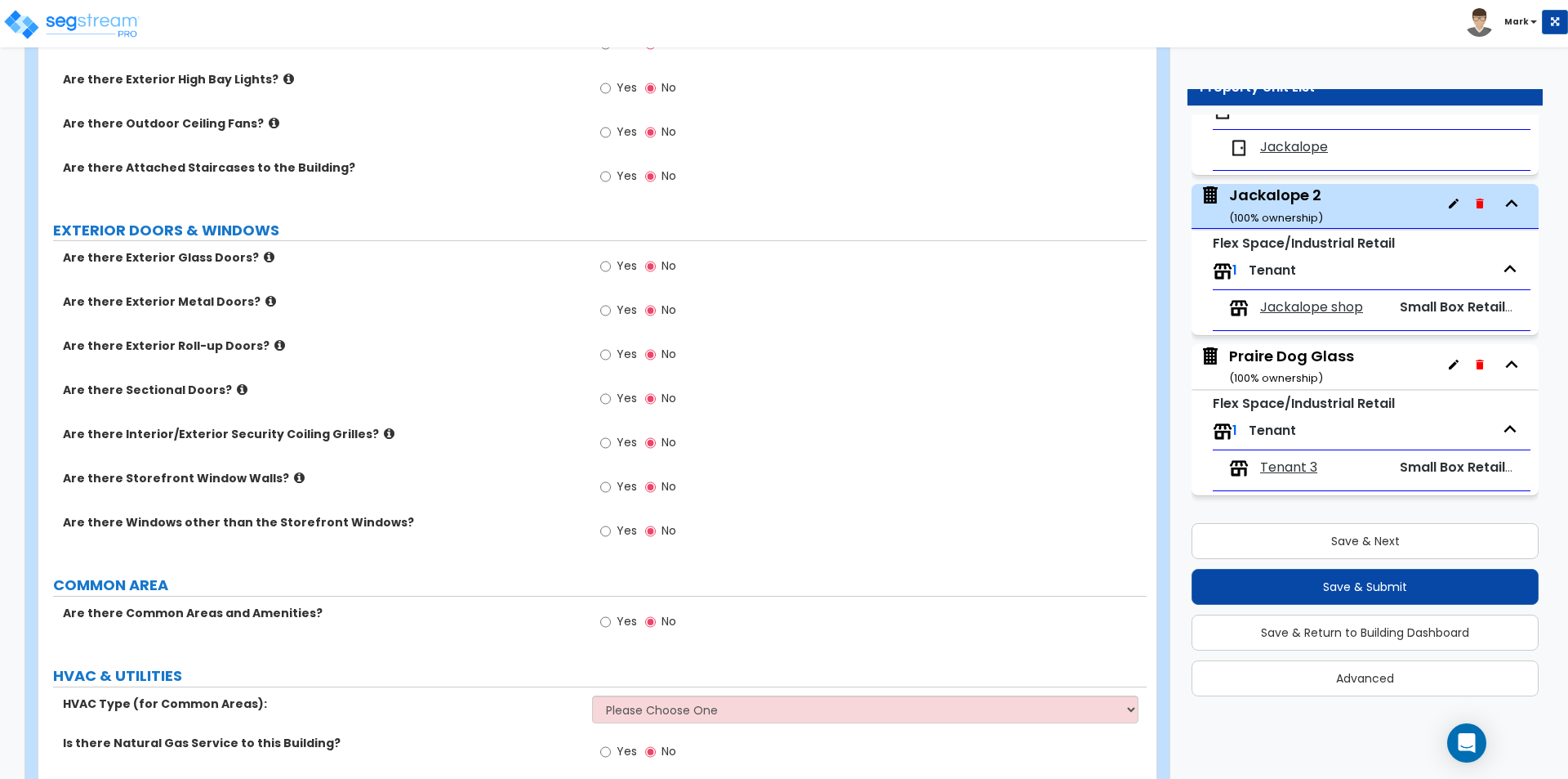
click at [616, 261] on label "Yes" at bounding box center [618, 268] width 37 height 28
click at [611, 261] on input "Yes" at bounding box center [605, 266] width 11 height 18
radio input "true"
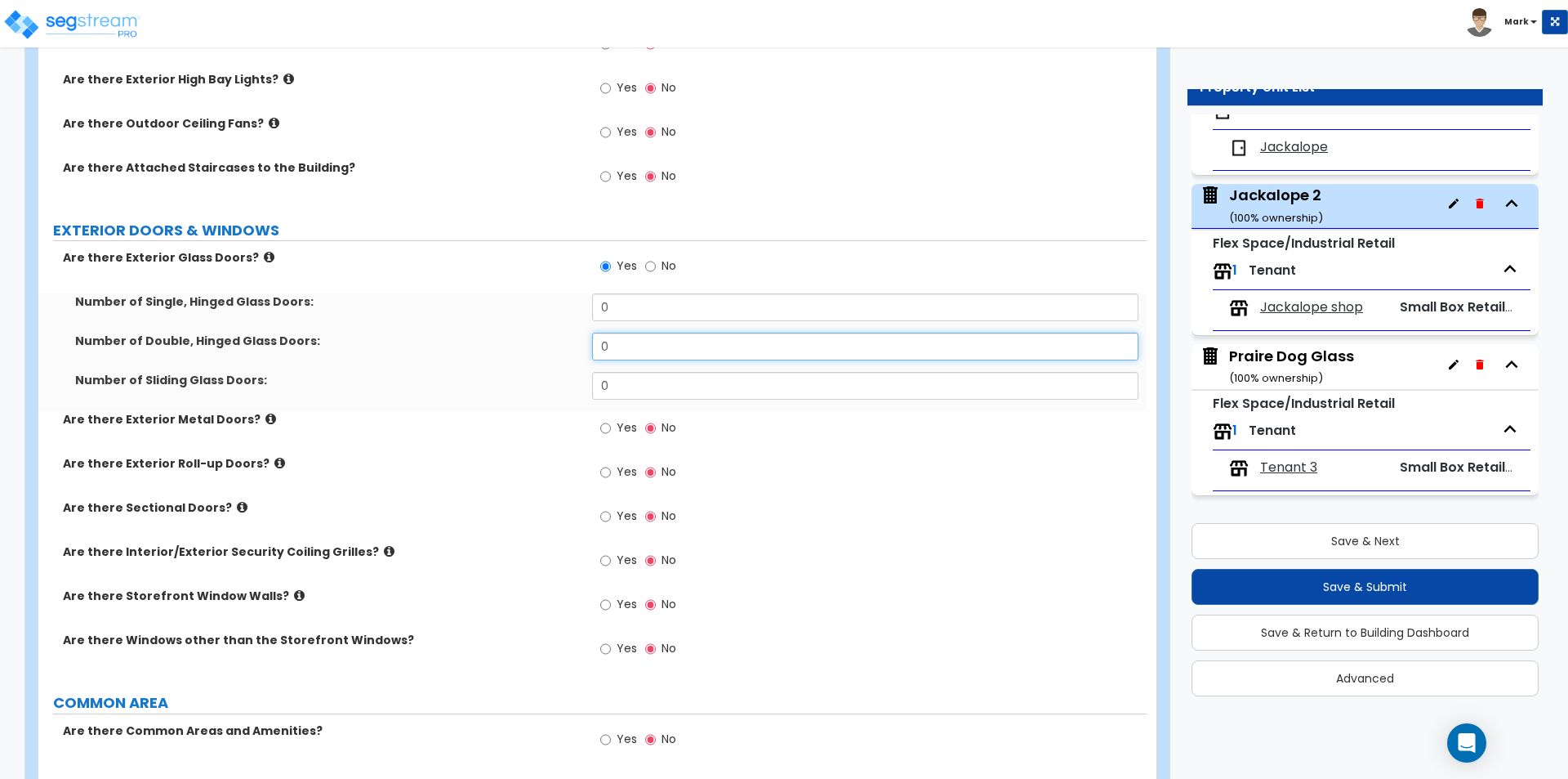
click at [639, 344] on input "0" at bounding box center [866, 346] width 546 height 28
type input "2"
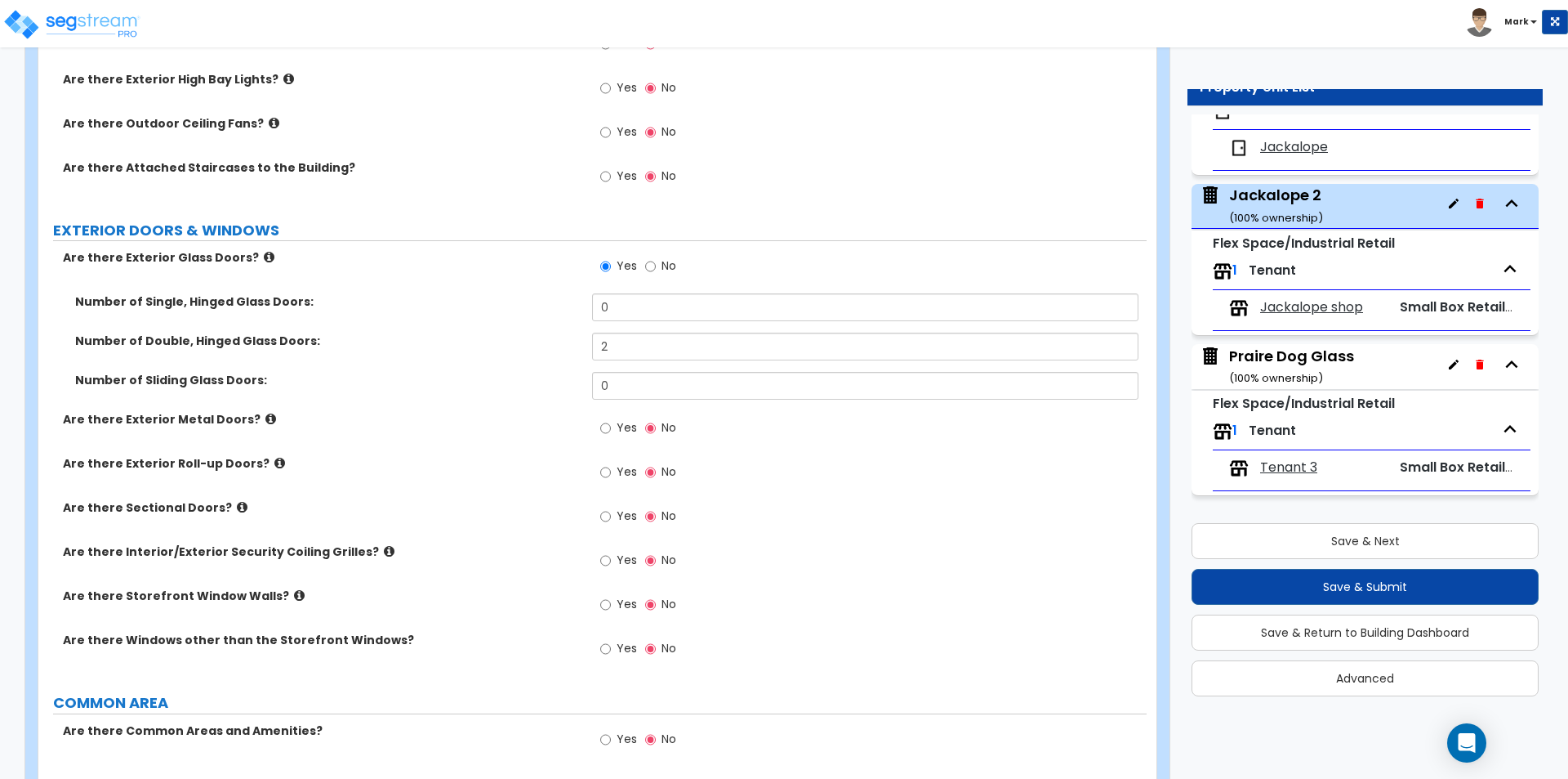
click at [471, 387] on label "Number of Sliding Glass Doors:" at bounding box center [327, 380] width 505 height 17
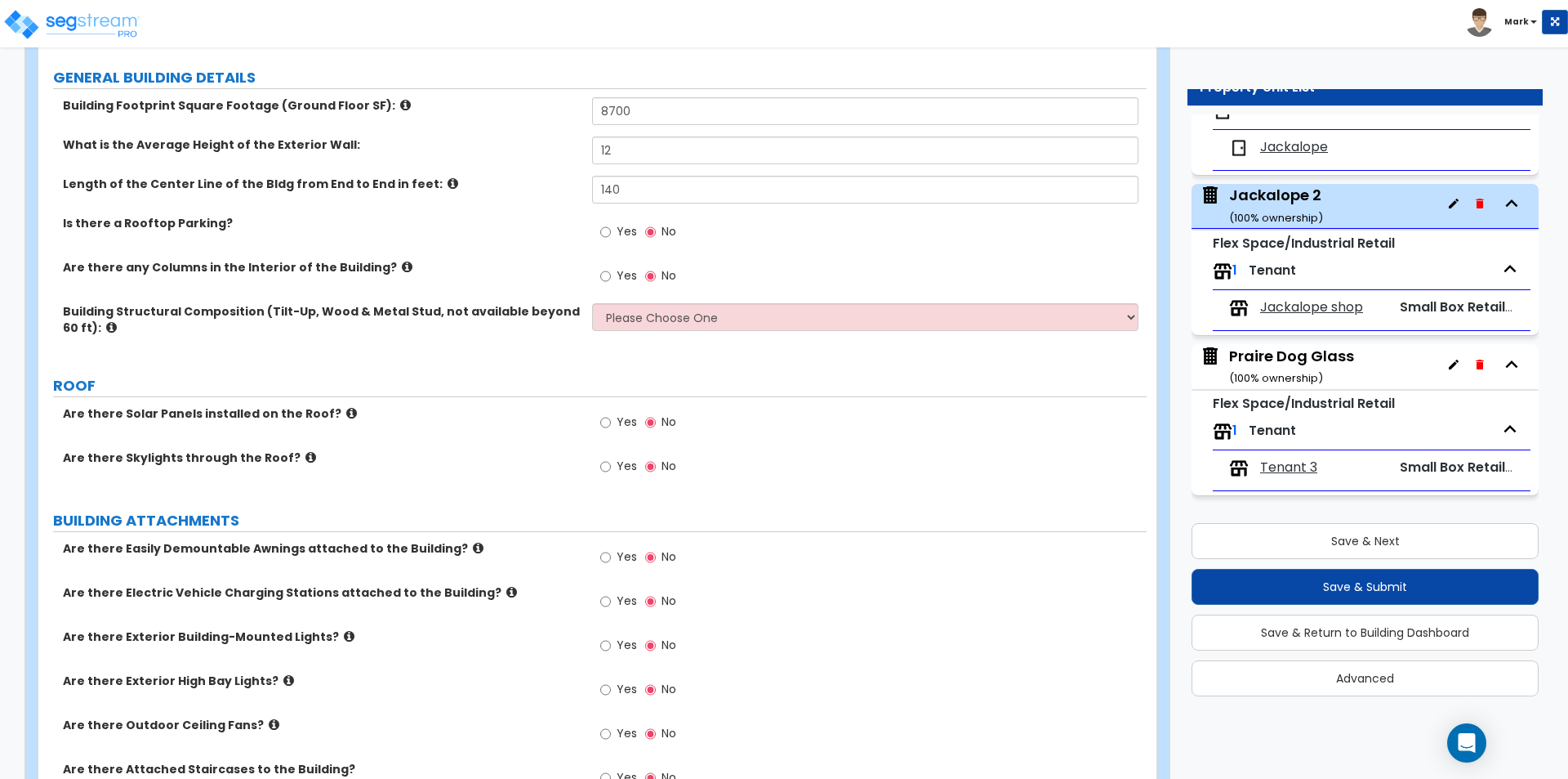
scroll to position [533, 0]
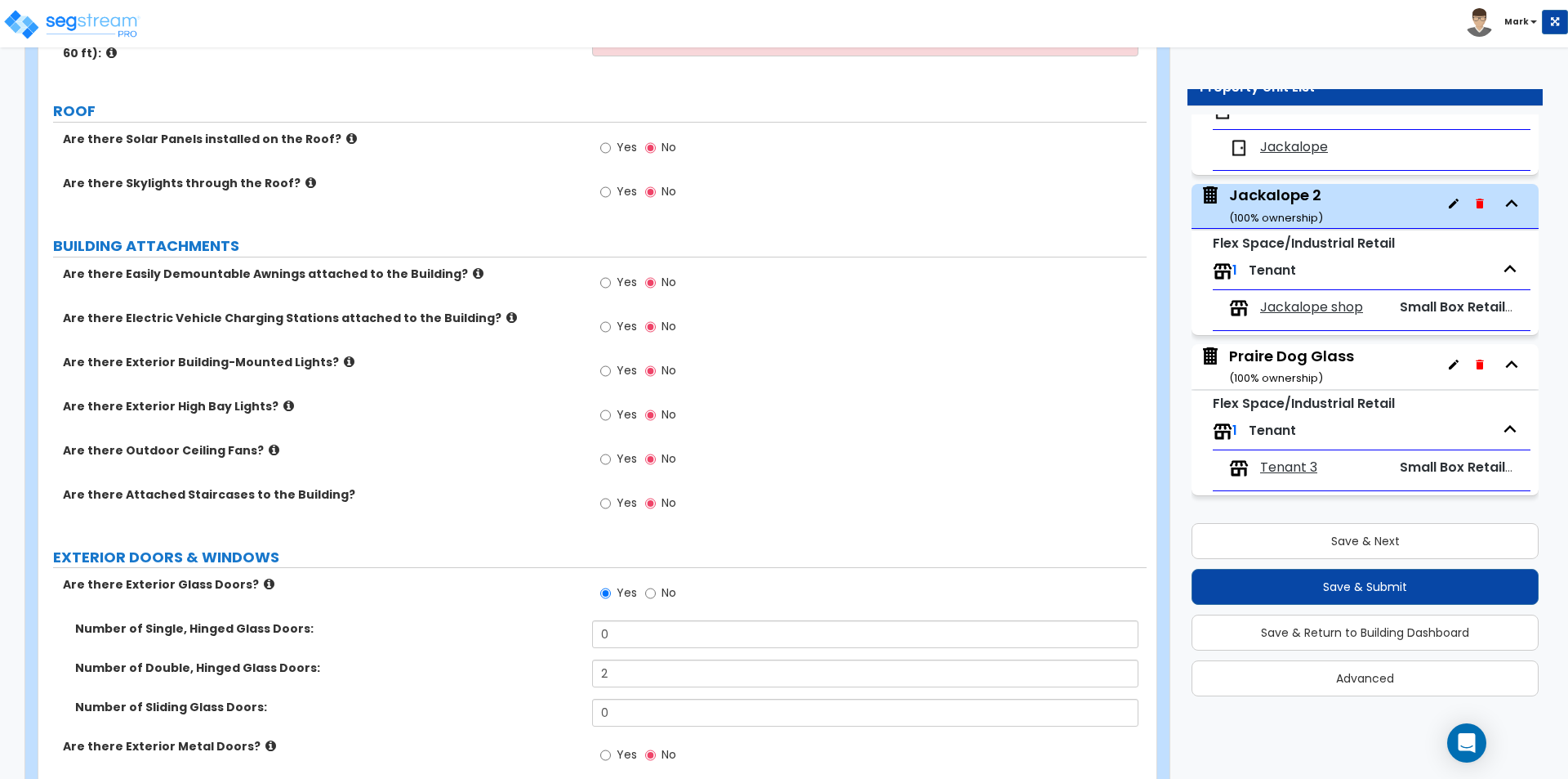
click at [611, 374] on label "Yes" at bounding box center [618, 372] width 37 height 28
click at [609, 372] on input "Yes" at bounding box center [605, 371] width 11 height 18
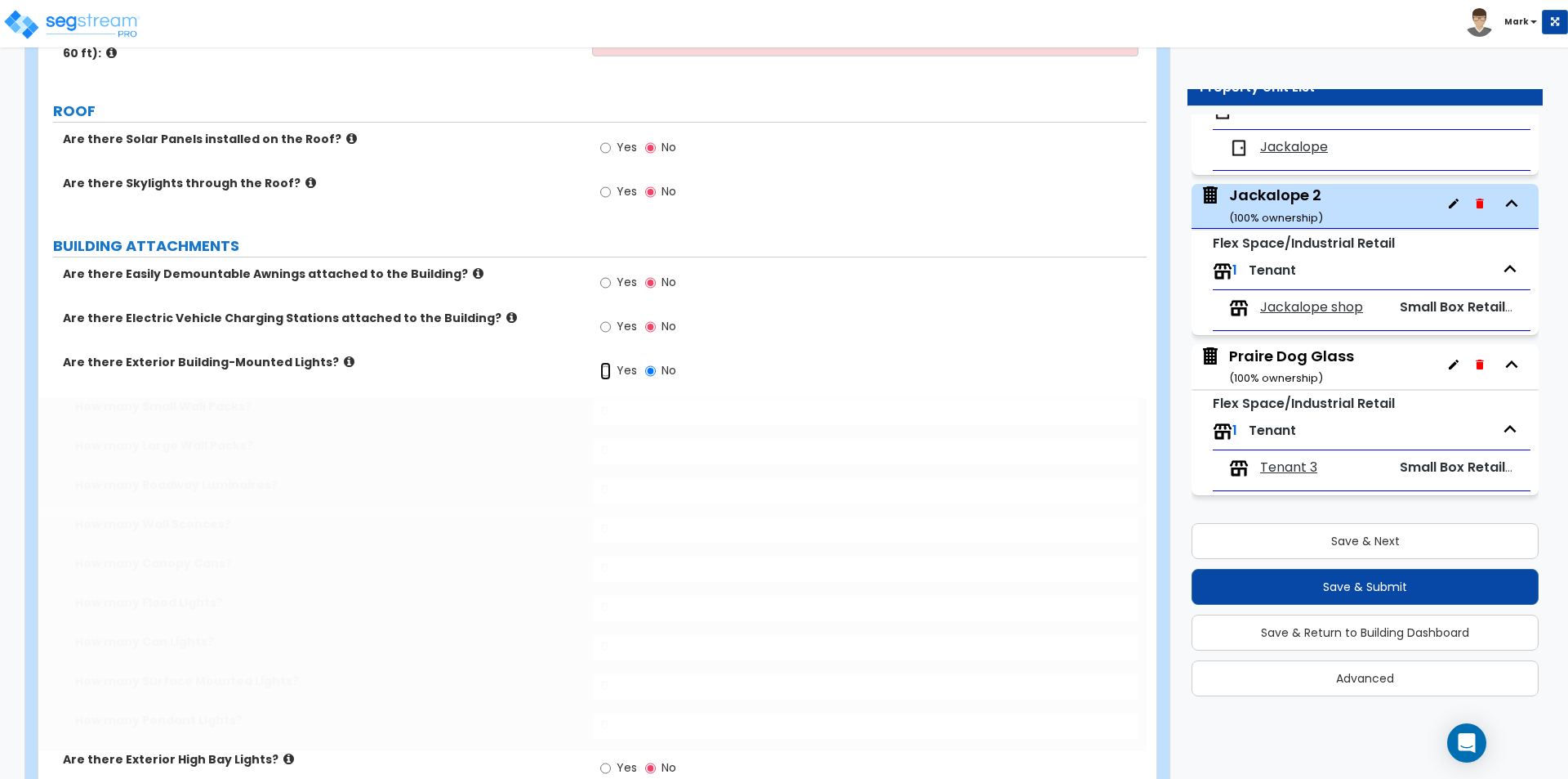
radio input "true"
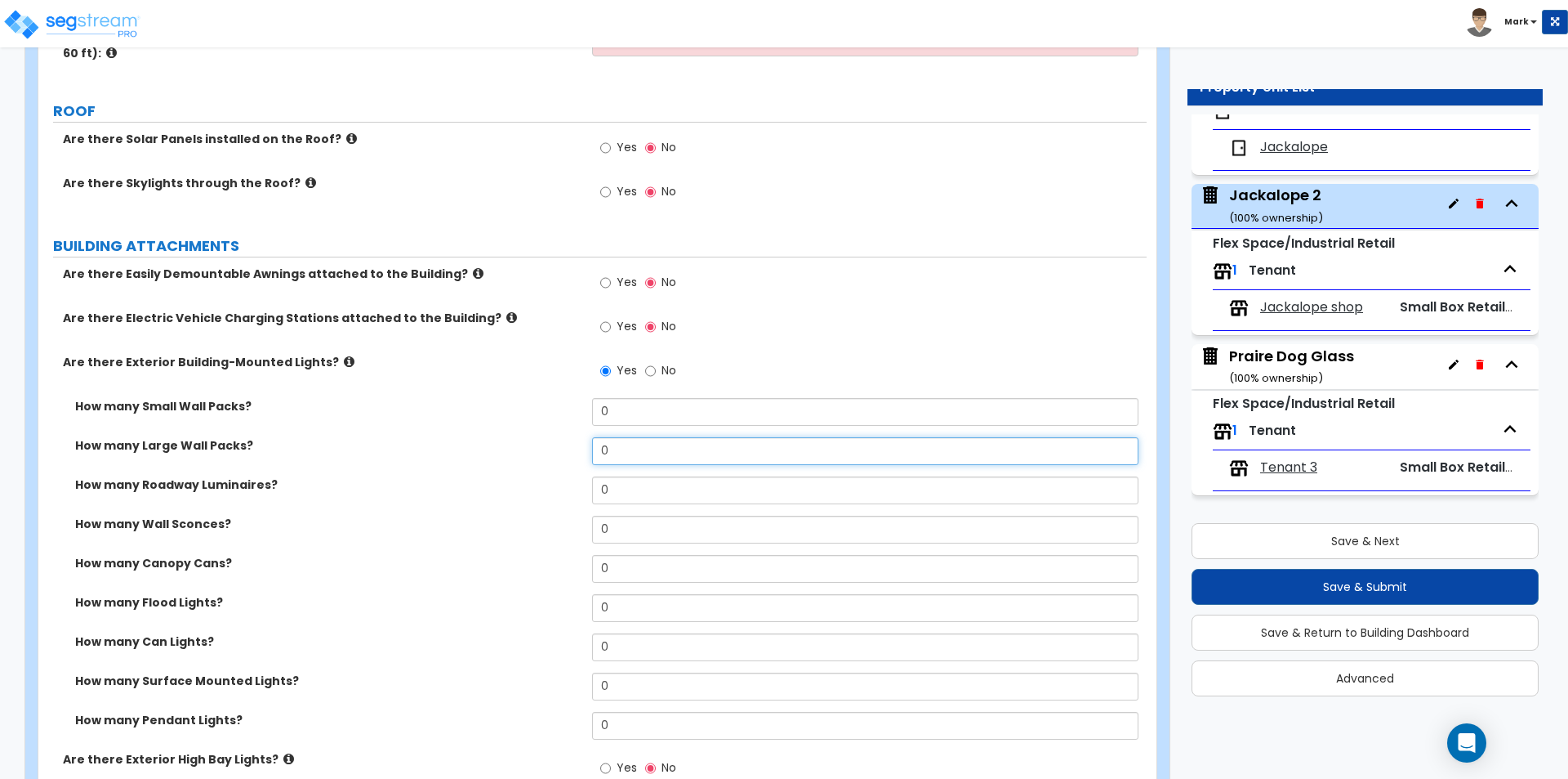
click at [633, 457] on input "0" at bounding box center [866, 451] width 546 height 28
click at [501, 472] on div "How many Large Wall Packs? 2" at bounding box center [593, 457] width 1108 height 40
click at [630, 457] on input "2" at bounding box center [866, 451] width 546 height 28
click at [435, 462] on div "How many Large Wall Packs? 2" at bounding box center [593, 457] width 1108 height 40
drag, startPoint x: 610, startPoint y: 456, endPoint x: 554, endPoint y: 454, distance: 56.0
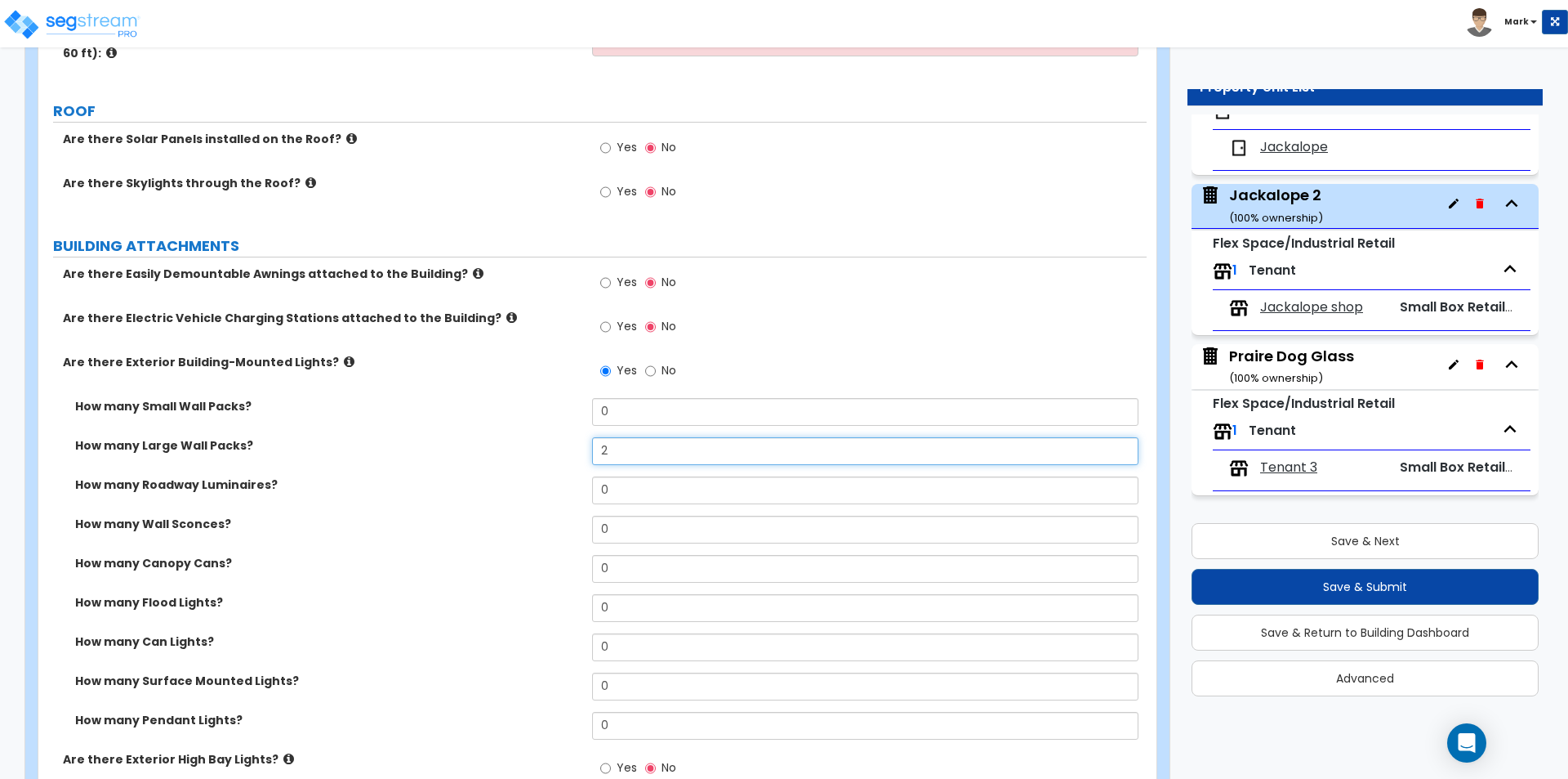
click at [557, 454] on div "How many Large Wall Packs? 2" at bounding box center [593, 457] width 1108 height 40
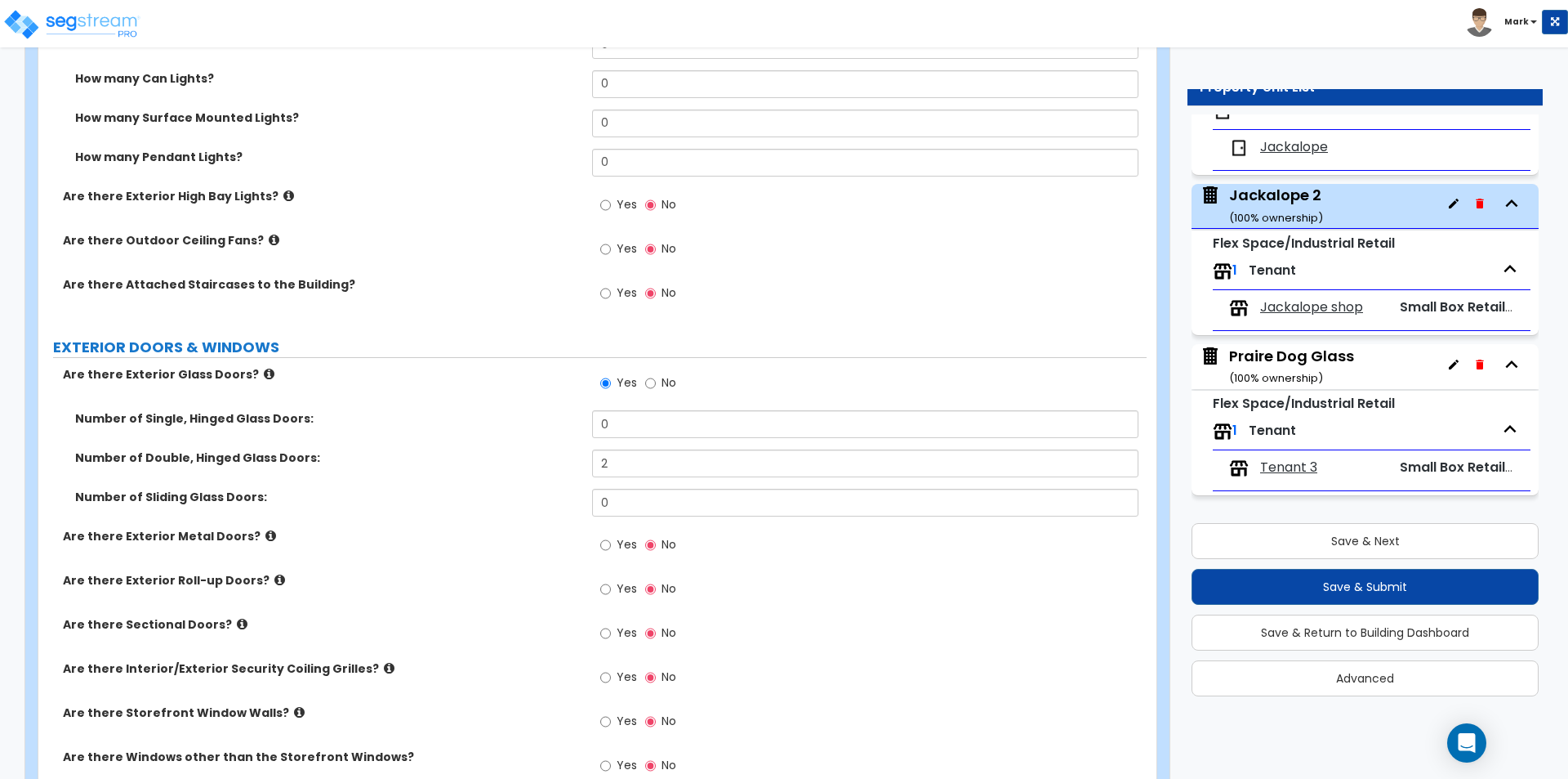
scroll to position [1105, 0]
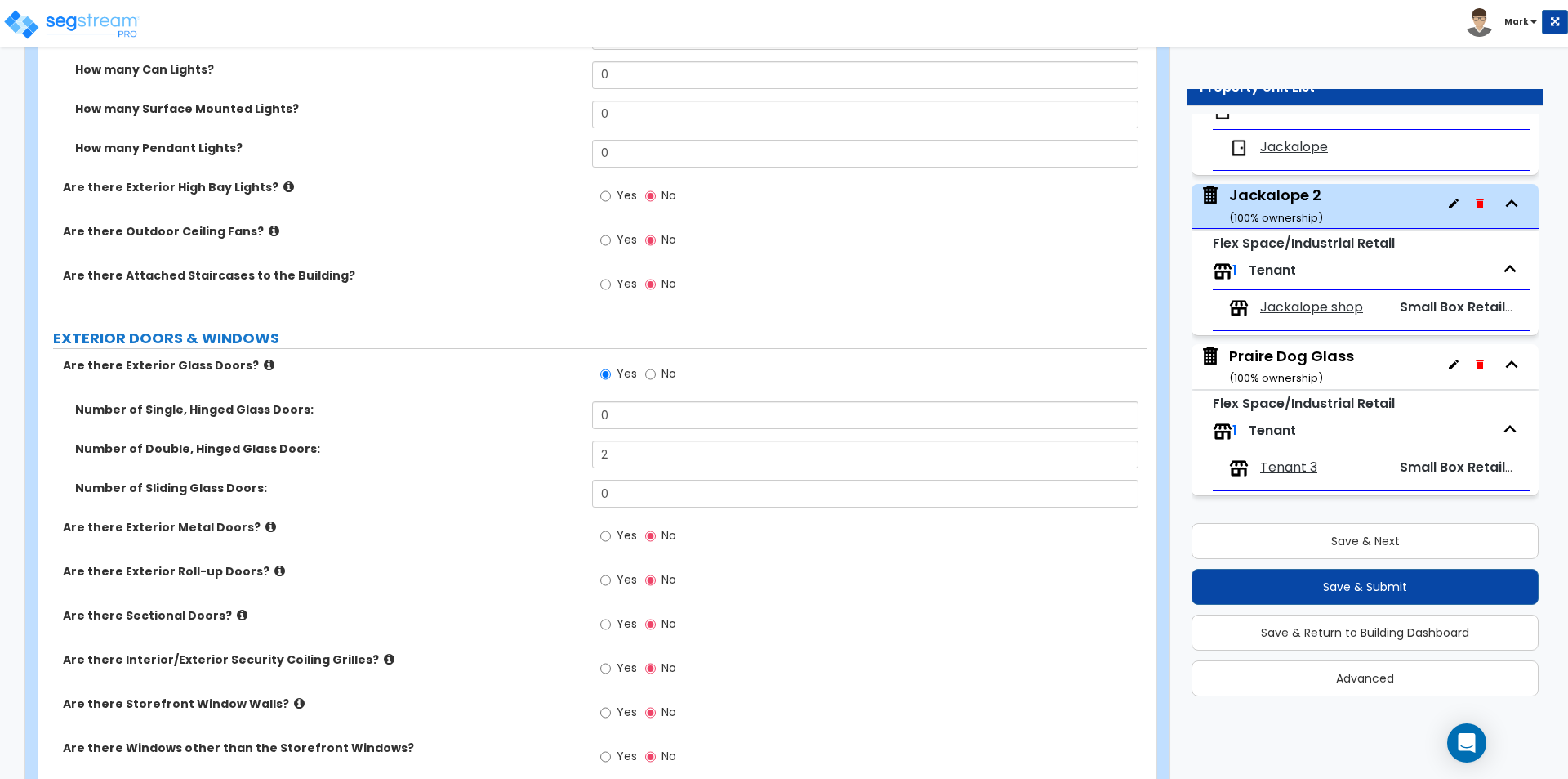
type input "10"
drag, startPoint x: 622, startPoint y: 453, endPoint x: 585, endPoint y: 452, distance: 37.0
click at [588, 453] on div "Number of Double, Hinged Glass Doors: 2" at bounding box center [593, 460] width 1108 height 40
type input "4"
click at [431, 526] on label "Are there Exterior Metal Doors?" at bounding box center [322, 527] width 517 height 17
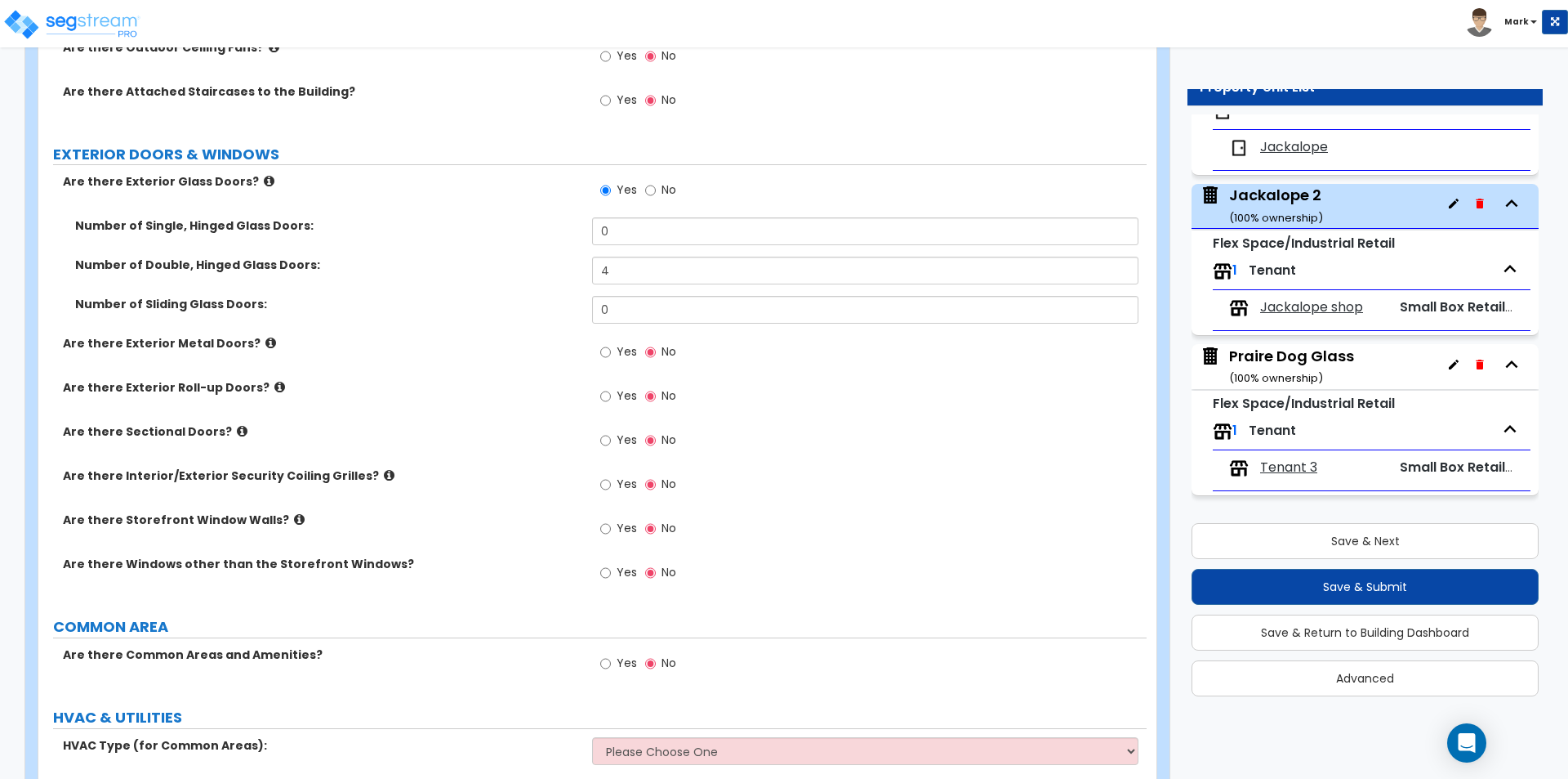
scroll to position [1249, 0]
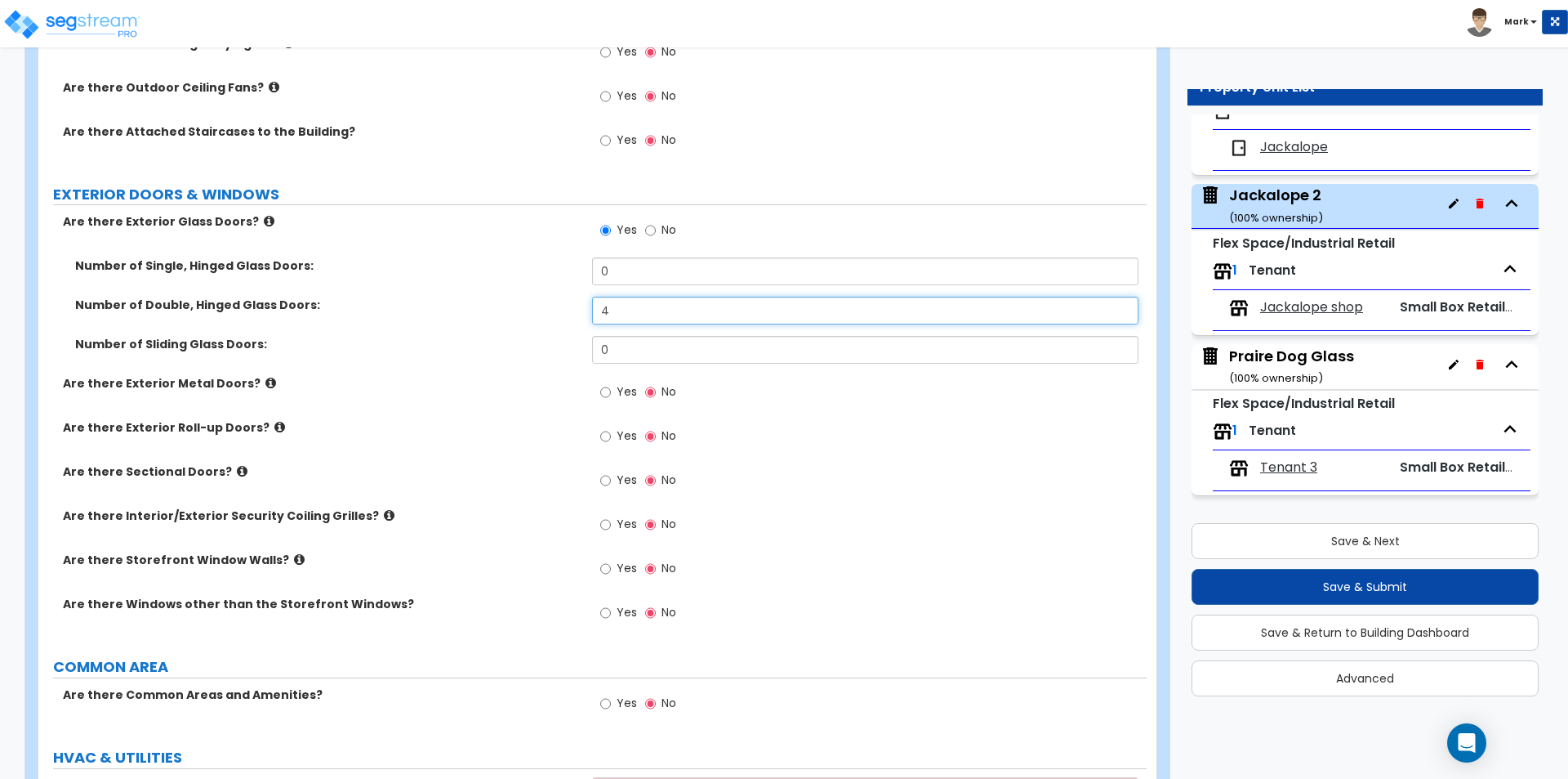
click at [640, 313] on input "4" at bounding box center [866, 311] width 546 height 28
type input "6"
click at [509, 352] on label "Number of Sliding Glass Doors:" at bounding box center [327, 343] width 505 height 17
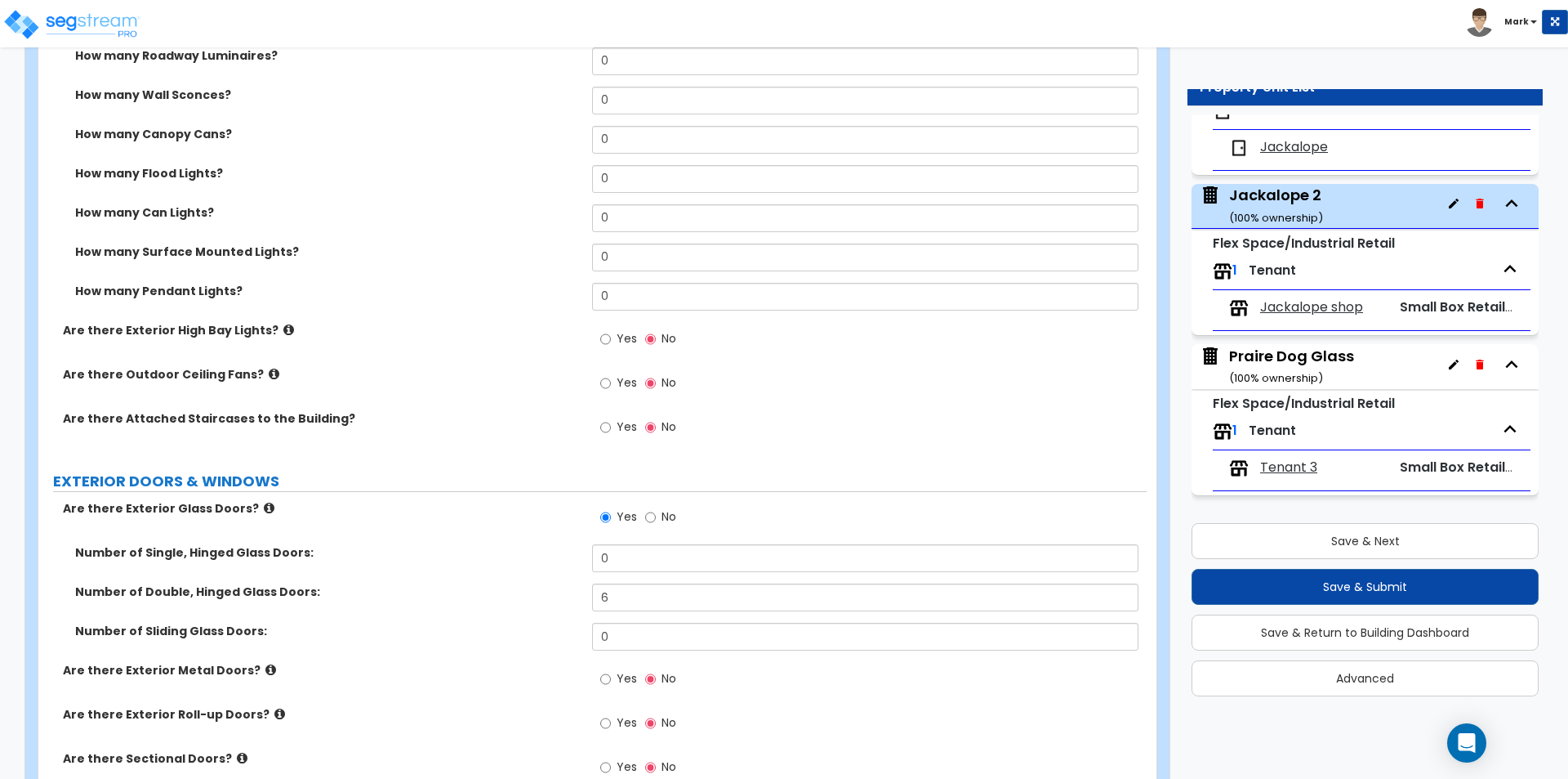
scroll to position [595, 0]
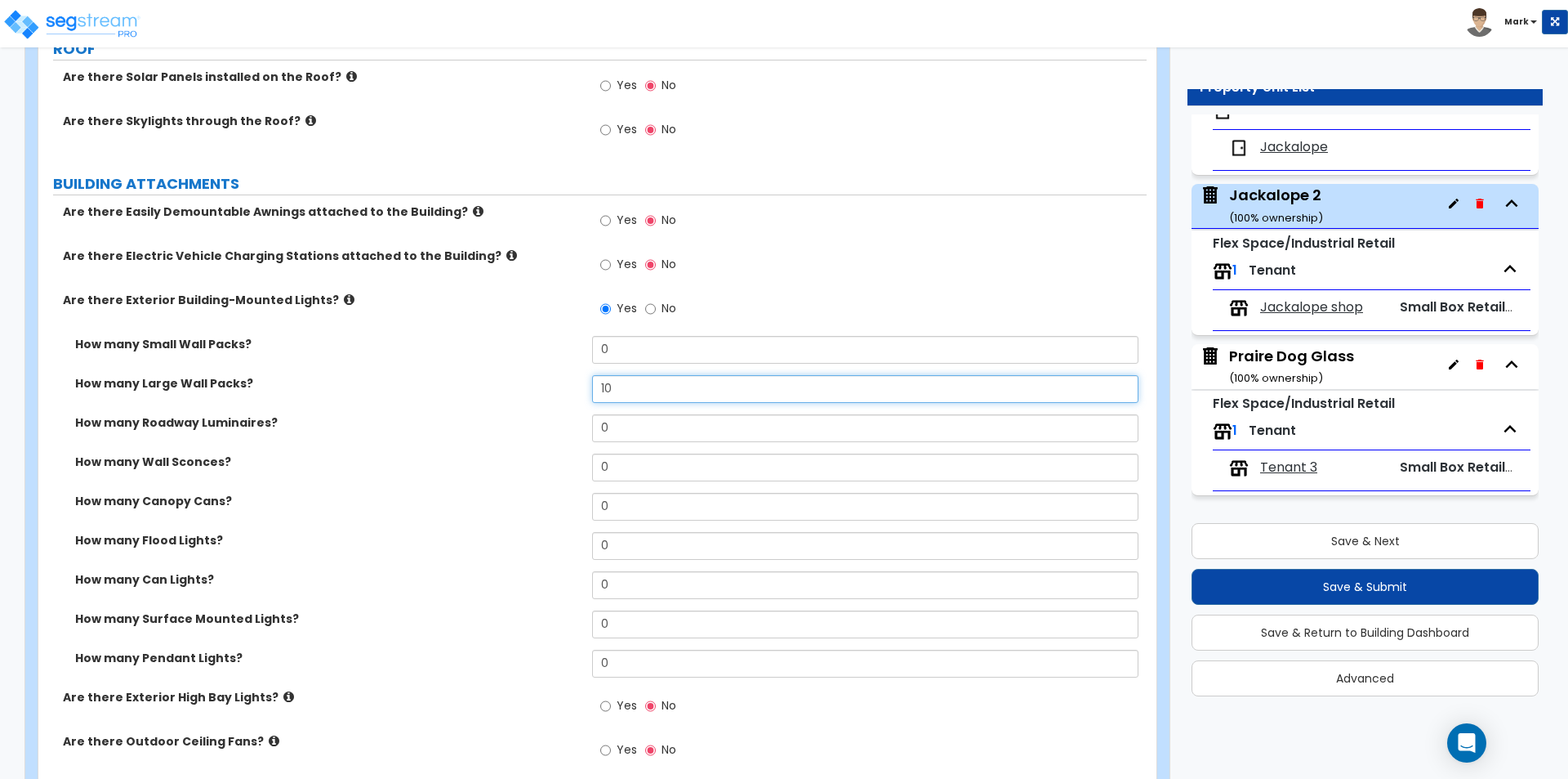
click at [625, 391] on input "10" at bounding box center [866, 389] width 546 height 28
type input "11"
click at [531, 476] on div "How many Wall Sconces? 0" at bounding box center [593, 473] width 1108 height 40
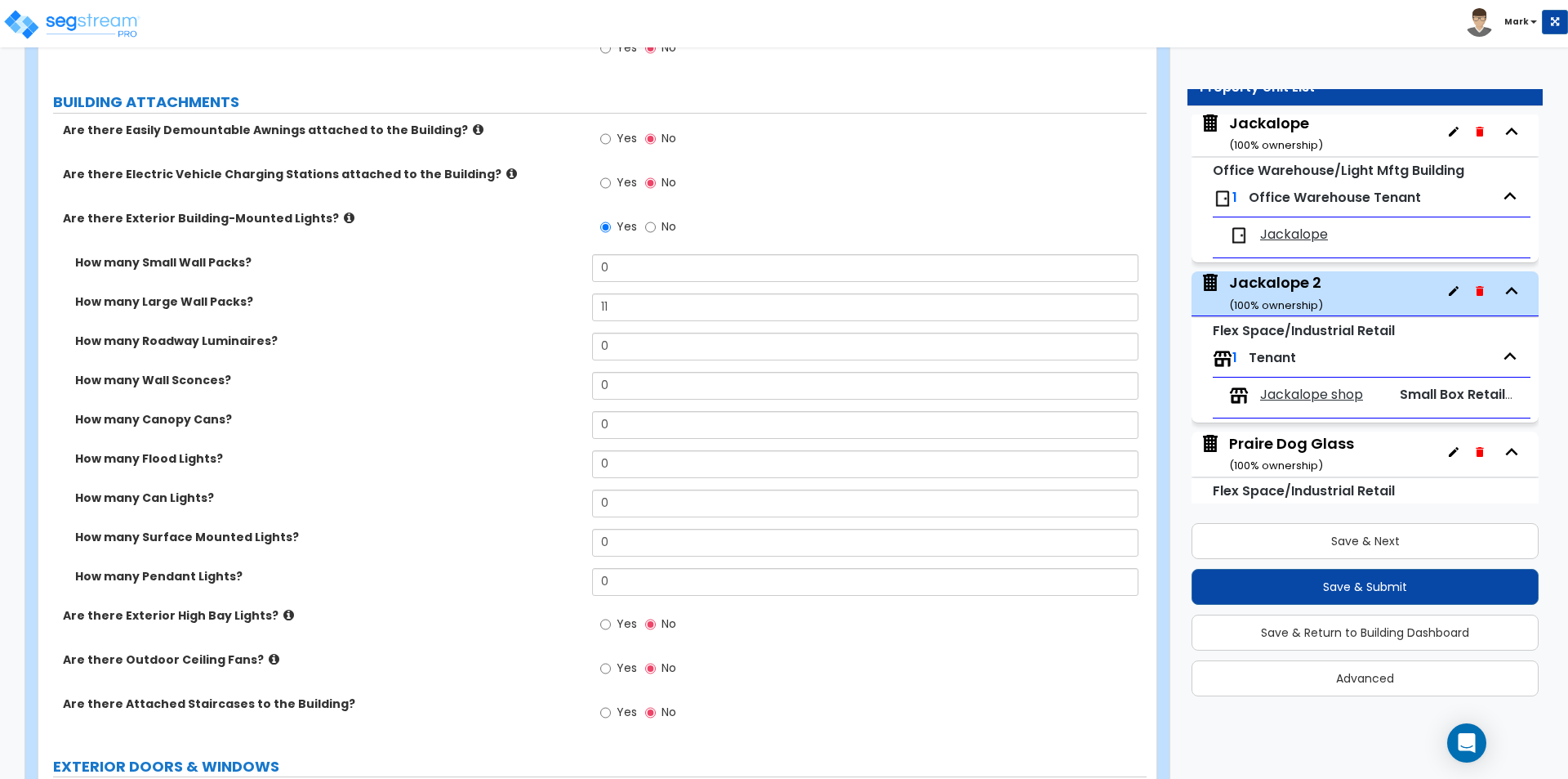
scroll to position [0, 0]
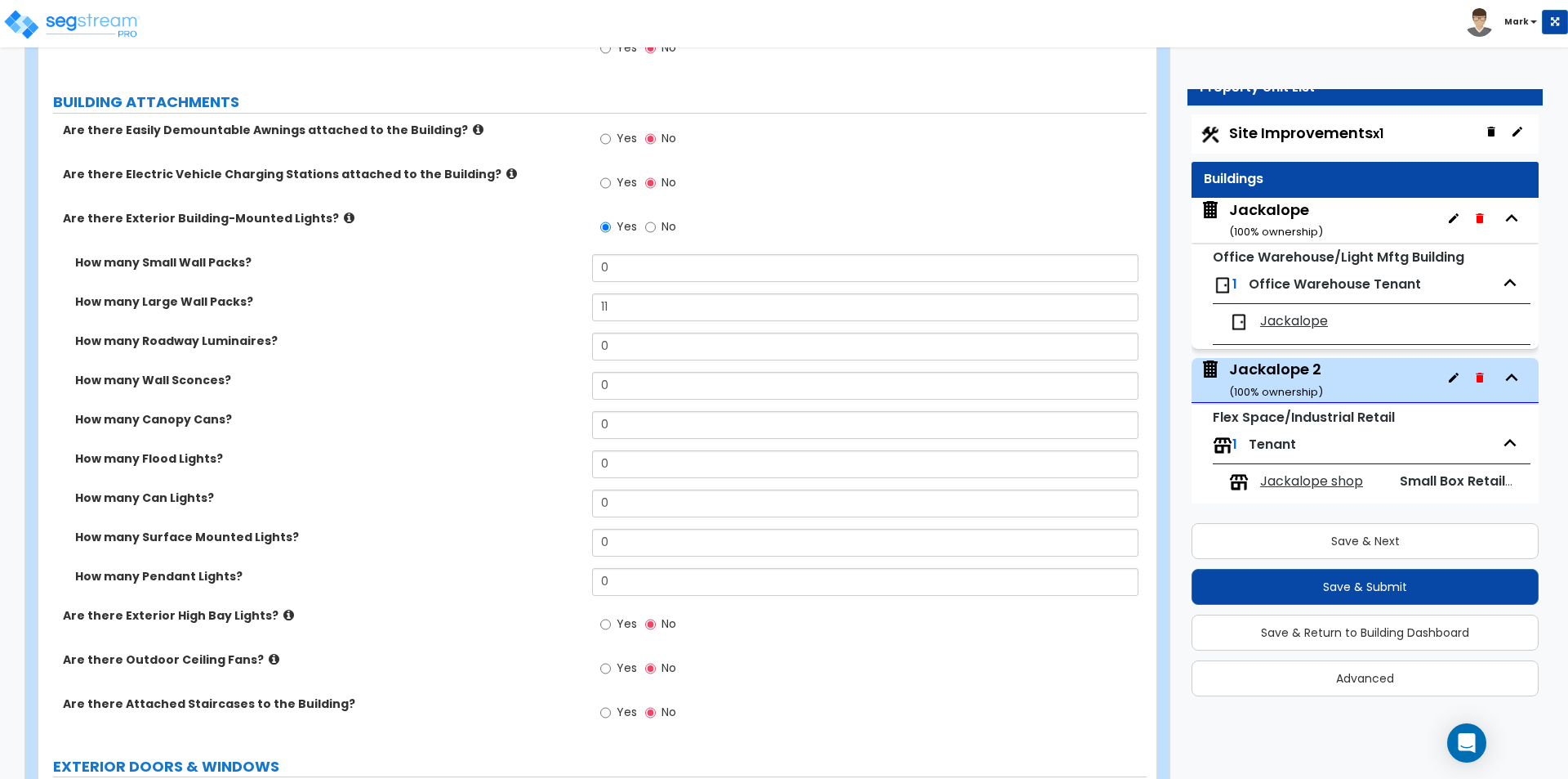
click at [1297, 122] on div "Site Improvements x1" at bounding box center [1365, 135] width 347 height 40
click at [1301, 127] on span "Site Improvements x1" at bounding box center [1307, 133] width 154 height 21
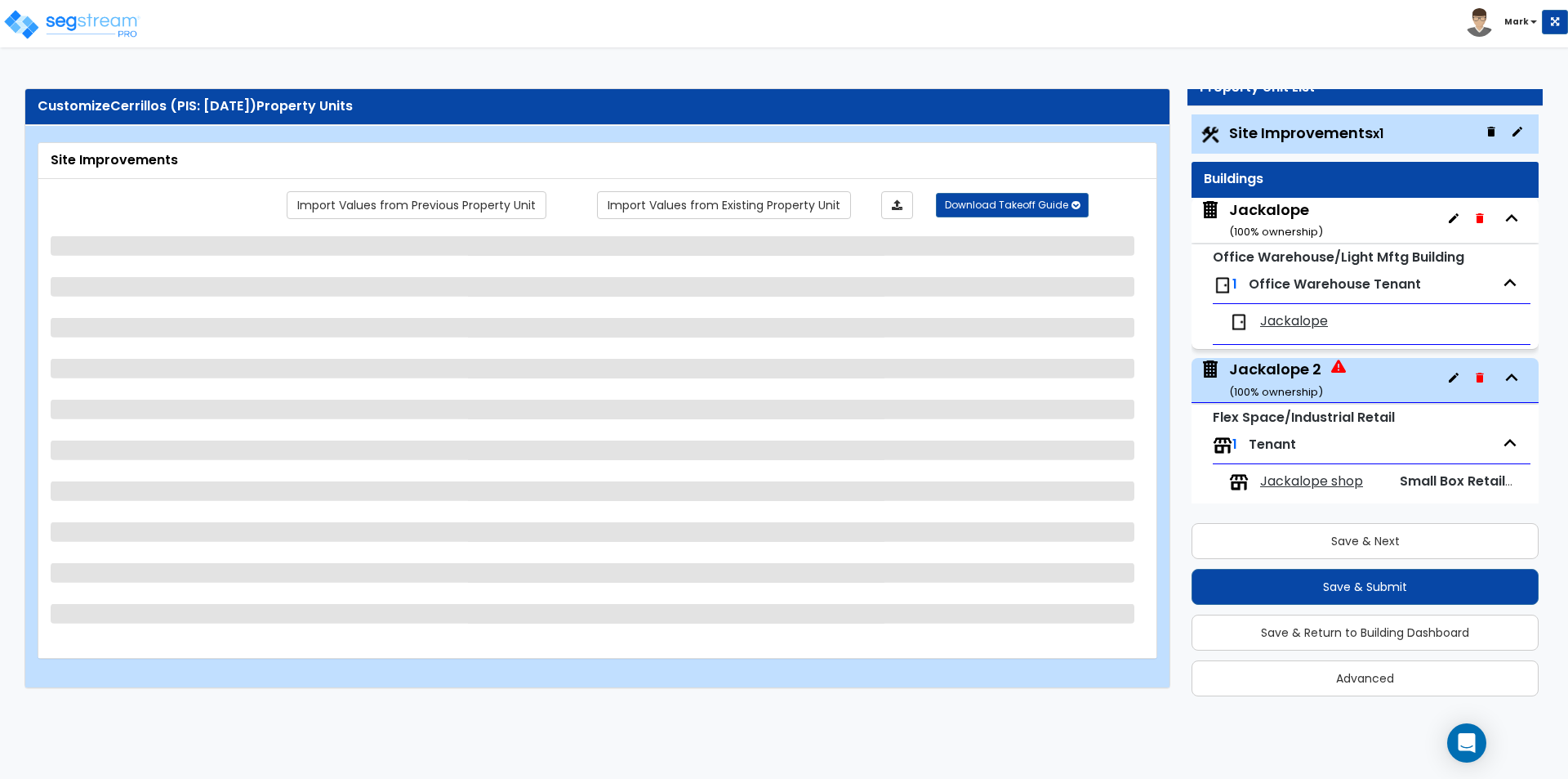
select select "2"
select select "1"
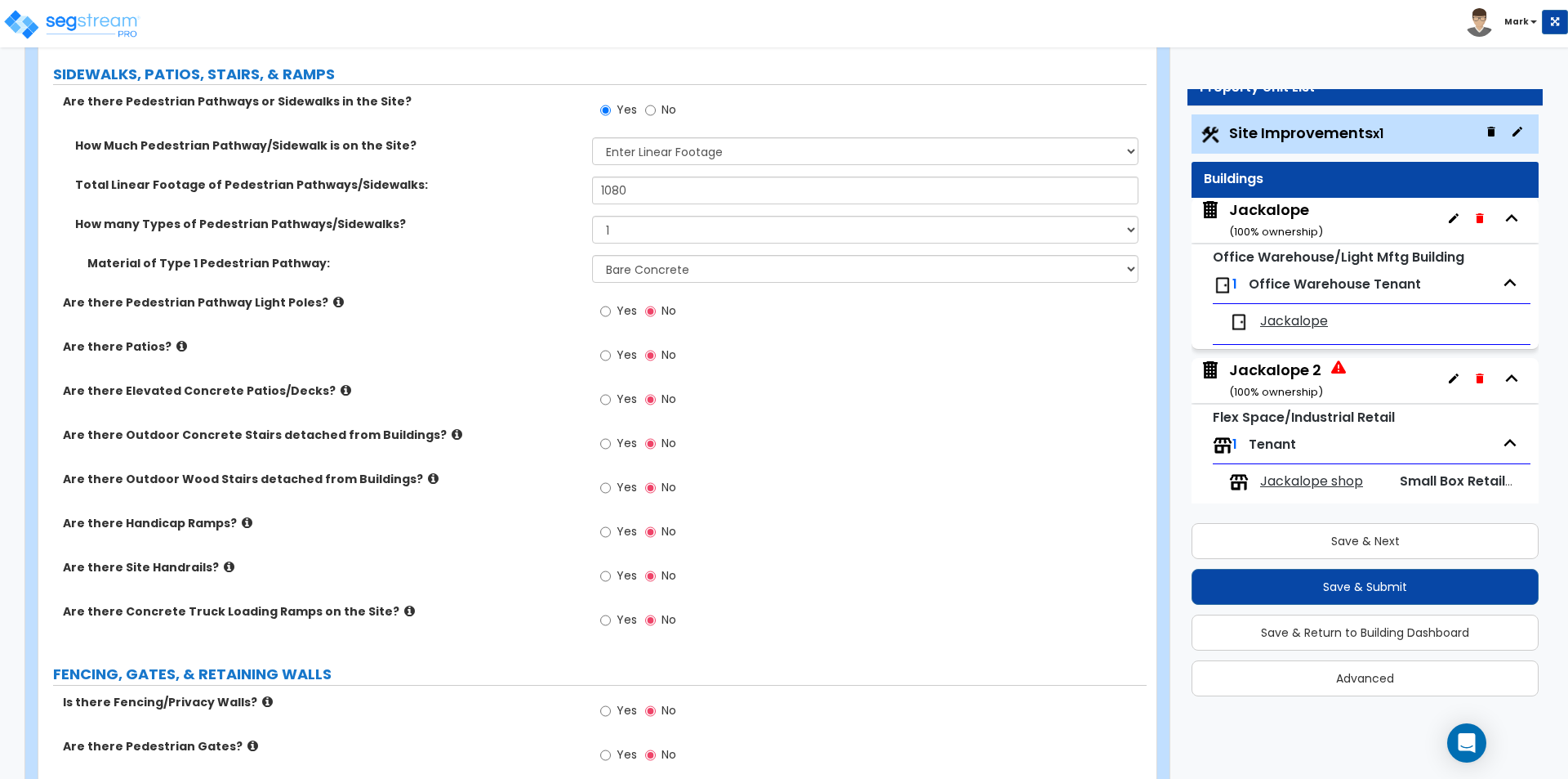
scroll to position [1308, 0]
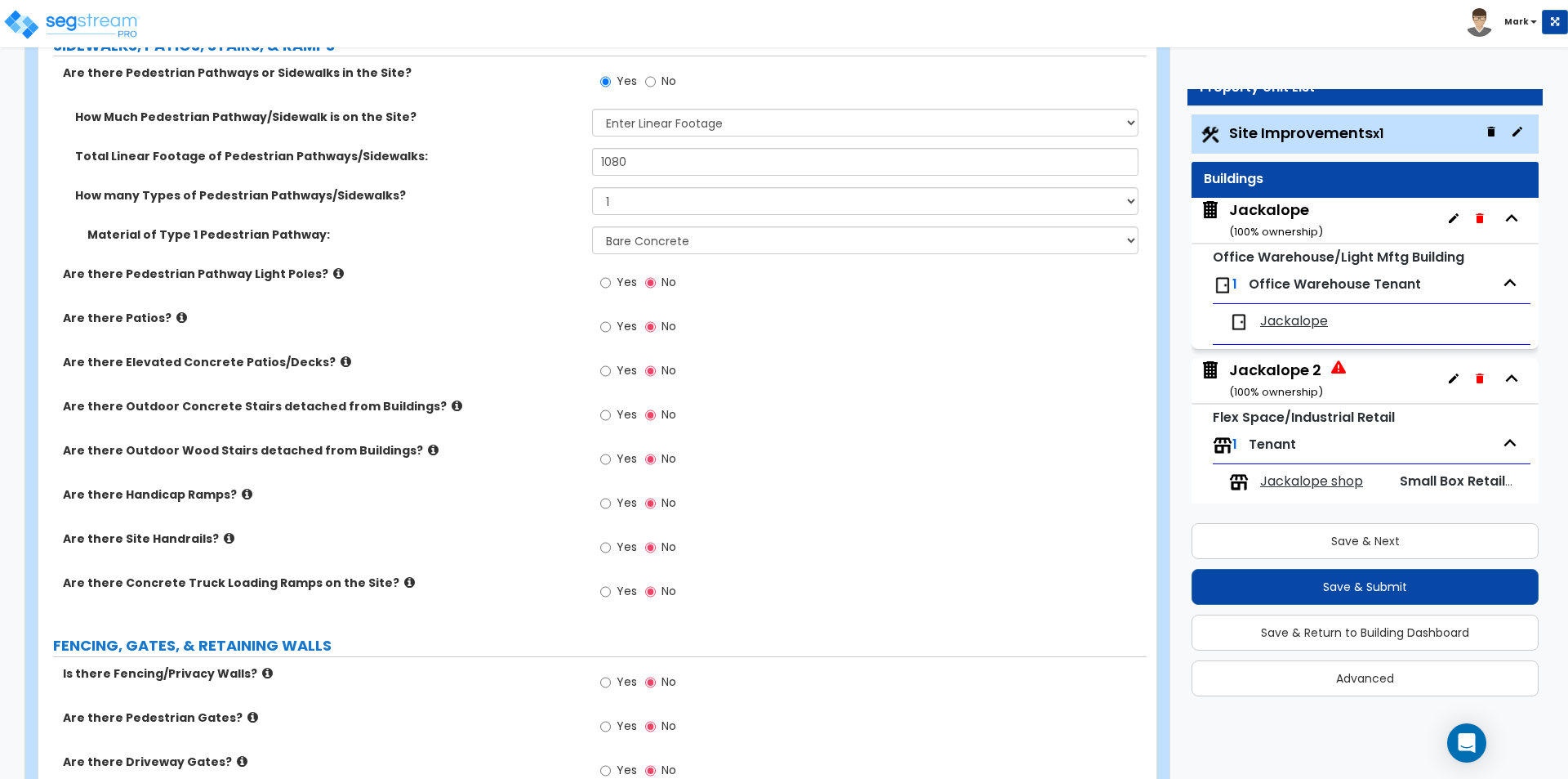
click at [611, 504] on label "Yes" at bounding box center [618, 505] width 37 height 28
click at [611, 504] on input "Yes" at bounding box center [605, 504] width 11 height 18
radio input "true"
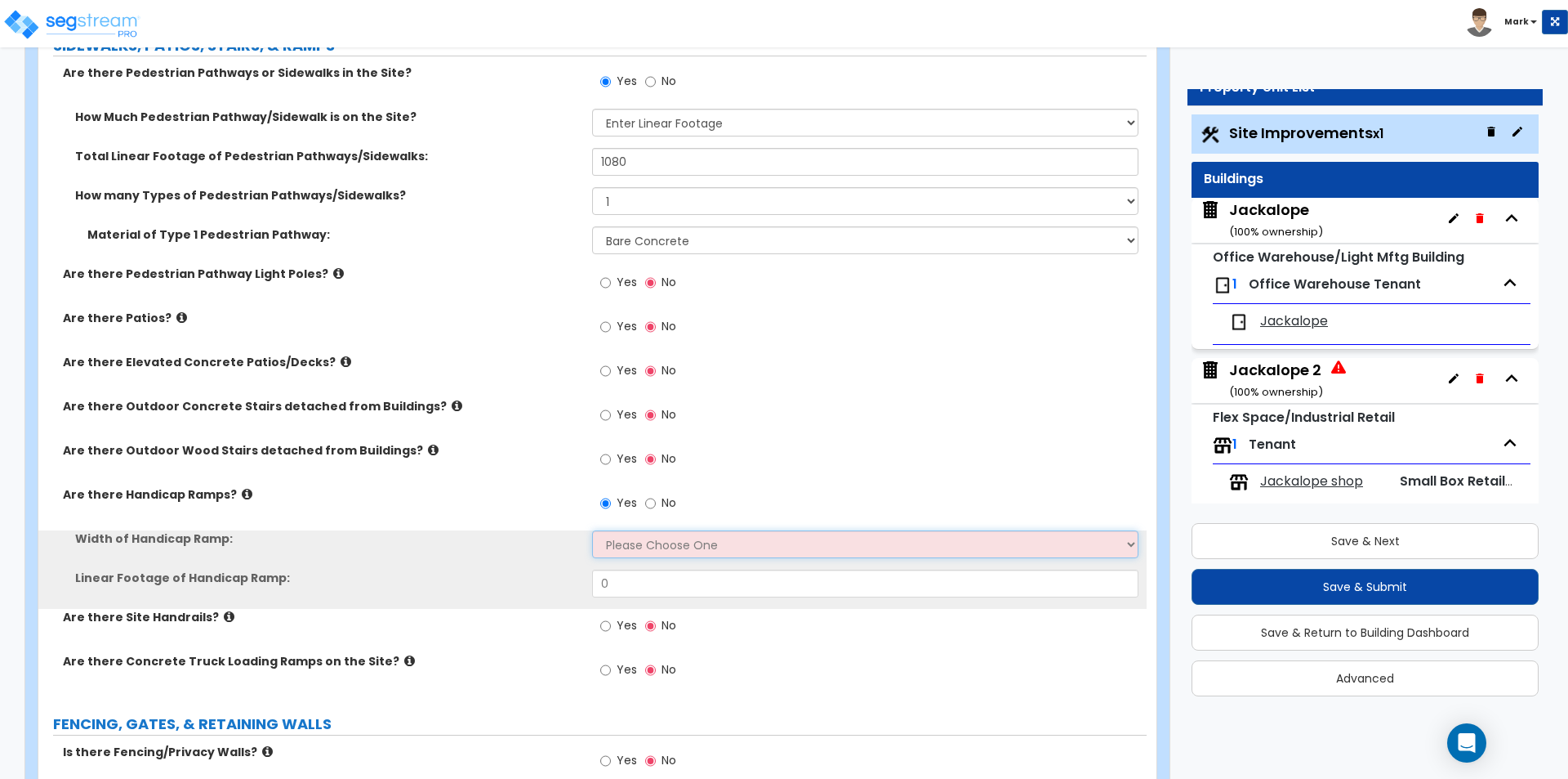
click at [650, 550] on select "Please Choose One 3' width 5' width" at bounding box center [866, 544] width 546 height 28
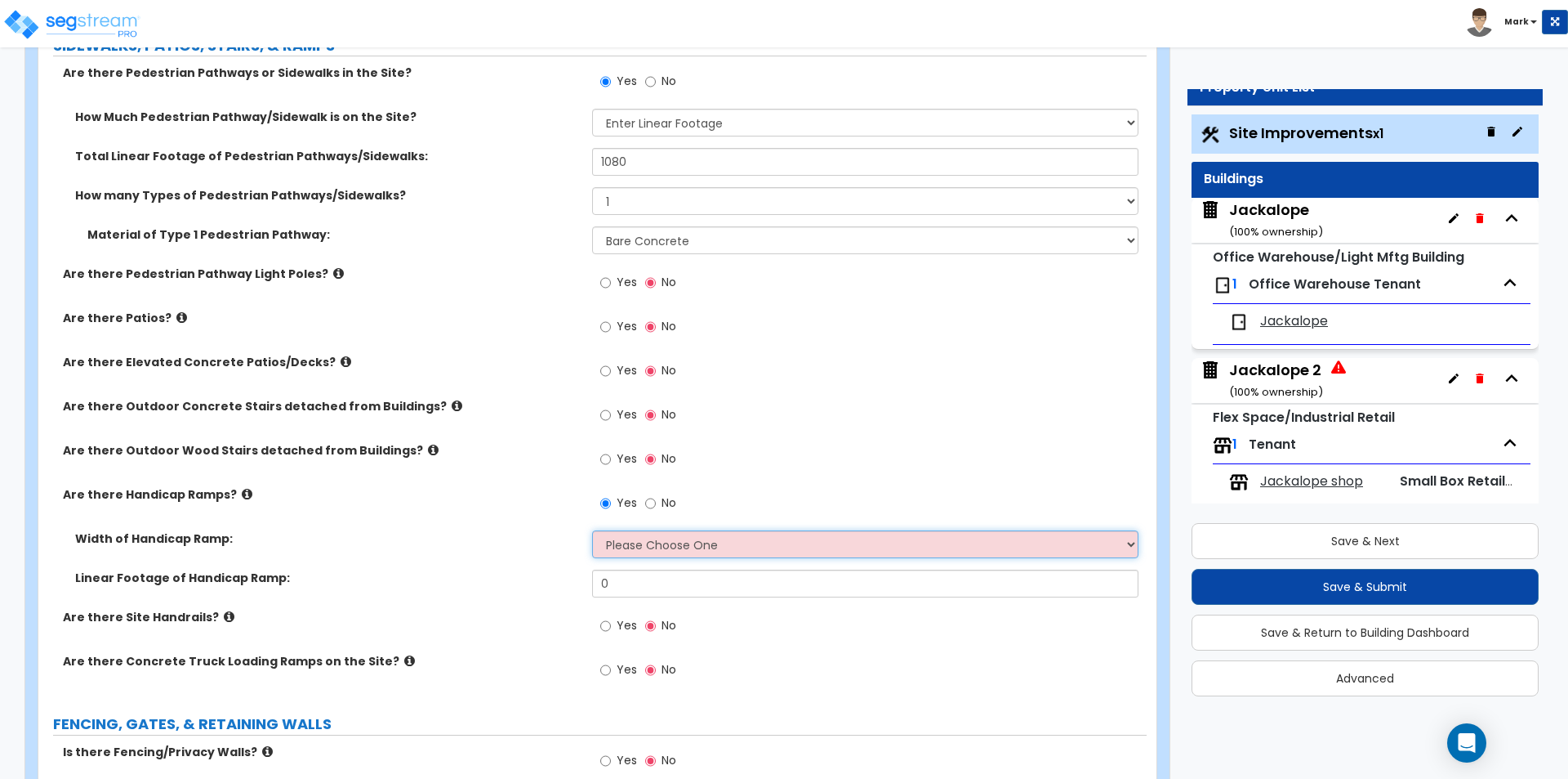
select select "2"
click at [593, 531] on select "Please Choose One 3' width 5' width" at bounding box center [866, 544] width 546 height 28
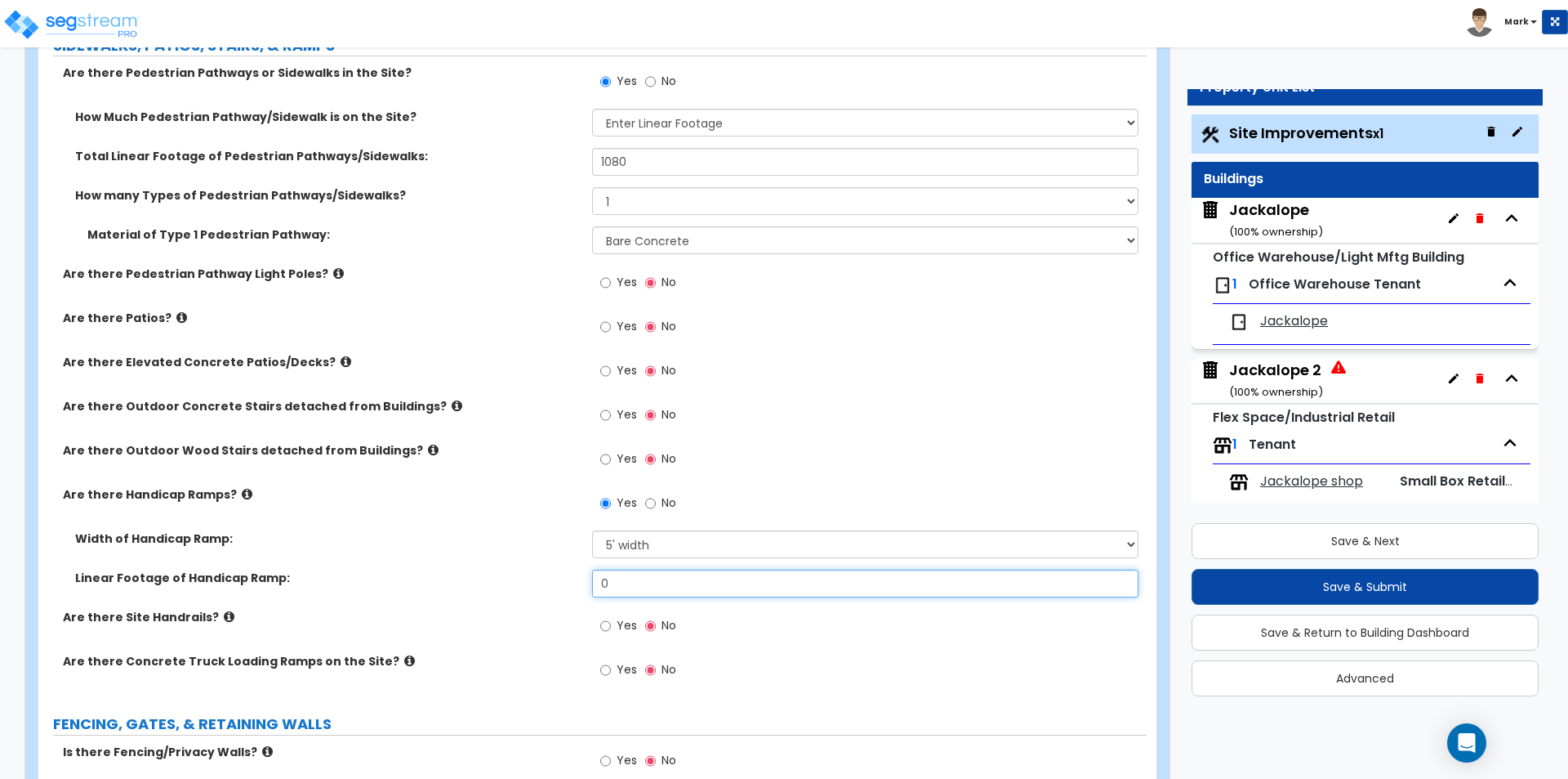
click at [644, 584] on input "0" at bounding box center [866, 583] width 546 height 28
type input "25"
click at [612, 631] on label "Yes" at bounding box center [618, 628] width 37 height 28
click at [611, 631] on input "Yes" at bounding box center [605, 626] width 11 height 18
radio input "true"
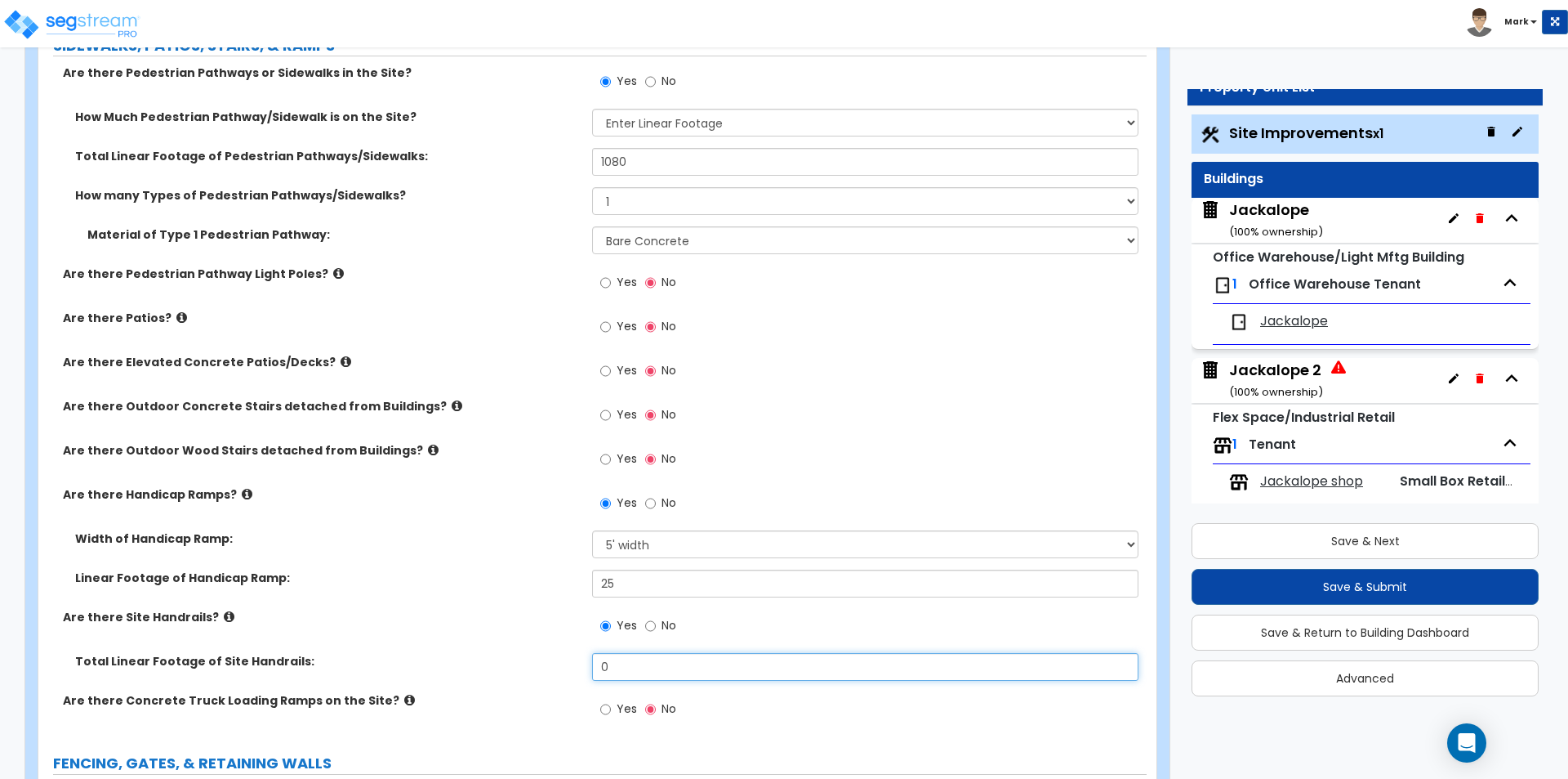
click at [649, 658] on input "0" at bounding box center [866, 667] width 546 height 28
type input "35"
click at [489, 651] on div "Are there Site Handrails? Yes No" at bounding box center [593, 631] width 1108 height 45
click at [1277, 377] on div "Jackalope 2 ( 100 % ownership)" at bounding box center [1276, 380] width 94 height 42
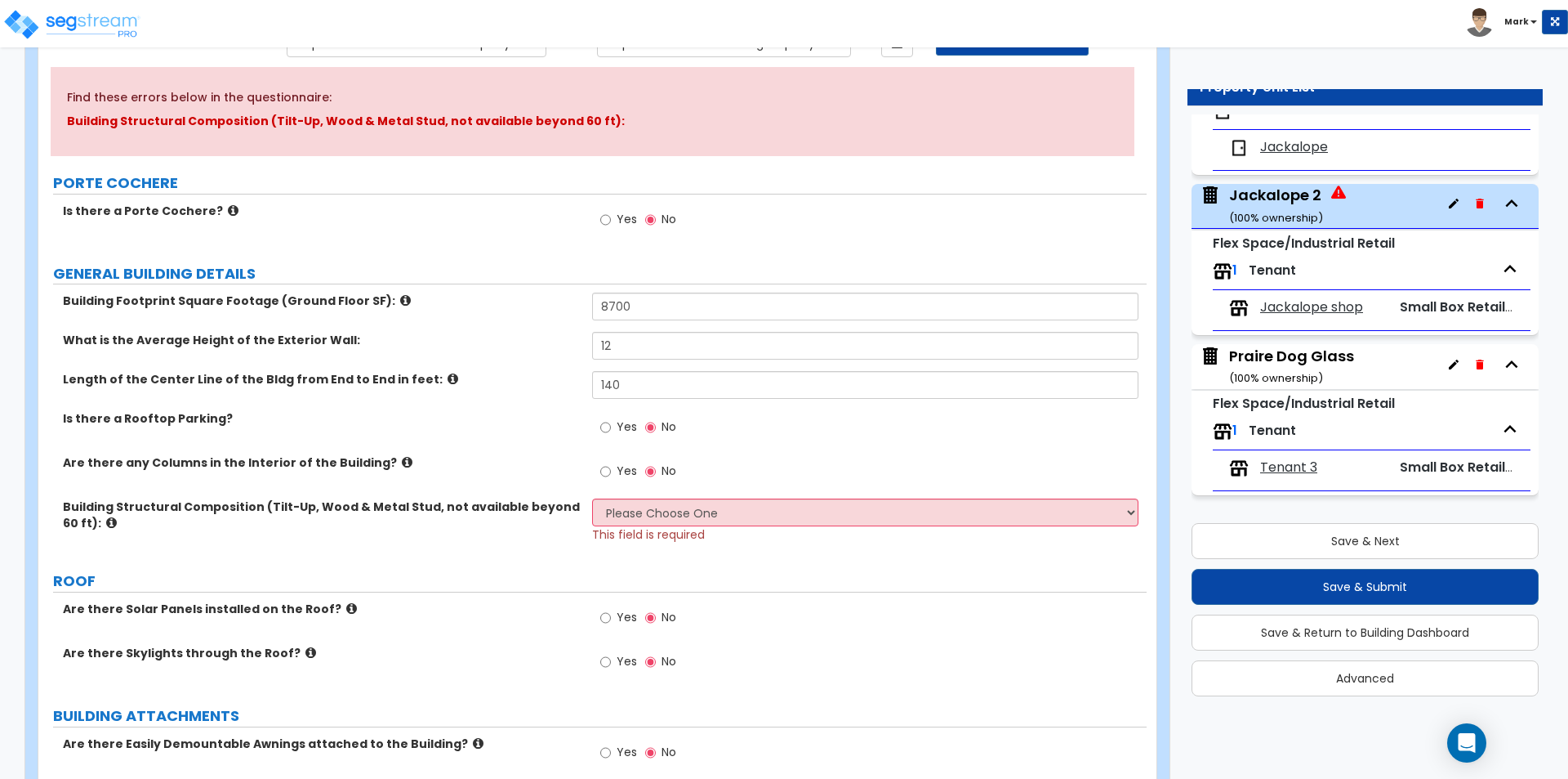
scroll to position [163, 0]
drag, startPoint x: 681, startPoint y: 505, endPoint x: 667, endPoint y: 522, distance: 22.0
click at [681, 505] on select "Please Choose One Pre-Engineered Metal Building Tilt-up Wall Construction Reinf…" at bounding box center [866, 511] width 546 height 28
select select "7"
click at [593, 497] on select "Please Choose One Pre-Engineered Metal Building Tilt-up Wall Construction Reinf…" at bounding box center [866, 511] width 546 height 28
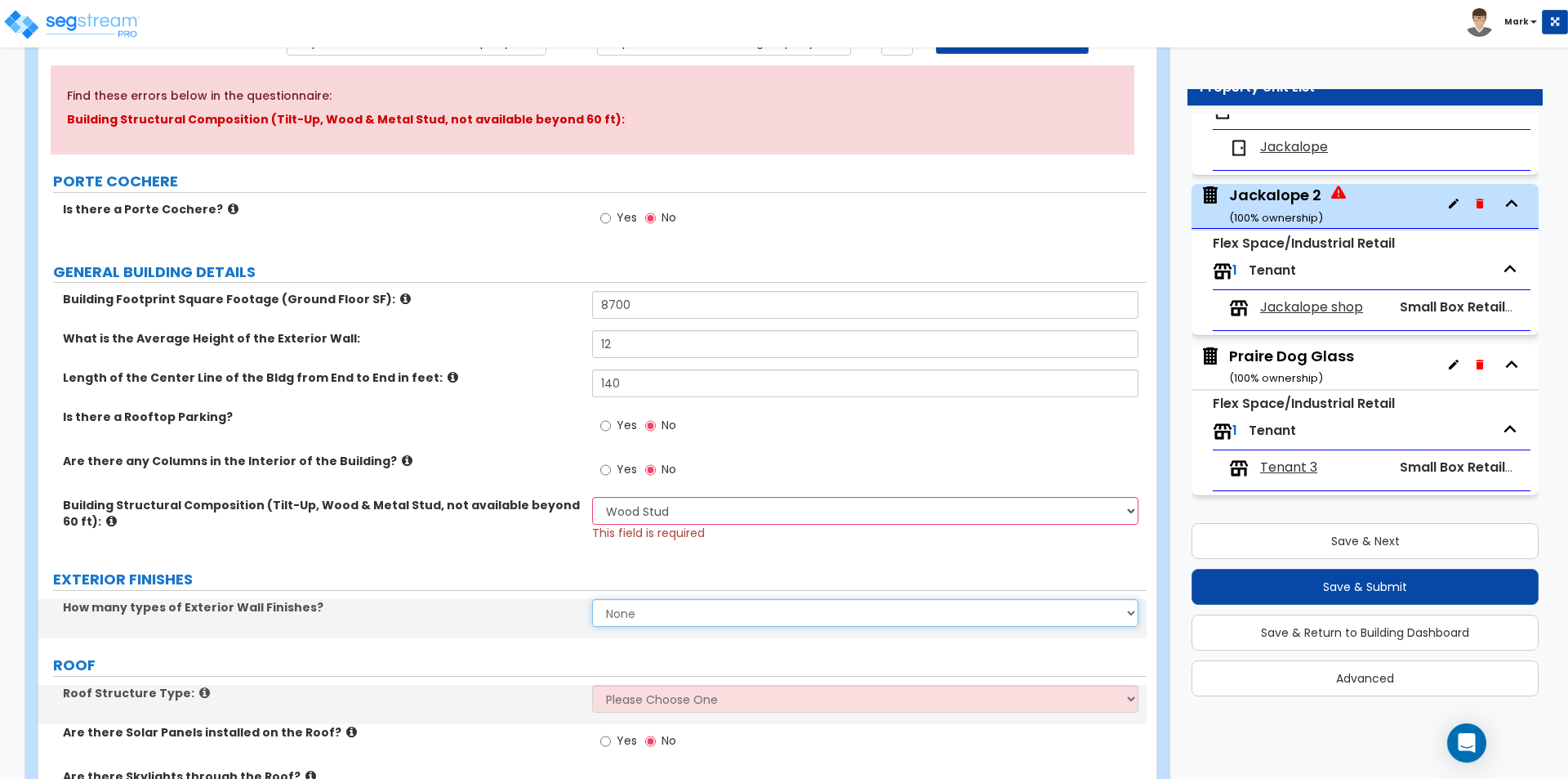
click at [634, 609] on select "None 1 2 3" at bounding box center [866, 613] width 546 height 28
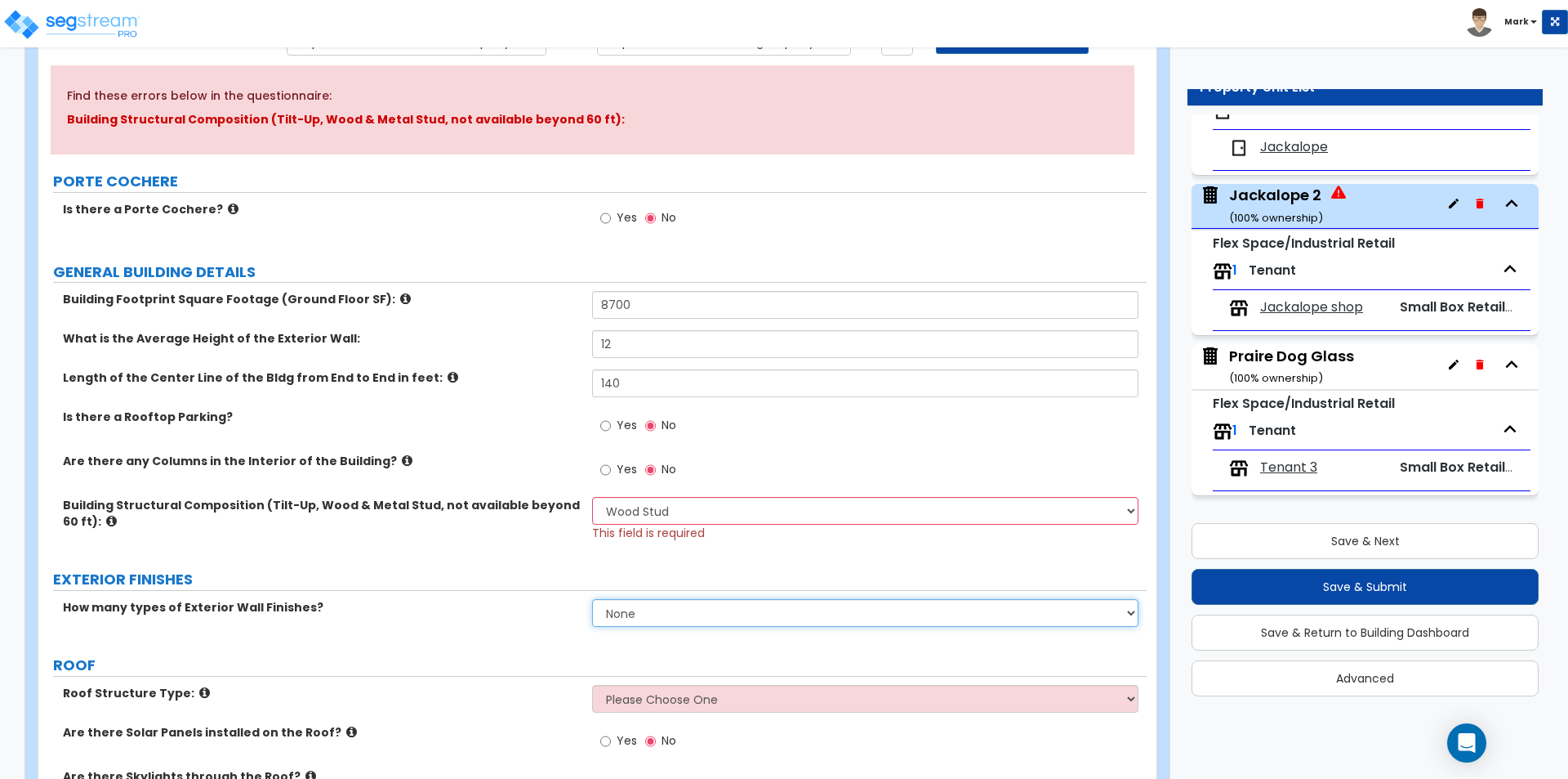
select select "1"
click at [593, 599] on select "None 1 2 3" at bounding box center [866, 613] width 546 height 28
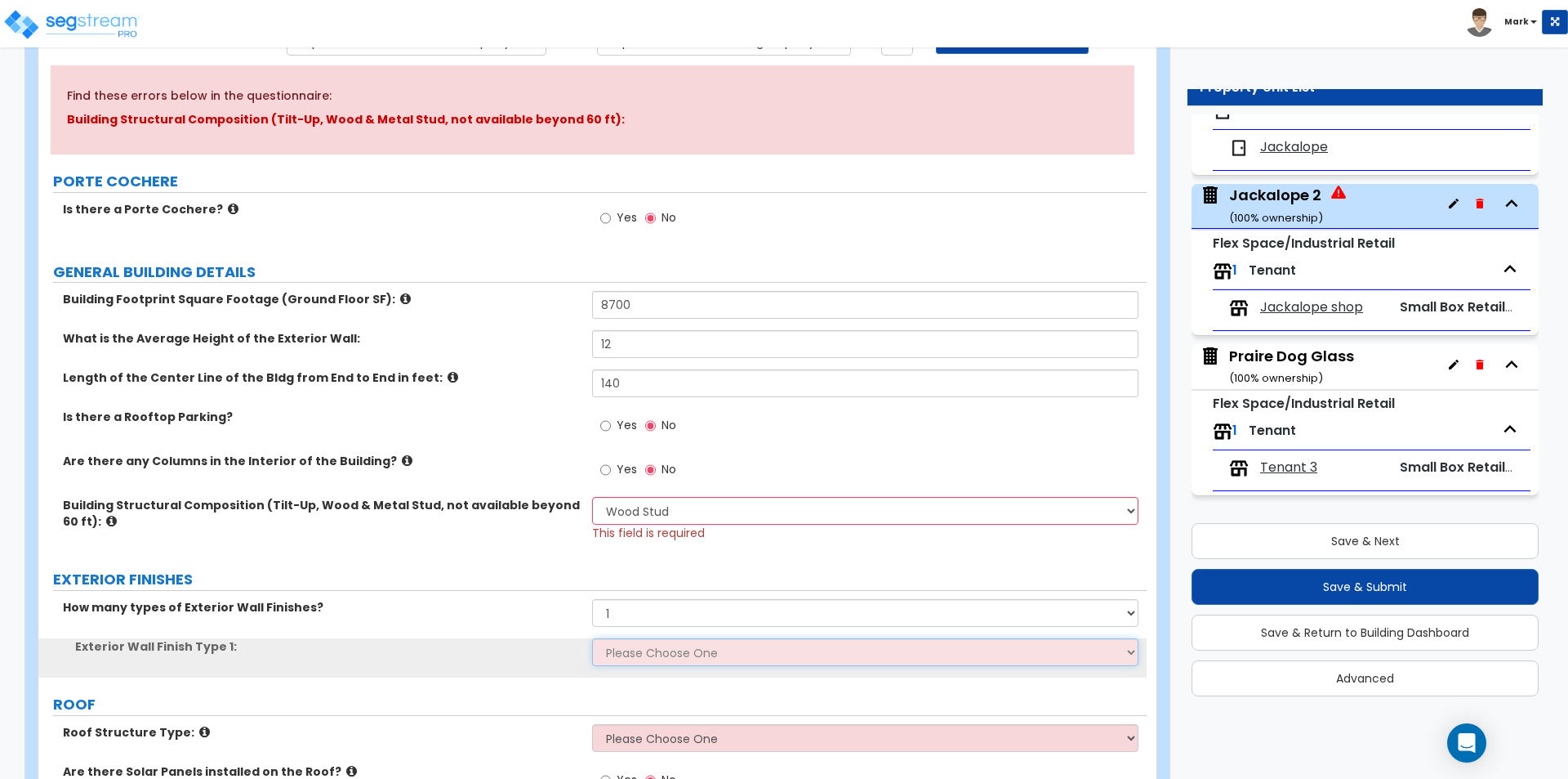
click at [641, 649] on select "Please Choose One No Finish/Shared Wall No Wall Brick Veneer Stone Veneer Wood …" at bounding box center [866, 652] width 546 height 28
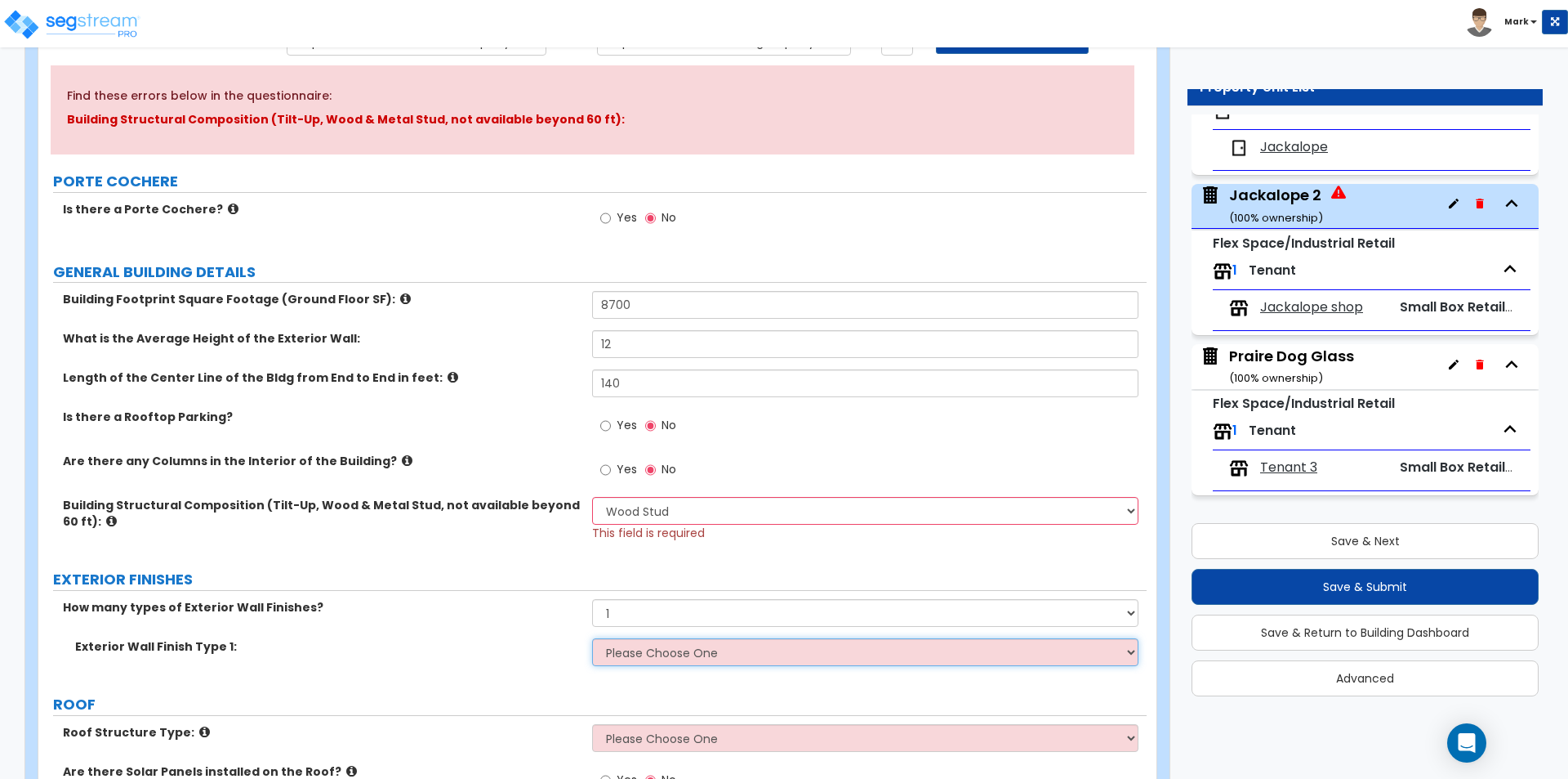
select select "6"
click at [593, 638] on select "Please Choose One No Finish/Shared Wall No Wall Brick Veneer Stone Veneer Wood …" at bounding box center [866, 652] width 546 height 28
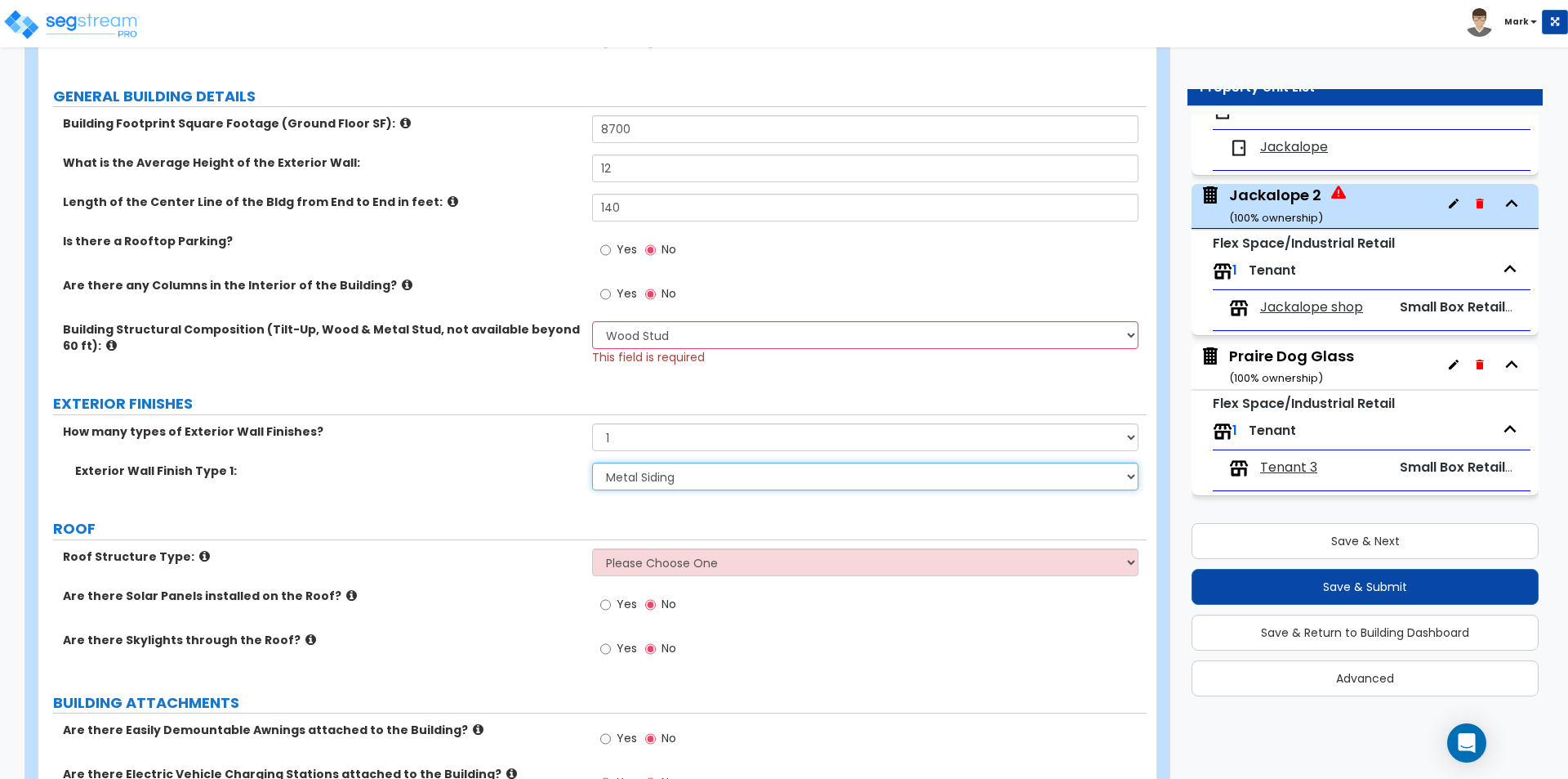
scroll to position [490, 0]
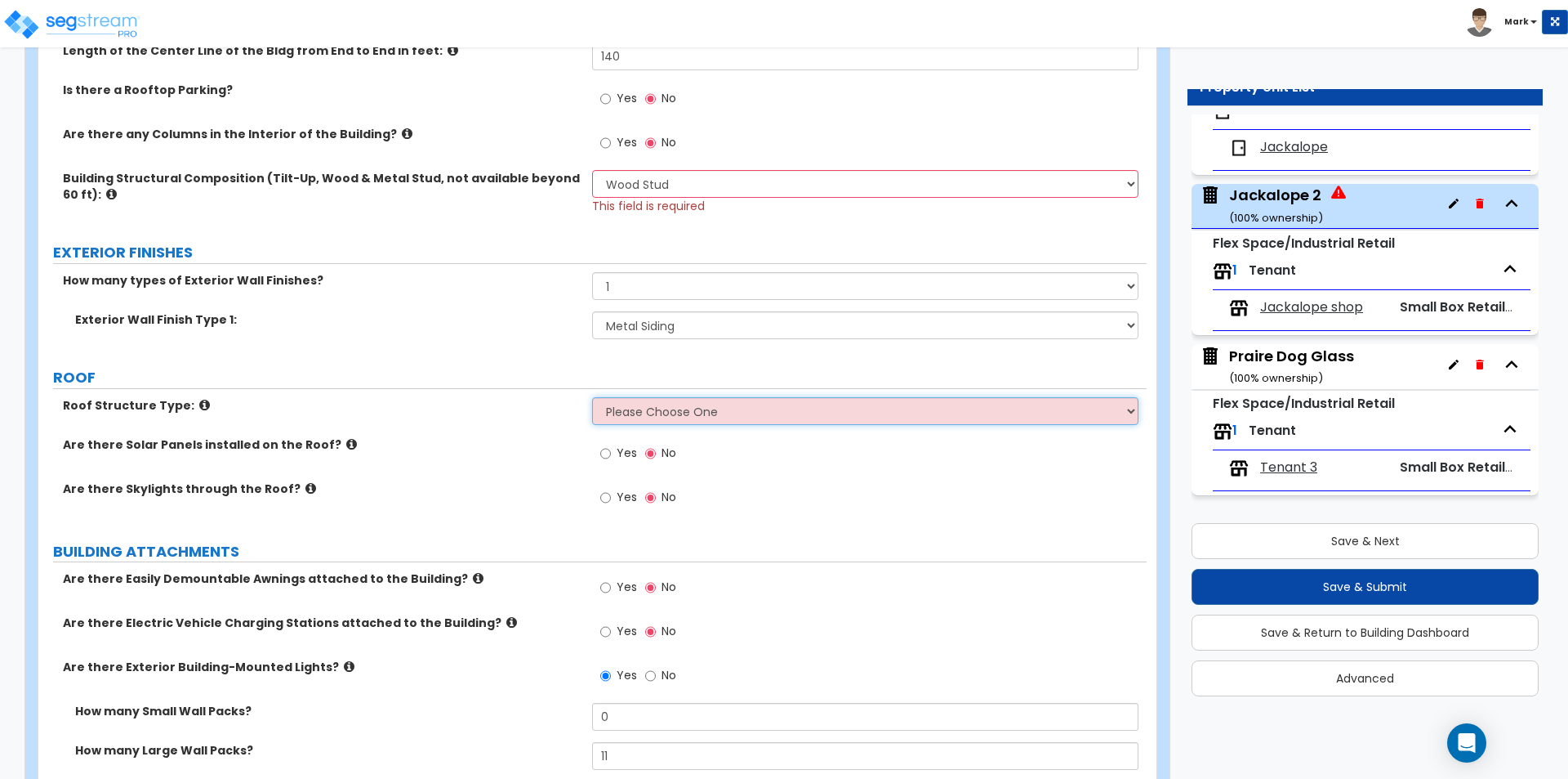
click at [682, 418] on select "Please Choose One [PERSON_NAME] Roof Flat Roof Hybrid [PERSON_NAME] & Flat Roof" at bounding box center [866, 411] width 546 height 28
select select "1"
click at [593, 397] on select "Please Choose One [PERSON_NAME] Roof Flat Roof Hybrid [PERSON_NAME] & Flat Roof" at bounding box center [866, 411] width 546 height 28
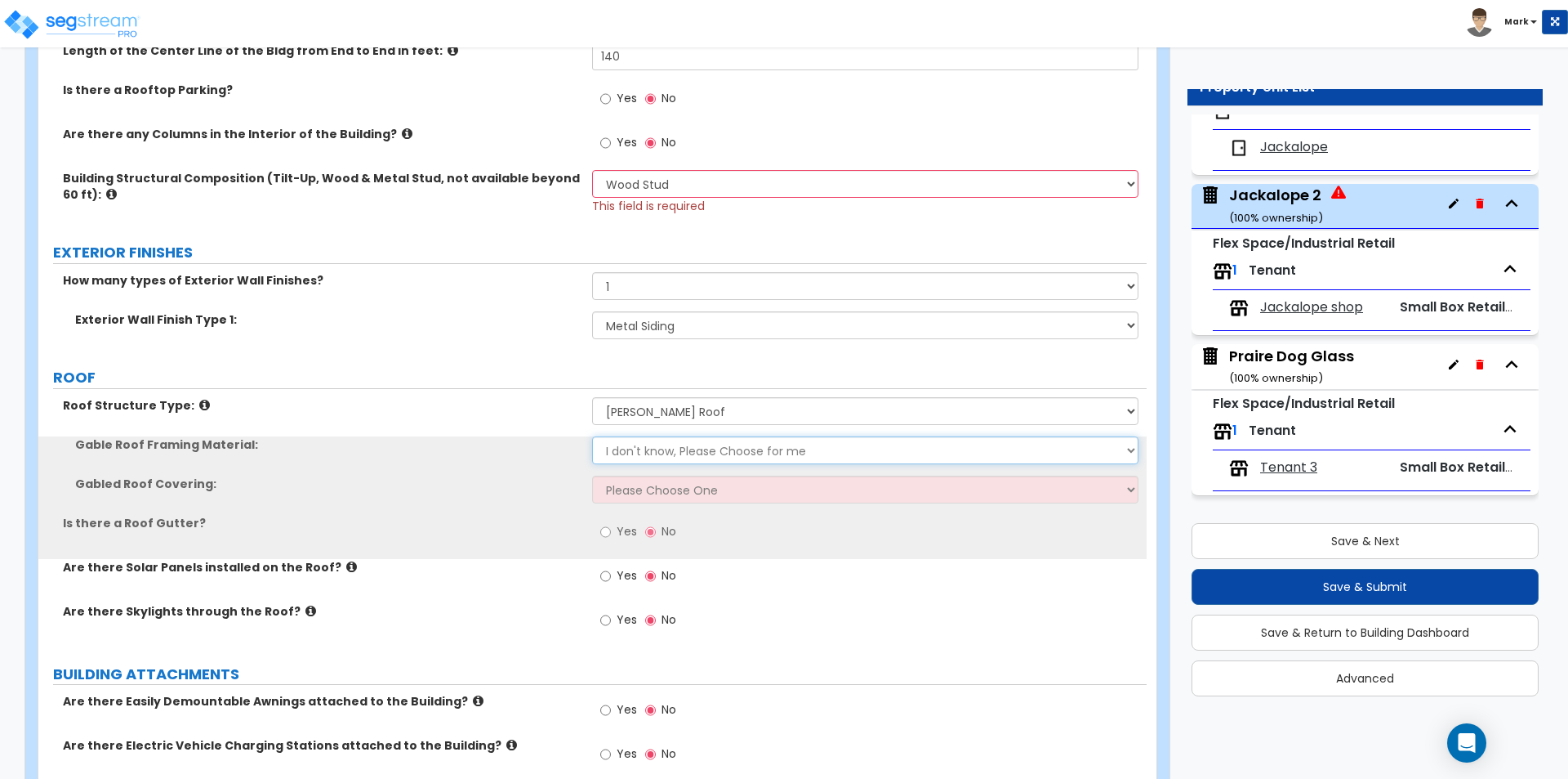
click at [665, 446] on select "I don't know, Please Choose for me Metal Wood" at bounding box center [866, 450] width 546 height 28
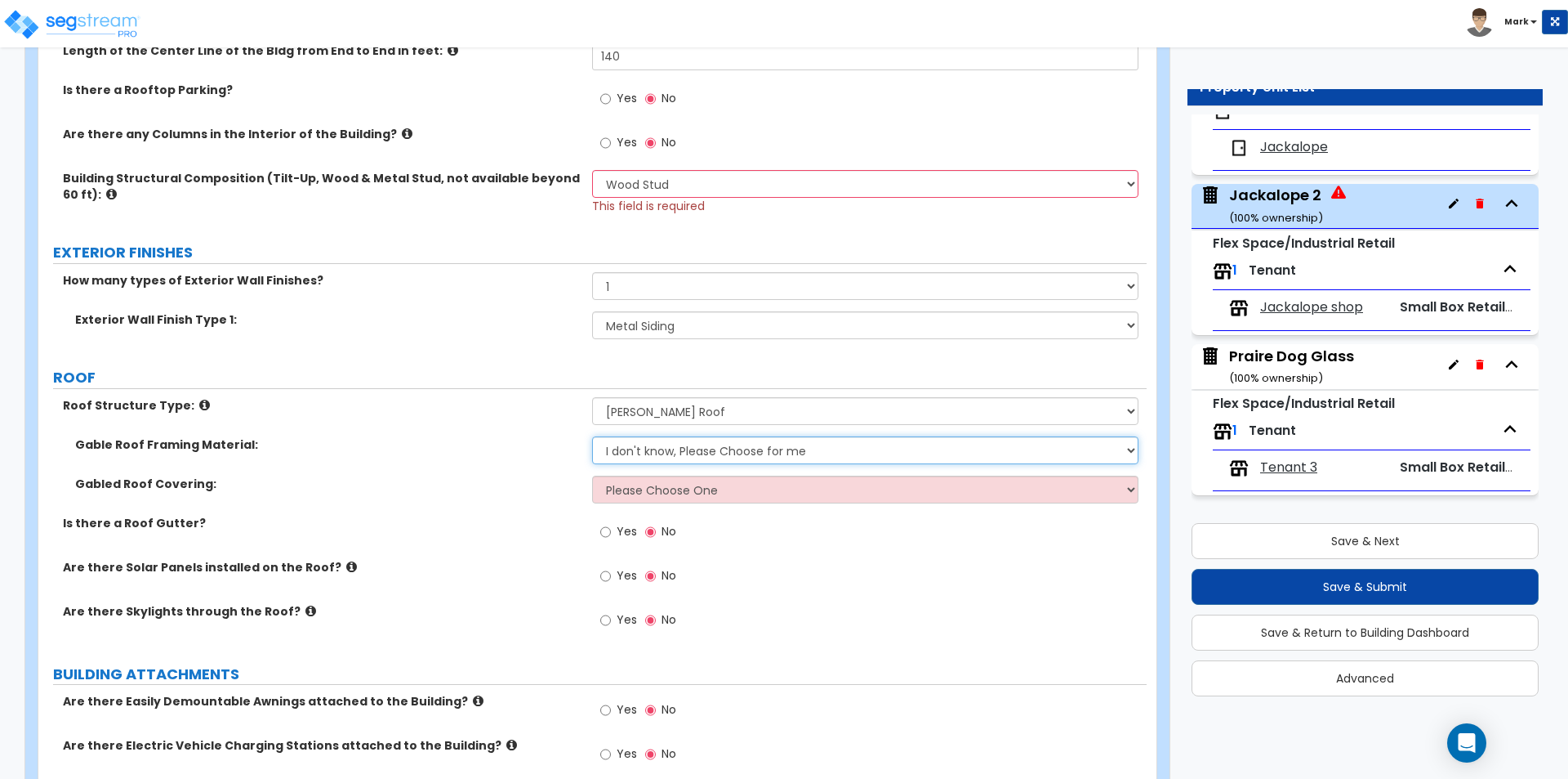
select select "2"
click at [593, 437] on select "I don't know, Please Choose for me Metal Wood" at bounding box center [866, 450] width 546 height 28
click at [661, 458] on select "I don't know, Please Choose for me Metal Wood" at bounding box center [866, 450] width 546 height 28
click at [504, 479] on label "Gabled Roof Covering:" at bounding box center [327, 484] width 505 height 17
click at [631, 485] on select "Please Choose One Asphalt Shingle Clay Tile Wood Shingle Metal Shingle Standing…" at bounding box center [866, 490] width 546 height 28
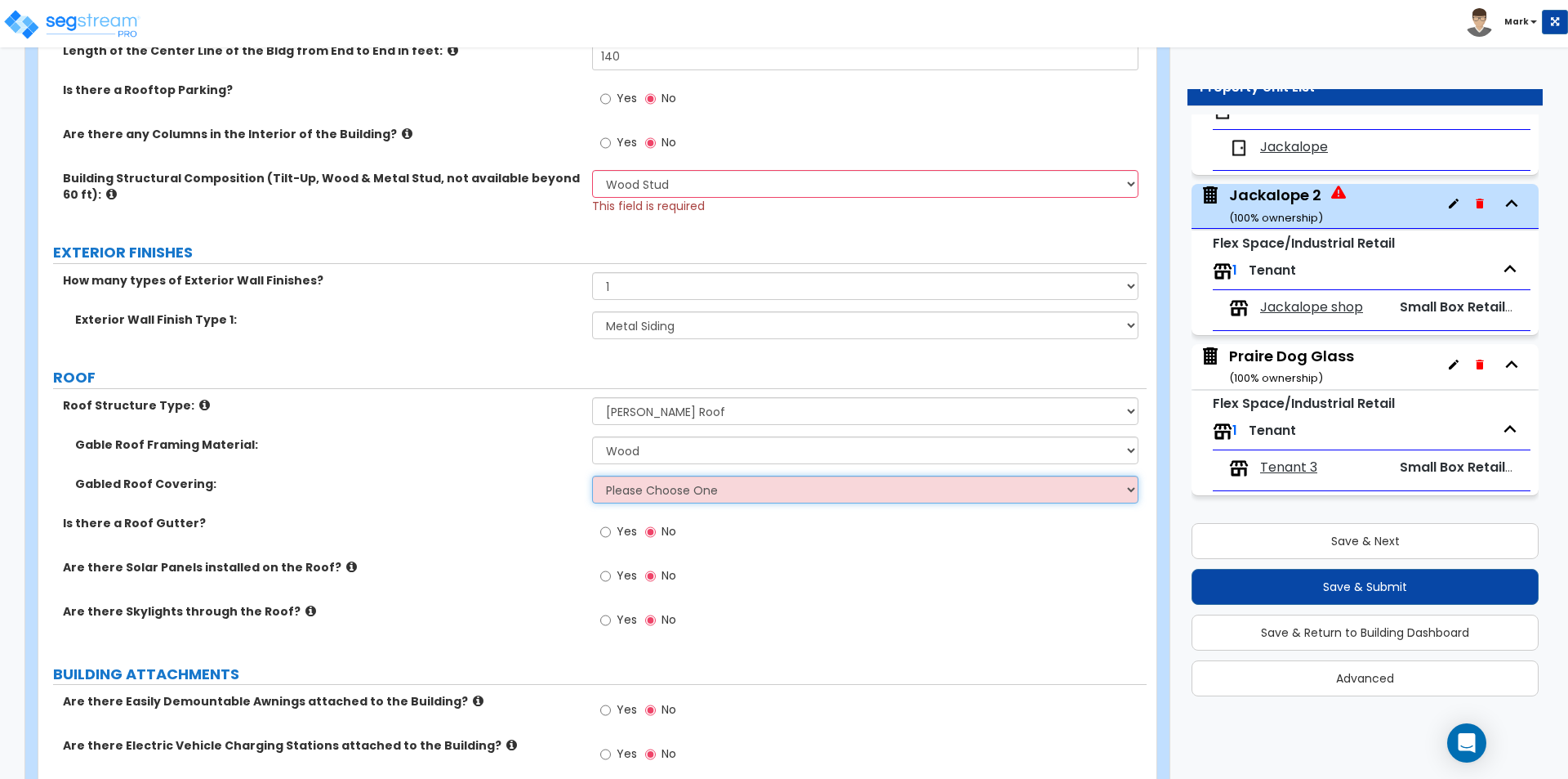
select select "5"
click at [593, 476] on select "Please Choose One Asphalt Shingle Clay Tile Wood Shingle Metal Shingle Standing…" at bounding box center [866, 490] width 546 height 28
click at [476, 512] on div "Gabled Roof Covering: Please Choose One Asphalt Shingle Clay Tile Wood Shingle …" at bounding box center [593, 496] width 1108 height 40
click at [595, 528] on div "Yes No" at bounding box center [638, 534] width 92 height 38
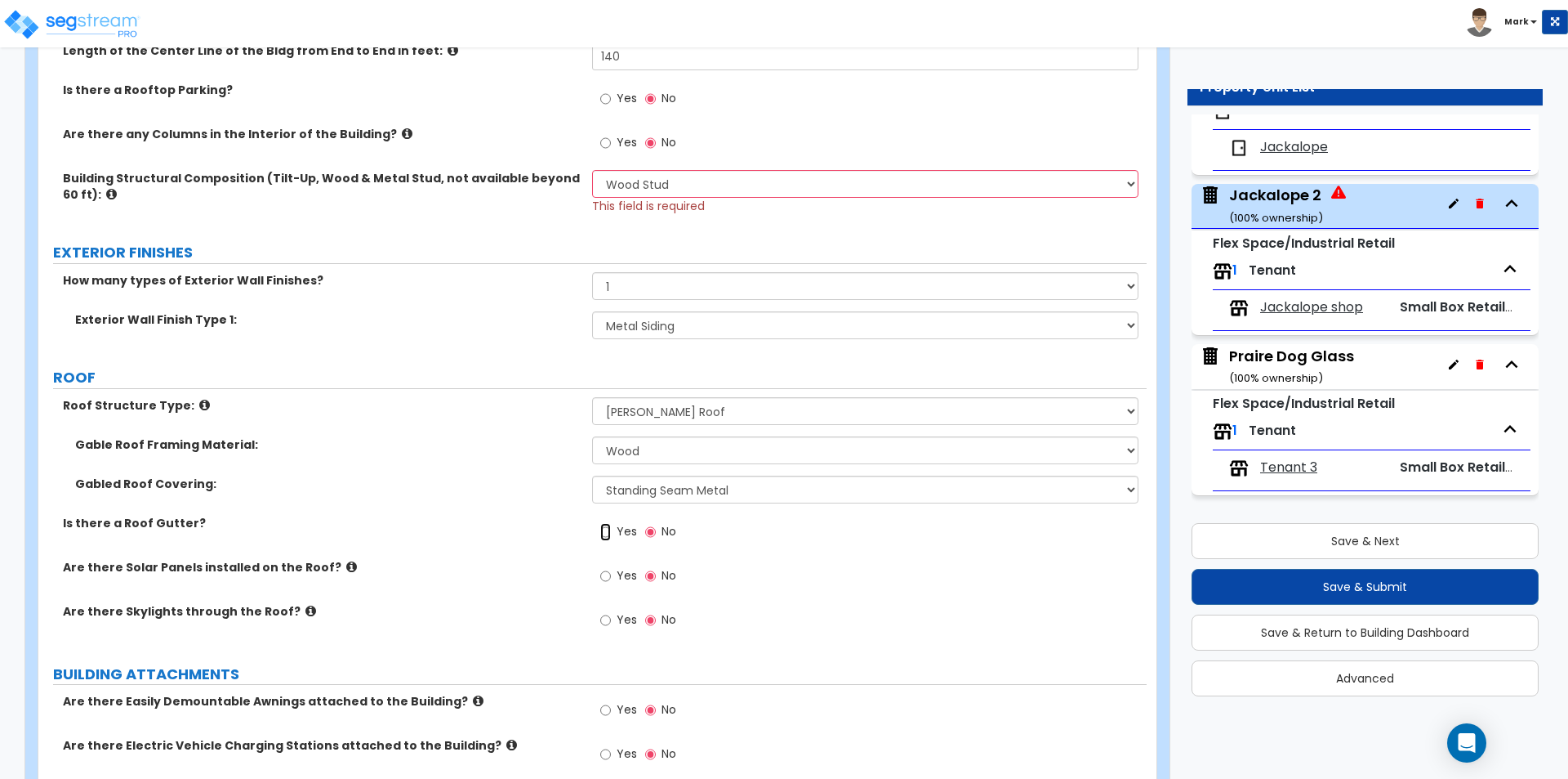
click at [608, 529] on input "Yes" at bounding box center [605, 532] width 11 height 18
radio input "true"
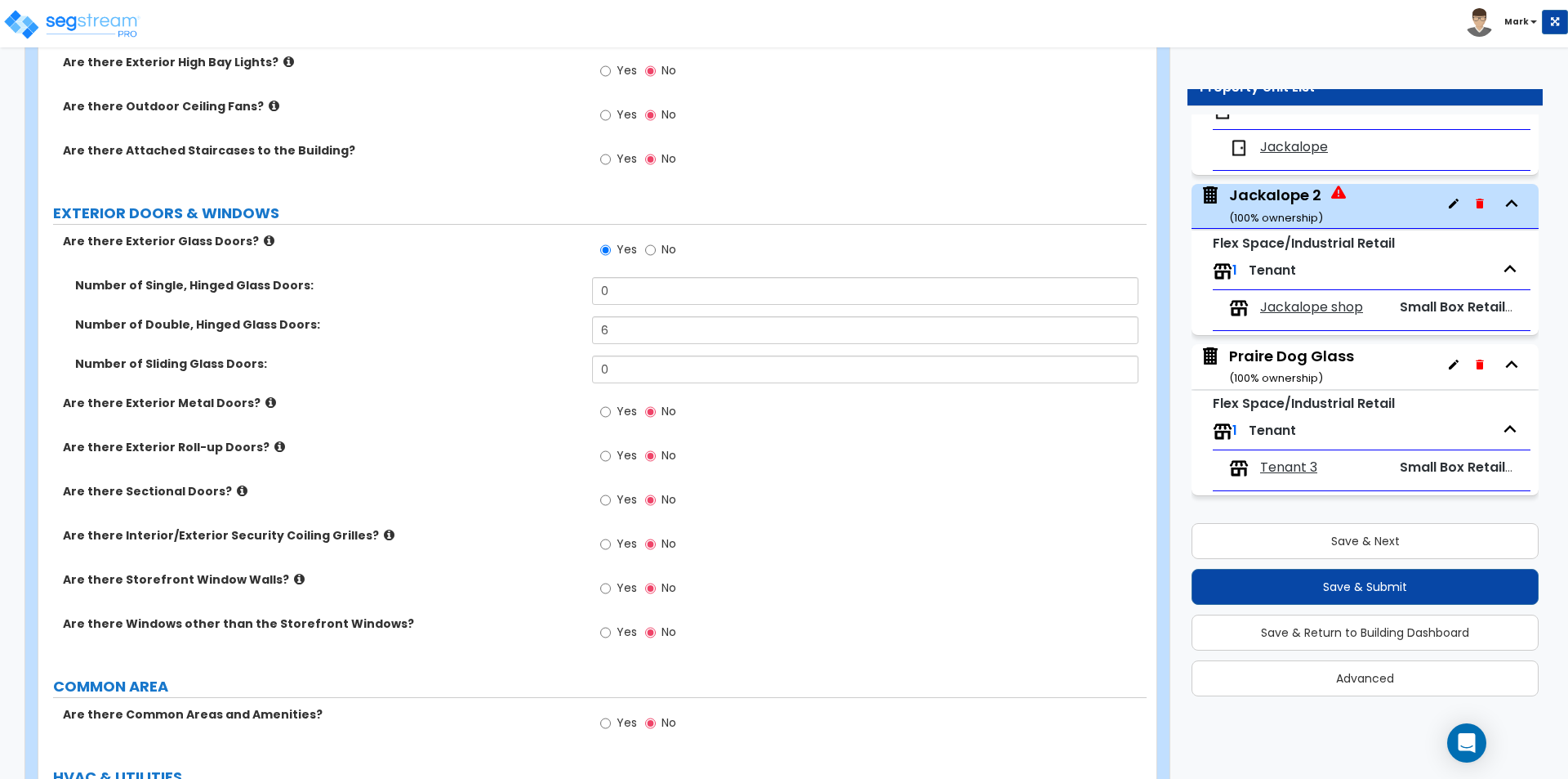
scroll to position [1634, 0]
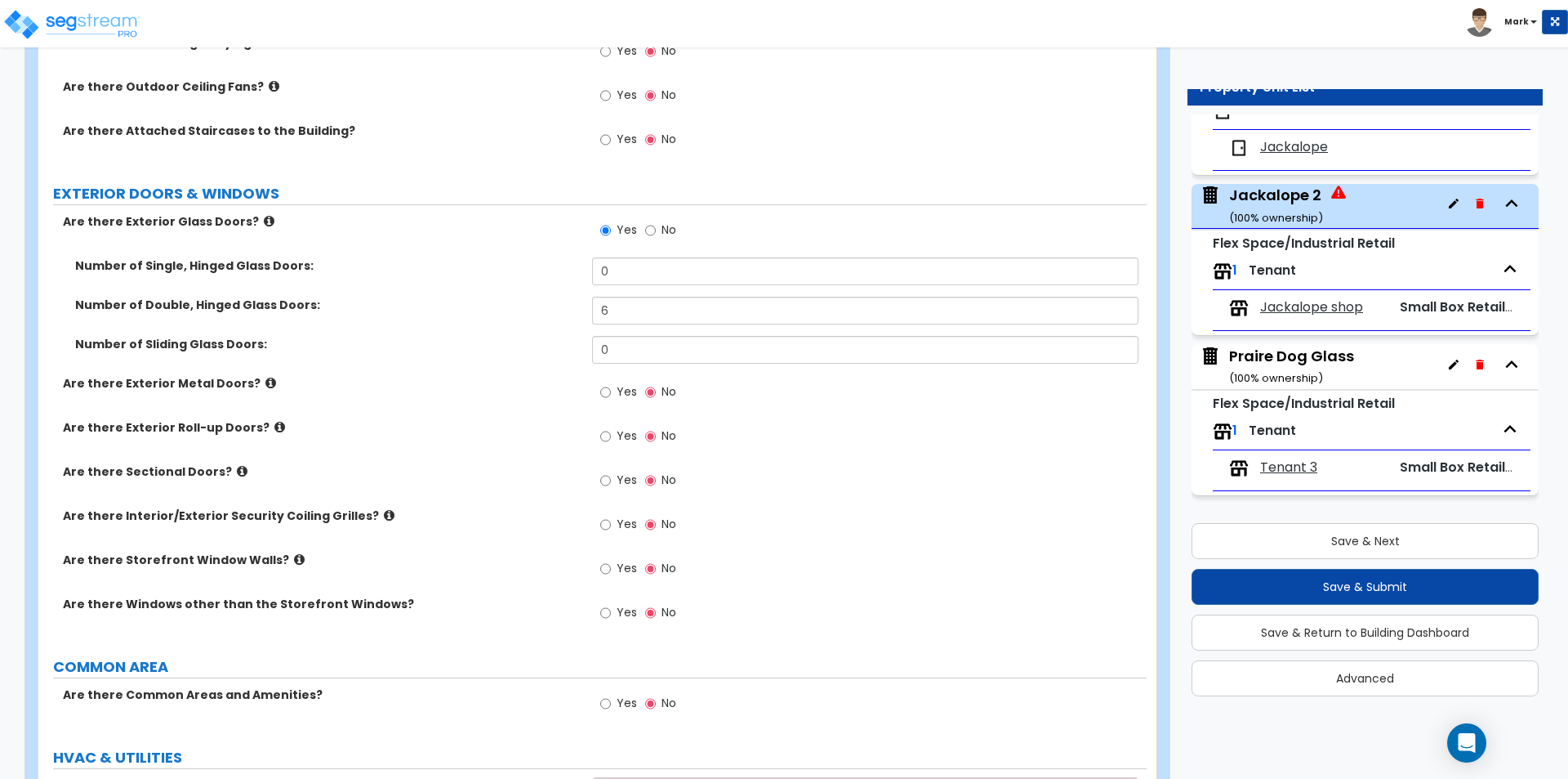
click at [616, 474] on label "Yes" at bounding box center [618, 482] width 37 height 28
click at [611, 474] on input "Yes" at bounding box center [605, 480] width 11 height 18
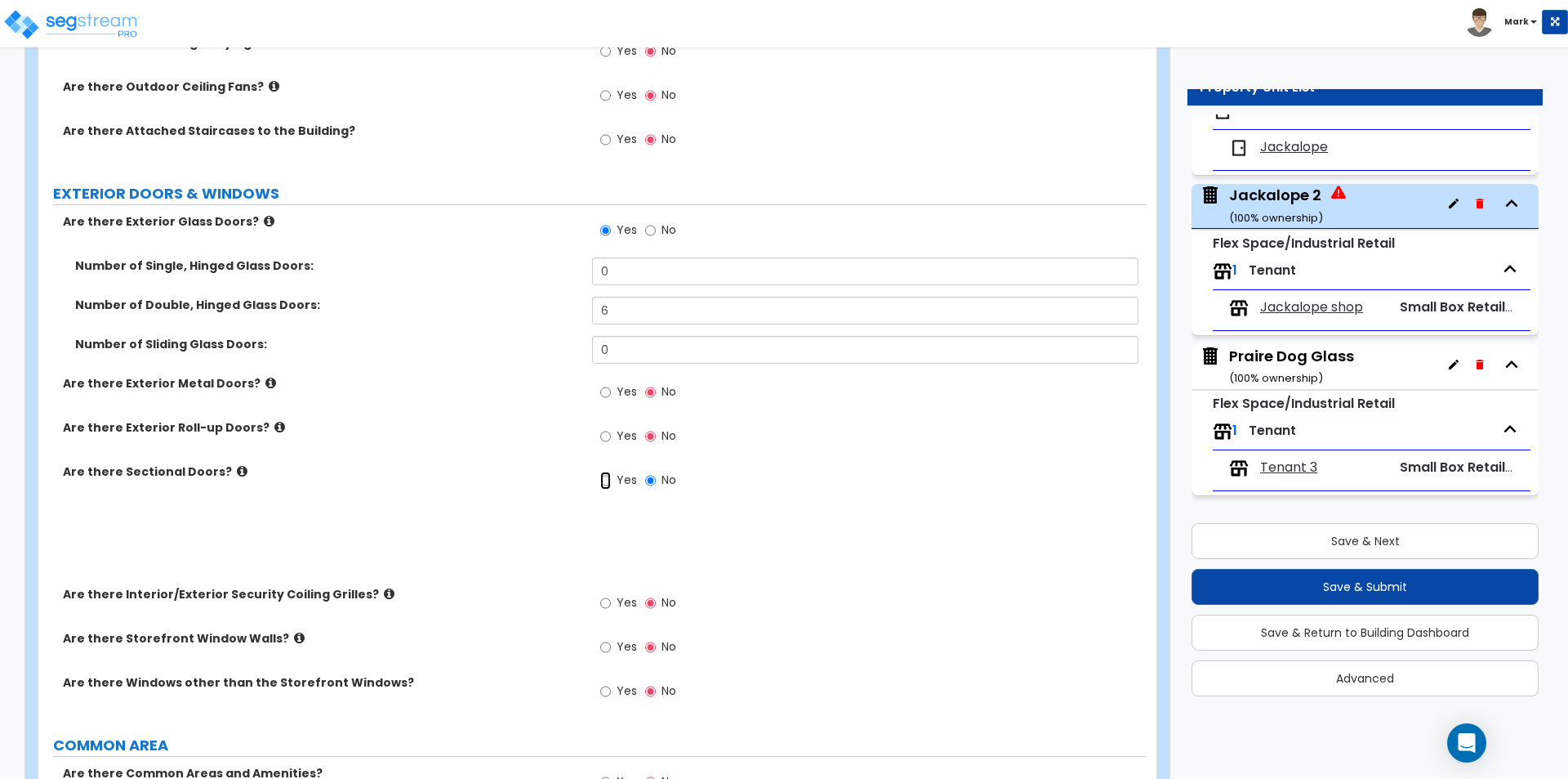
radio input "true"
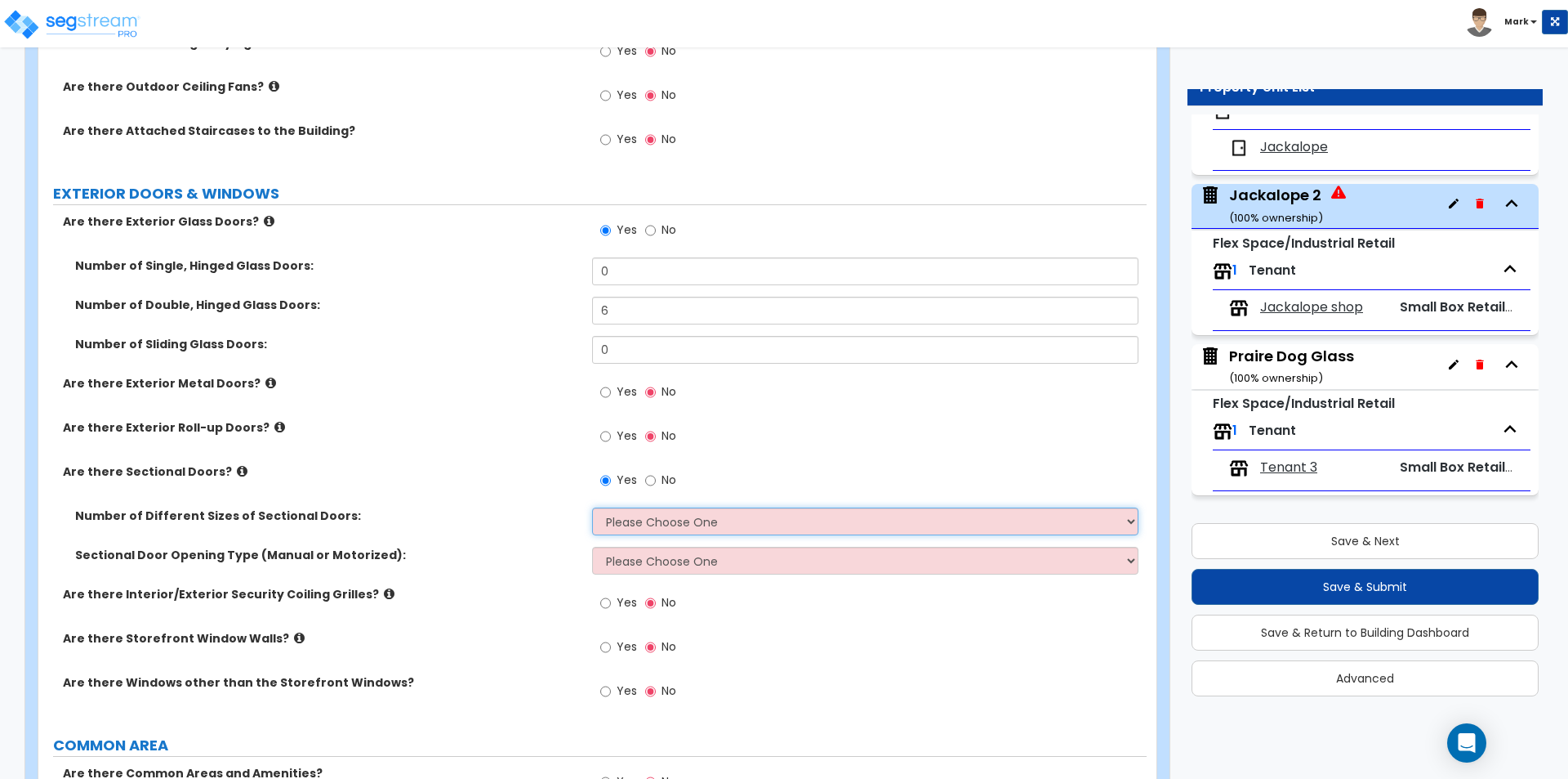
click at [629, 523] on select "Please Choose One 1 2 3" at bounding box center [866, 522] width 546 height 28
select select "1"
click at [593, 508] on select "Please Choose One 1 2 3" at bounding box center [866, 522] width 546 height 28
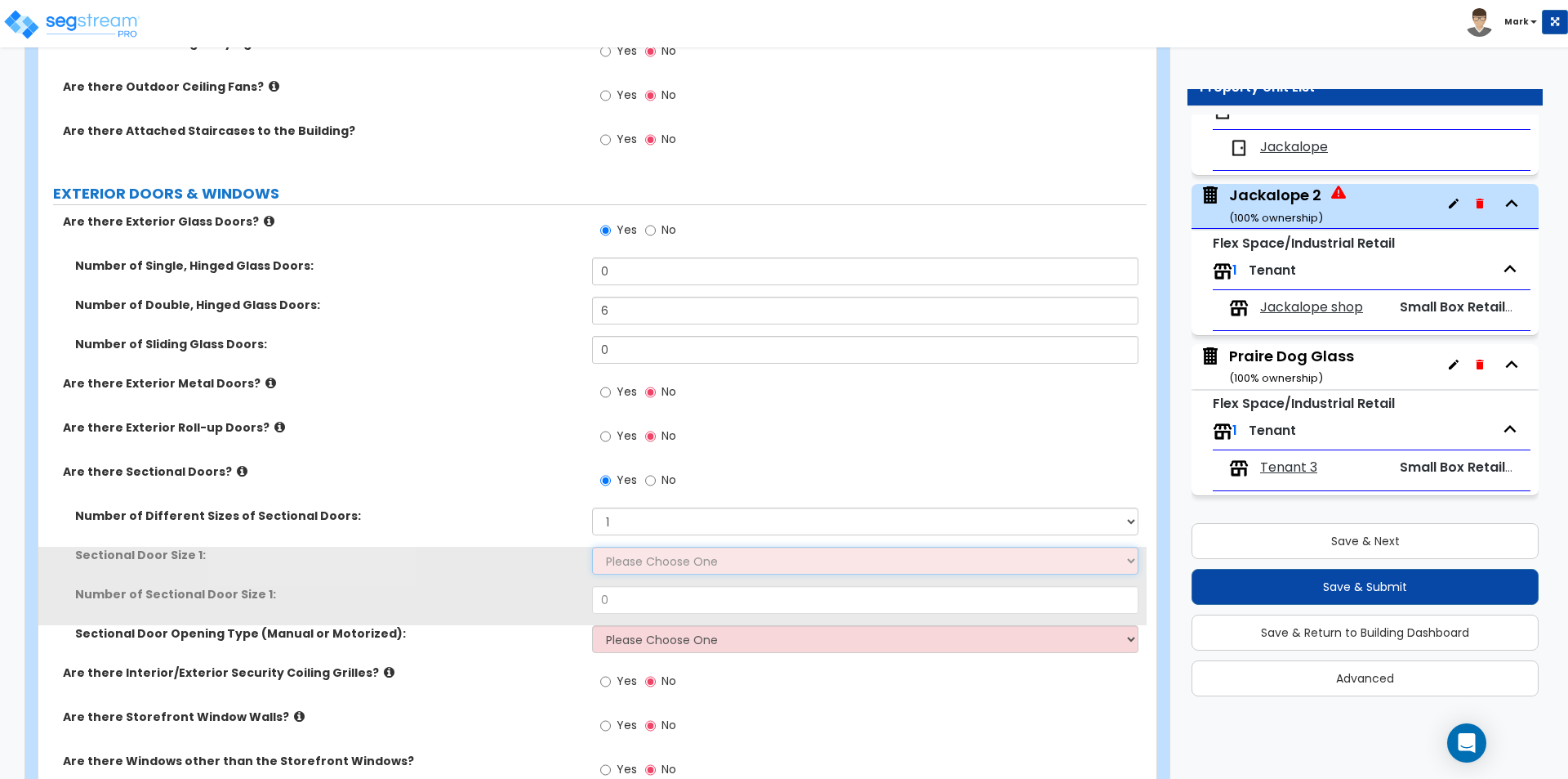
click at [638, 567] on select "Please Choose One 8' x 8' 10' x 10' 12' x 12' 20' x 14'" at bounding box center [866, 560] width 546 height 28
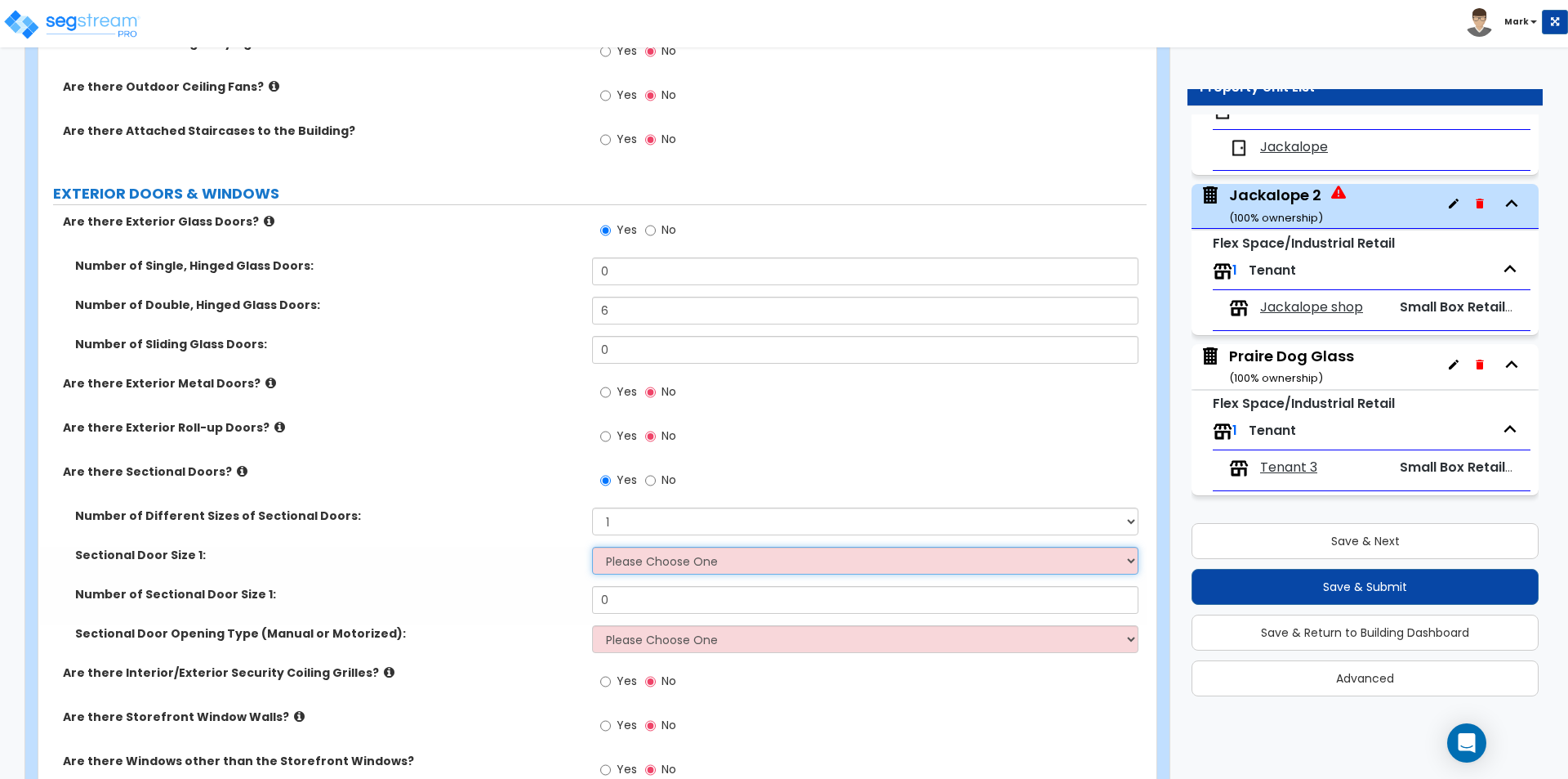
select select "1"
click at [593, 546] on select "Please Choose One 8' x 8' 10' x 10' 12' x 12' 20' x 14'" at bounding box center [866, 560] width 546 height 28
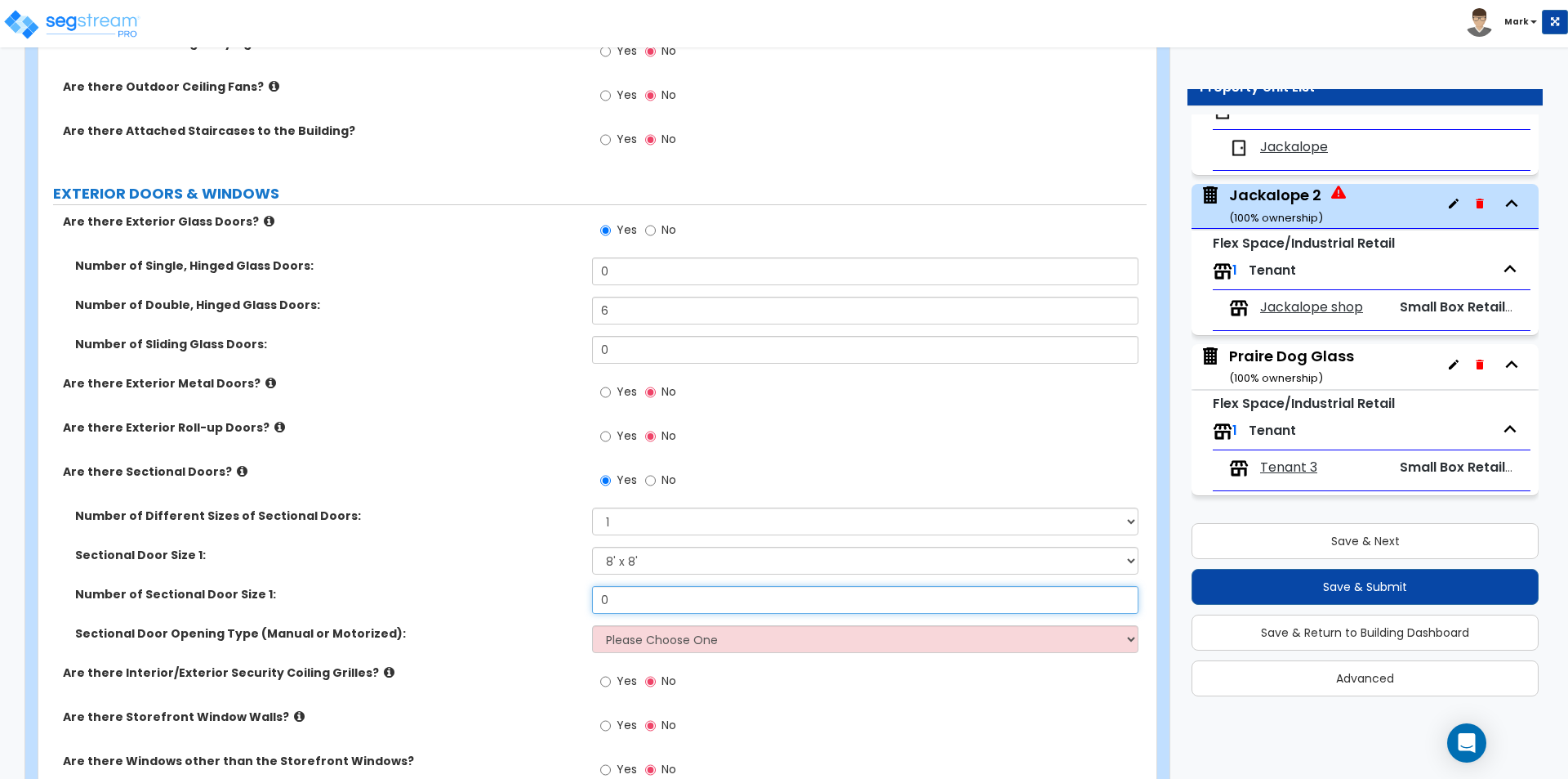
click at [641, 602] on input "0" at bounding box center [866, 600] width 546 height 28
type input "1"
click at [619, 645] on select "Please Choose One All Manual All Motorized Some are Motorized" at bounding box center [866, 639] width 546 height 28
select select "1"
click at [593, 626] on select "Please Choose One All Manual All Motorized Some are Motorized" at bounding box center [866, 639] width 546 height 28
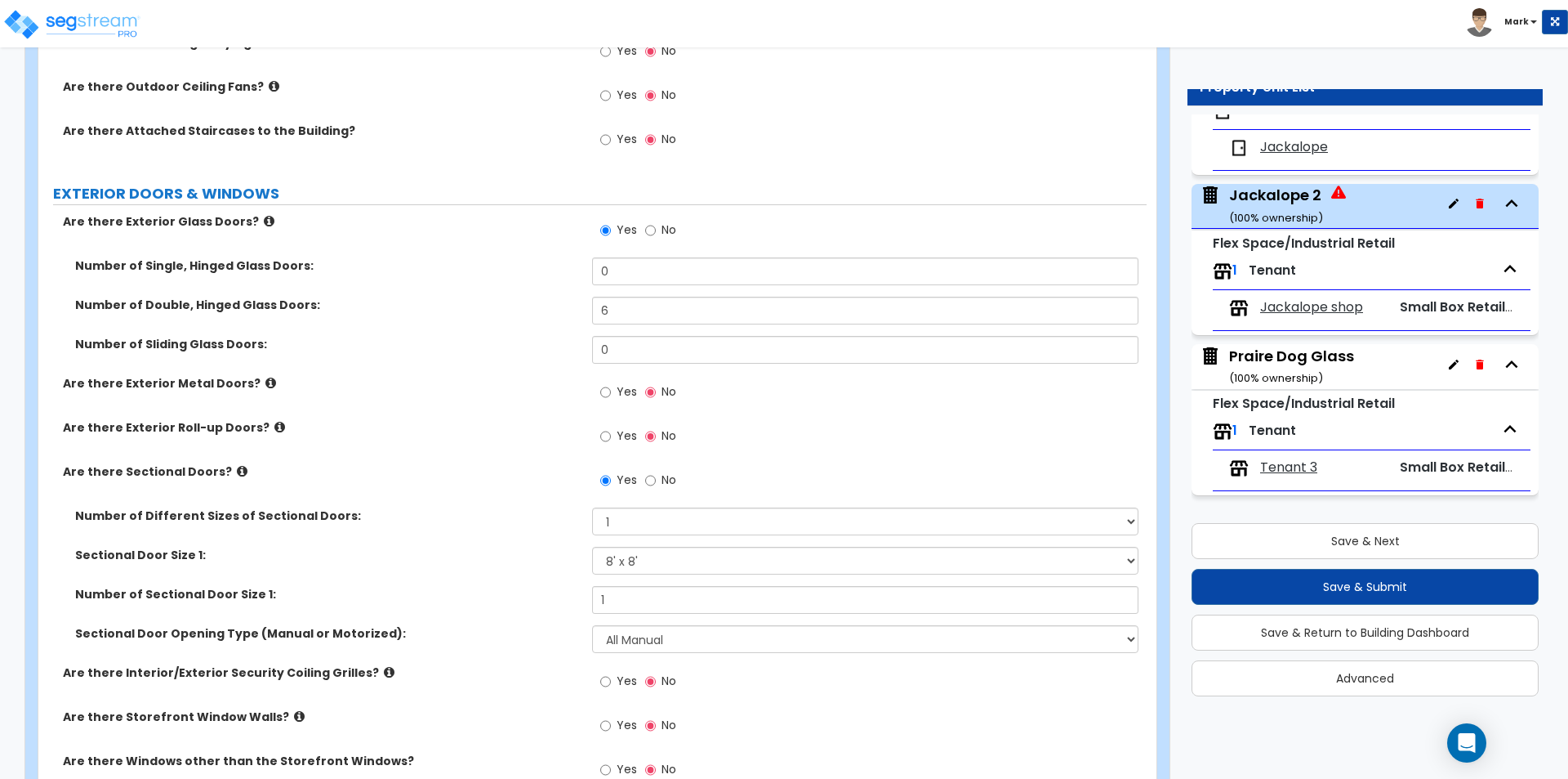
click at [550, 644] on div "Sectional Door Opening Type (Manual or Motorized): Please Choose One All Manual…" at bounding box center [593, 645] width 1108 height 40
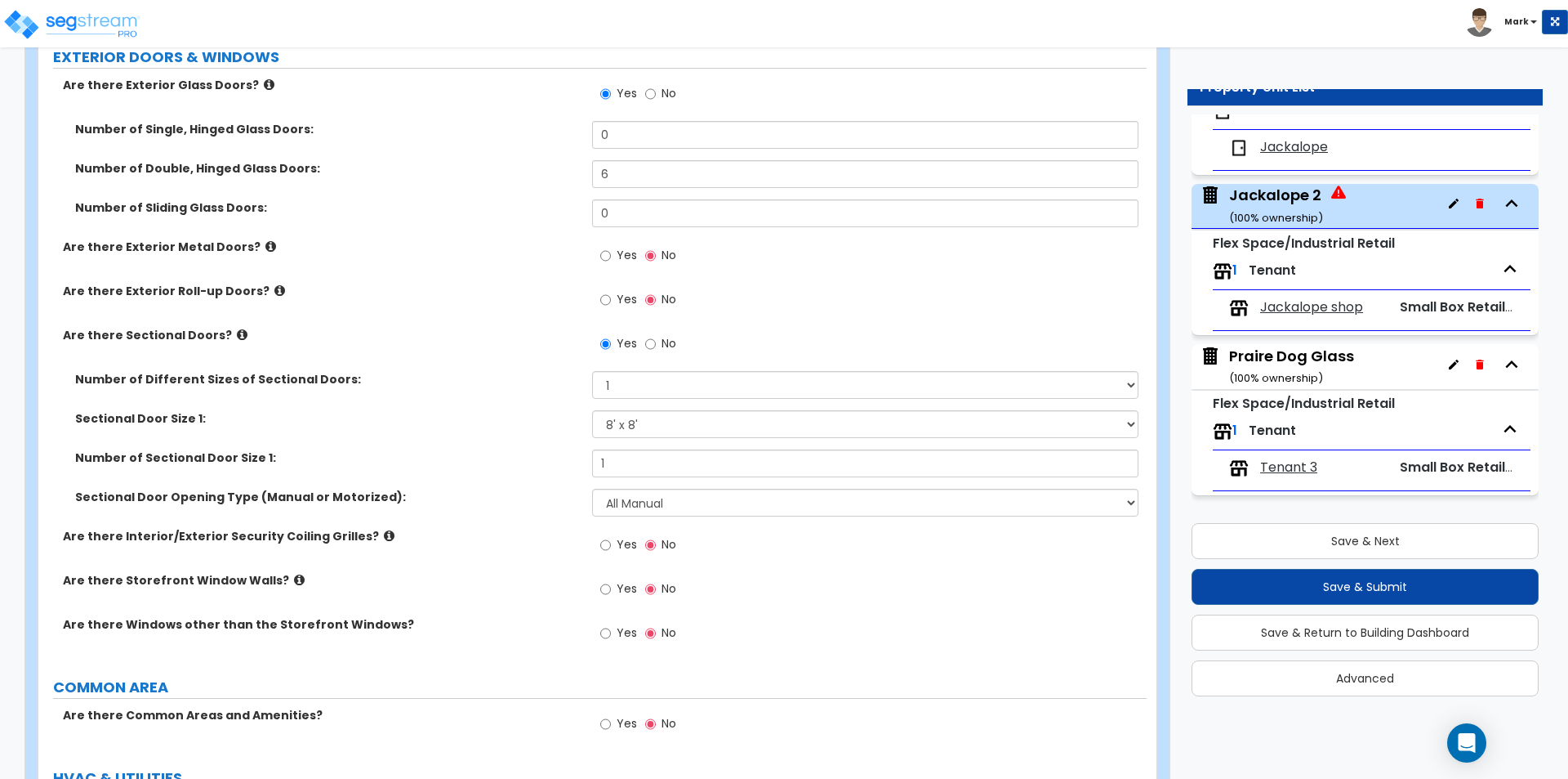
scroll to position [1962, 0]
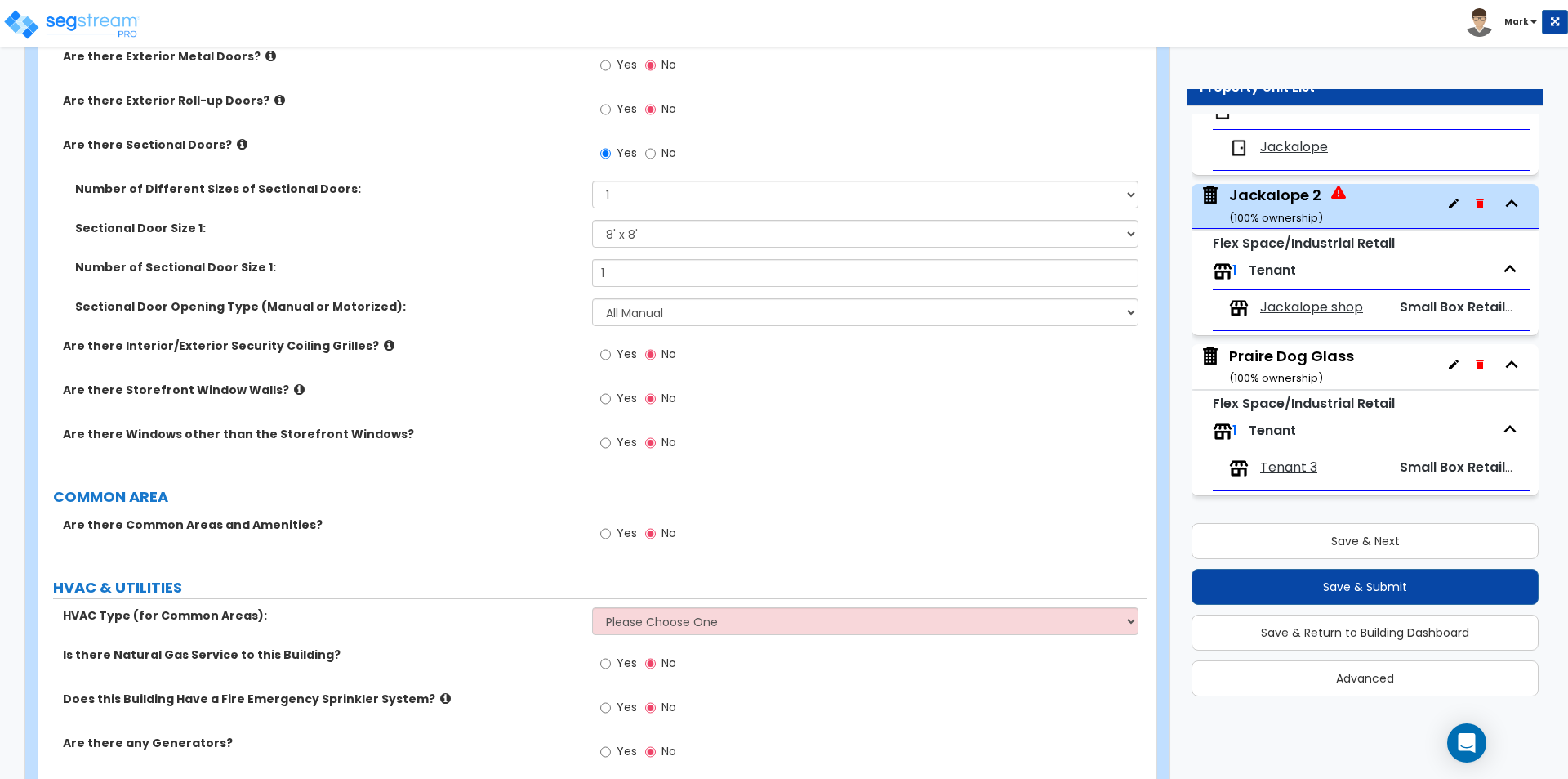
click at [613, 442] on label "Yes" at bounding box center [618, 444] width 37 height 28
click at [611, 442] on input "Yes" at bounding box center [605, 442] width 11 height 18
radio input "true"
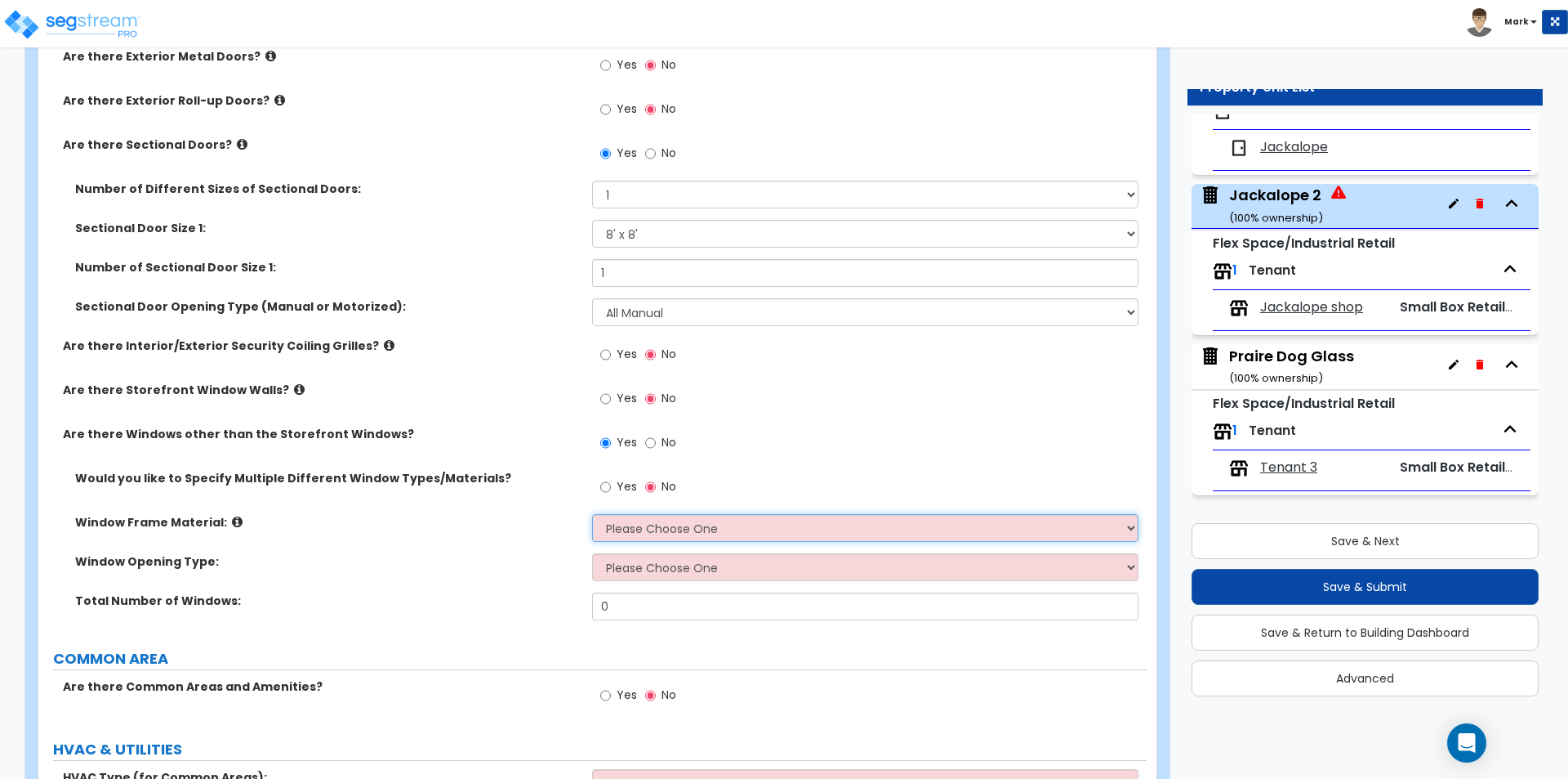
click at [632, 534] on select "Please Choose One Vinyl Aluminum Wood" at bounding box center [866, 528] width 546 height 28
select select "1"
click at [593, 514] on select "Please Choose One Vinyl Aluminum Wood" at bounding box center [866, 528] width 546 height 28
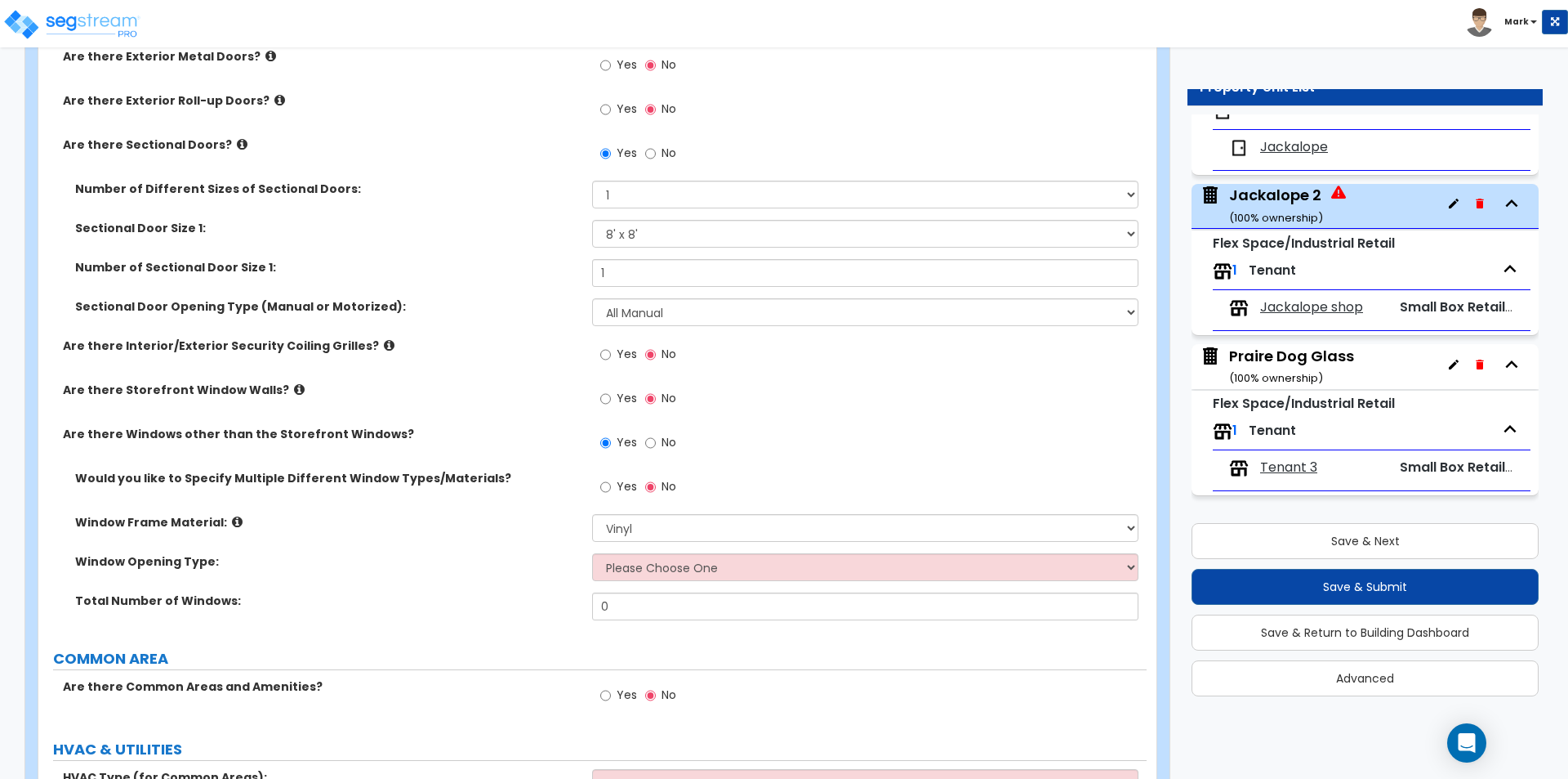
drag, startPoint x: 627, startPoint y: 547, endPoint x: 636, endPoint y: 568, distance: 22.8
click at [633, 555] on div "Would you like to Specify Multiple Different Window Types/Materials? Yes No Win…" at bounding box center [593, 550] width 1084 height 161
click at [636, 568] on select "Please Choose One Sliding Window Fixed/Picture Window Awning Window Swing/Casem…" at bounding box center [866, 567] width 546 height 28
select select "2"
click at [593, 553] on select "Please Choose One Sliding Window Fixed/Picture Window Awning Window Swing/Casem…" at bounding box center [866, 567] width 546 height 28
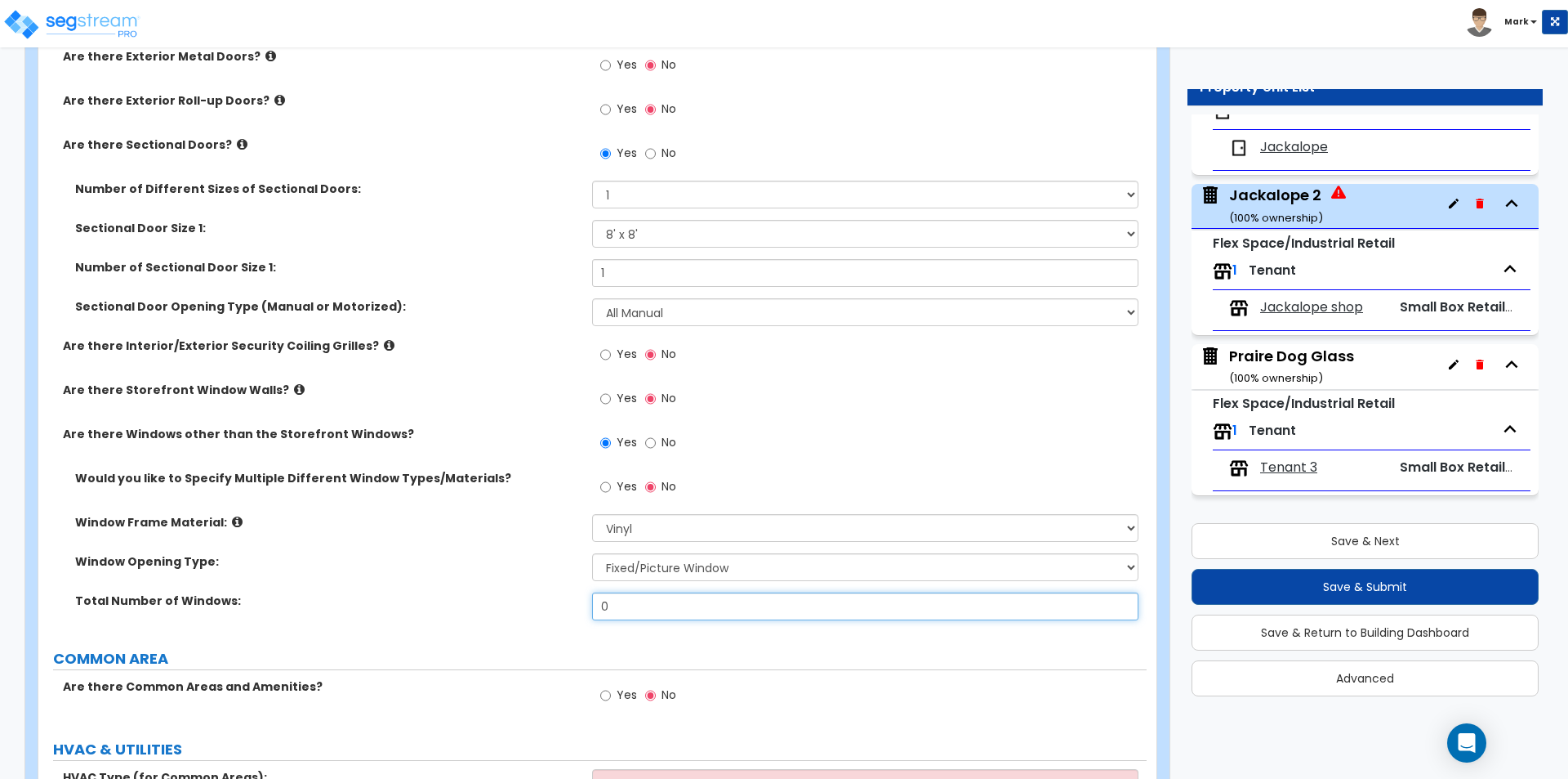
click at [628, 612] on input "0" at bounding box center [866, 607] width 546 height 28
type input "4"
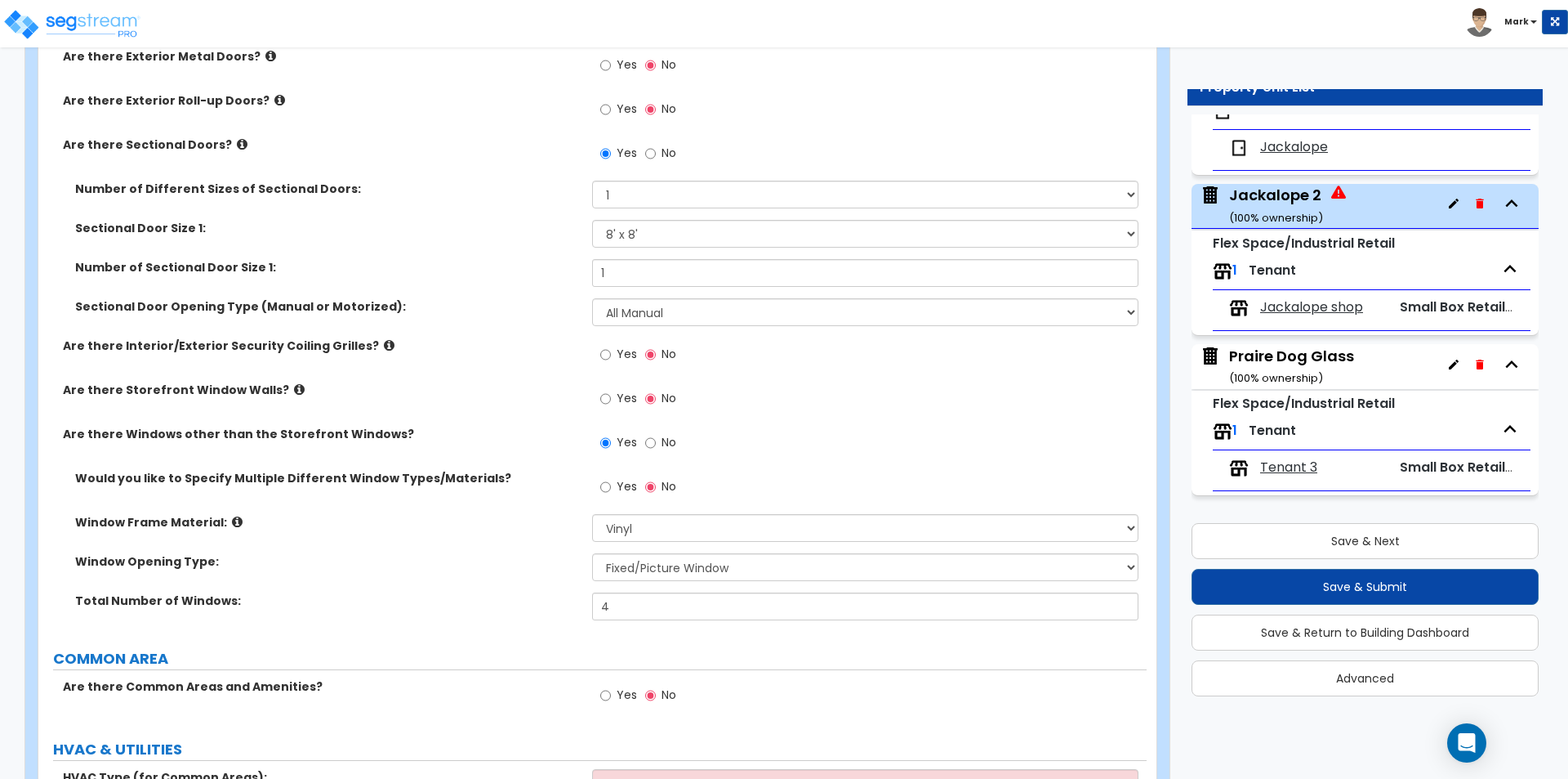
click at [543, 625] on div "Total Number of Windows: 4" at bounding box center [593, 613] width 1108 height 40
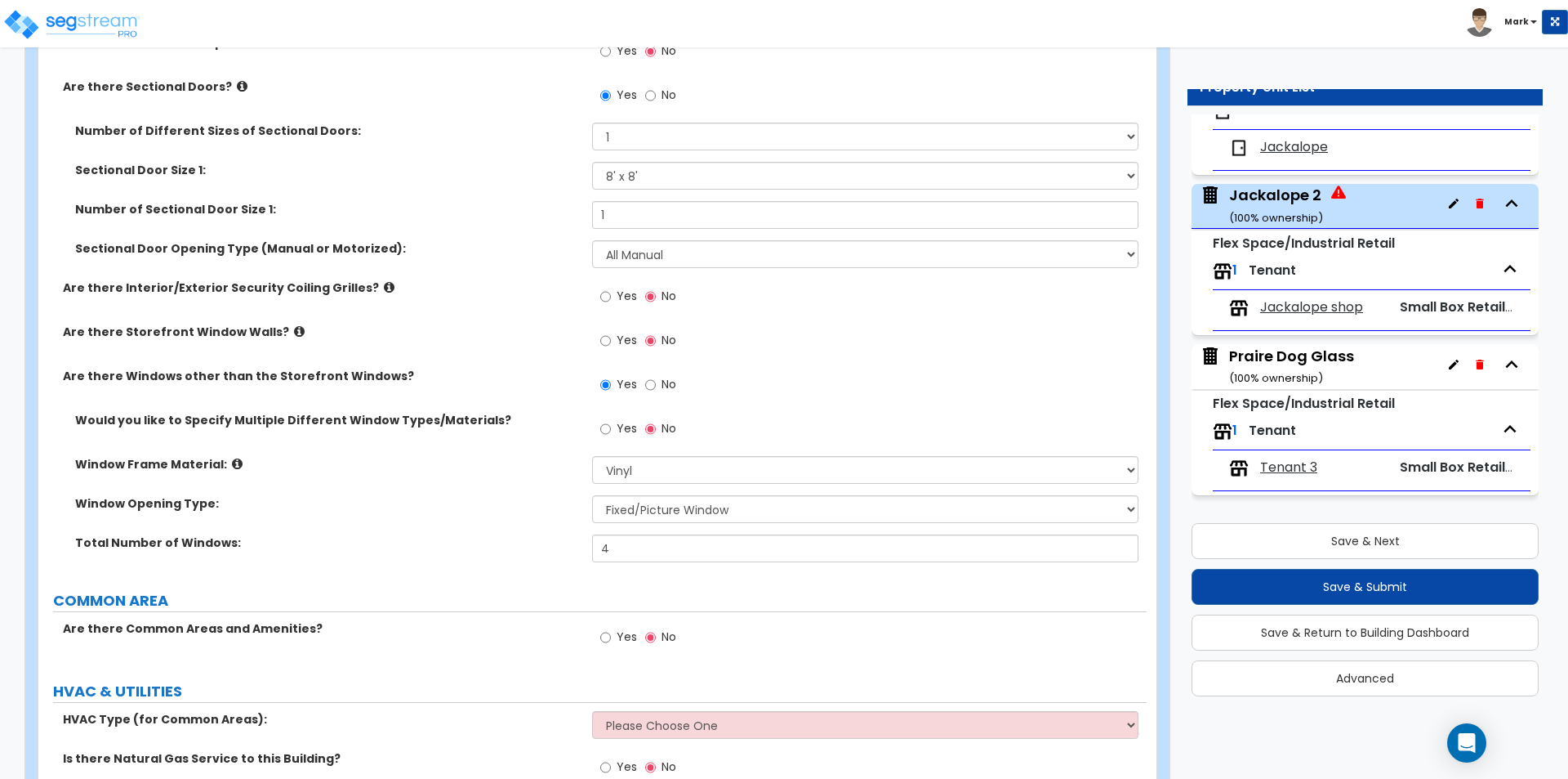
scroll to position [2198, 0]
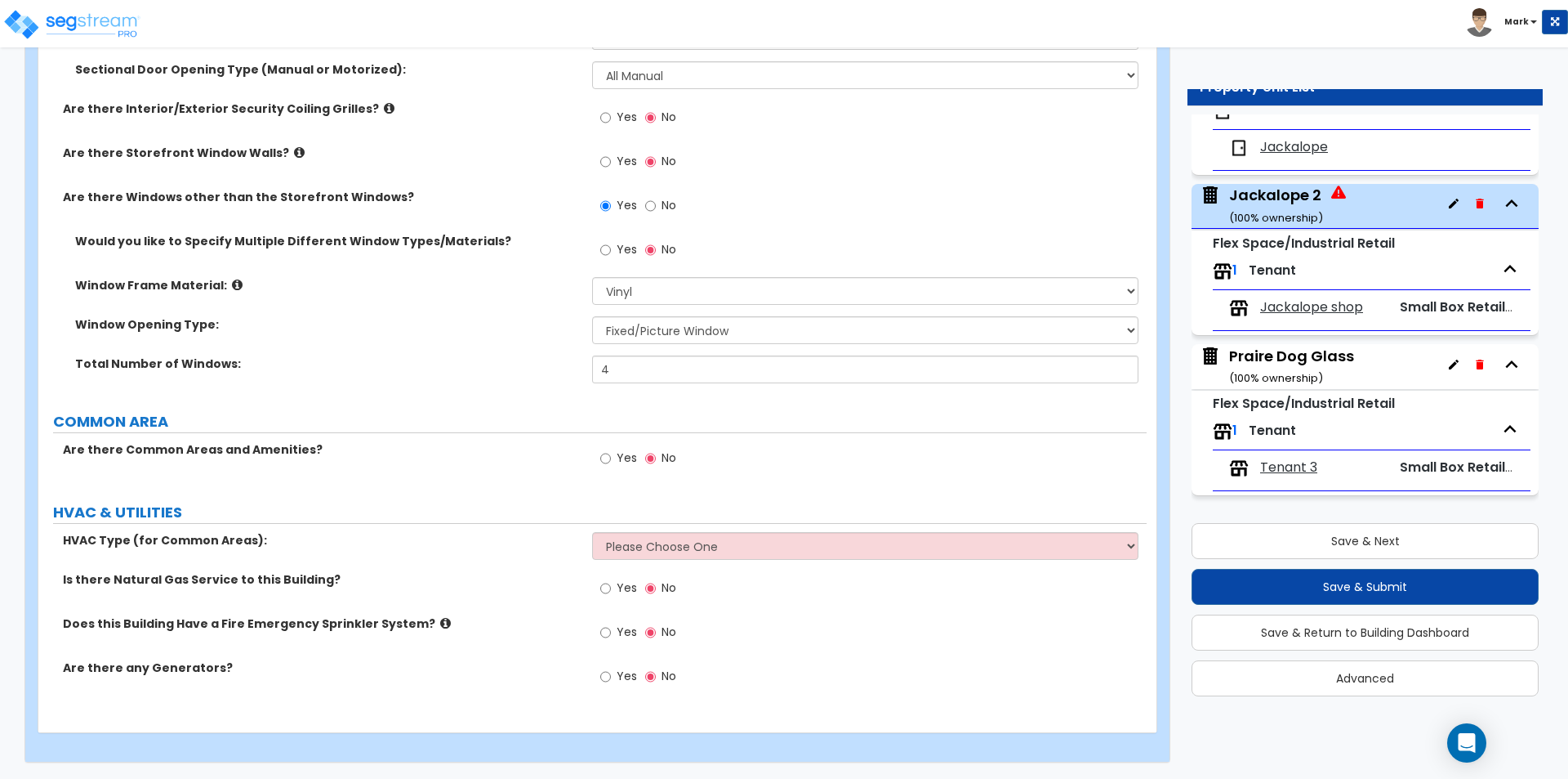
click at [649, 347] on div "Window Opening Type: Please Choose One Sliding Window Fixed/Picture Window Awni…" at bounding box center [593, 337] width 1108 height 40
click at [649, 361] on input "4" at bounding box center [866, 369] width 546 height 28
type input "10"
click at [499, 330] on label "Window Opening Type:" at bounding box center [327, 325] width 505 height 17
click at [640, 544] on select "Please Choose One Rooftop Unit Furnace-Condenser Forced Air Split Heating/Cooli…" at bounding box center [866, 545] width 546 height 28
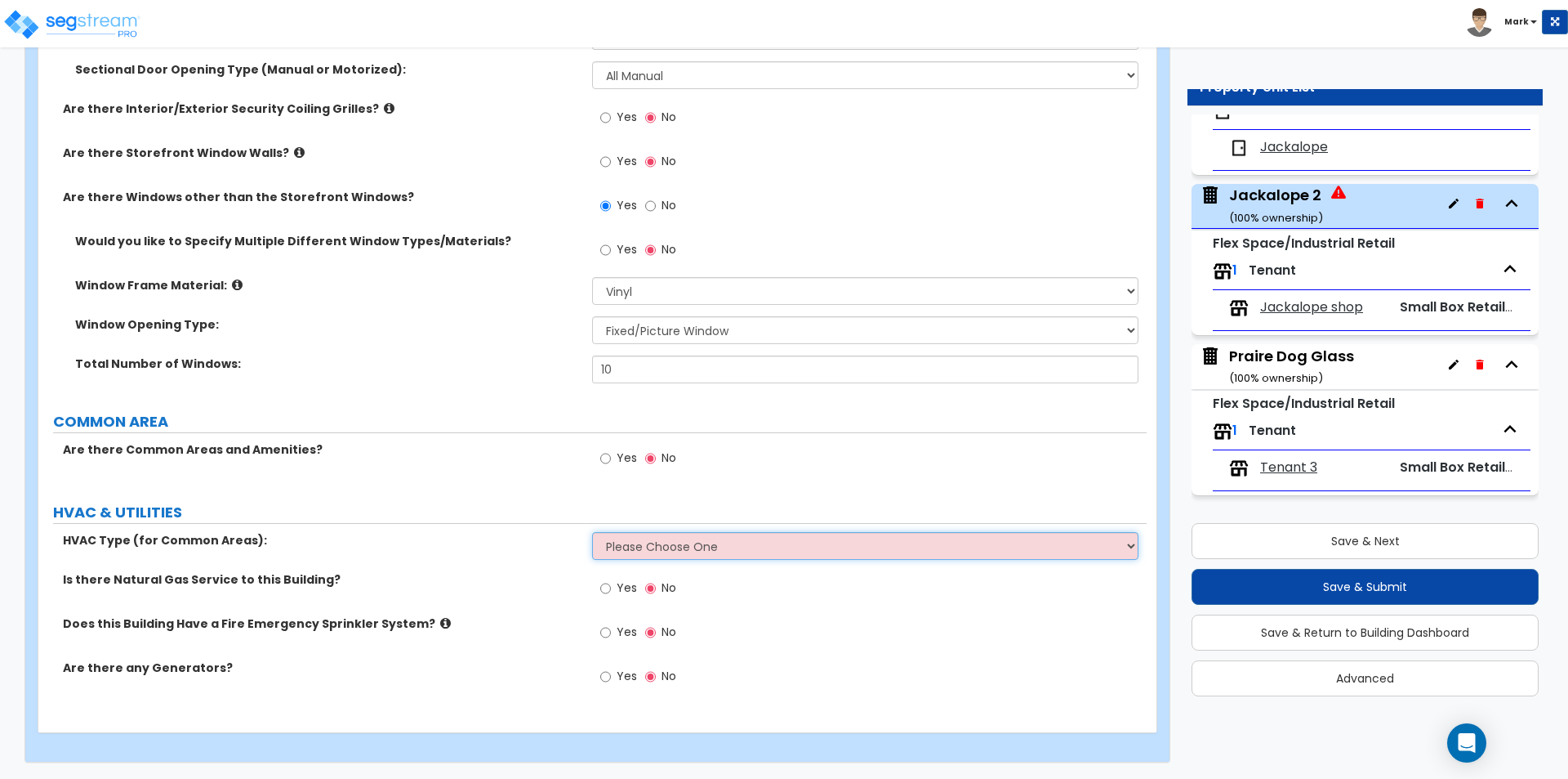
select select "3"
click at [593, 532] on select "Please Choose One Rooftop Unit Furnace-Condenser Forced Air Split Heating/Cooli…" at bounding box center [866, 545] width 546 height 28
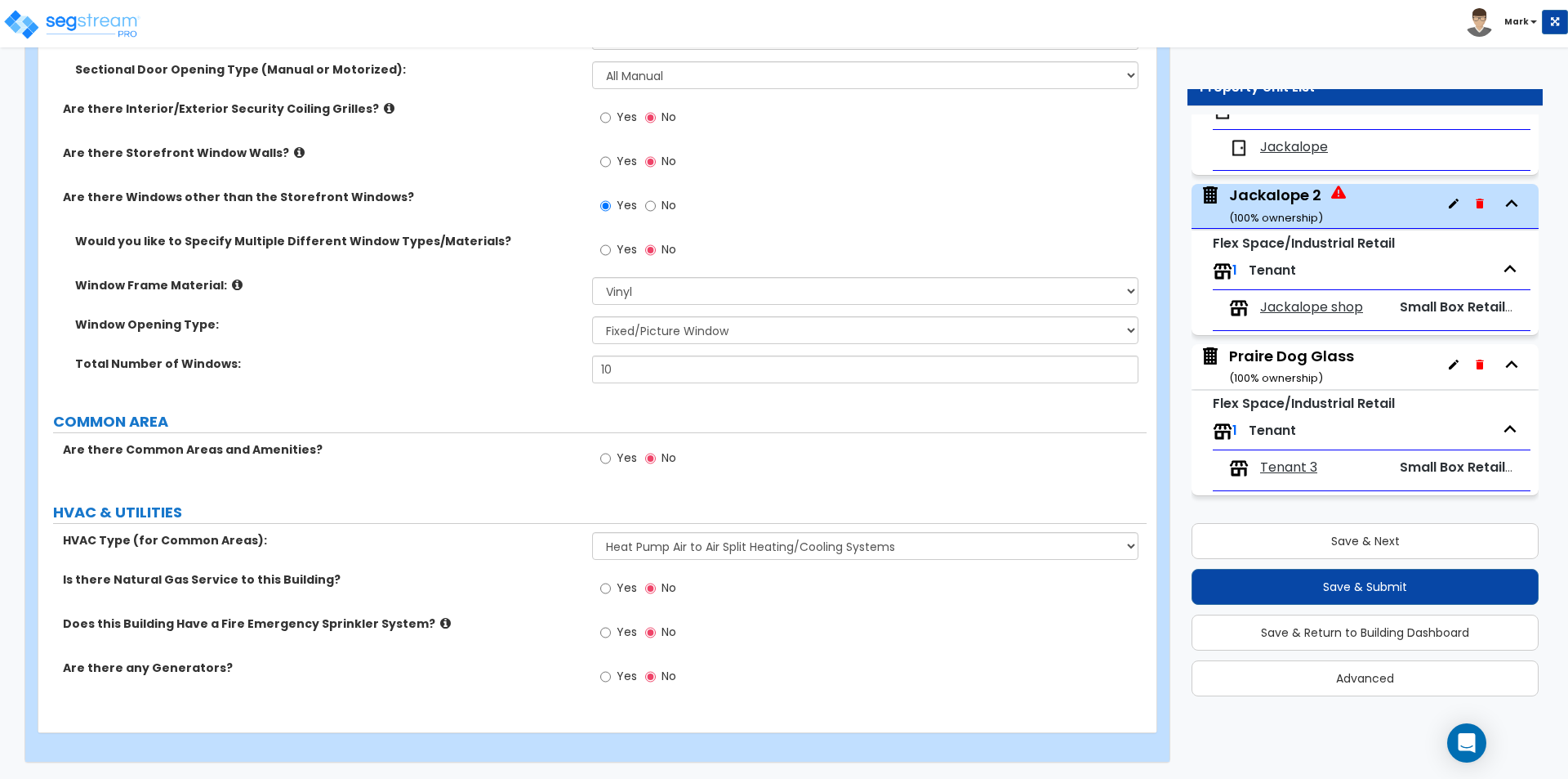
click at [605, 633] on input "Yes" at bounding box center [605, 633] width 11 height 18
radio input "true"
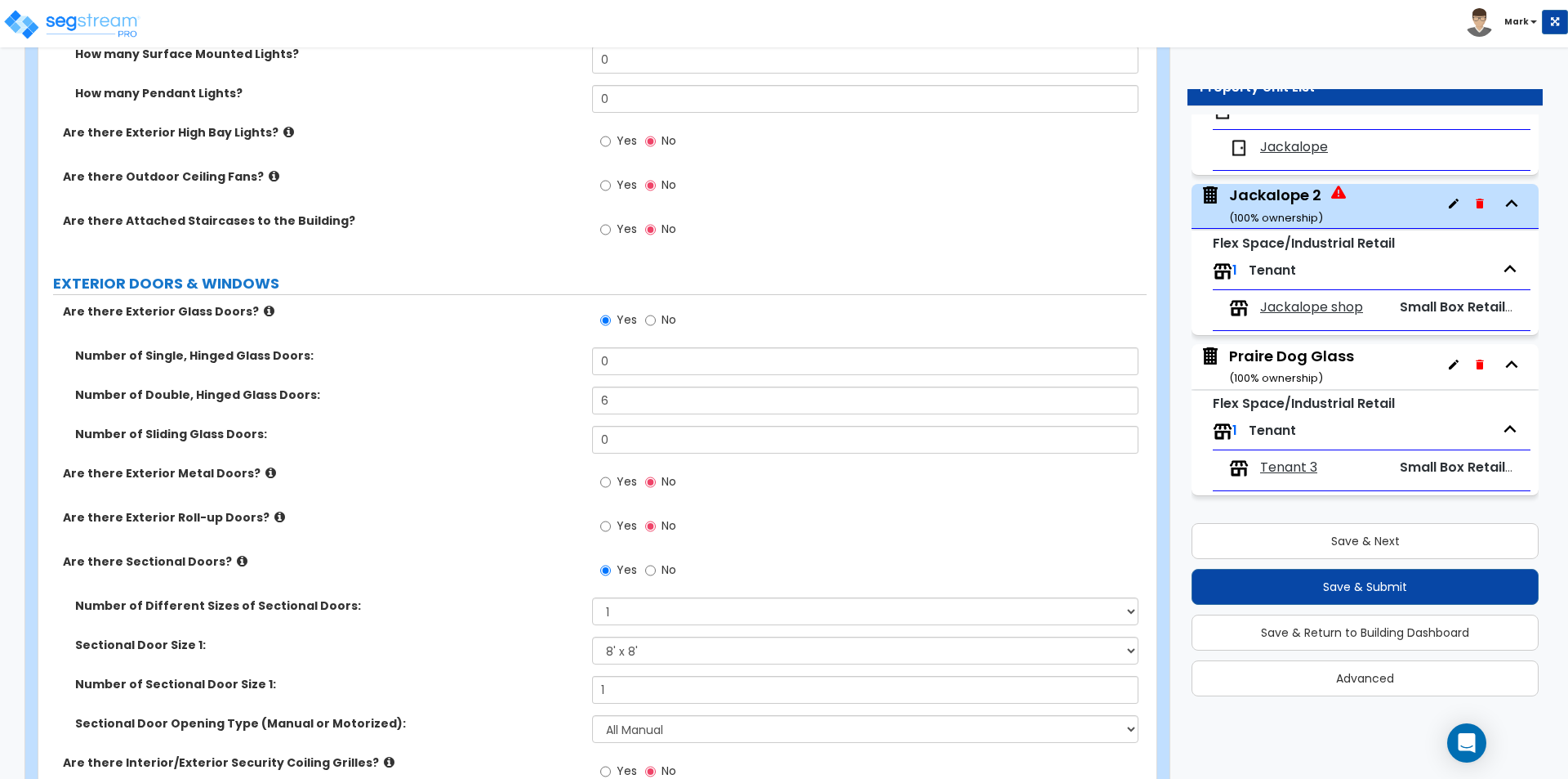
scroll to position [1463, 0]
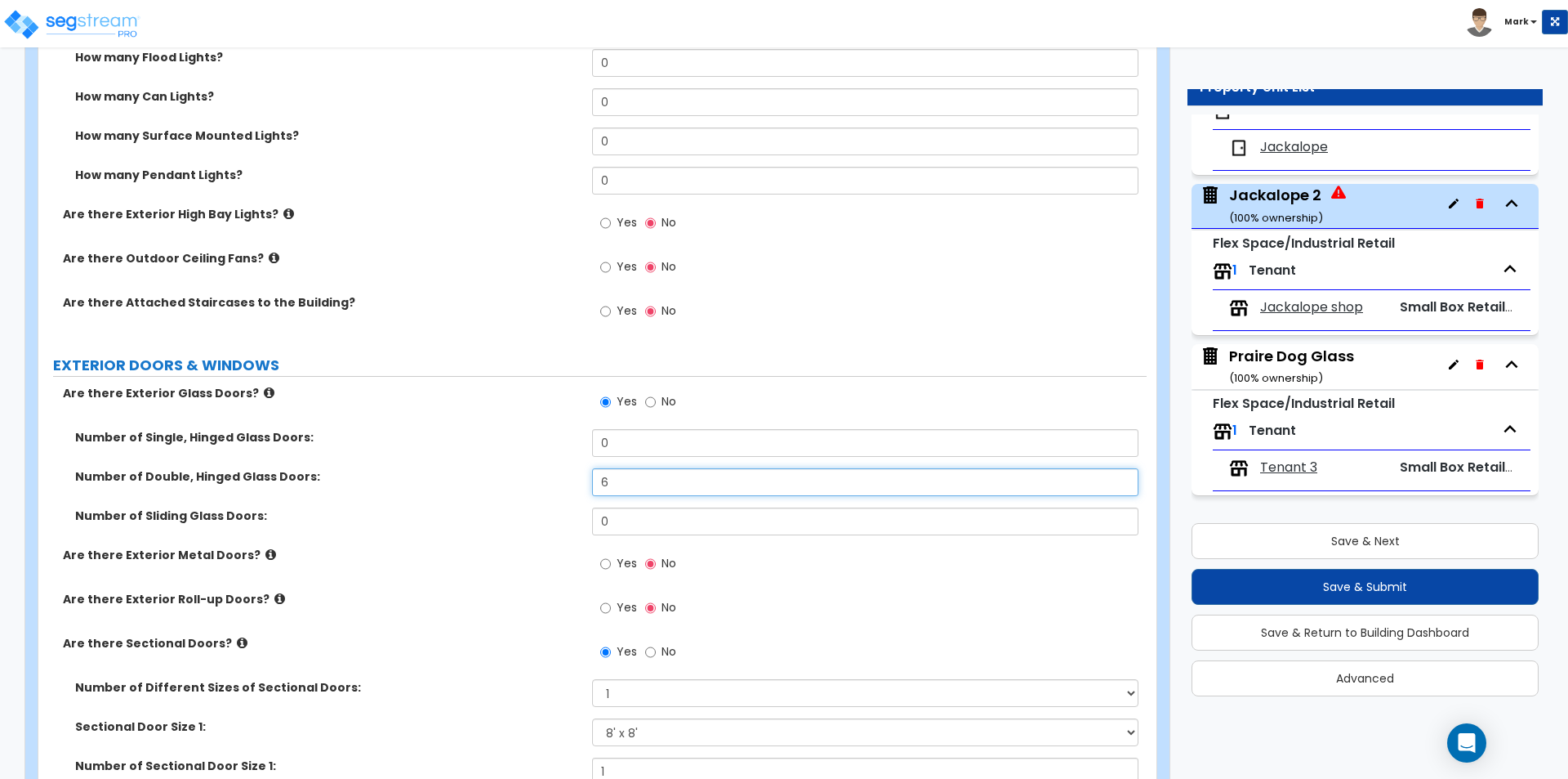
click at [631, 482] on input "6" at bounding box center [866, 482] width 546 height 28
type input "4"
type input "5"
click at [543, 495] on div "Number of Double, Hinged Glass Doors: 5" at bounding box center [593, 488] width 1108 height 40
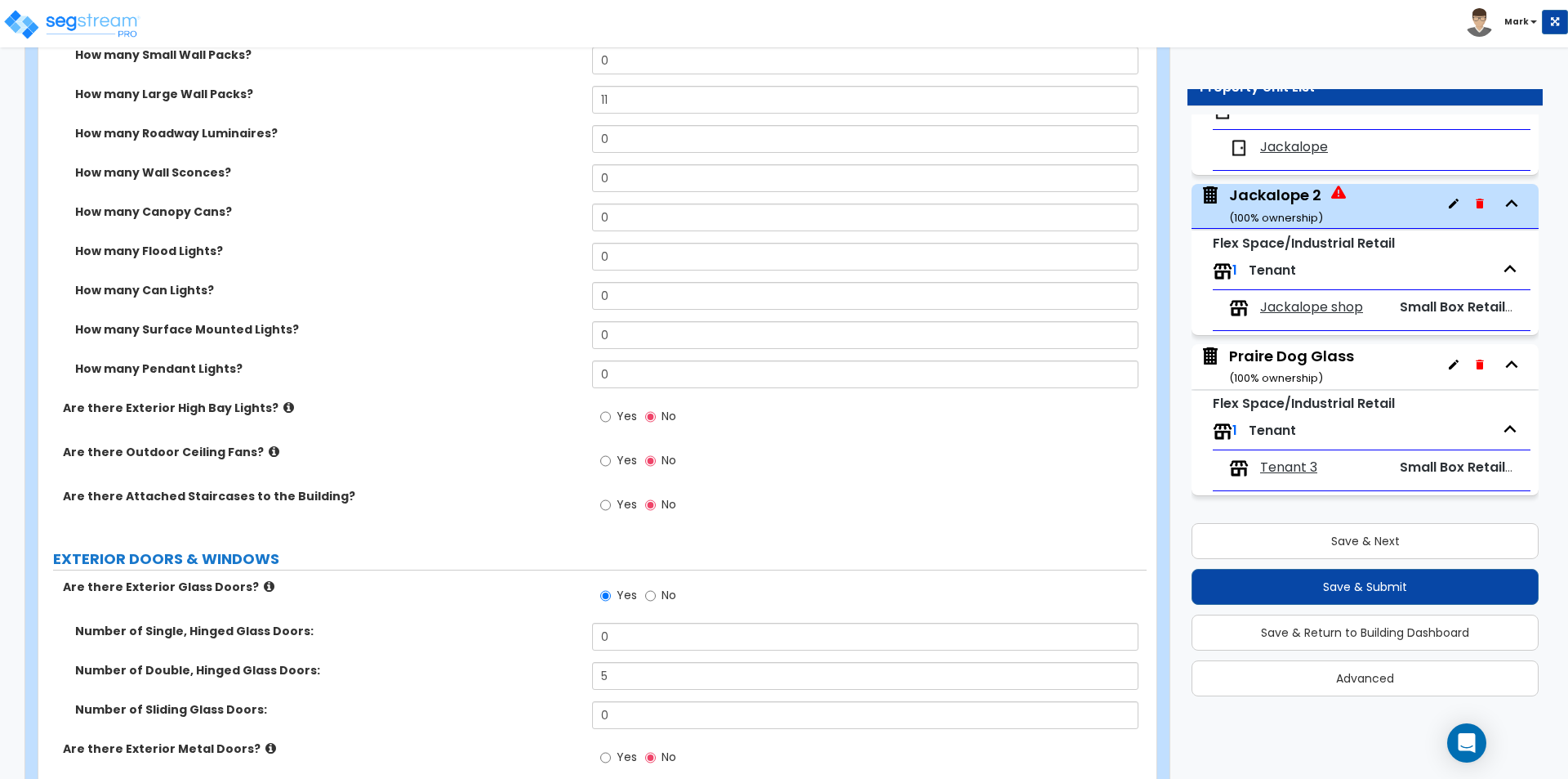
scroll to position [973, 0]
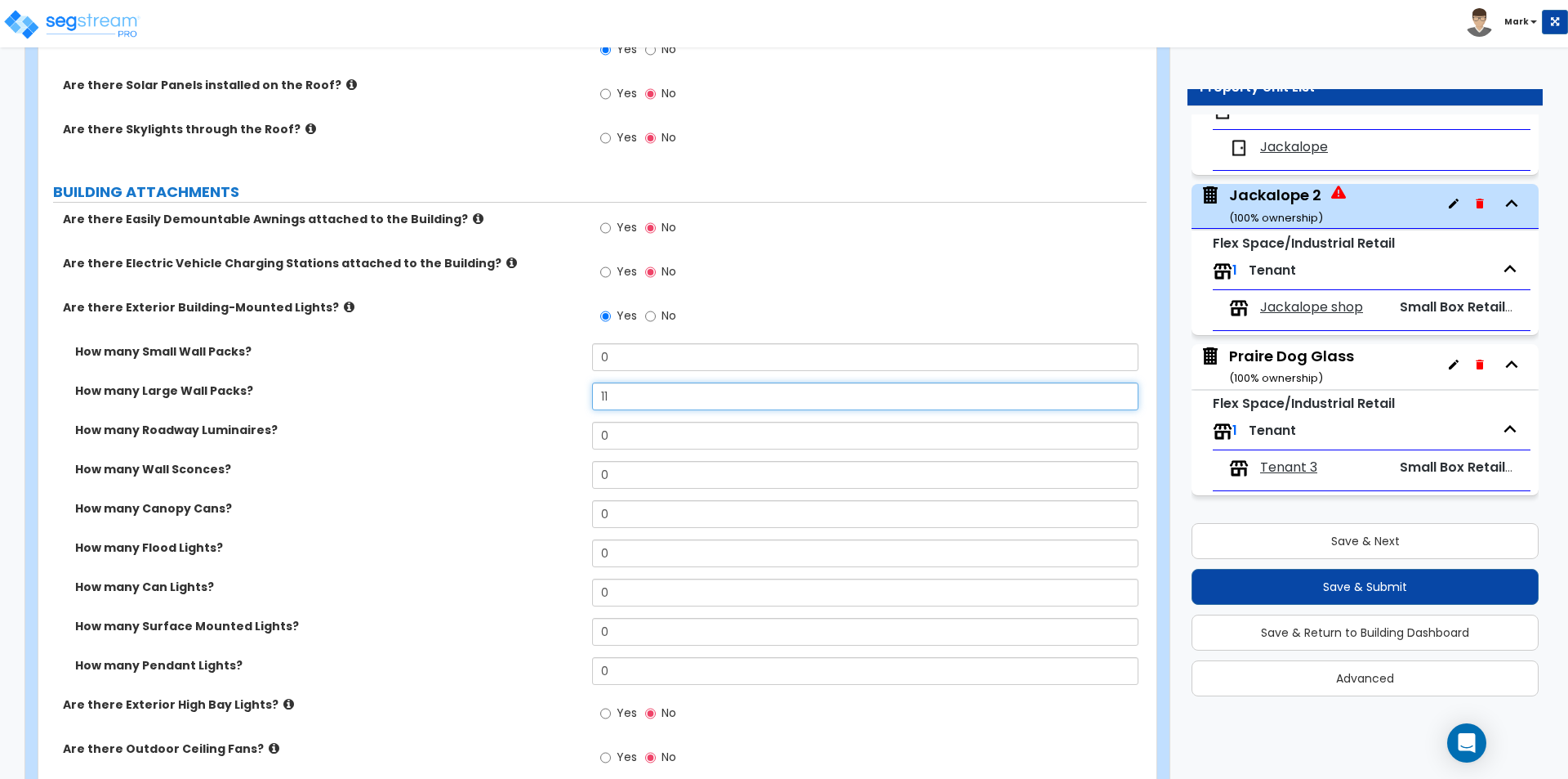
click at [671, 396] on input "11" at bounding box center [866, 396] width 546 height 28
type input "1"
type input "9"
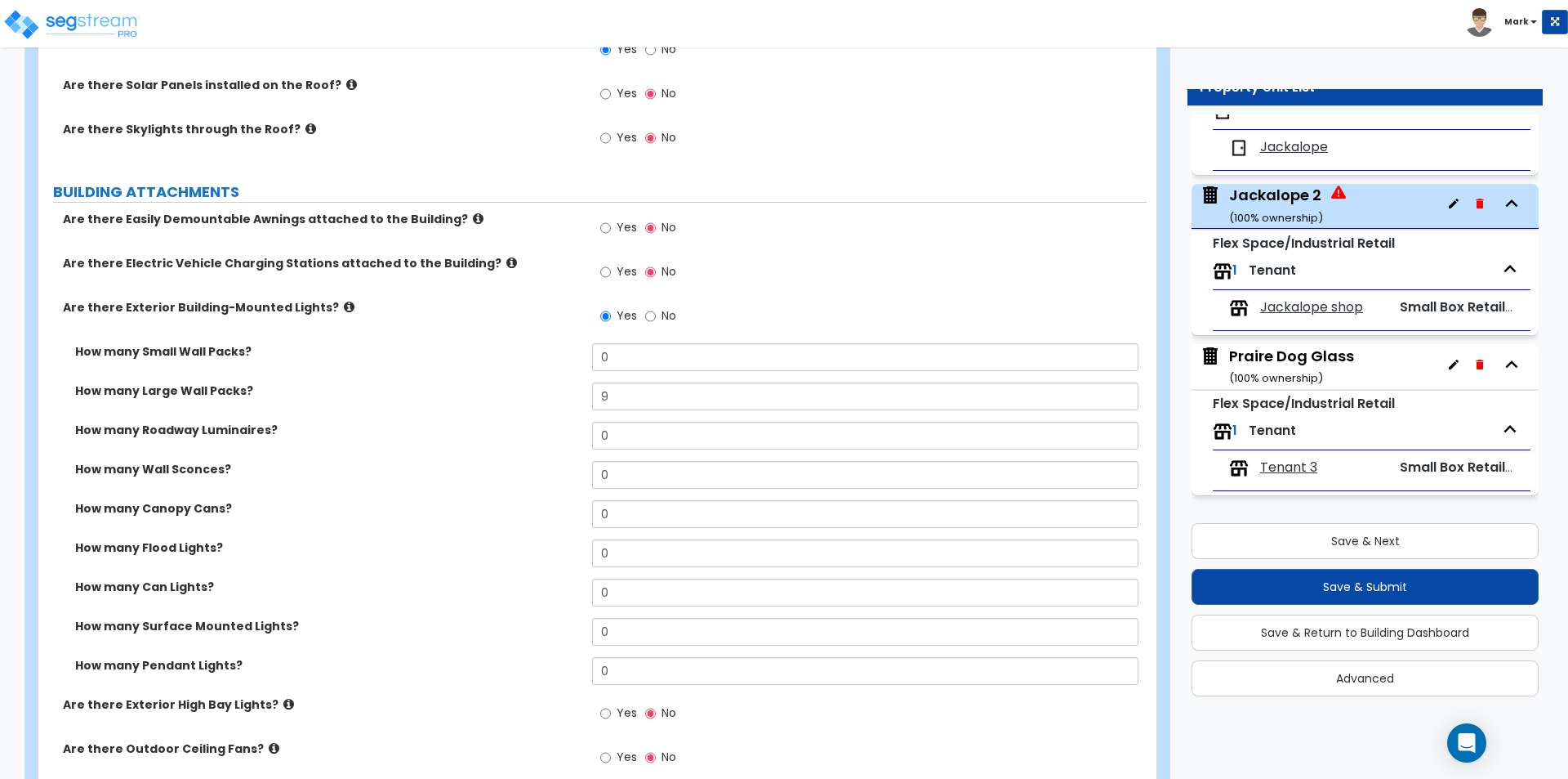
click at [526, 411] on div "How many Large Wall Packs? 9" at bounding box center [593, 402] width 1108 height 40
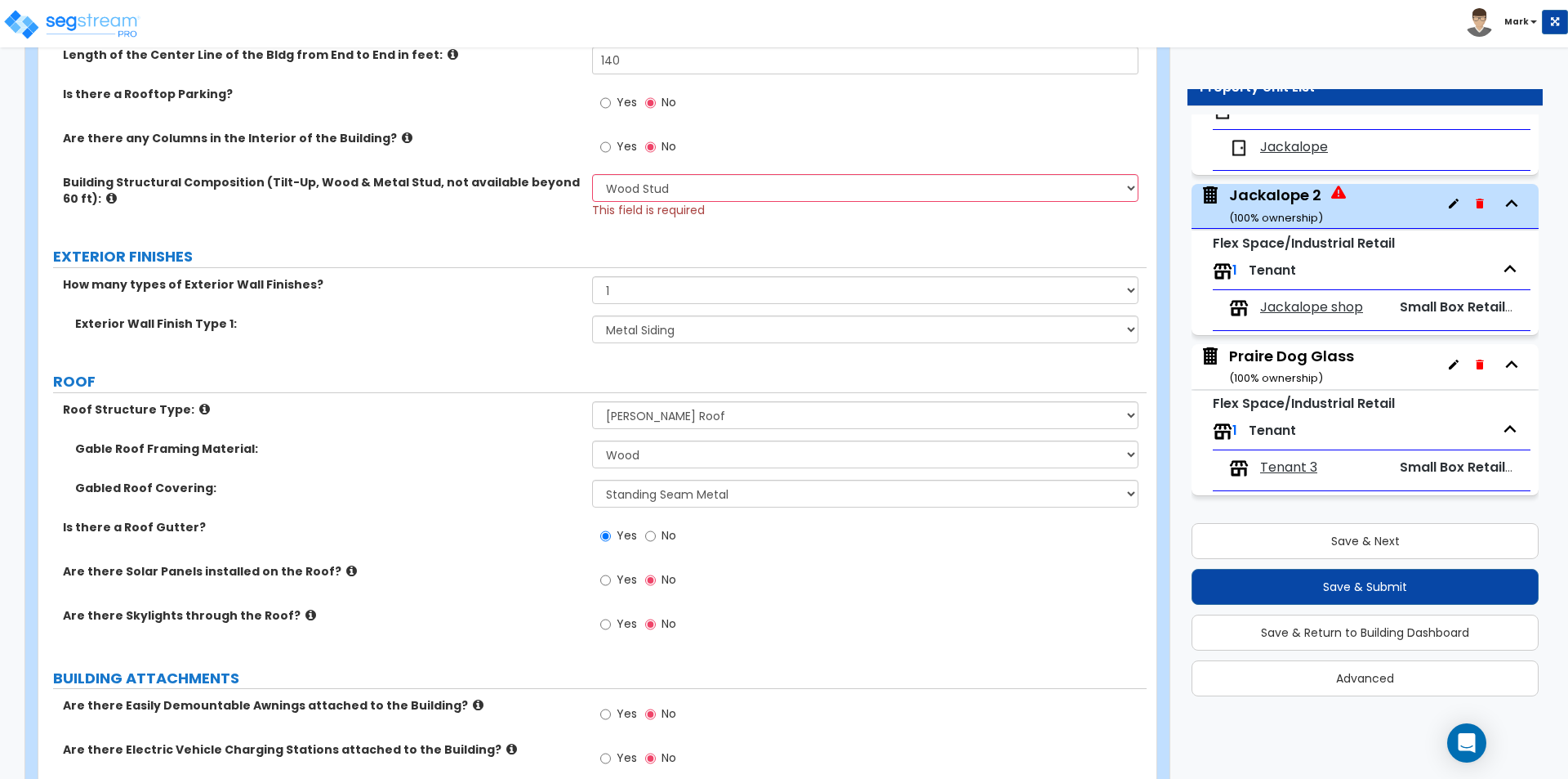
scroll to position [482, 0]
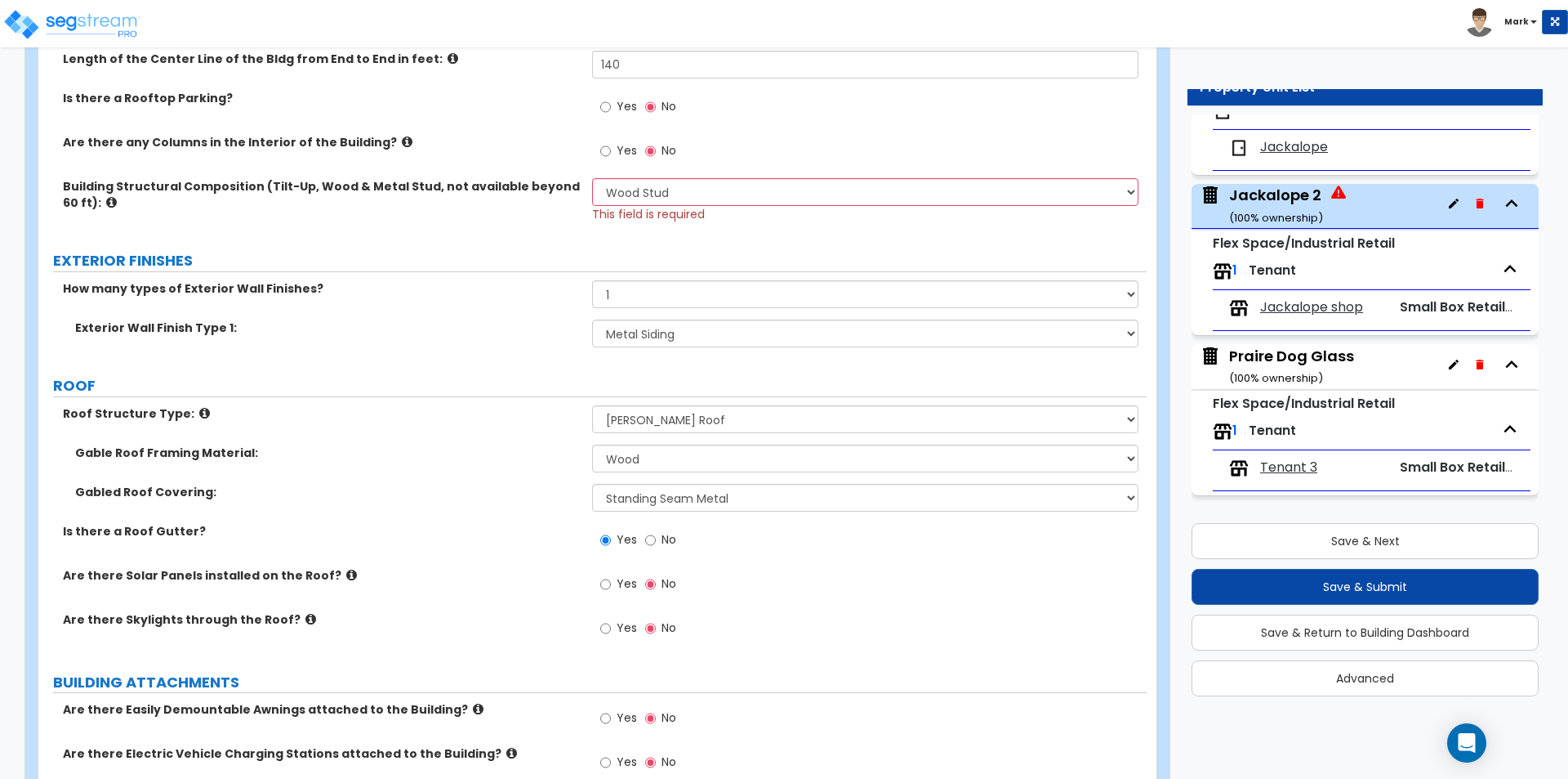
click at [526, 411] on label "Roof Structure Type:" at bounding box center [322, 414] width 517 height 17
